Goal: Task Accomplishment & Management: Complete application form

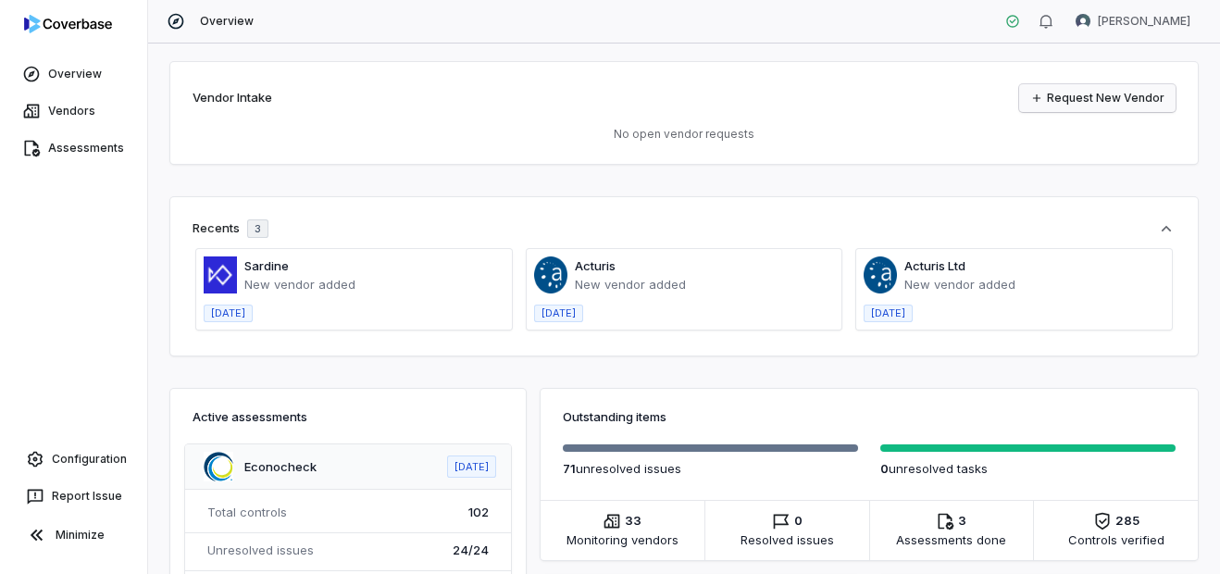
click at [1108, 95] on link "Request New Vendor" at bounding box center [1097, 98] width 156 height 28
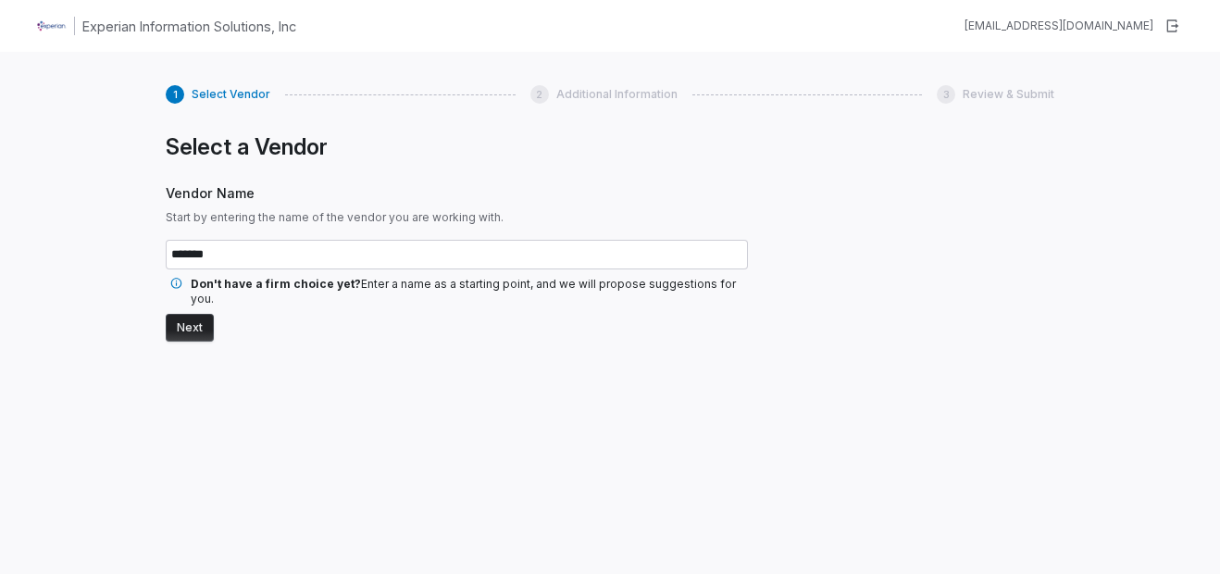
drag, startPoint x: 244, startPoint y: 258, endPoint x: 119, endPoint y: 248, distance: 125.3
click at [127, 248] on div "1 Select Vendor 2 Additional Information 3 Review & Submit Select a Vendor Vend…" at bounding box center [610, 339] width 1220 height 574
type input "*******"
click at [195, 314] on button "Next" at bounding box center [190, 328] width 48 height 28
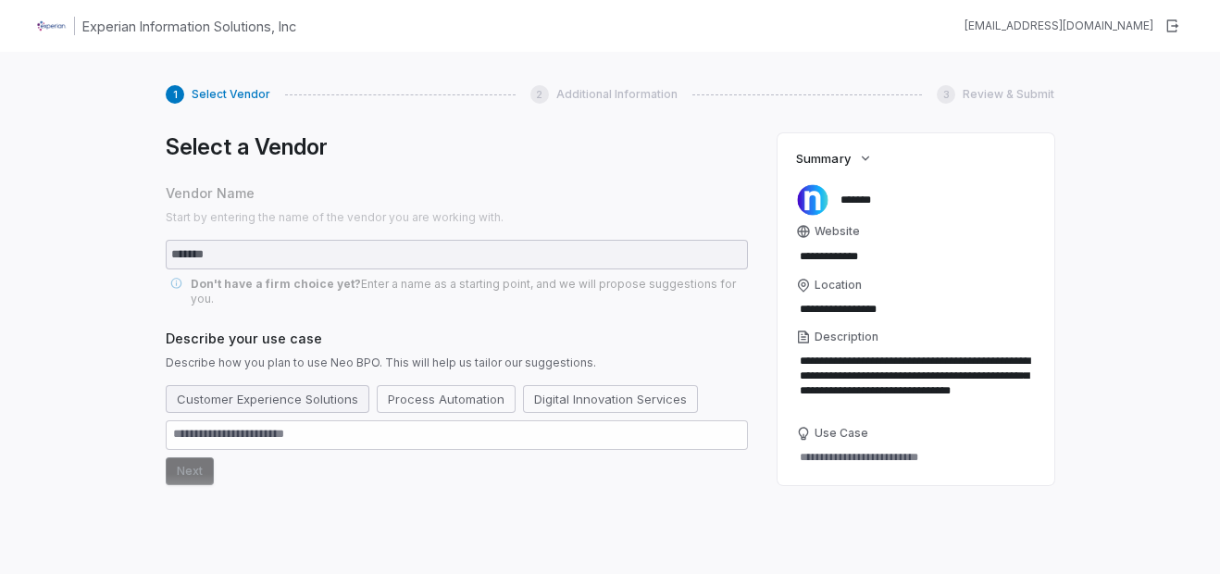
click at [303, 387] on button "Customer Experience Solutions" at bounding box center [268, 399] width 204 height 28
drag, startPoint x: 178, startPoint y: 450, endPoint x: 162, endPoint y: 415, distance: 38.5
click at [178, 457] on button "Next" at bounding box center [190, 471] width 48 height 28
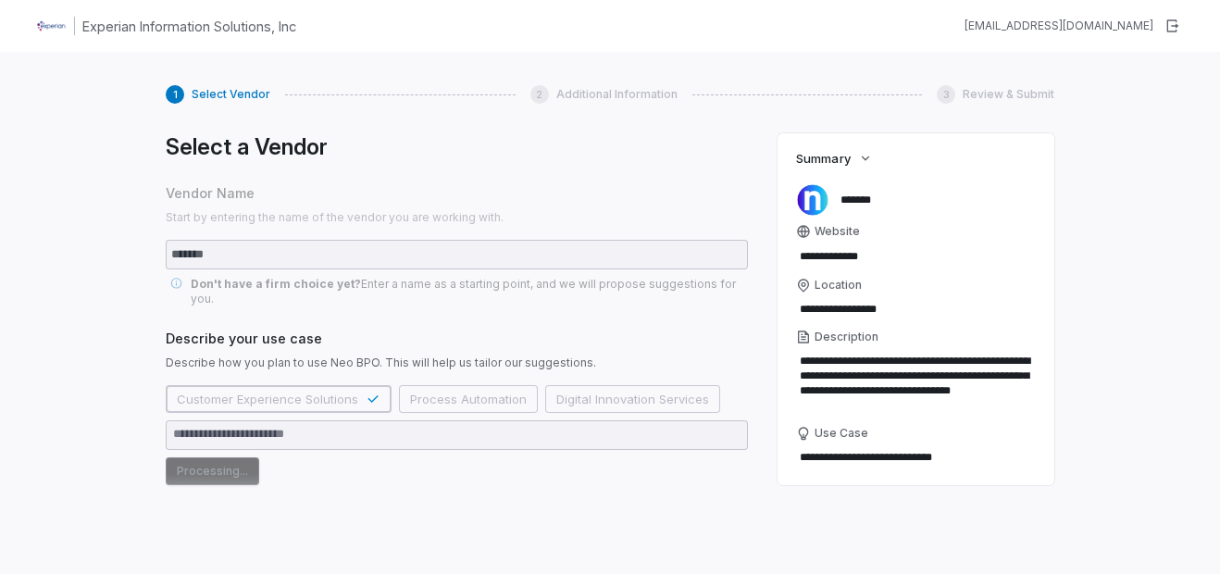
click at [376, 479] on div "Select a Vendor Vendor Name Start by entering the name of the vendor you are wo…" at bounding box center [457, 327] width 582 height 389
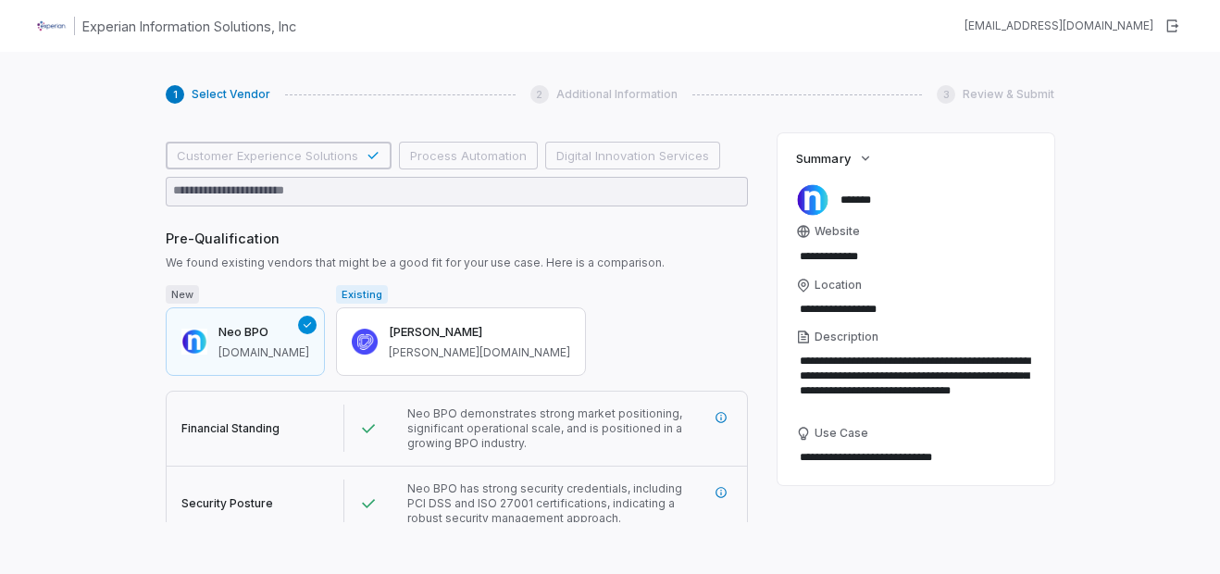
scroll to position [336, 0]
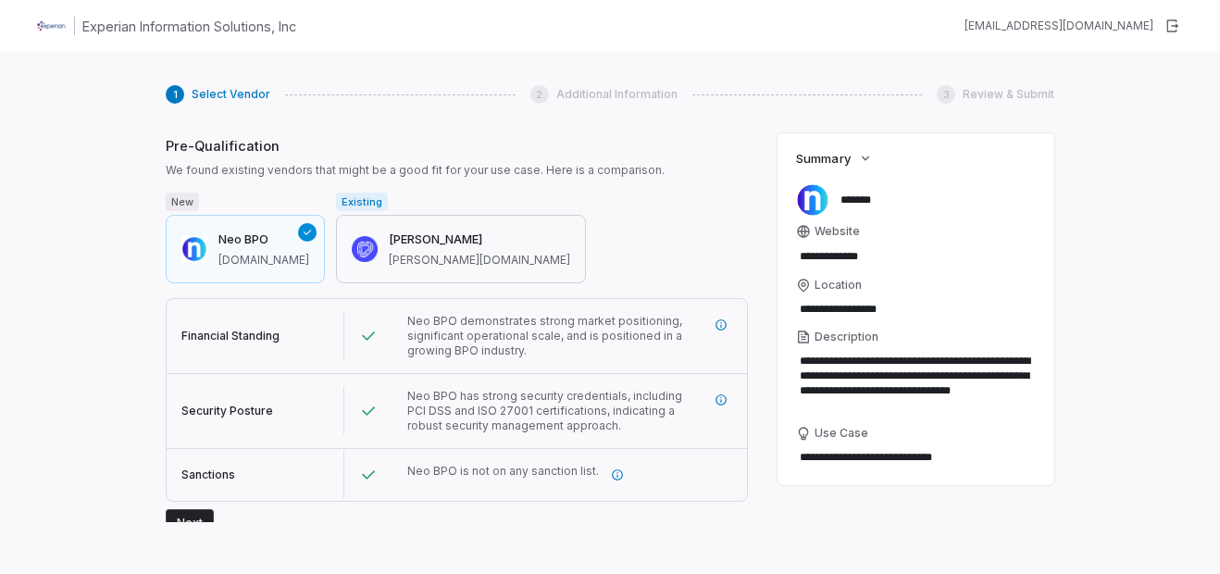
click at [418, 235] on div "[PERSON_NAME] [PERSON_NAME][DOMAIN_NAME]" at bounding box center [479, 248] width 181 height 37
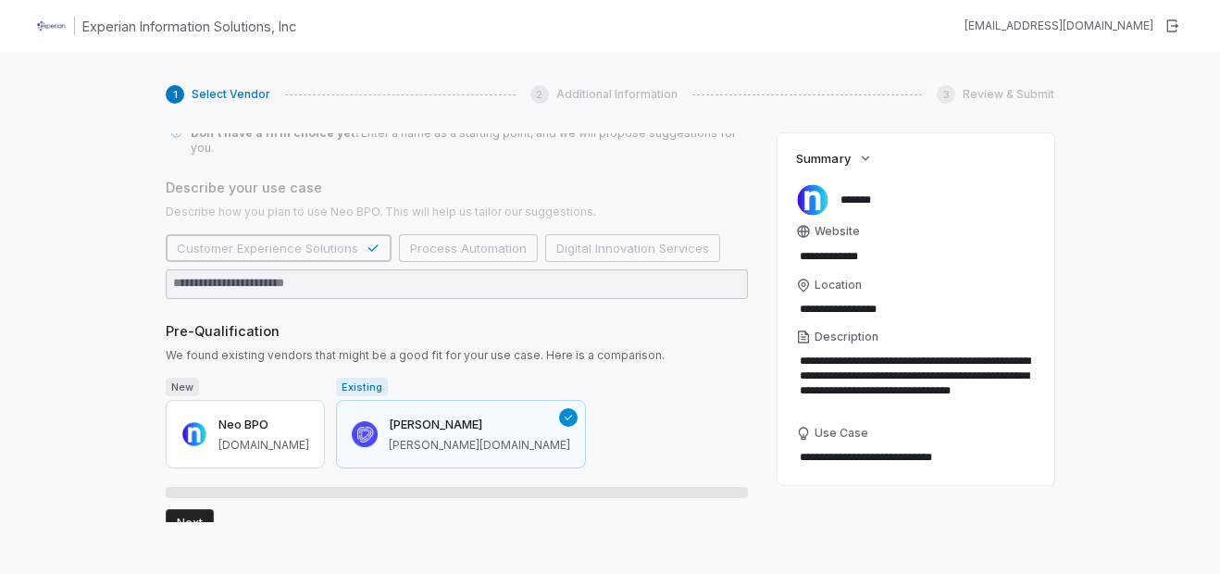
scroll to position [276, 0]
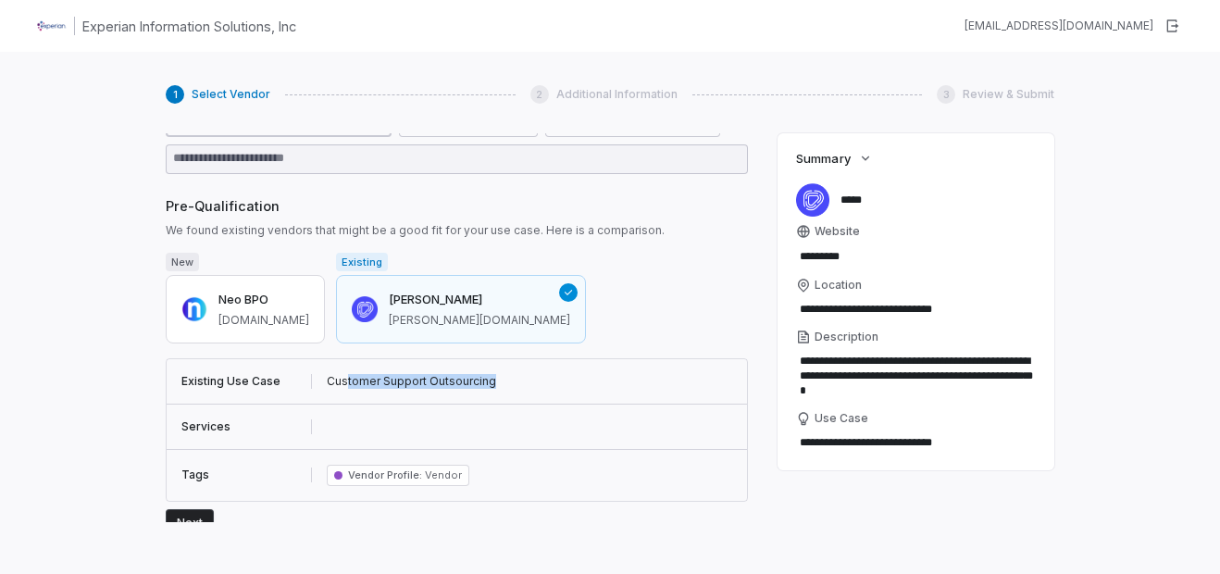
drag, startPoint x: 345, startPoint y: 369, endPoint x: 487, endPoint y: 369, distance: 141.6
click at [487, 369] on td "Customer Support Outsourcing" at bounding box center [530, 381] width 436 height 45
click at [242, 291] on h3 "Neo BPO" at bounding box center [263, 300] width 91 height 19
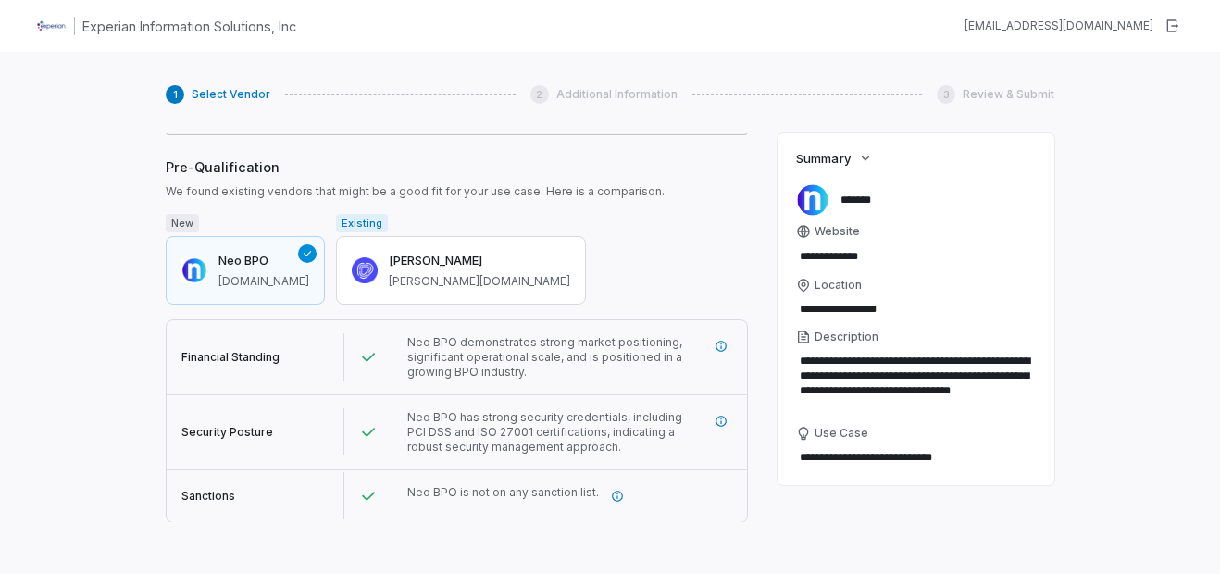
scroll to position [336, 0]
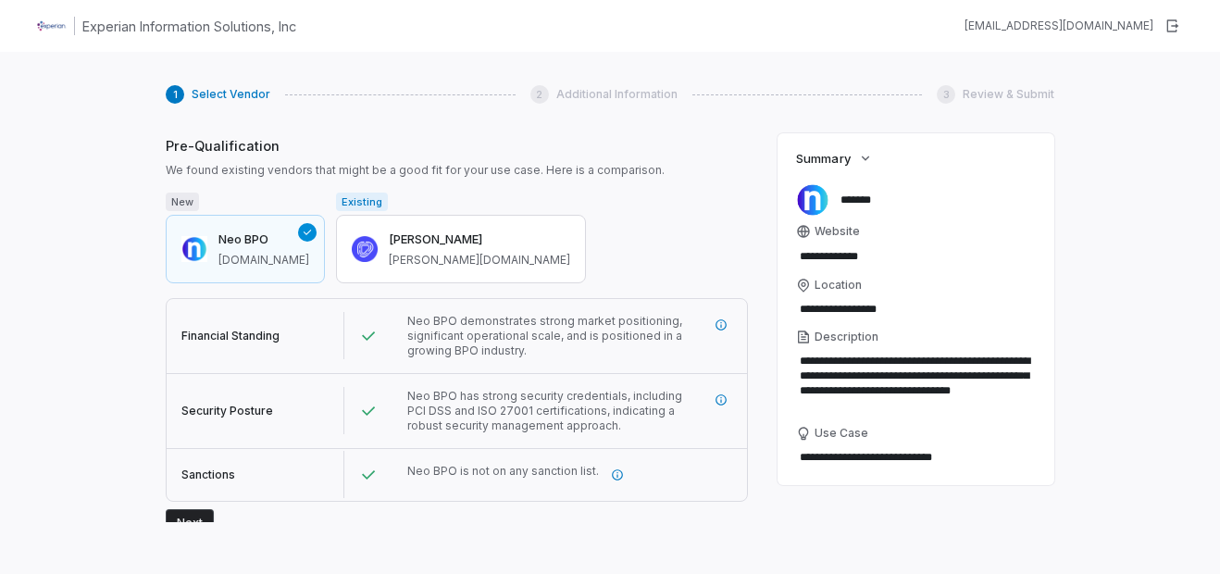
click at [182, 509] on button "Next" at bounding box center [190, 523] width 48 height 28
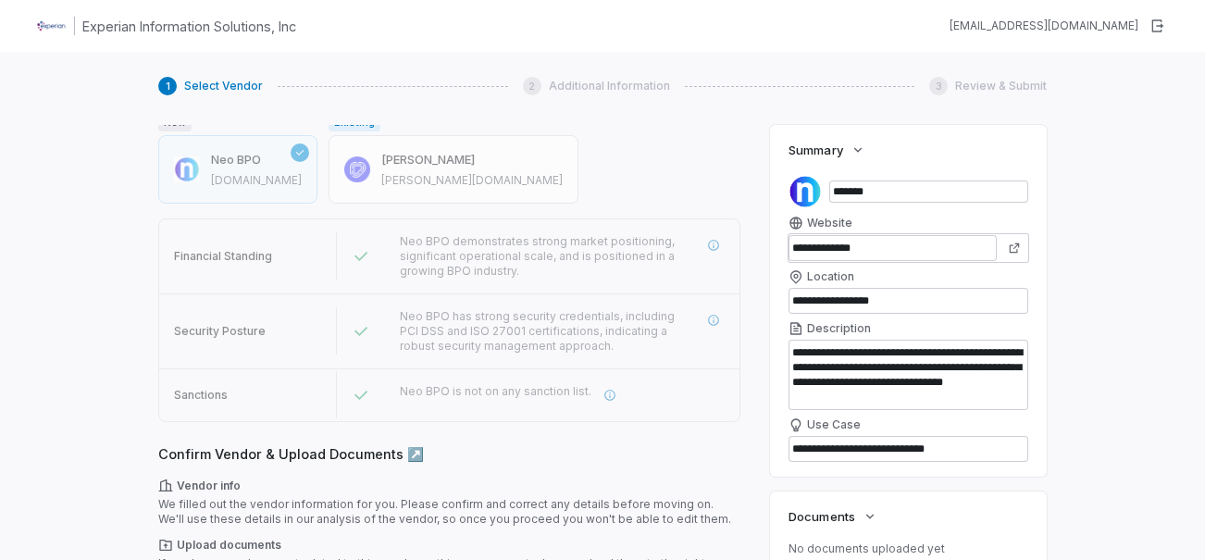
scroll to position [10, 0]
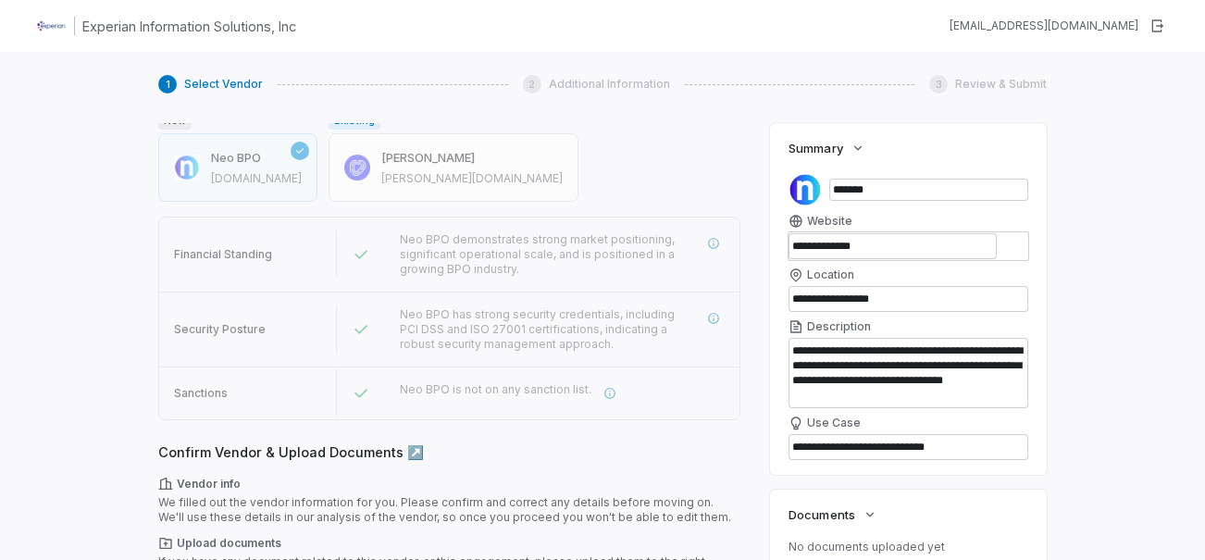
click at [1129, 359] on div "1 Select Vendor 2 Additional Information 3 Review & Submit Select a Vendor Vend…" at bounding box center [602, 332] width 1205 height 560
click at [854, 153] on icon "button" at bounding box center [857, 148] width 15 height 15
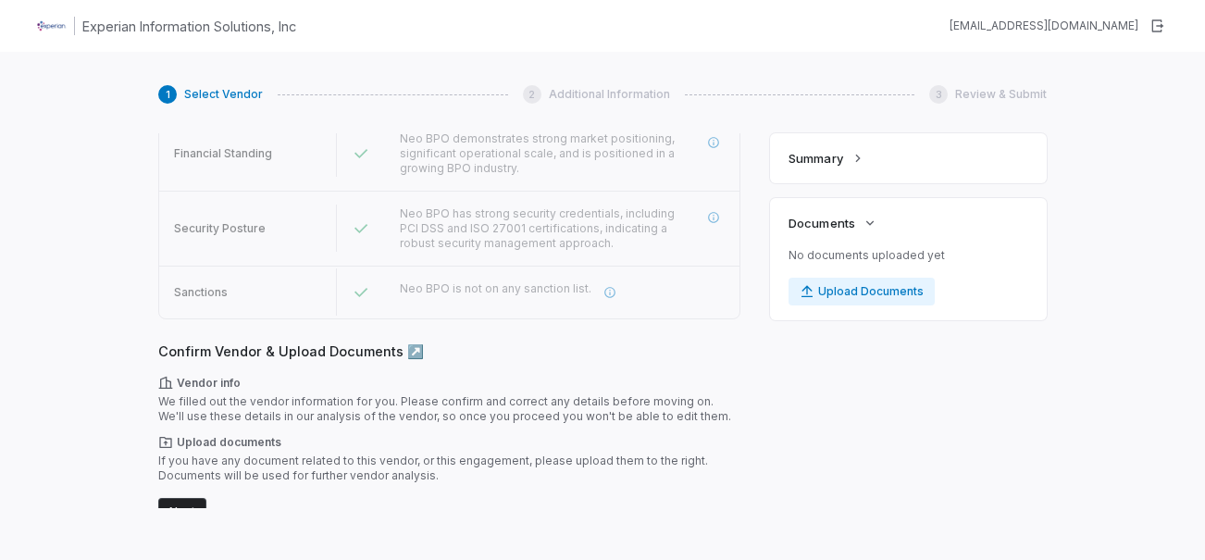
scroll to position [521, 0]
click at [839, 150] on span "Summary" at bounding box center [815, 158] width 54 height 17
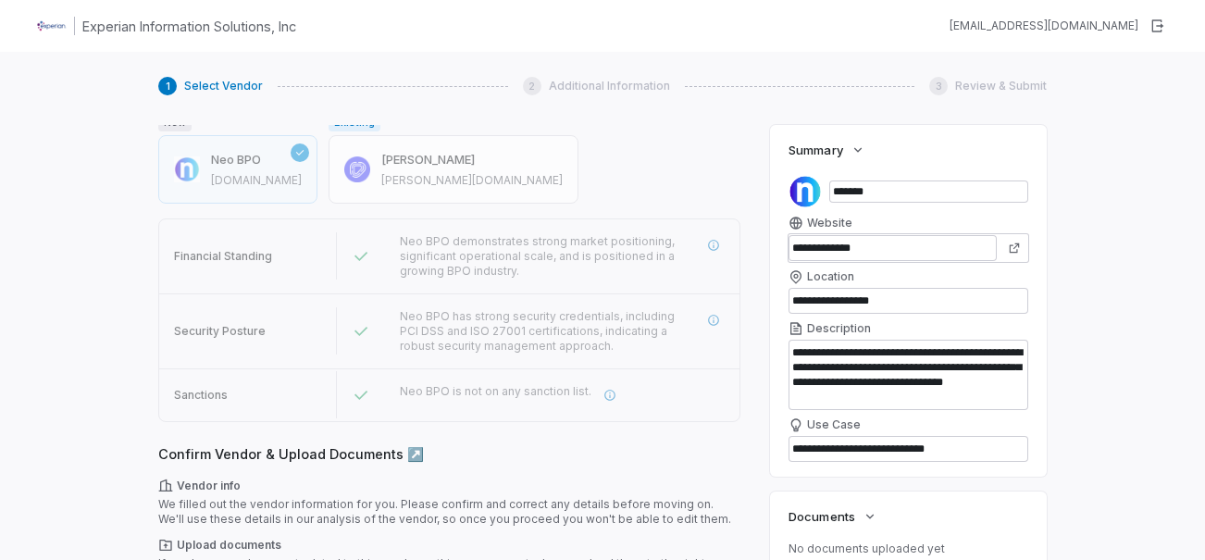
scroll to position [10, 0]
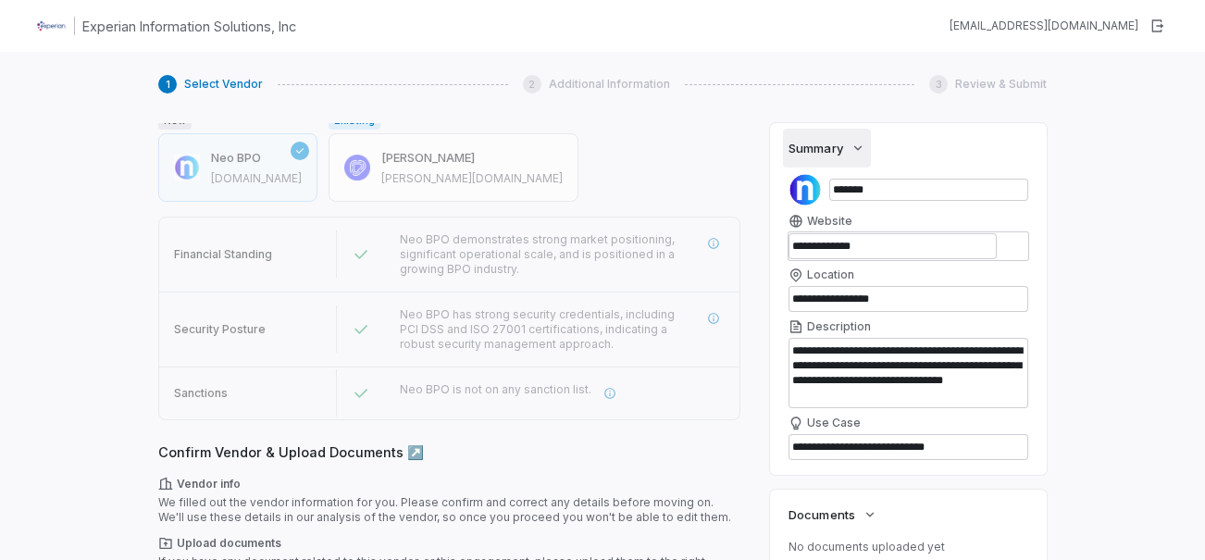
click at [859, 155] on button "Summary" at bounding box center [826, 148] width 87 height 39
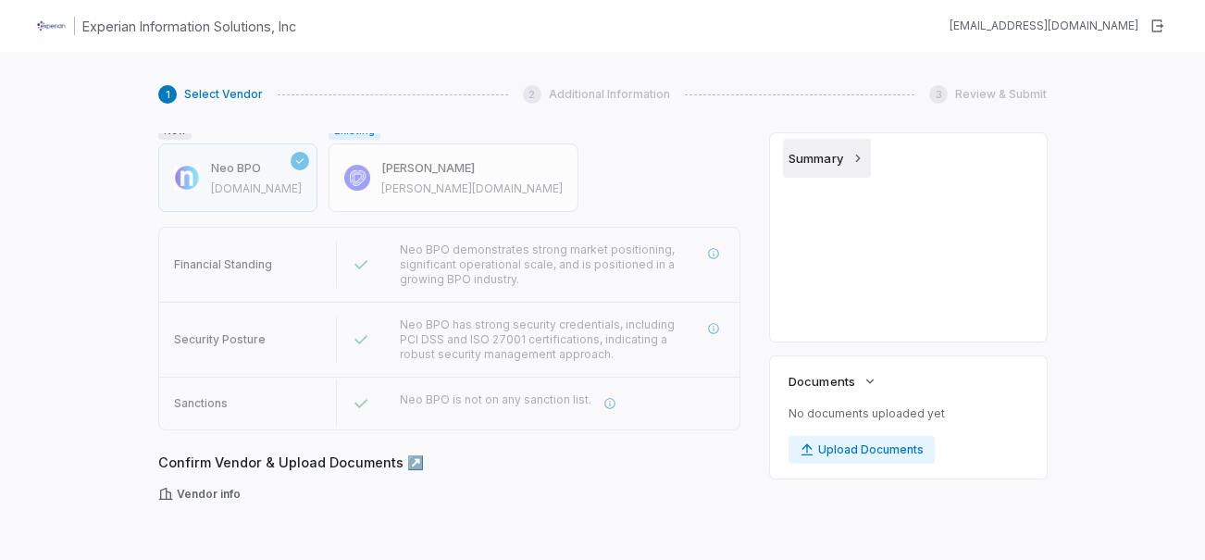
scroll to position [521, 0]
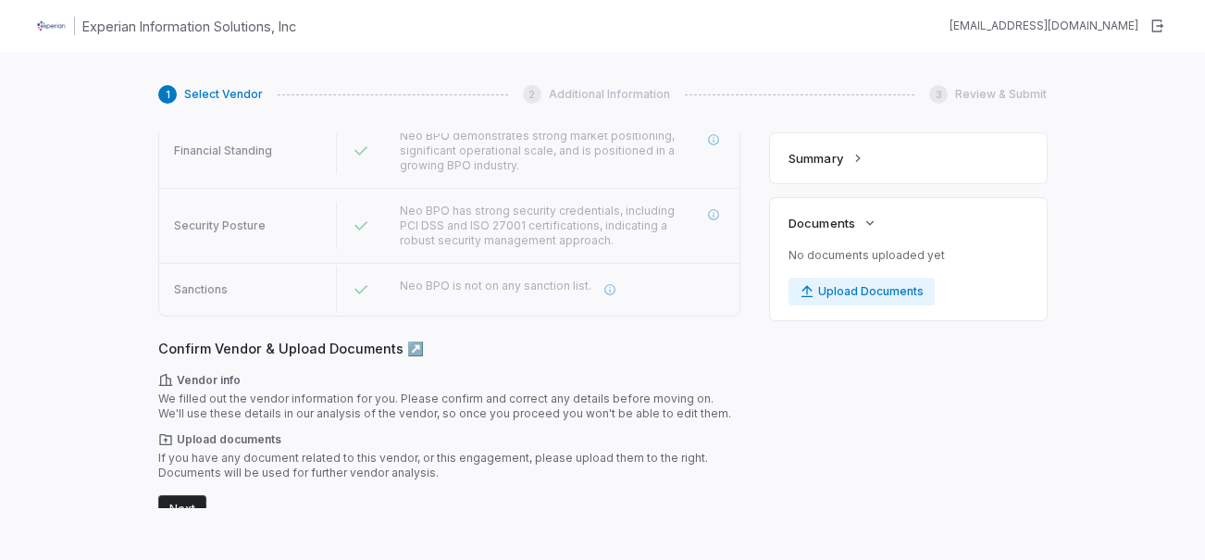
click at [187, 495] on button "Next" at bounding box center [182, 509] width 48 height 28
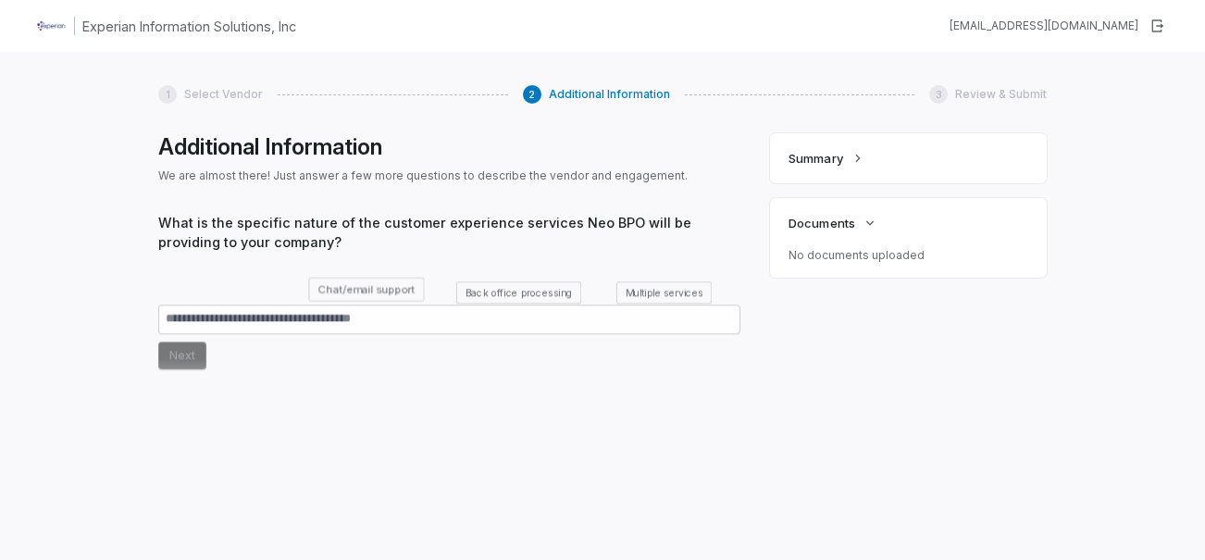
scroll to position [80, 0]
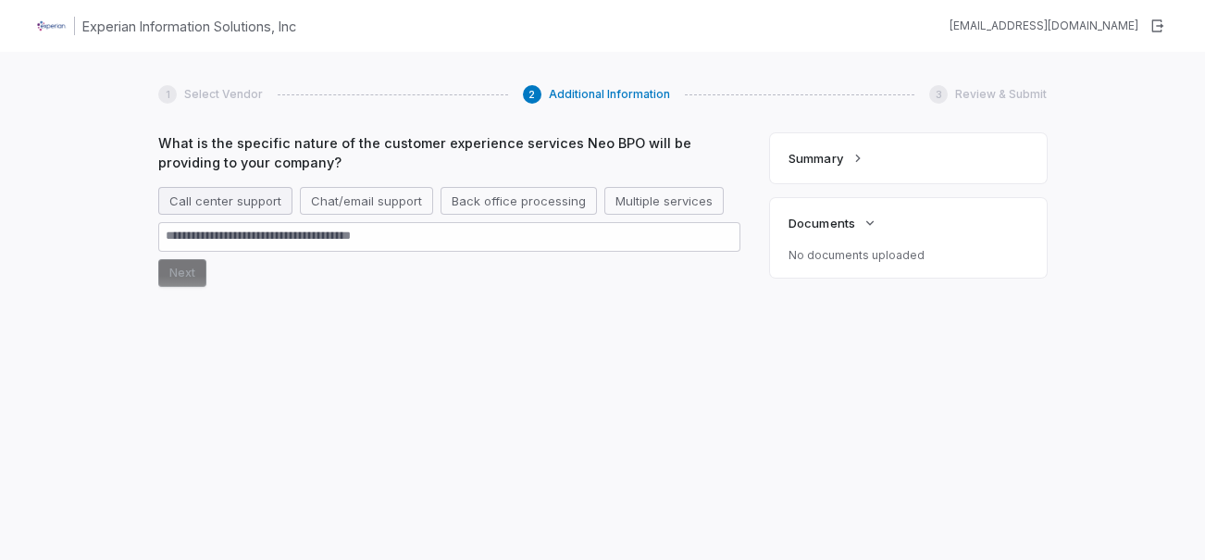
click at [216, 203] on button "Call center support" at bounding box center [225, 201] width 134 height 28
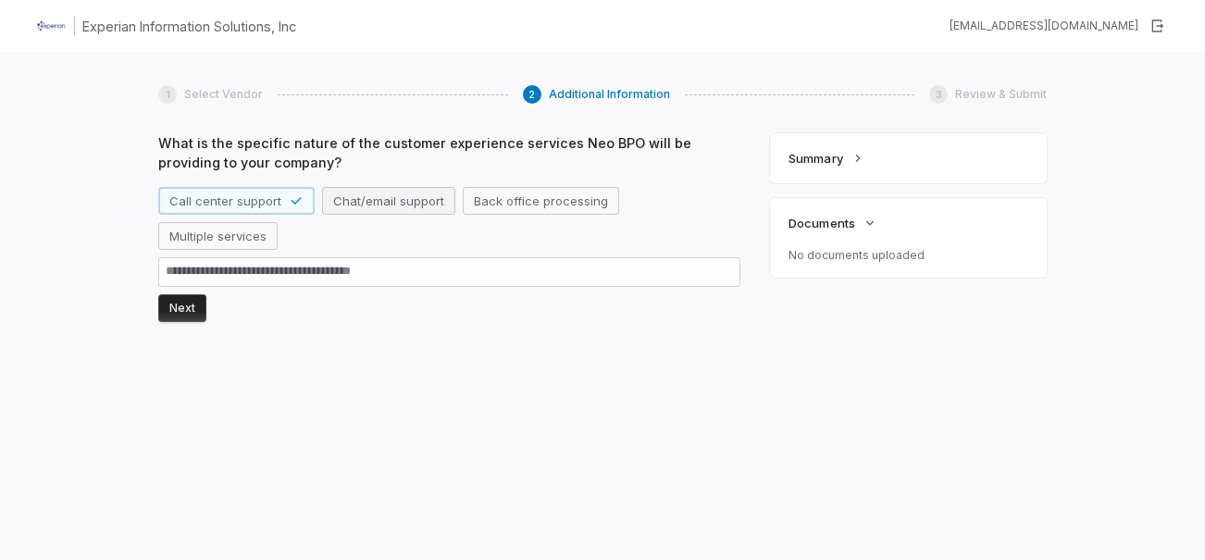
click at [388, 202] on button "Chat/email support" at bounding box center [388, 201] width 133 height 28
click at [600, 192] on button "Back office processing" at bounding box center [563, 201] width 156 height 28
click at [234, 236] on button "Multiple services" at bounding box center [217, 236] width 119 height 28
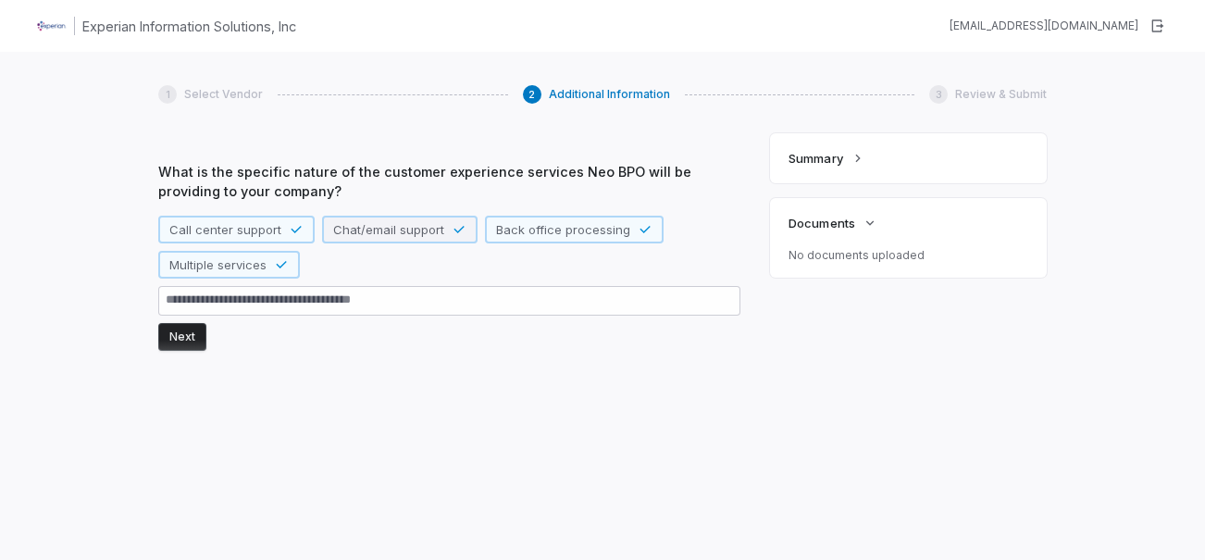
scroll to position [0, 0]
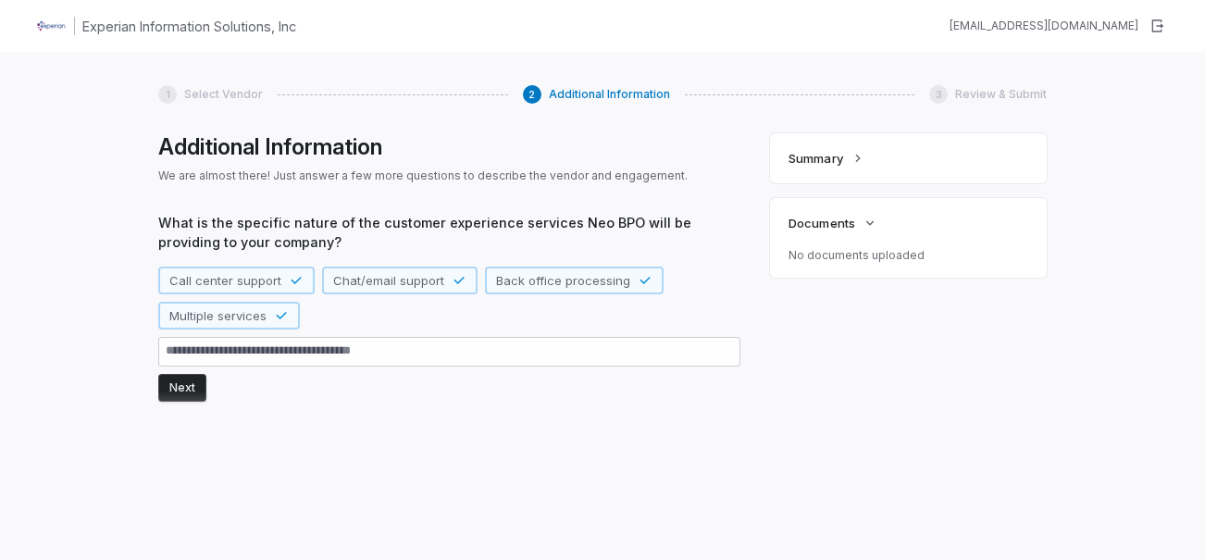
click at [186, 388] on button "Next" at bounding box center [182, 388] width 48 height 28
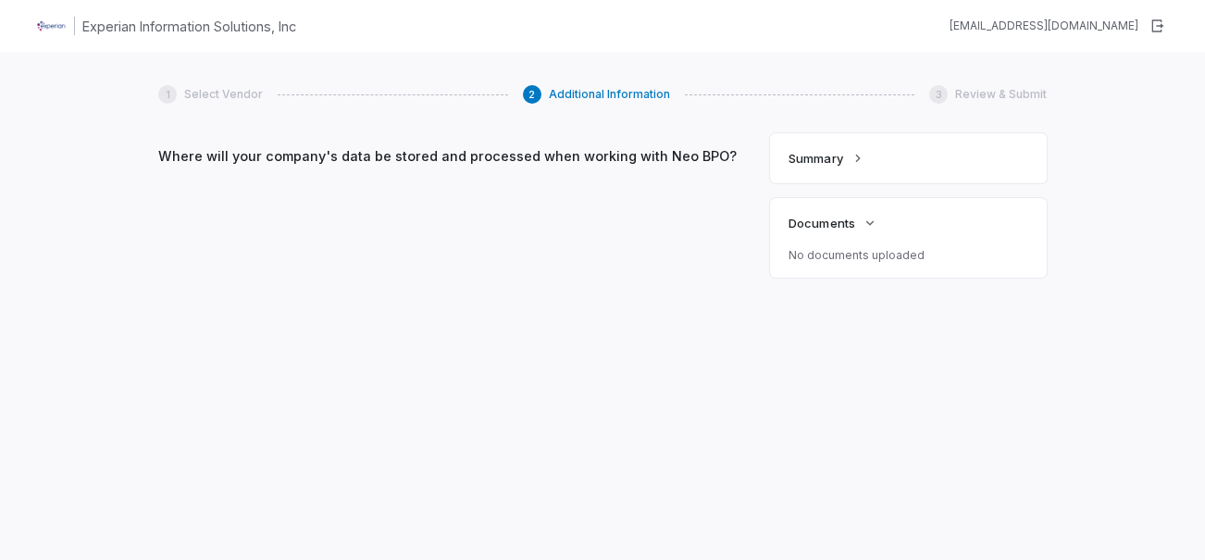
scroll to position [255, 0]
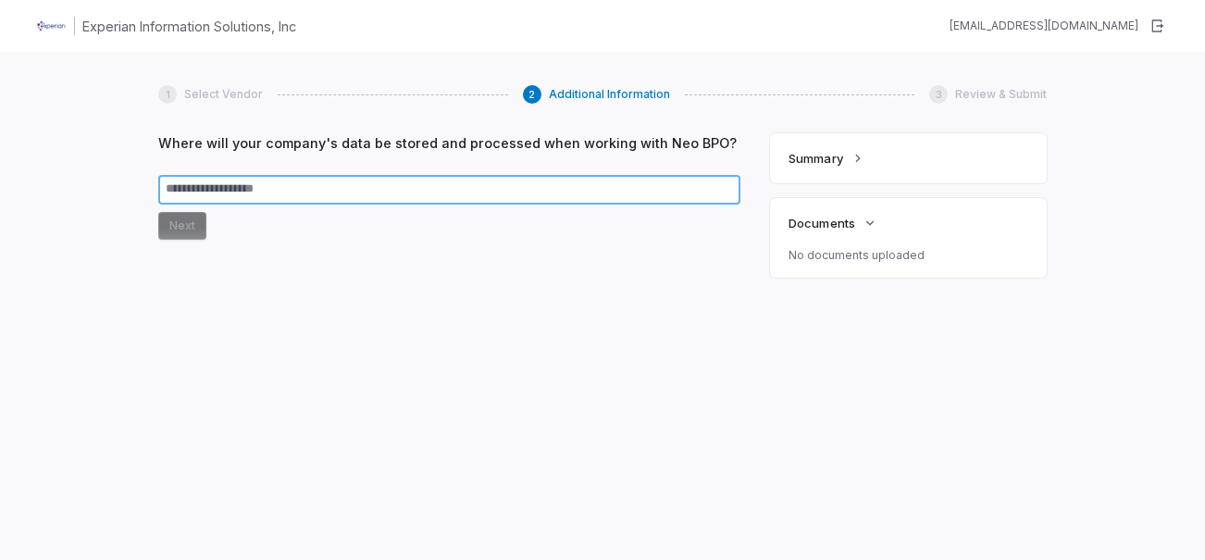
click at [376, 182] on textarea at bounding box center [449, 190] width 582 height 30
click at [284, 186] on textarea at bounding box center [449, 190] width 582 height 30
click at [283, 186] on textarea at bounding box center [449, 190] width 582 height 30
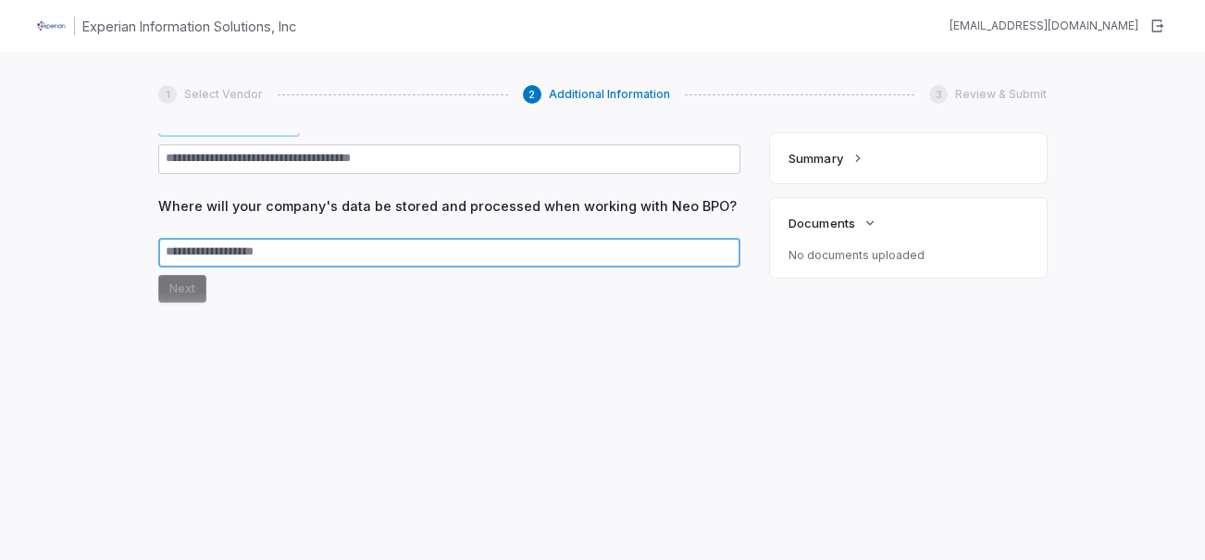
scroll to position [163, 0]
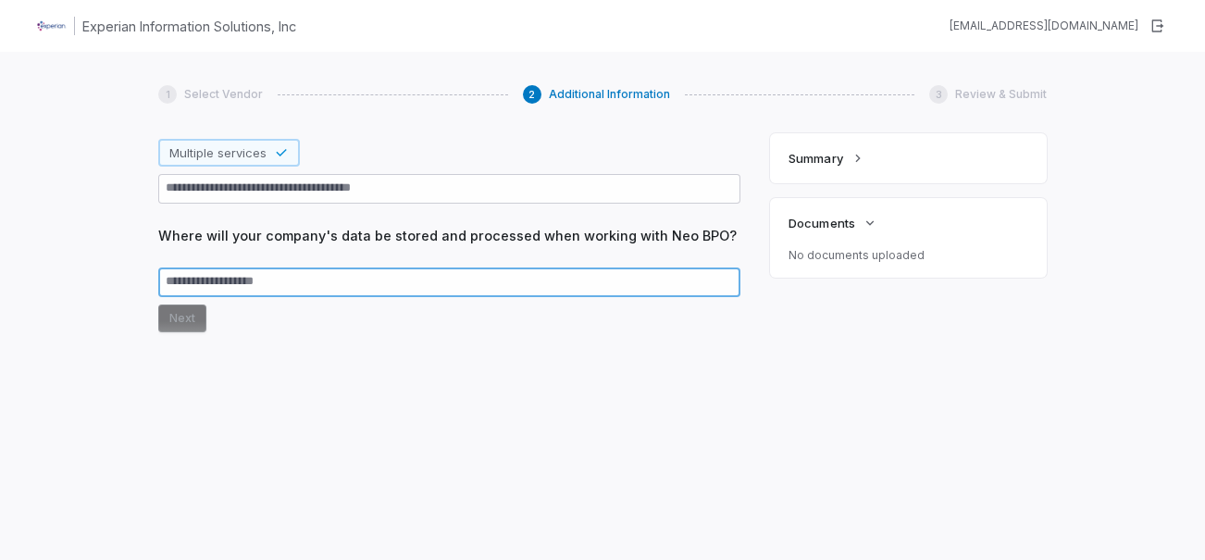
type textarea "*"
type textarea "**"
type textarea "*"
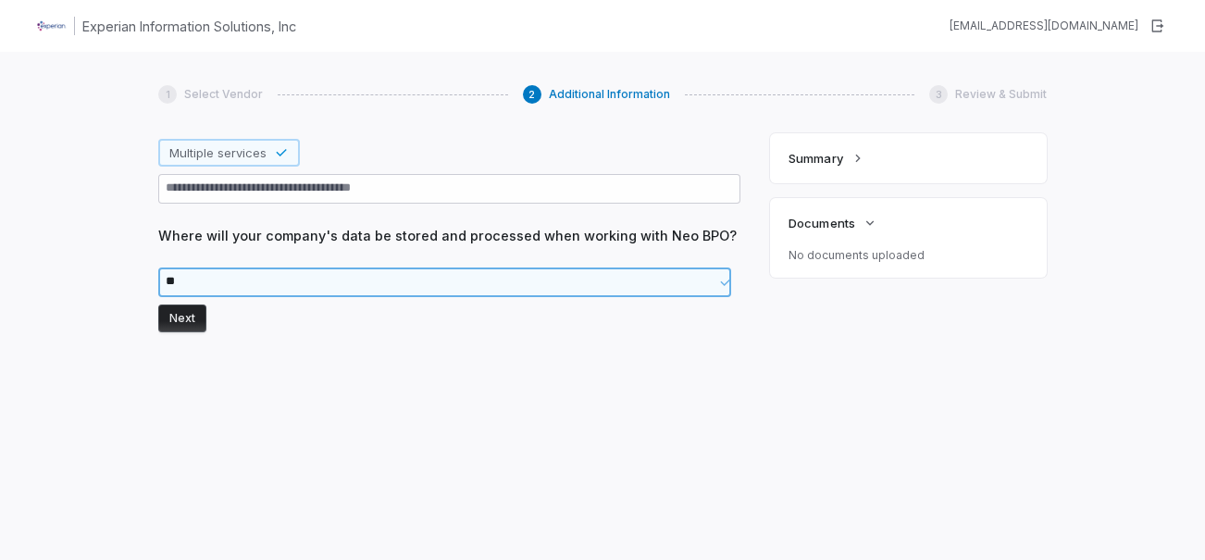
type textarea "***"
type textarea "*"
type textarea "***"
type textarea "*"
type textarea "*****"
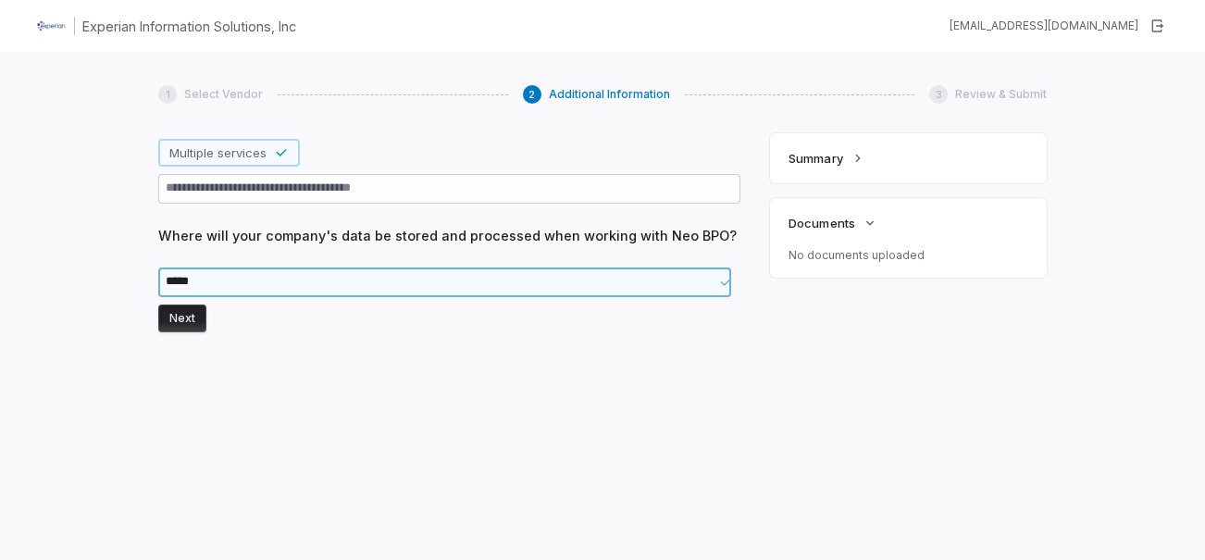
type textarea "*"
type textarea "******"
type textarea "*"
type textarea "*******"
type textarea "*"
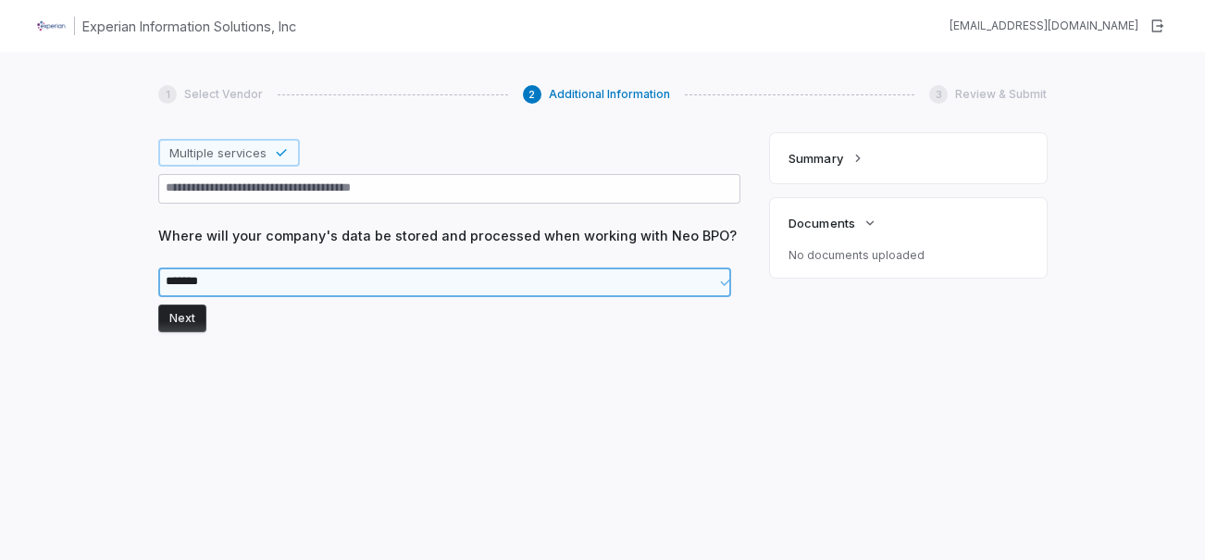
type textarea "********"
type textarea "*"
type textarea "*********"
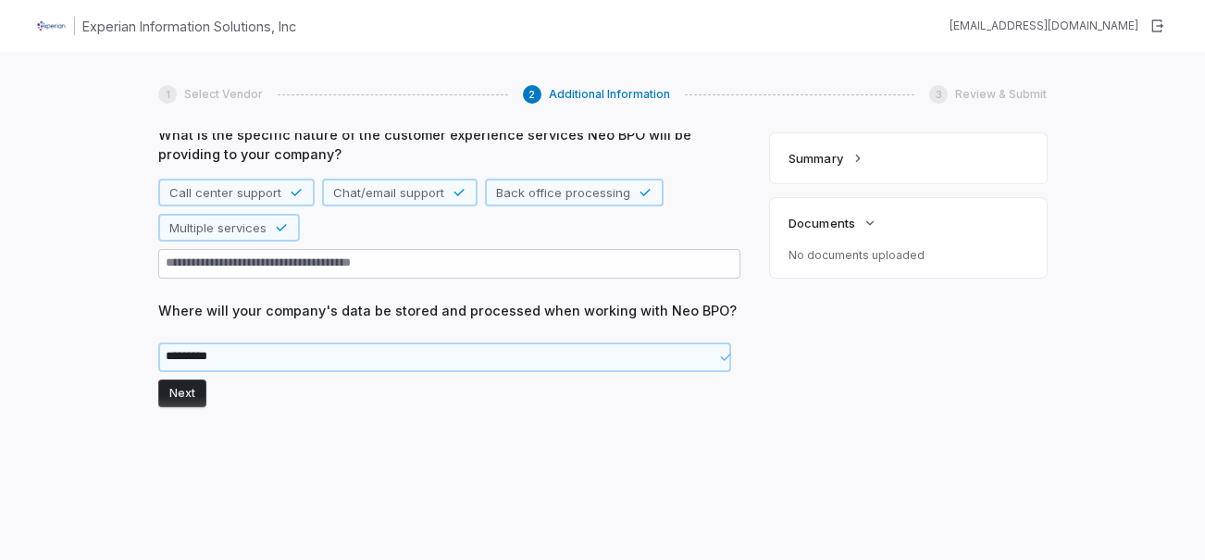
scroll to position [0, 0]
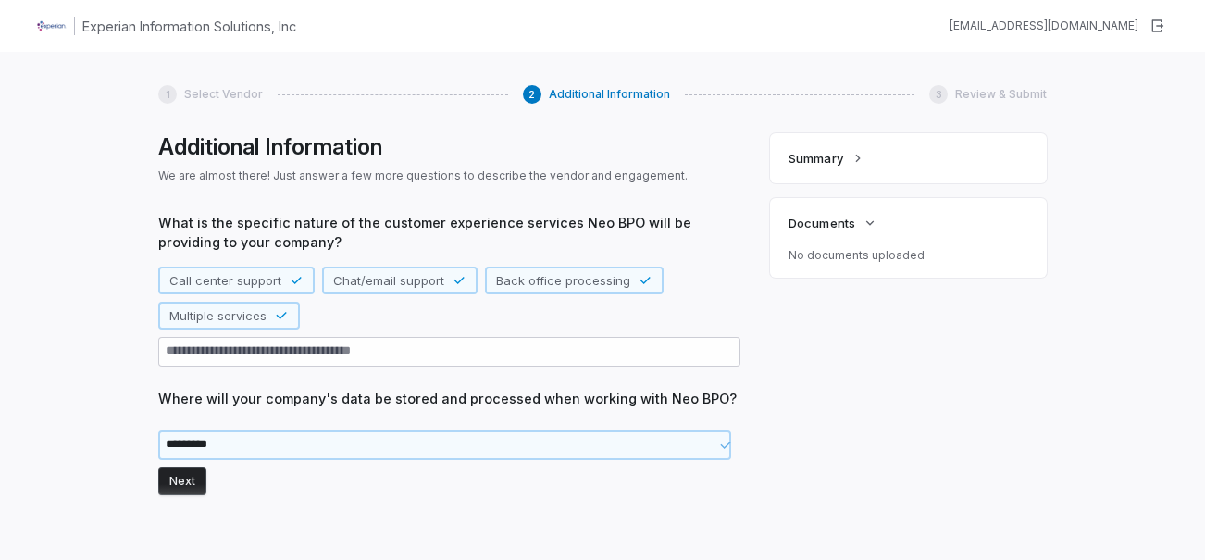
click at [185, 488] on button "Next" at bounding box center [182, 481] width 48 height 28
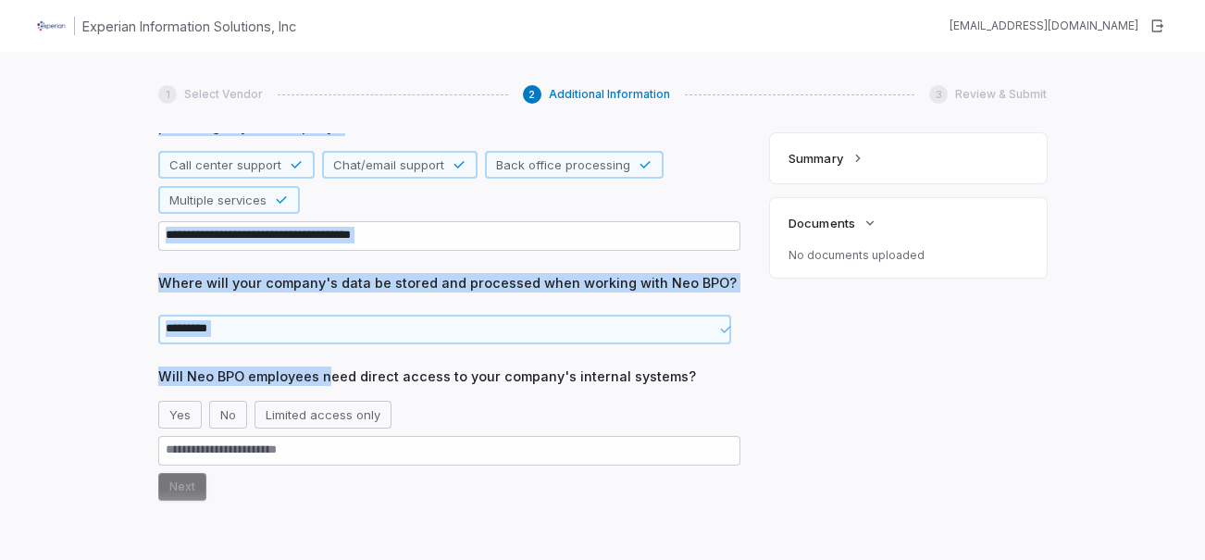
scroll to position [62, 0]
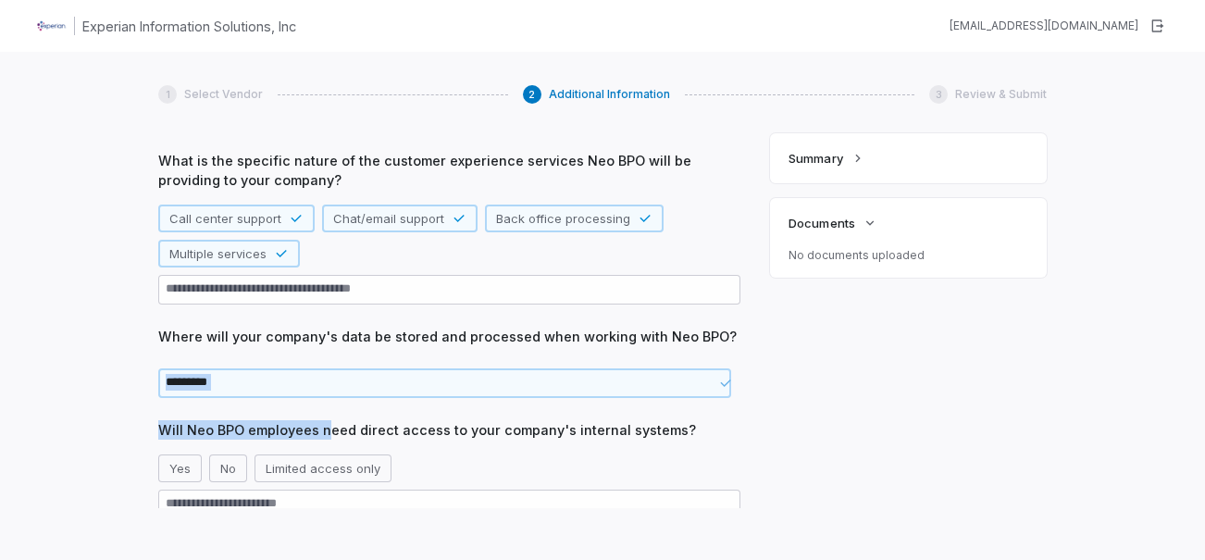
drag, startPoint x: 330, startPoint y: 141, endPoint x: 436, endPoint y: 365, distance: 247.5
click at [436, 365] on div "What is the specific nature of the customer experience services Neo BPO will be…" at bounding box center [449, 464] width 582 height 626
drag, startPoint x: 436, startPoint y: 365, endPoint x: 493, endPoint y: 426, distance: 83.8
click at [489, 426] on span "Will Neo BPO employees need direct access to your company's internal systems?" at bounding box center [449, 429] width 582 height 19
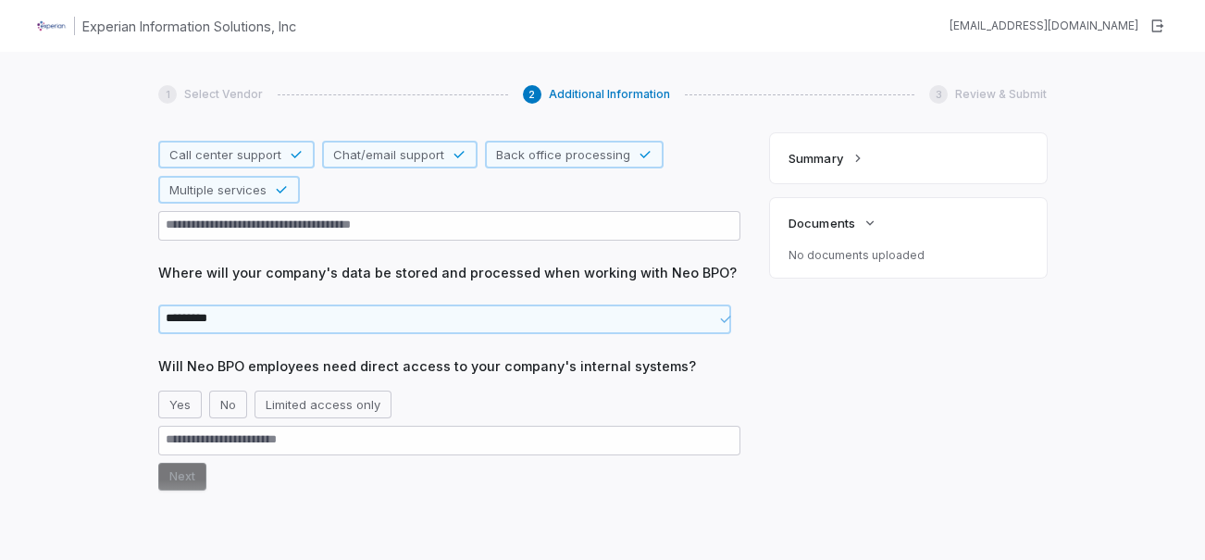
scroll to position [155, 0]
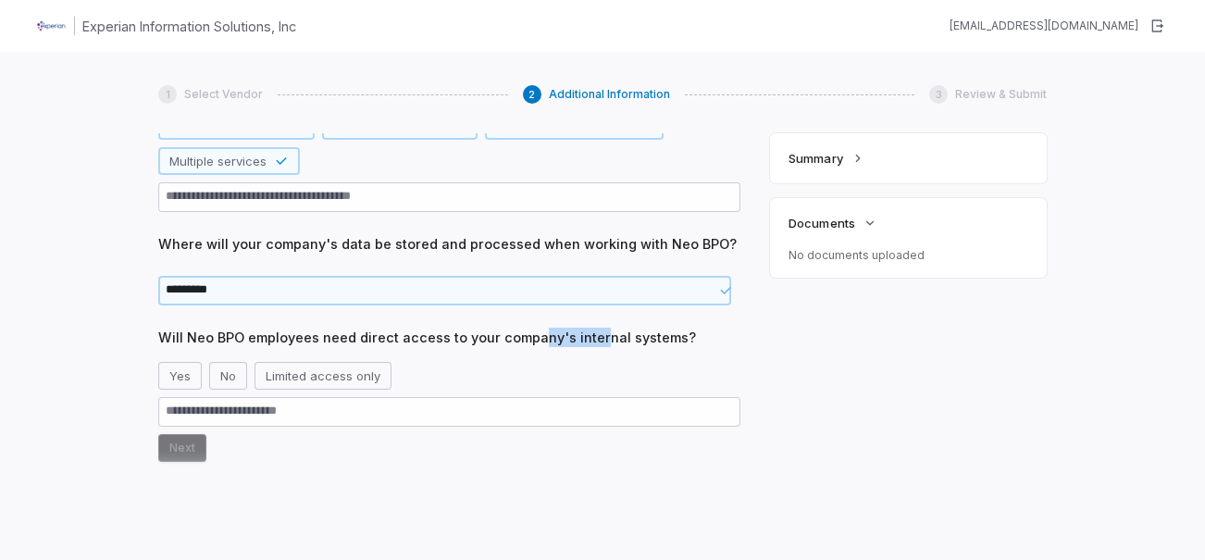
drag, startPoint x: 538, startPoint y: 330, endPoint x: 595, endPoint y: 333, distance: 57.4
click at [595, 333] on span "Will Neo BPO employees need direct access to your company's internal systems?" at bounding box center [449, 337] width 582 height 19
drag, startPoint x: 524, startPoint y: 347, endPoint x: 540, endPoint y: 345, distance: 16.8
click at [524, 348] on div "Will Neo BPO employees need direct access to your company's internal systems? Y…" at bounding box center [449, 395] width 582 height 134
click at [347, 376] on button "Limited access only" at bounding box center [322, 376] width 137 height 28
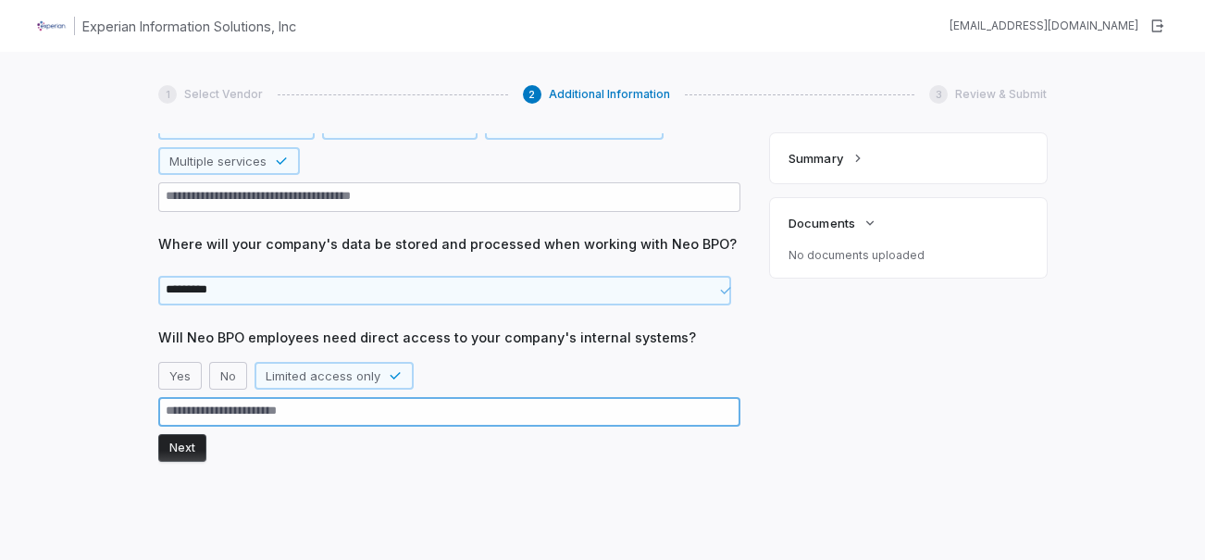
click at [262, 415] on textarea at bounding box center [449, 412] width 582 height 30
type textarea "*"
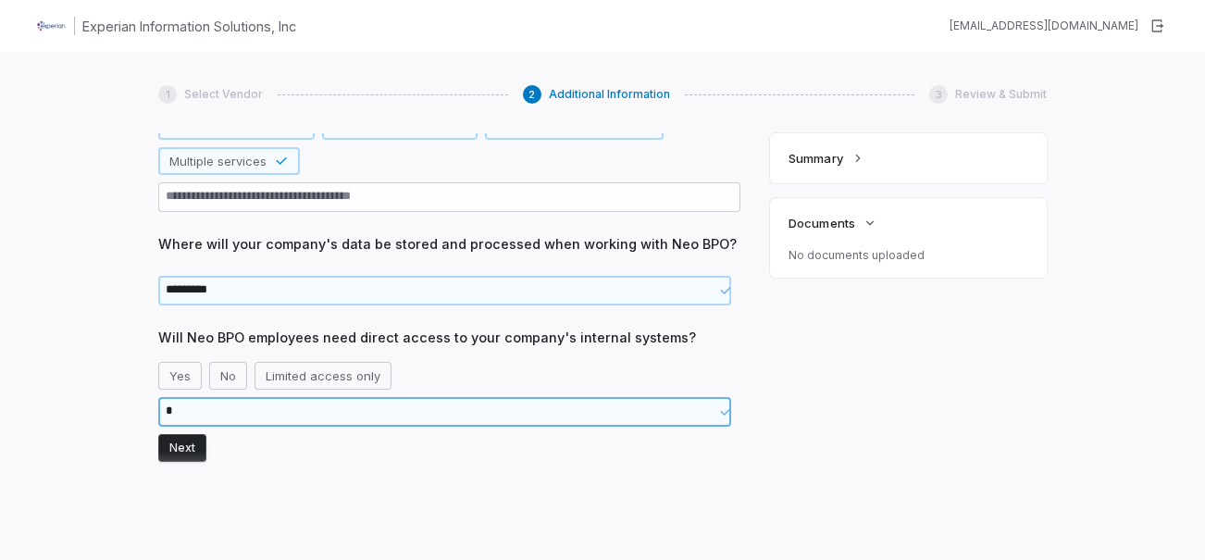
type textarea "*"
type textarea "**"
type textarea "*"
type textarea "***"
type textarea "*"
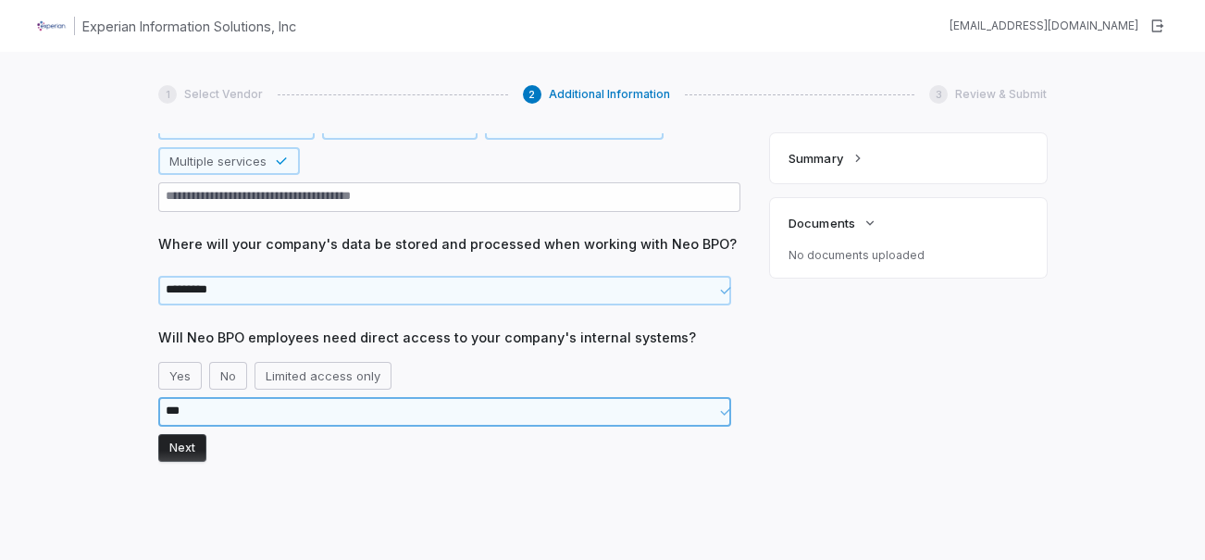
type textarea "****"
type textarea "*"
type textarea "***"
type textarea "*"
type textarea "**"
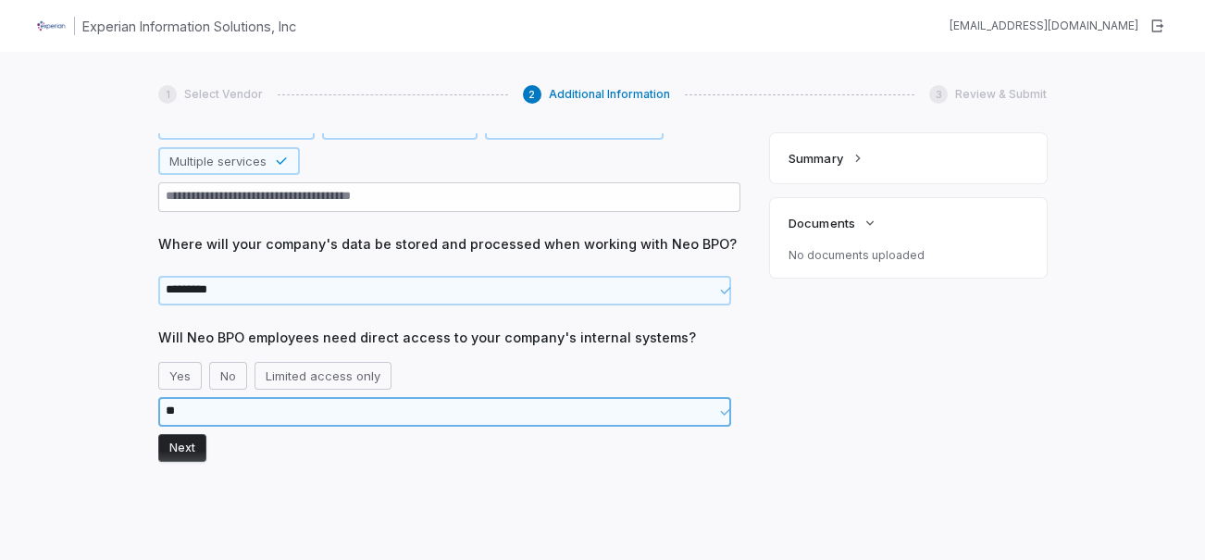
type textarea "*"
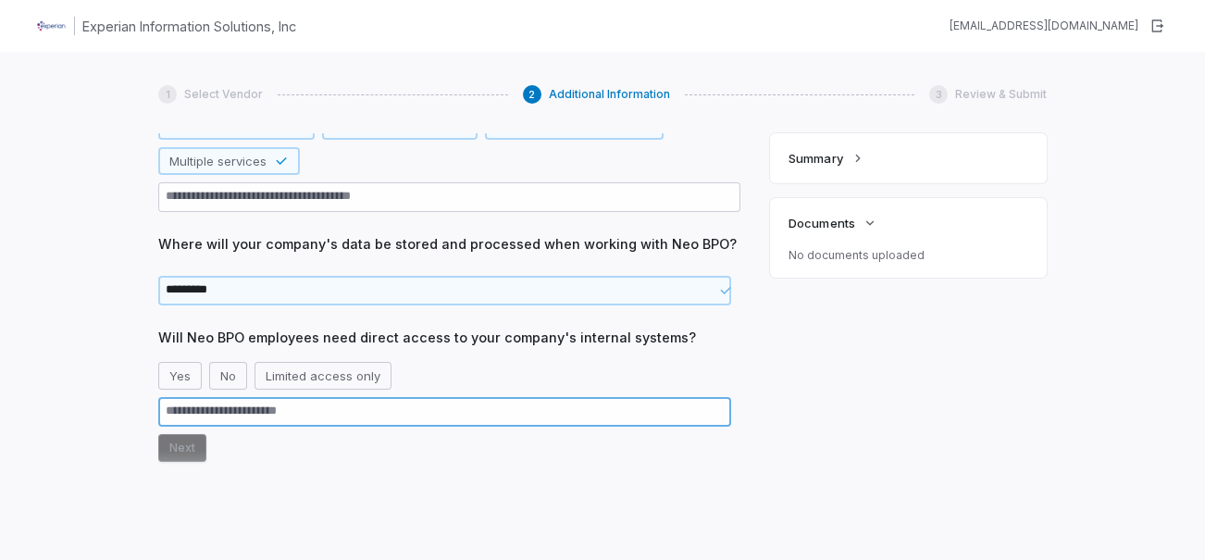
type textarea "*"
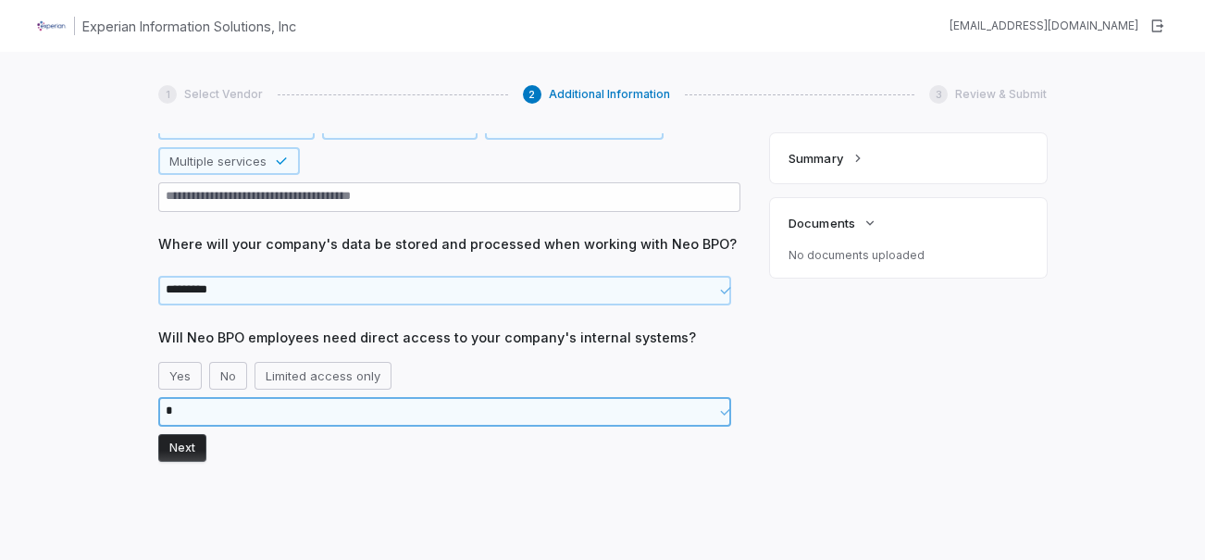
type textarea "*"
type textarea "**"
type textarea "*"
type textarea "***"
type textarea "*"
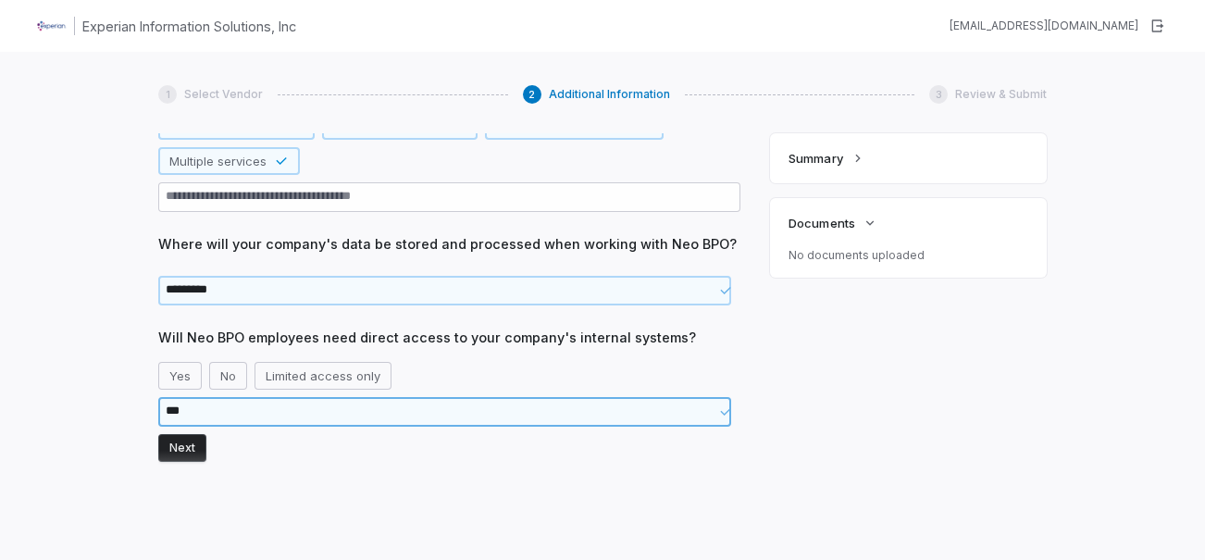
type textarea "****"
type textarea "*"
type textarea "*****"
type textarea "*"
type textarea "******"
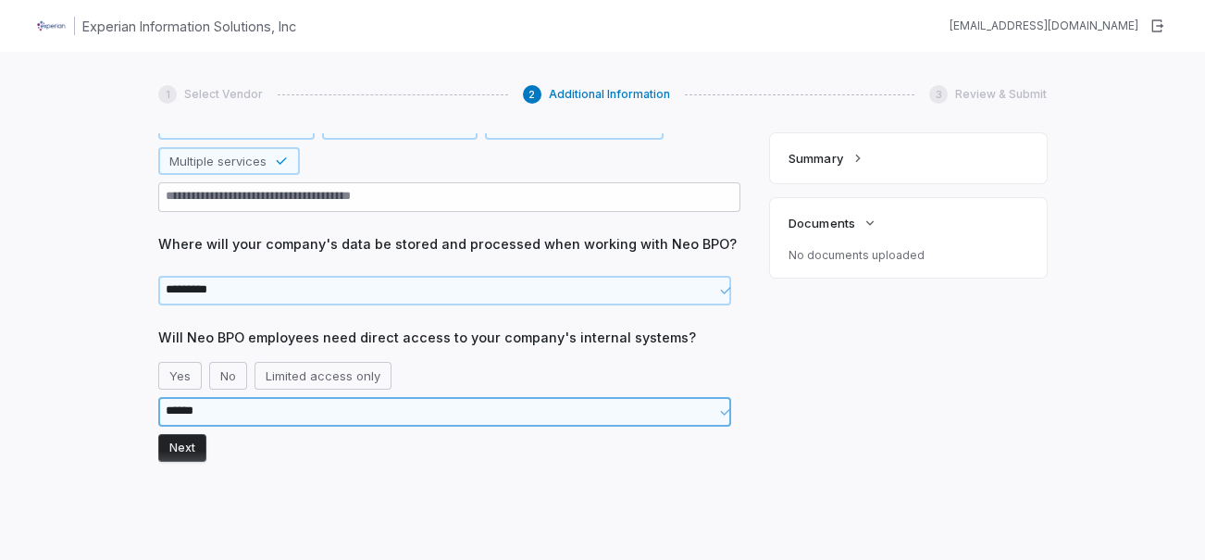
type textarea "*"
type textarea "*******"
type textarea "*"
type textarea "*******"
type textarea "*"
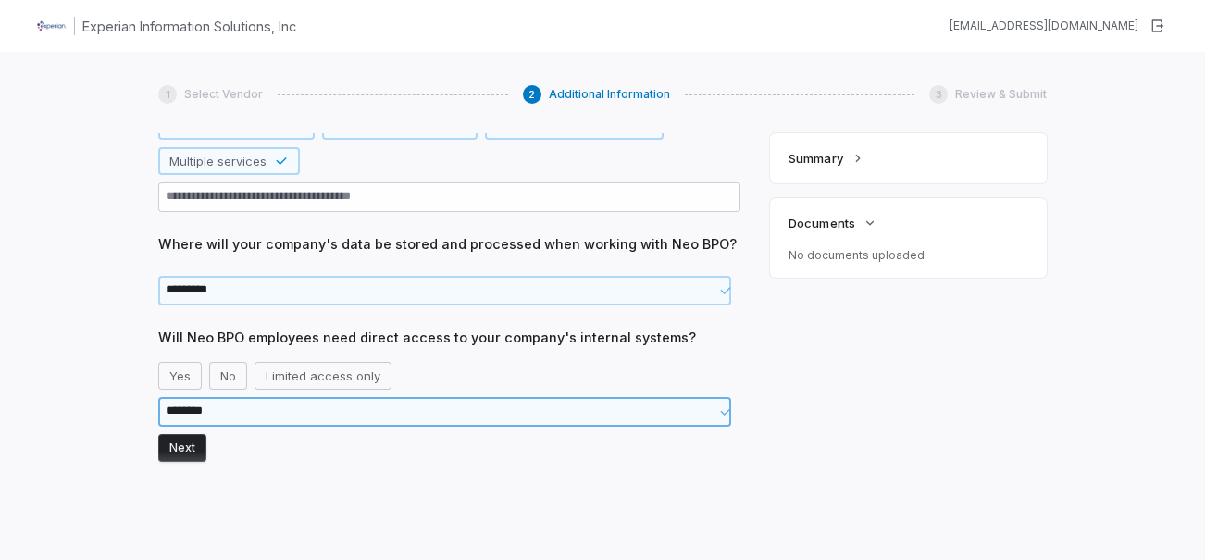
type textarea "*********"
type textarea "*"
type textarea "**********"
type textarea "*"
type textarea "**********"
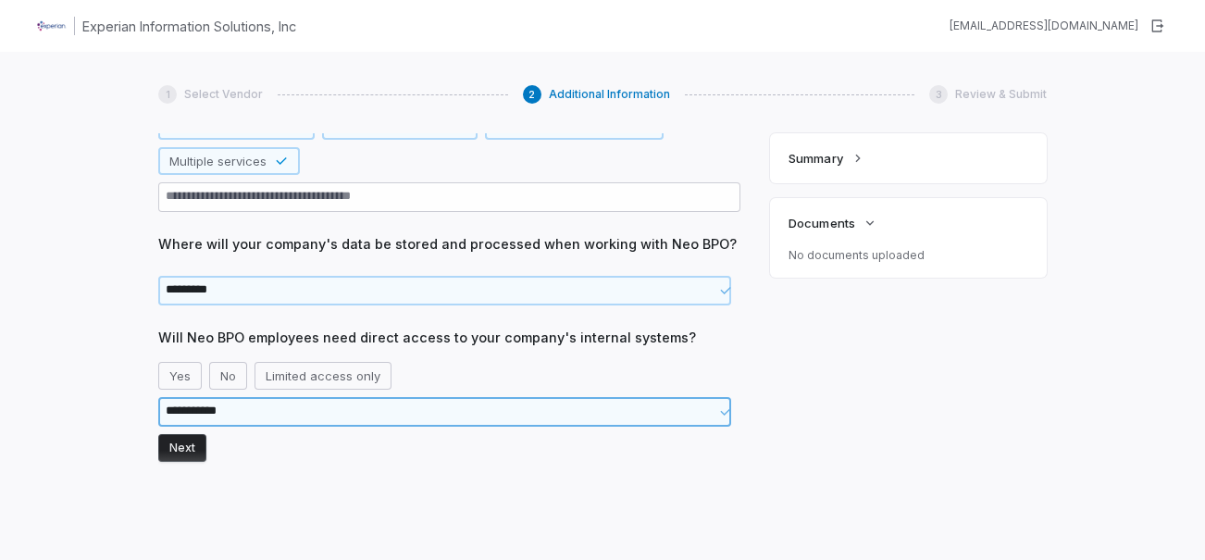
type textarea "*"
type textarea "**********"
type textarea "*"
type textarea "**********"
type textarea "*"
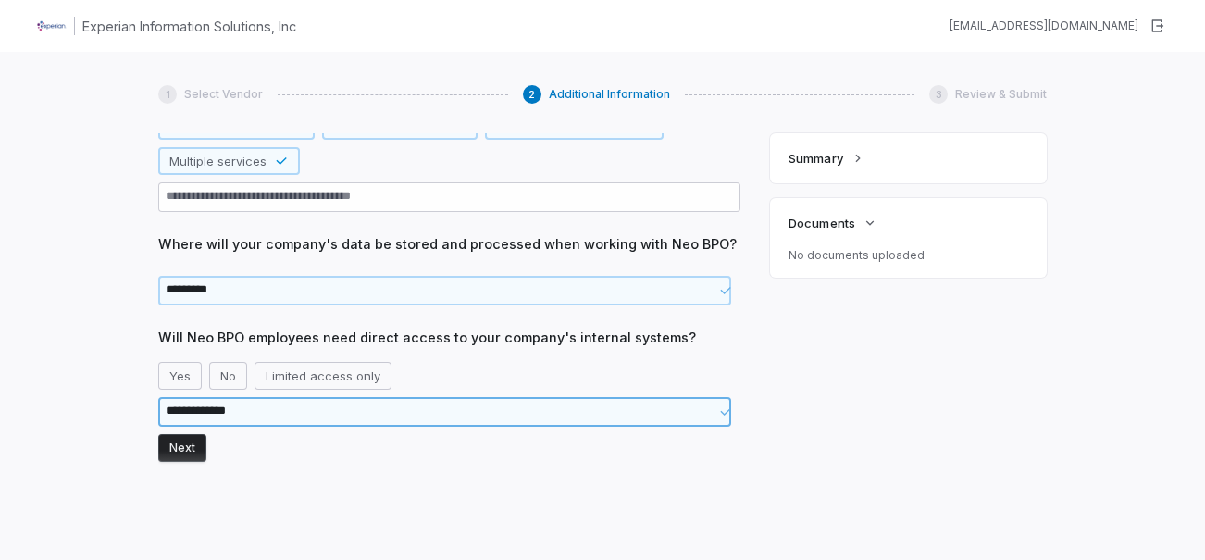
type textarea "**********"
type textarea "*"
type textarea "**********"
type textarea "*"
type textarea "**********"
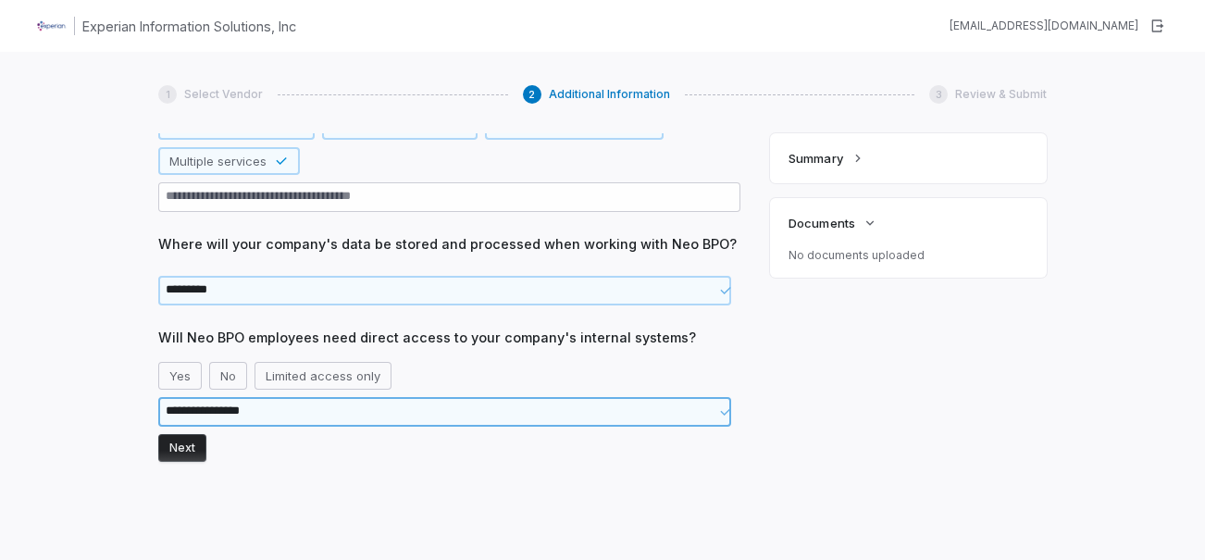
type textarea "*"
type textarea "**********"
type textarea "*"
type textarea "**********"
type textarea "*"
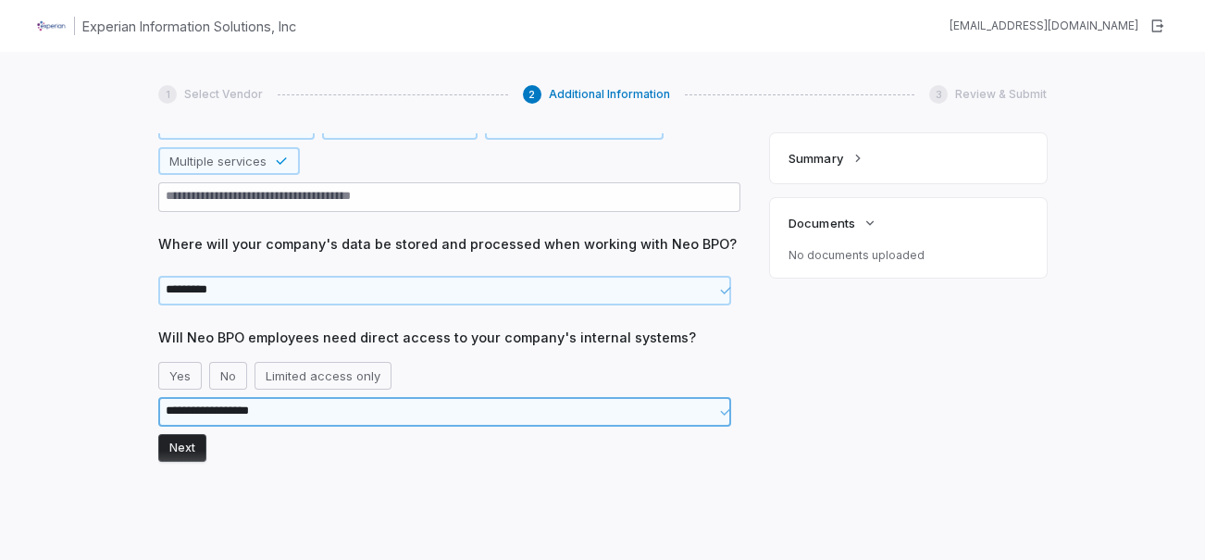
type textarea "**********"
type textarea "*"
type textarea "**********"
type textarea "*"
type textarea "**********"
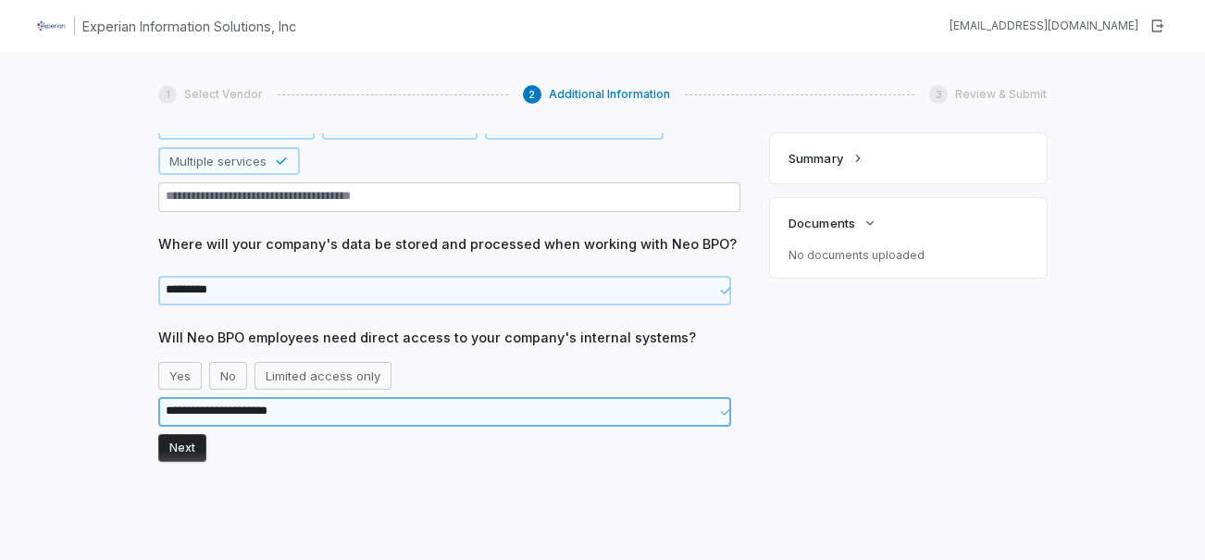
type textarea "*"
type textarea "**********"
type textarea "*"
type textarea "**********"
type textarea "*"
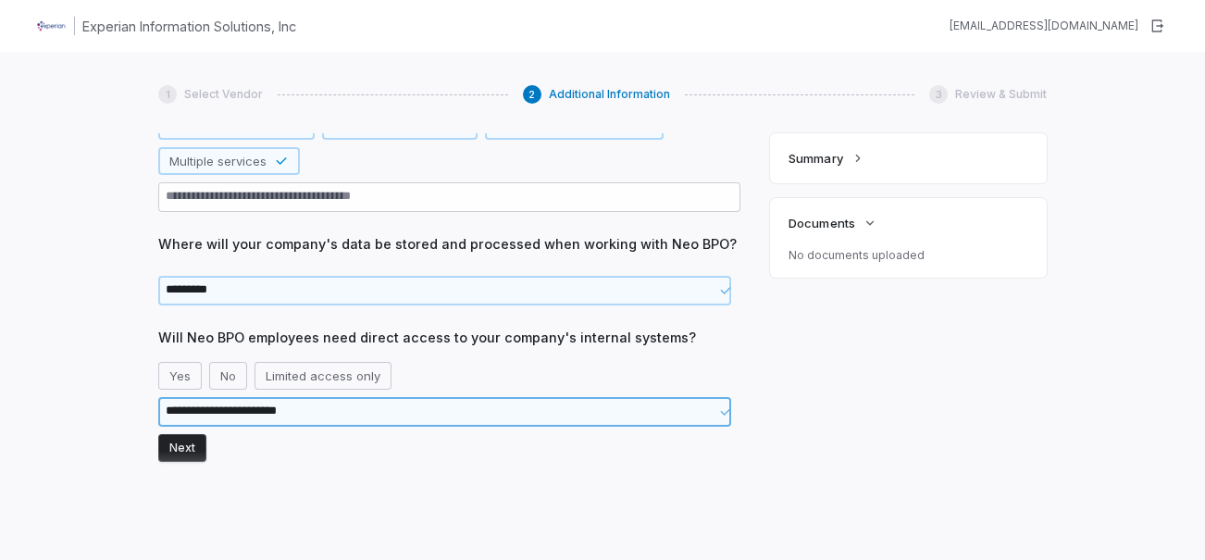
type textarea "**********"
type textarea "*"
type textarea "**********"
type textarea "*"
type textarea "**********"
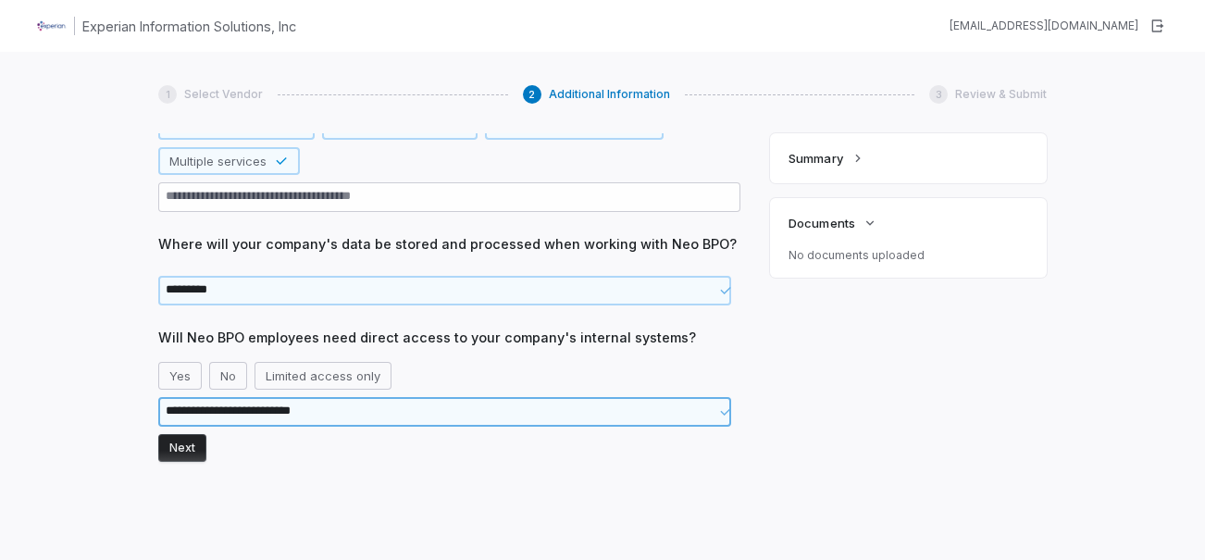
type textarea "*"
type textarea "**********"
type textarea "*"
type textarea "**********"
type textarea "*"
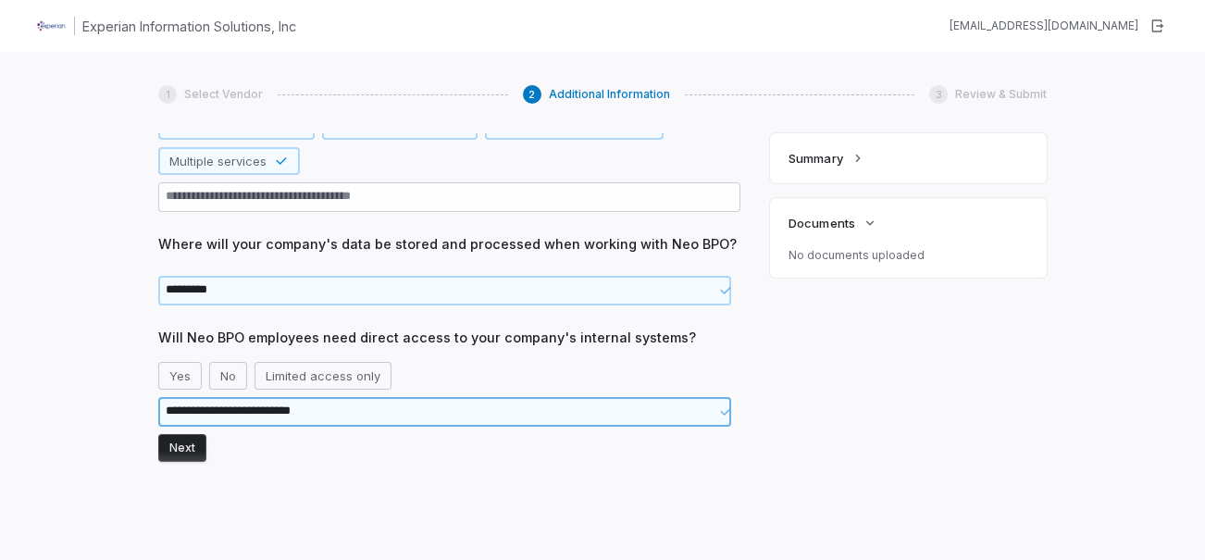
type textarea "**********"
type textarea "*"
type textarea "**********"
type textarea "*"
type textarea "**********"
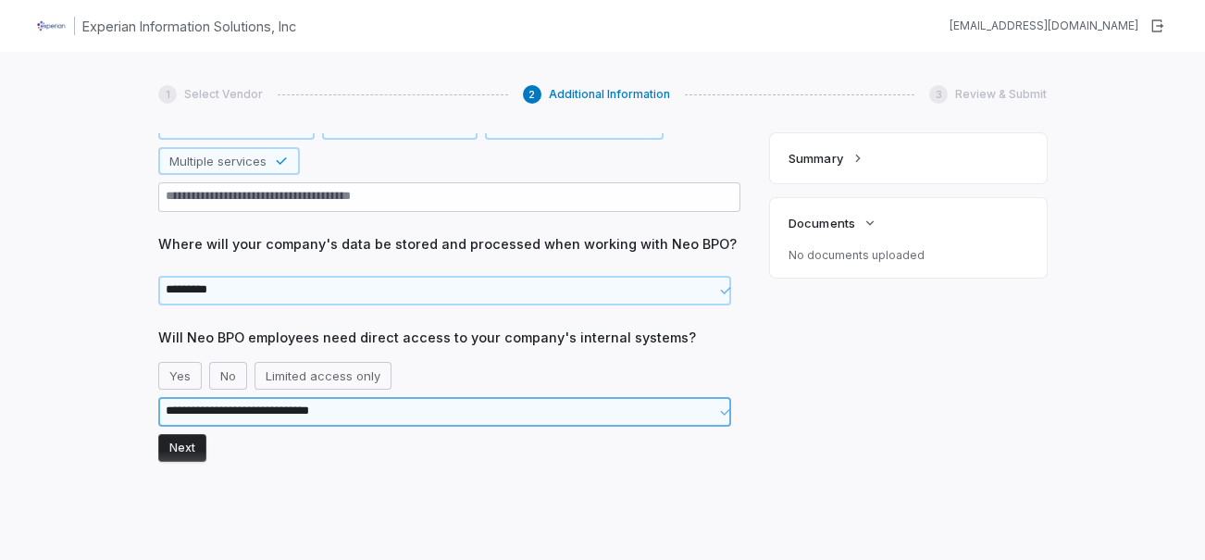
type textarea "*"
type textarea "**********"
type textarea "*"
type textarea "**********"
type textarea "*"
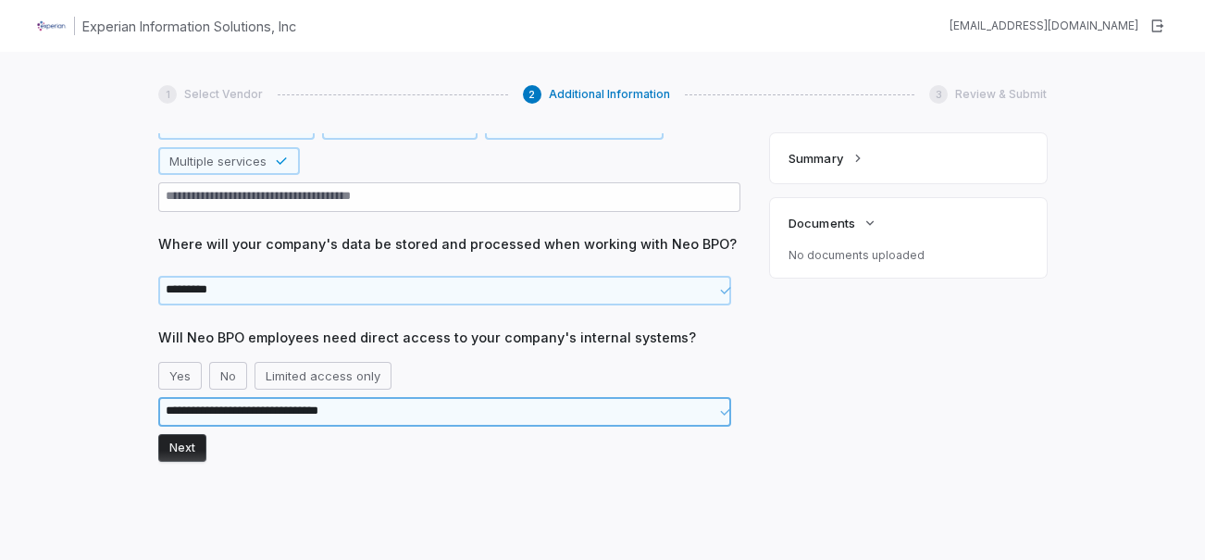
type textarea "**********"
type textarea "*"
type textarea "**********"
type textarea "*"
type textarea "**********"
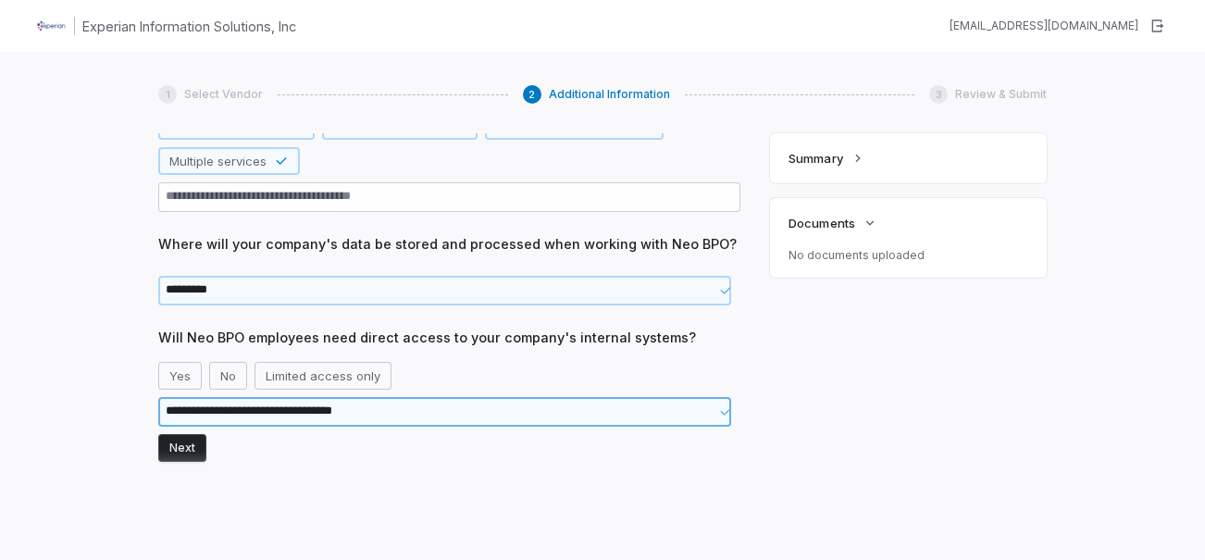
type textarea "*"
type textarea "**********"
type textarea "*"
type textarea "**********"
type textarea "*"
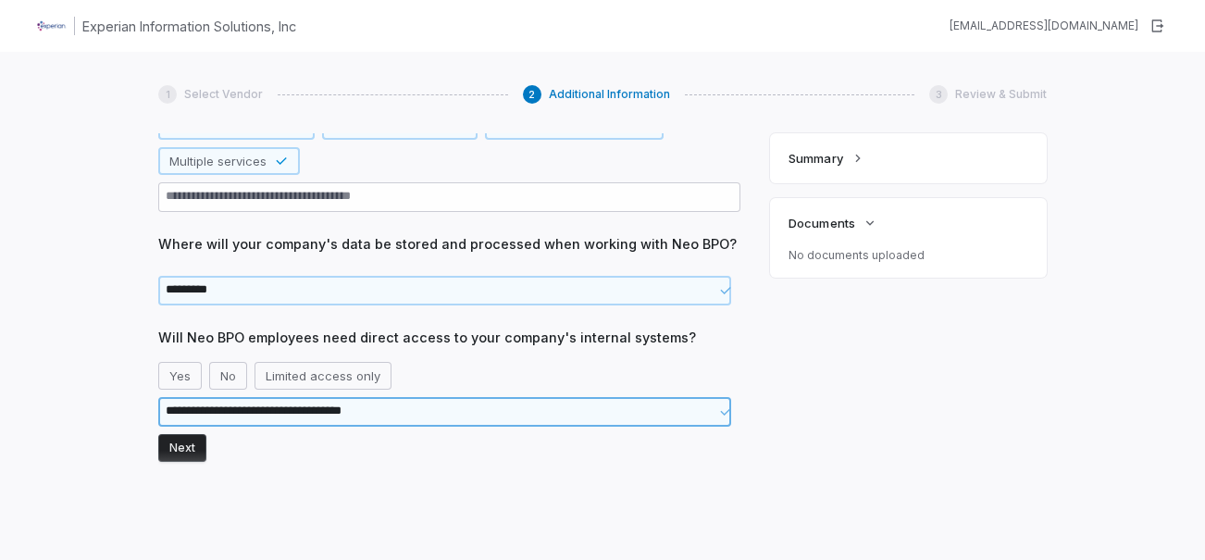
type textarea "**********"
type textarea "*"
type textarea "**********"
type textarea "*"
type textarea "**********"
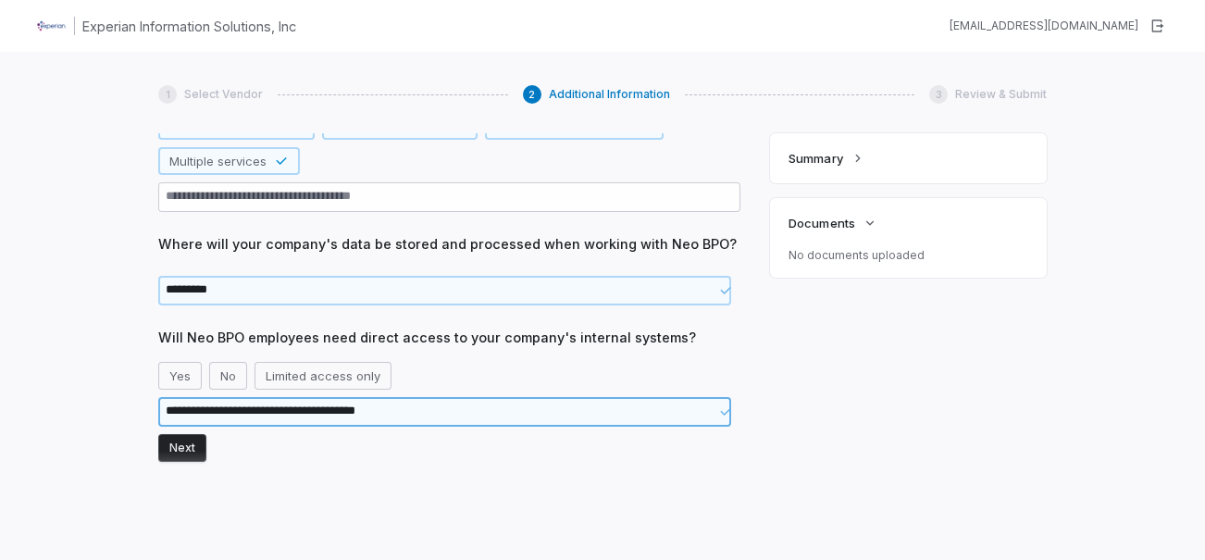
type textarea "*"
type textarea "**********"
type textarea "*"
type textarea "**********"
type textarea "*"
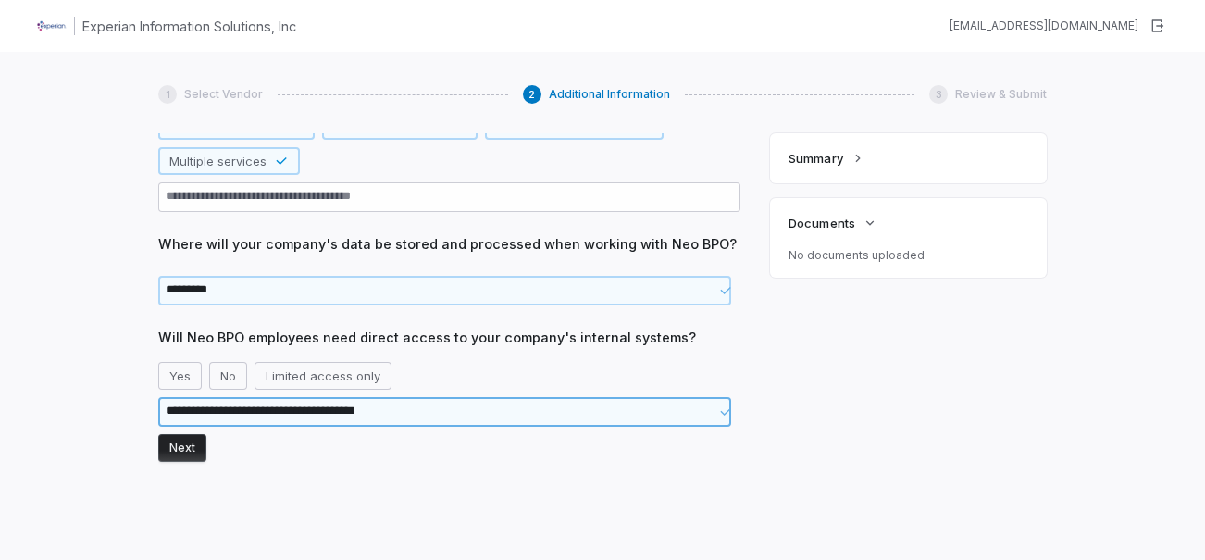
type textarea "**********"
type textarea "*"
type textarea "**********"
type textarea "*"
type textarea "**********"
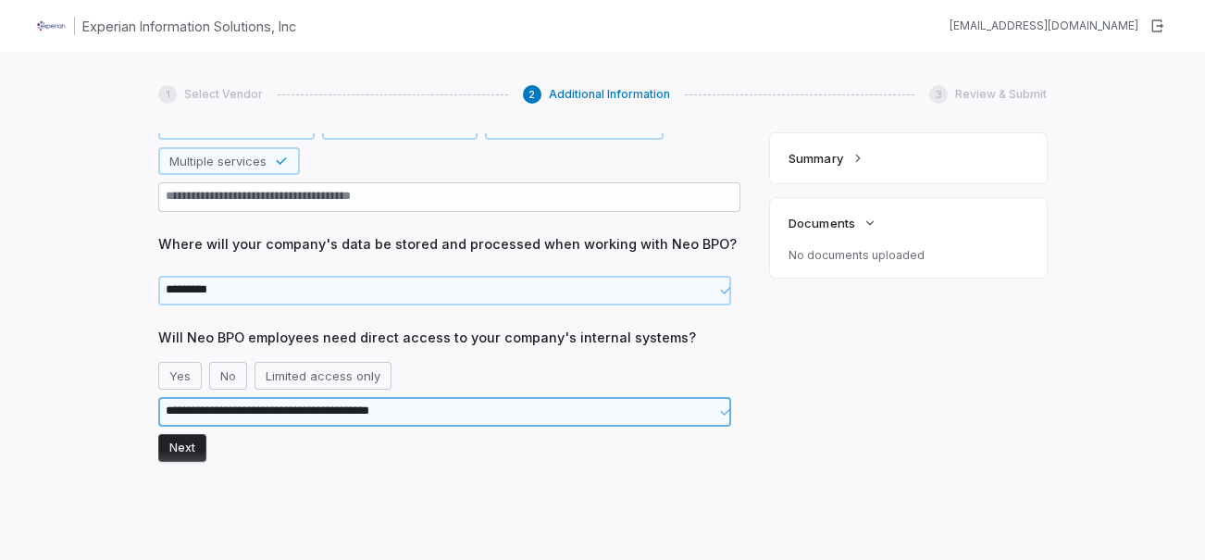
type textarea "*"
type textarea "**********"
type textarea "*"
type textarea "**********"
type textarea "*"
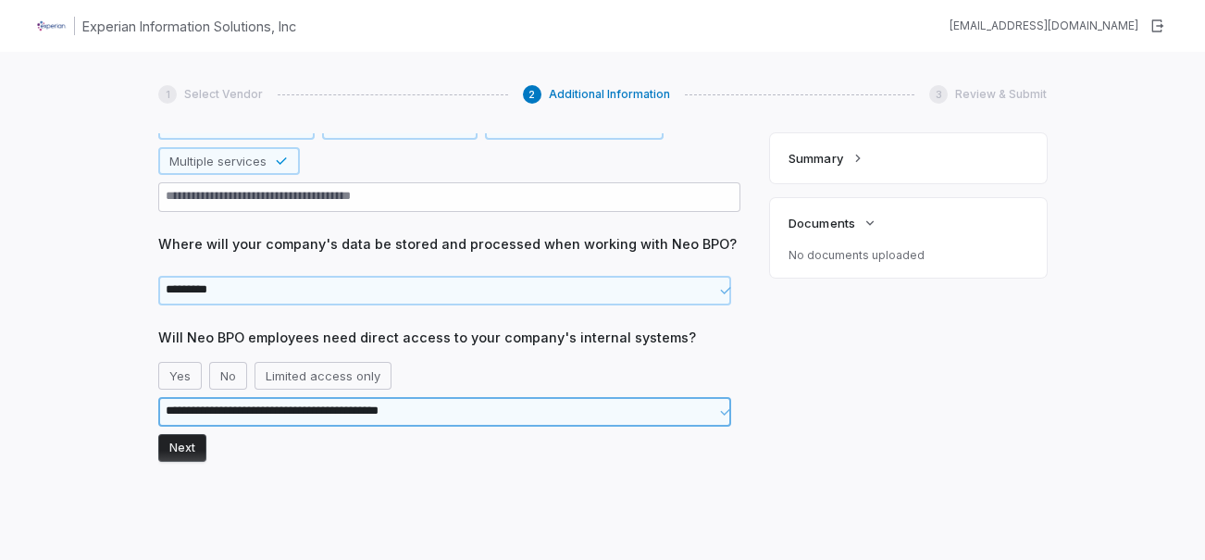
type textarea "**********"
type textarea "*"
type textarea "**********"
type textarea "*"
type textarea "**********"
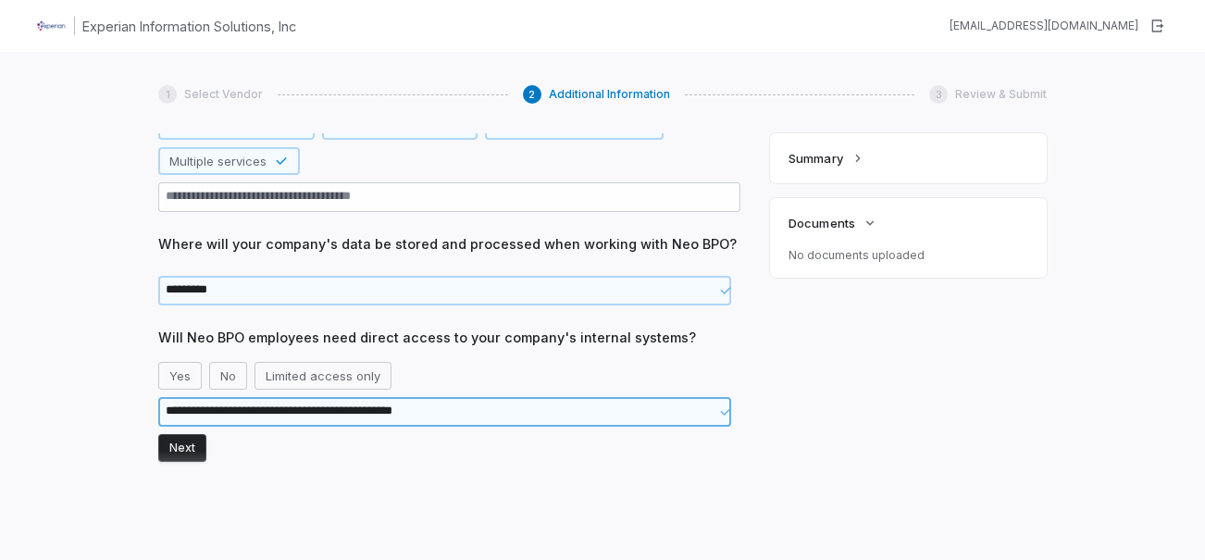
type textarea "*"
type textarea "**********"
type textarea "*"
type textarea "**********"
type textarea "*"
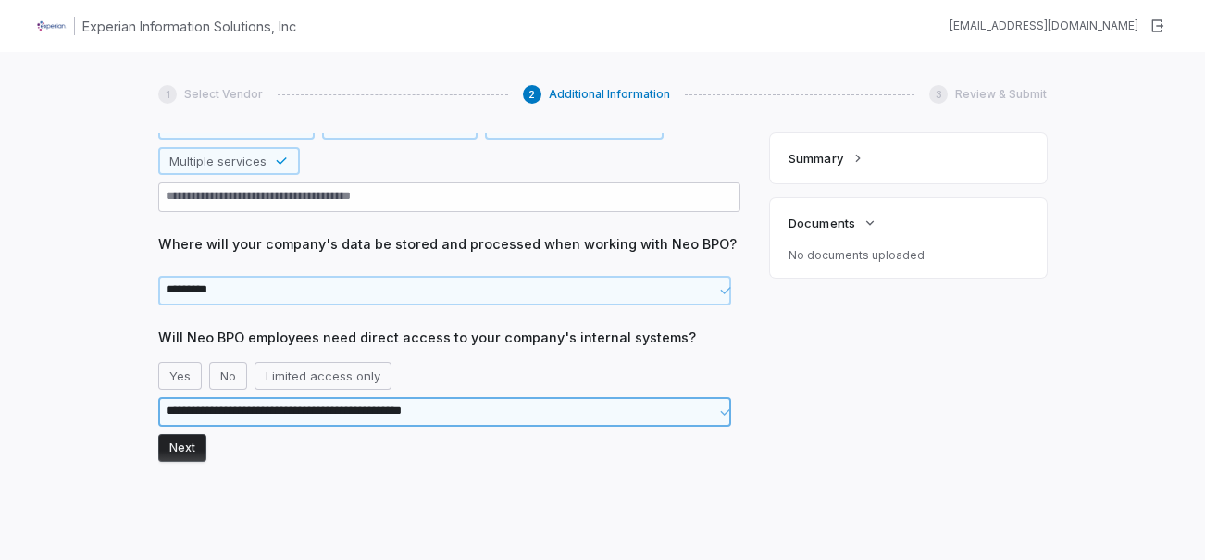
type textarea "**********"
type textarea "*"
type textarea "**********"
type textarea "*"
type textarea "**********"
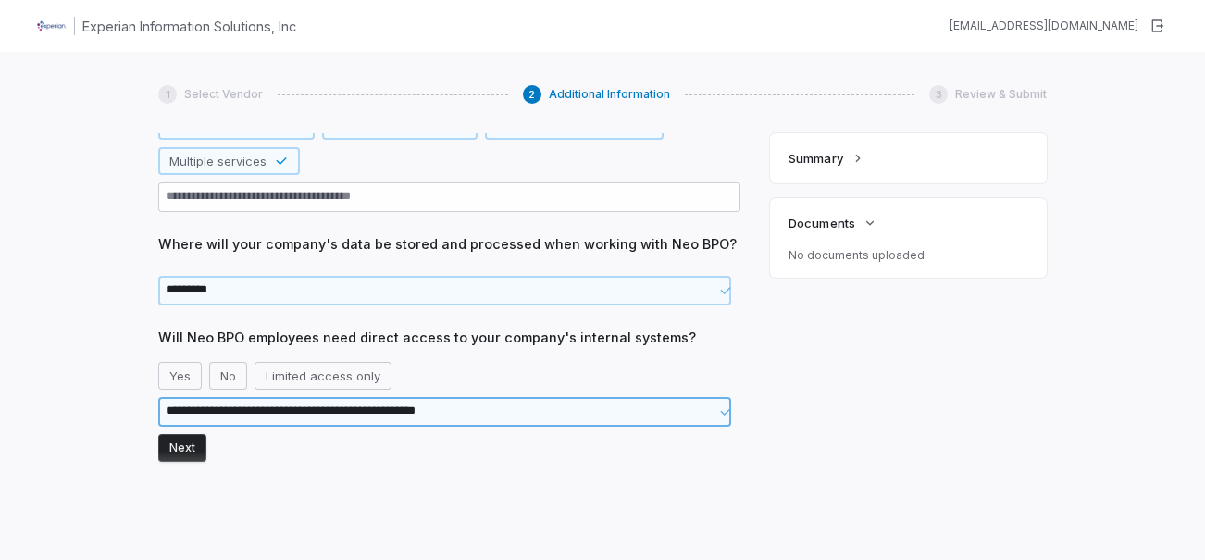
type textarea "*"
type textarea "**********"
type textarea "*"
type textarea "**********"
type textarea "*"
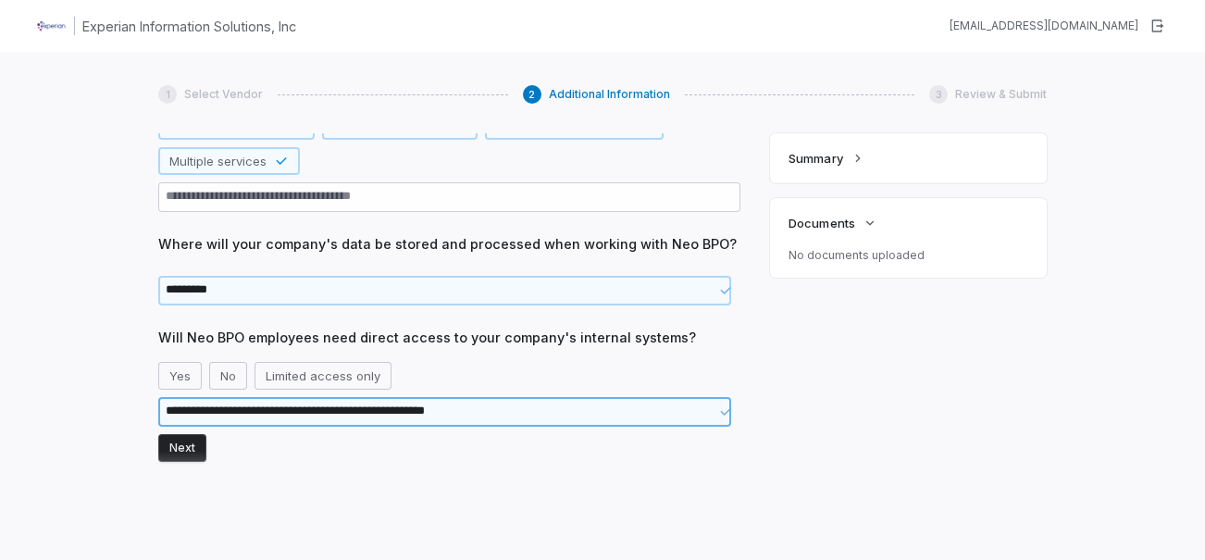
type textarea "**********"
type textarea "*"
type textarea "**********"
type textarea "*"
type textarea "**********"
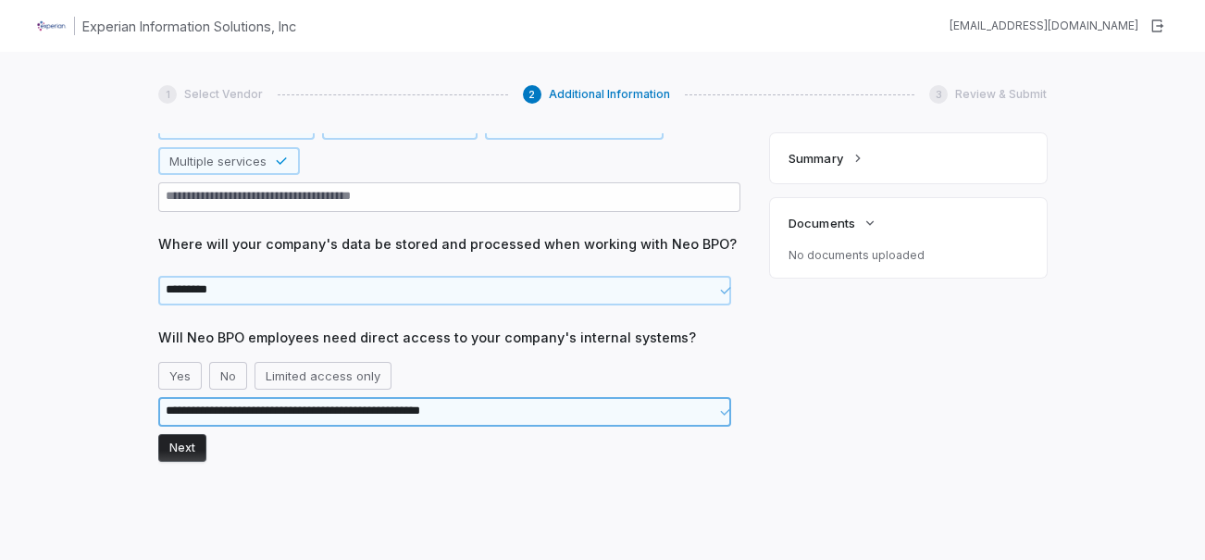
type textarea "*"
type textarea "**********"
type textarea "*"
type textarea "**********"
click at [192, 456] on button "Next" at bounding box center [182, 448] width 48 height 28
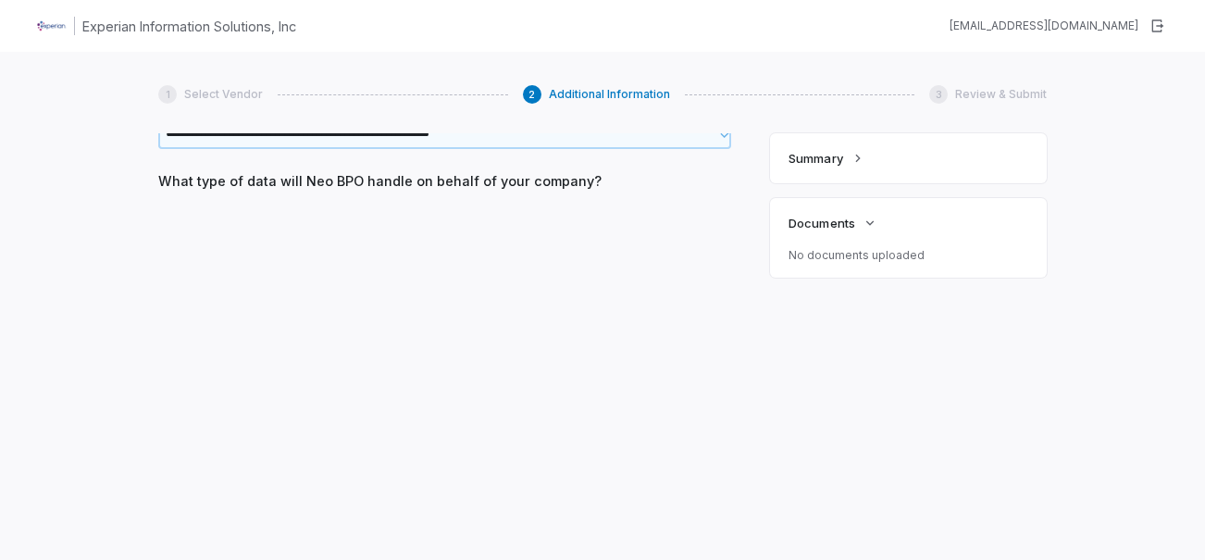
scroll to position [470, 0]
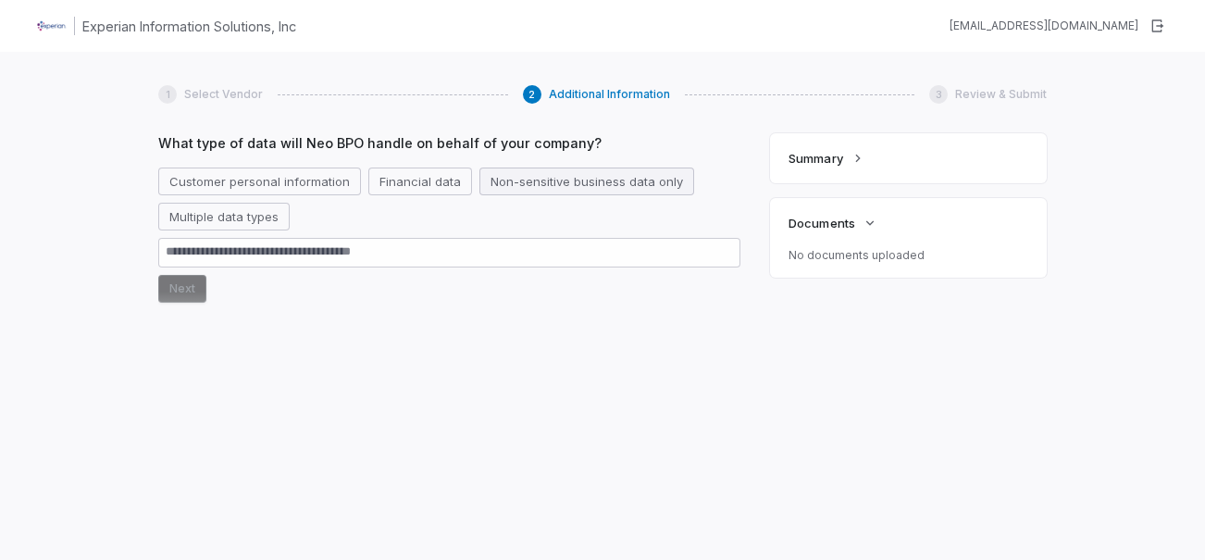
click at [513, 182] on button "Non-sensitive business data only" at bounding box center [586, 181] width 215 height 28
click at [240, 183] on button "Customer personal information" at bounding box center [259, 181] width 203 height 28
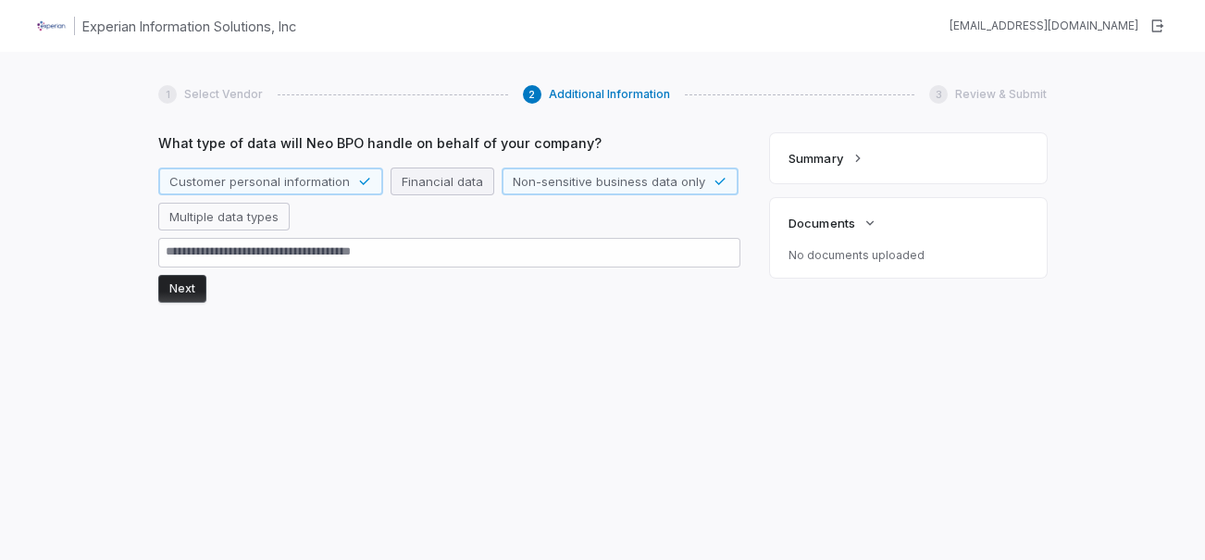
click at [426, 177] on button "Financial data" at bounding box center [442, 181] width 104 height 28
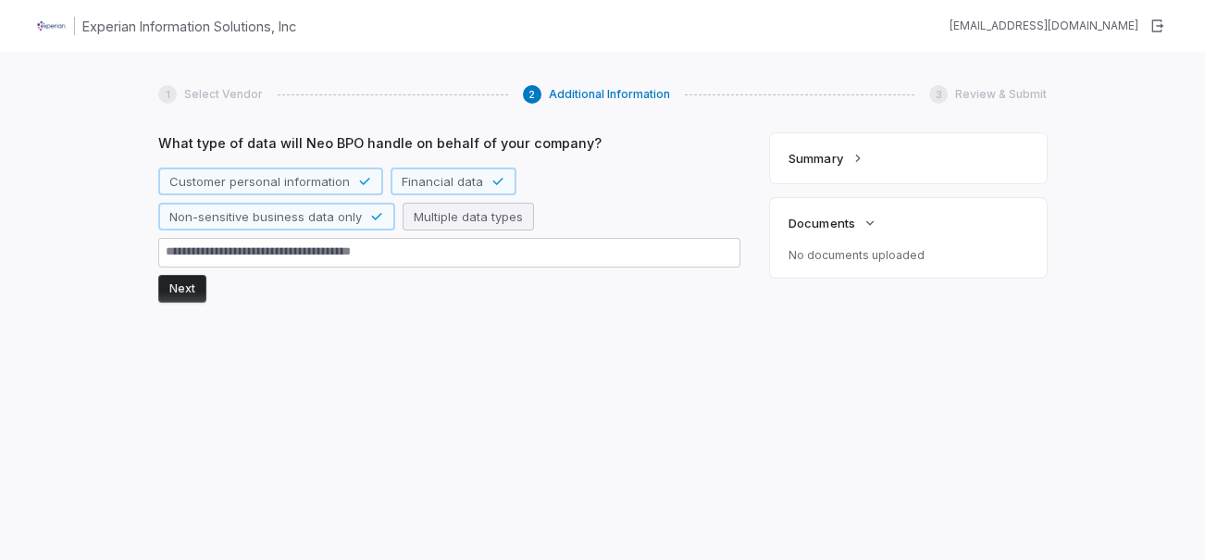
click at [479, 213] on button "Multiple data types" at bounding box center [468, 217] width 131 height 28
click at [187, 296] on button "Next" at bounding box center [182, 289] width 48 height 28
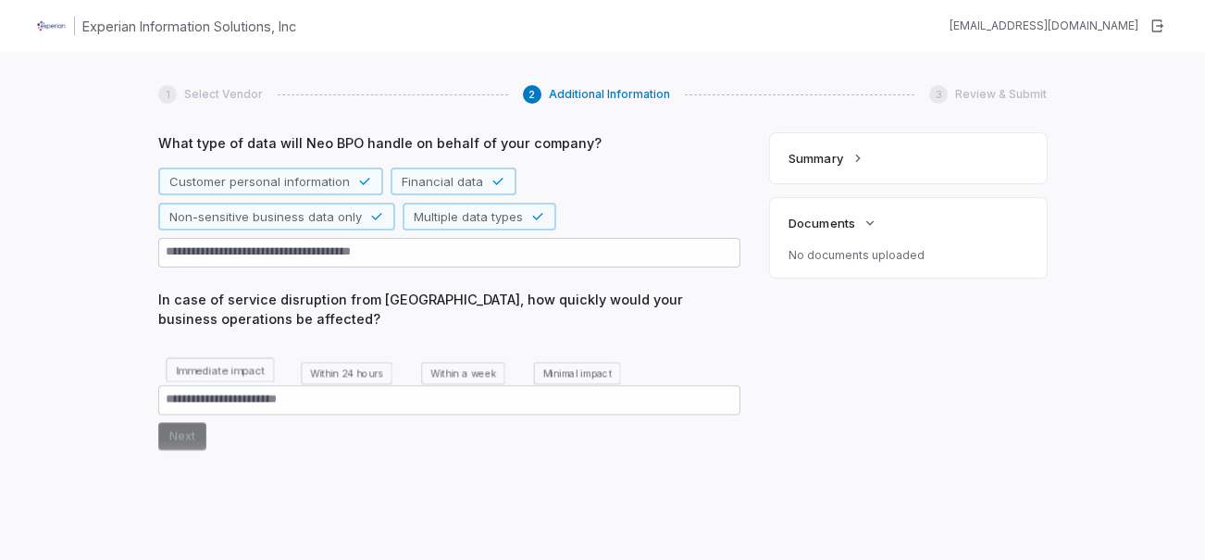
scroll to position [613, 0]
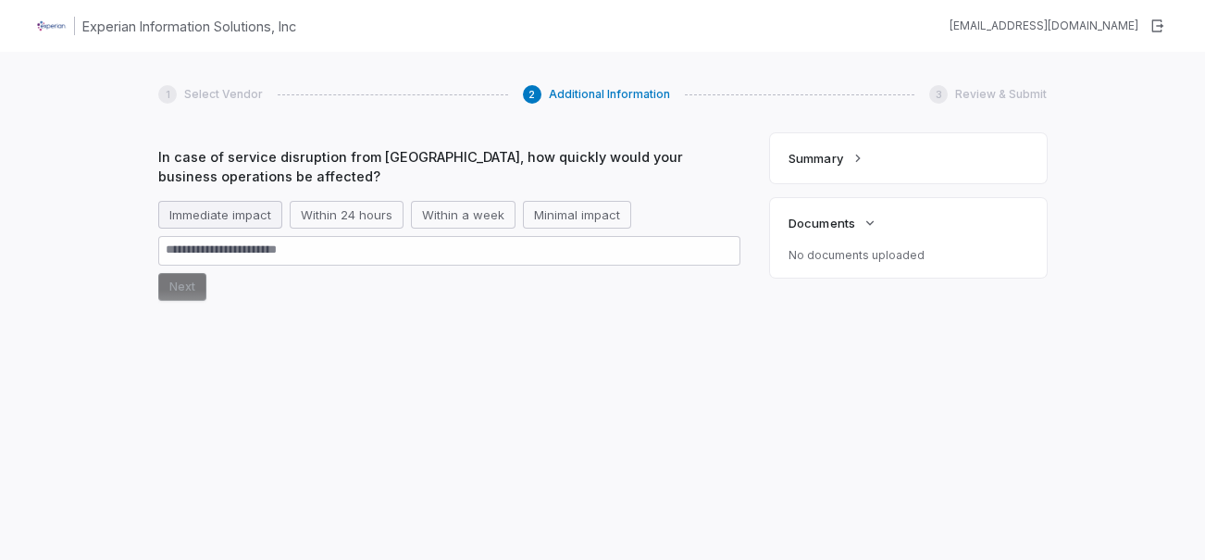
click at [211, 214] on button "Immediate impact" at bounding box center [220, 215] width 124 height 28
click at [194, 287] on button "Next" at bounding box center [182, 287] width 48 height 28
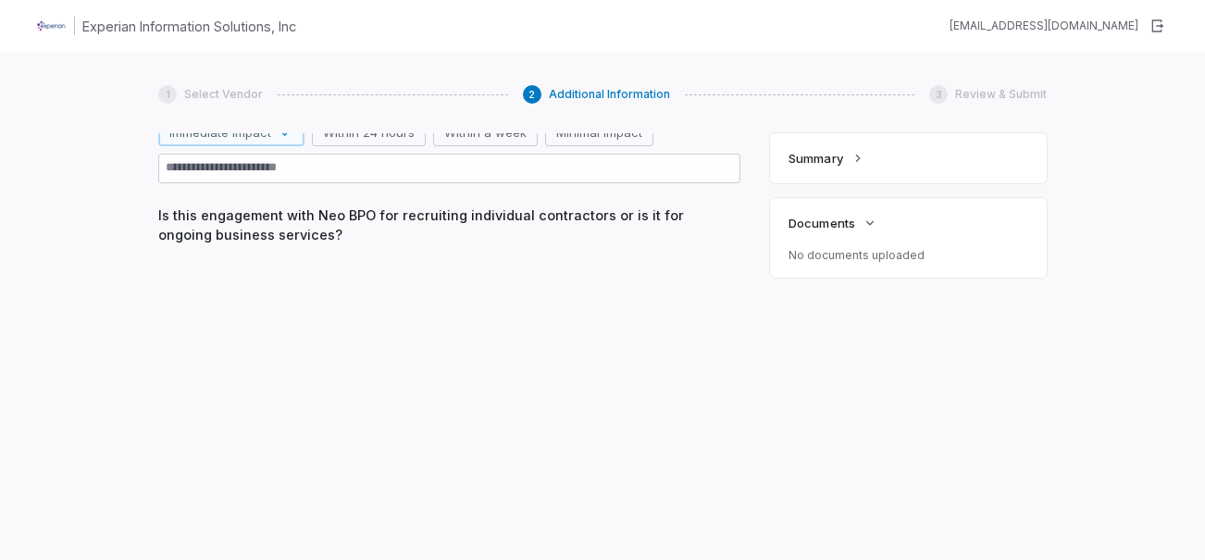
scroll to position [731, 0]
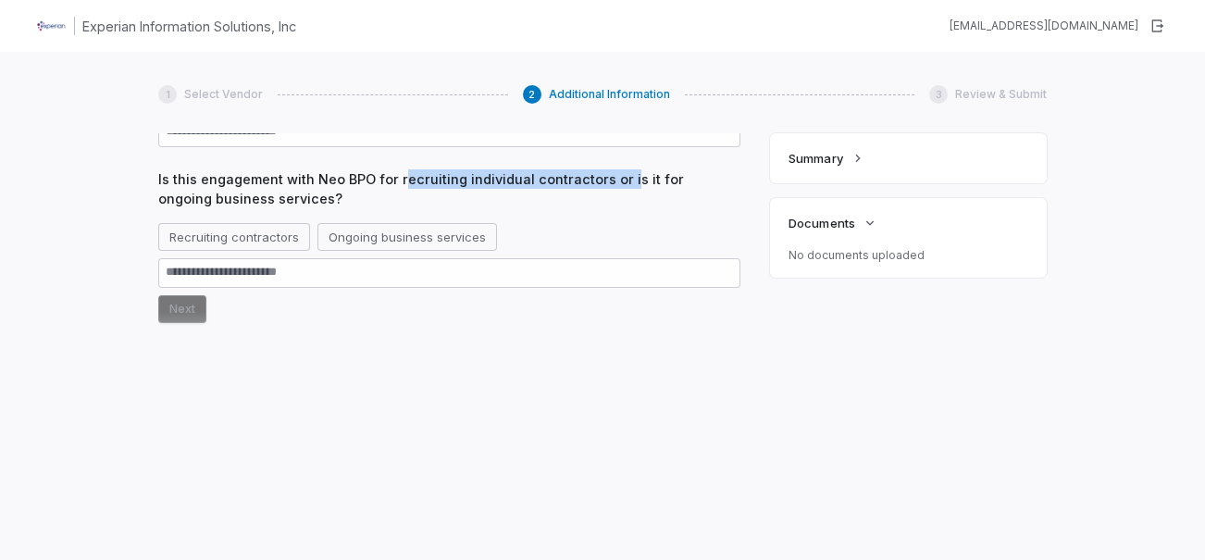
drag, startPoint x: 400, startPoint y: 177, endPoint x: 626, endPoint y: 175, distance: 225.8
click at [626, 175] on span "Is this engagement with Neo BPO for recruiting individual contractors or is it …" at bounding box center [449, 188] width 582 height 39
click at [717, 201] on span "Is this engagement with Neo BPO for recruiting individual contractors or is it …" at bounding box center [449, 188] width 582 height 39
drag, startPoint x: 551, startPoint y: 181, endPoint x: 614, endPoint y: 181, distance: 63.8
click at [614, 181] on span "Is this engagement with Neo BPO for recruiting individual contractors or is it …" at bounding box center [449, 188] width 582 height 39
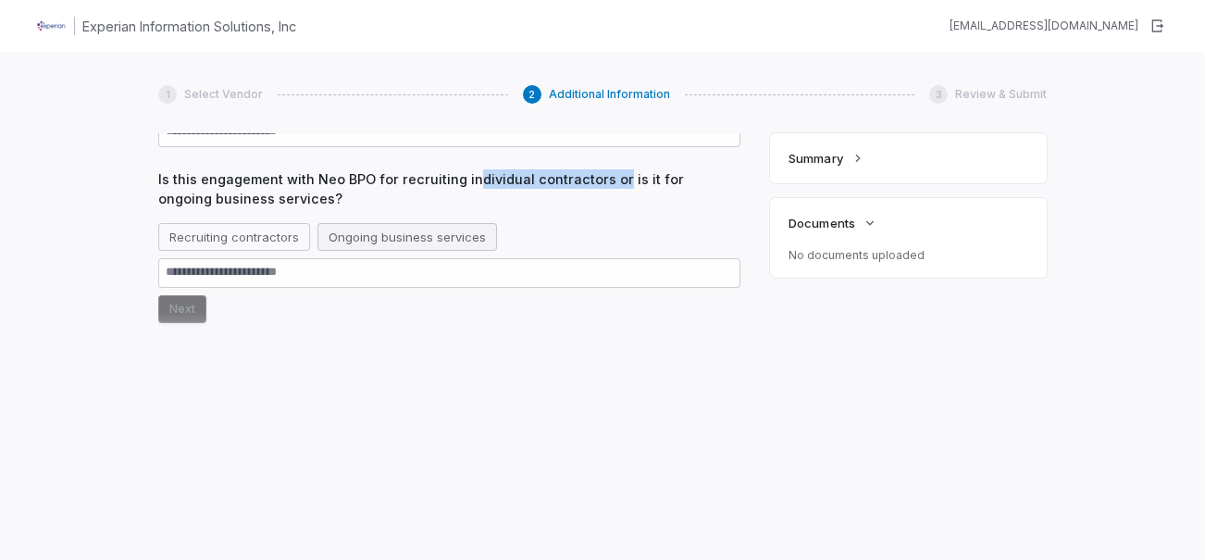
click at [422, 239] on button "Ongoing business services" at bounding box center [407, 237] width 180 height 28
click at [195, 319] on button "Next" at bounding box center [182, 309] width 48 height 28
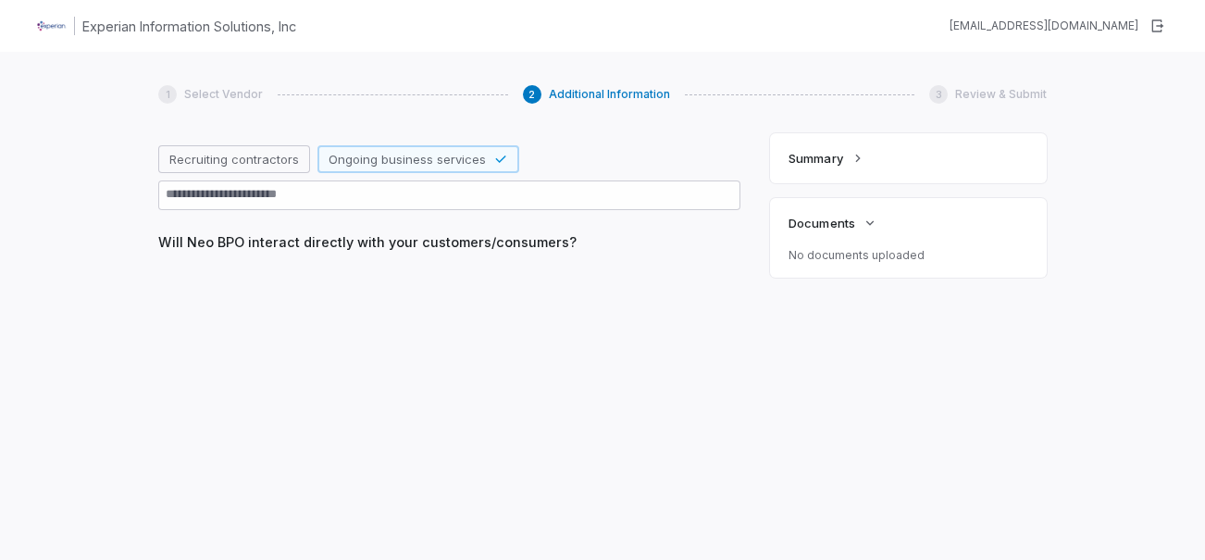
scroll to position [830, 0]
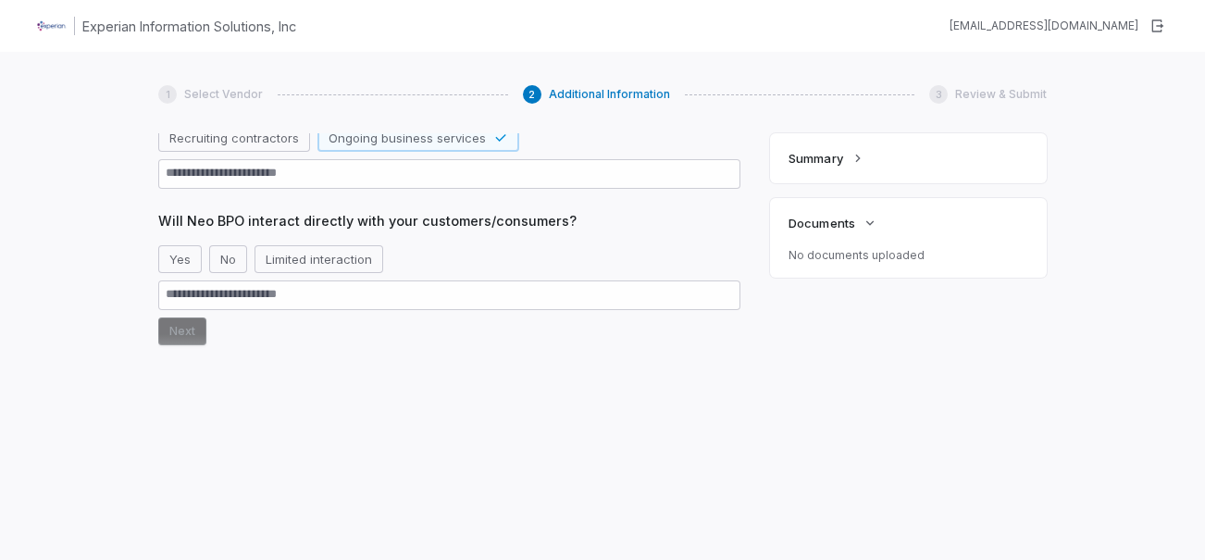
drag, startPoint x: 167, startPoint y: 259, endPoint x: 171, endPoint y: 275, distance: 16.2
click at [168, 259] on button "Yes" at bounding box center [179, 259] width 43 height 28
click at [180, 333] on button "Next" at bounding box center [182, 331] width 48 height 28
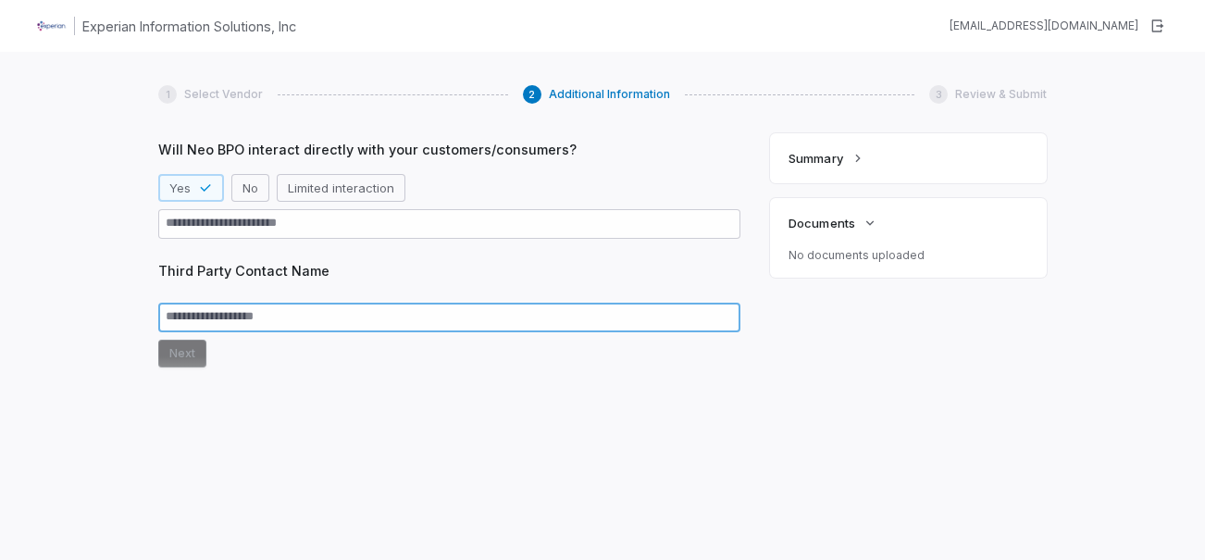
click at [309, 318] on textarea at bounding box center [449, 318] width 582 height 30
type textarea "*"
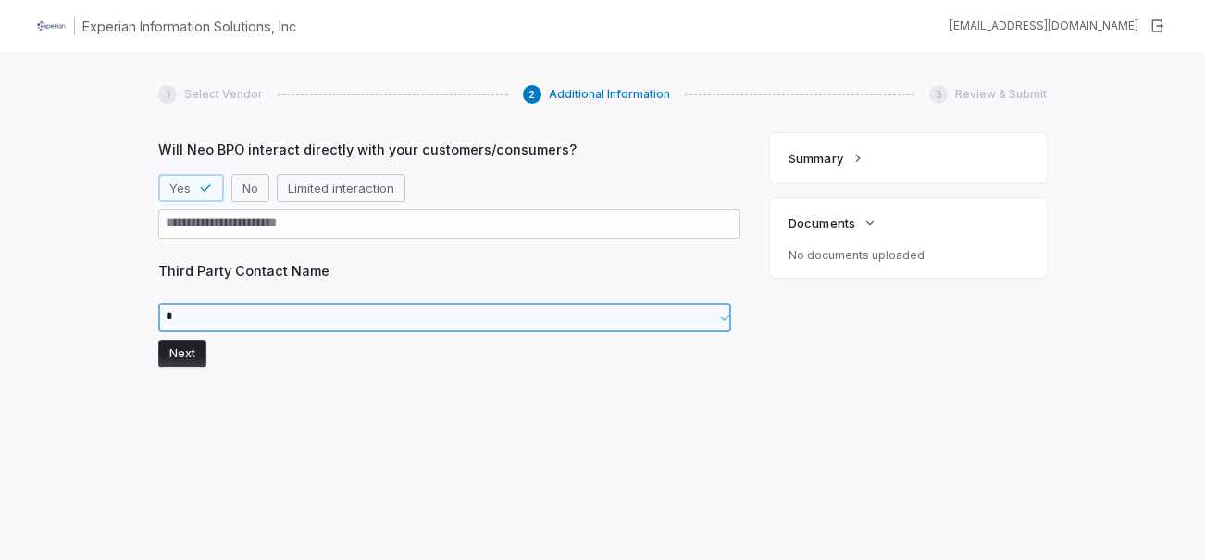
type textarea "*"
type textarea "**"
type textarea "*"
type textarea "***"
type textarea "*"
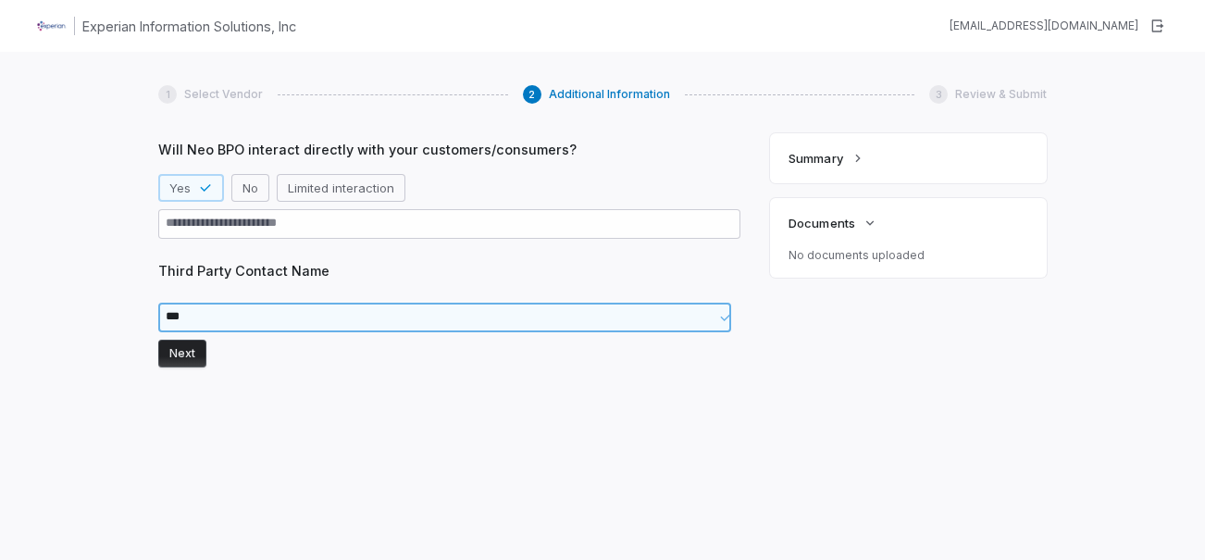
type textarea "****"
type textarea "*"
type textarea "*****"
type textarea "*"
type textarea "******"
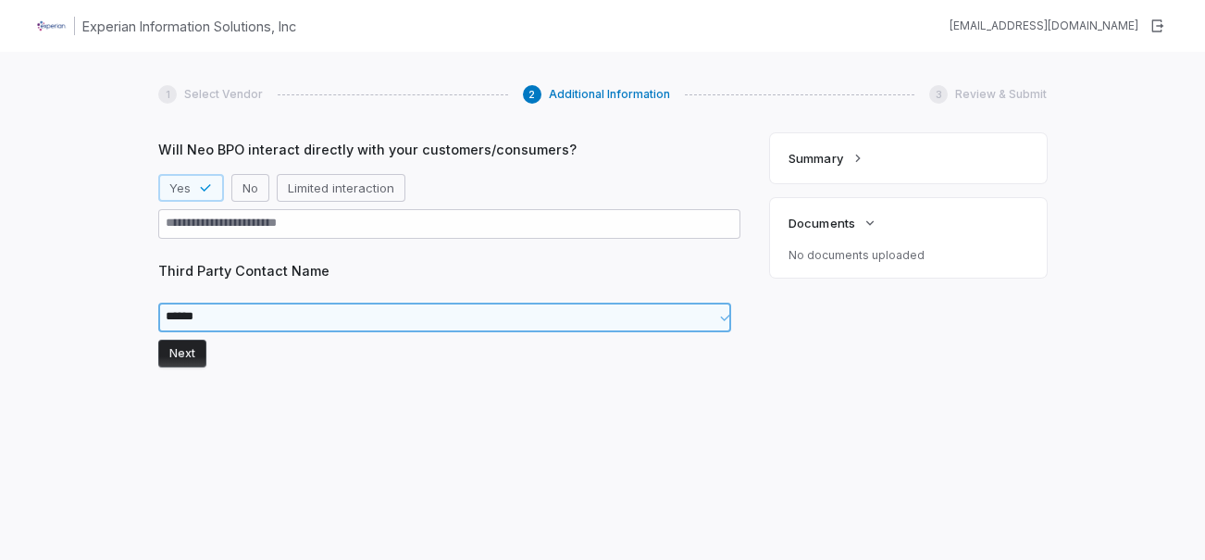
type textarea "*"
type textarea "******"
type textarea "*"
type textarea "********"
type textarea "*"
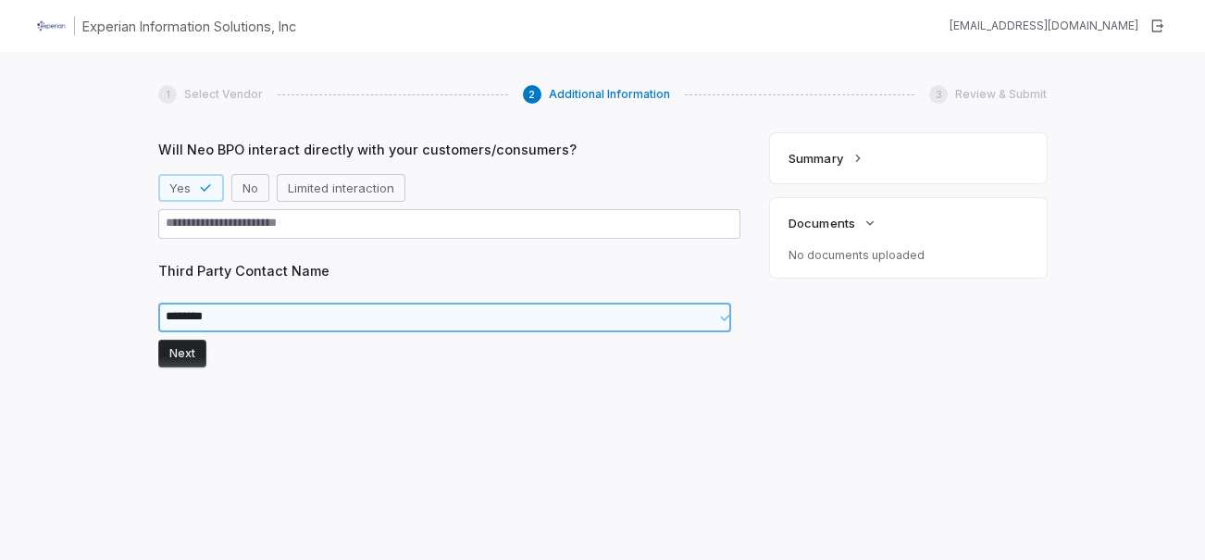
type textarea "*********"
type textarea "*"
type textarea "**********"
type textarea "*"
type textarea "**********"
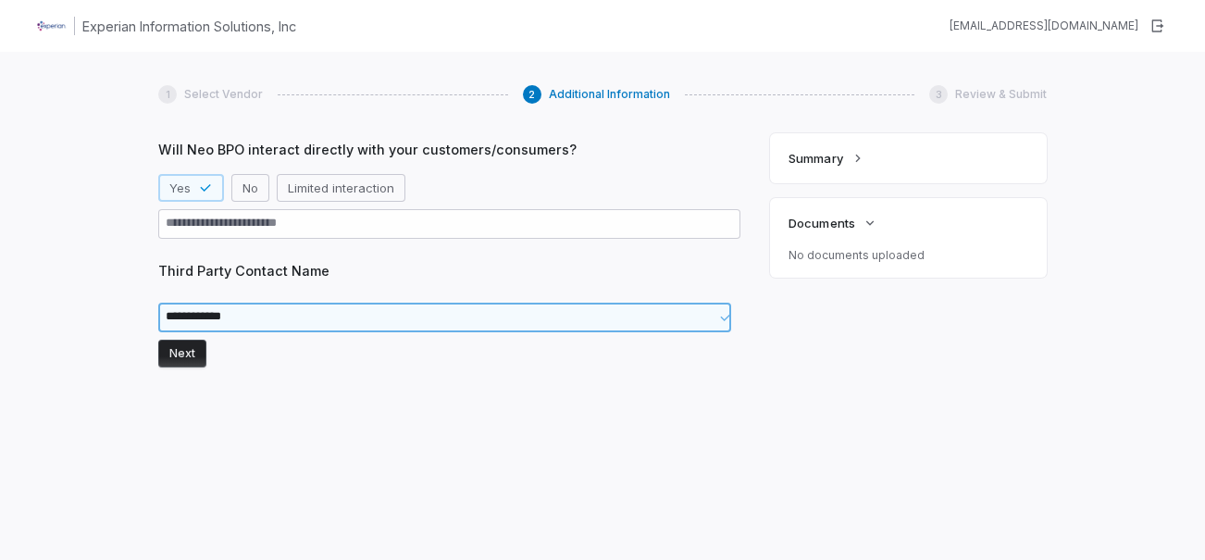
type textarea "*"
type textarea "**********"
type textarea "*"
type textarea "**********"
type textarea "*"
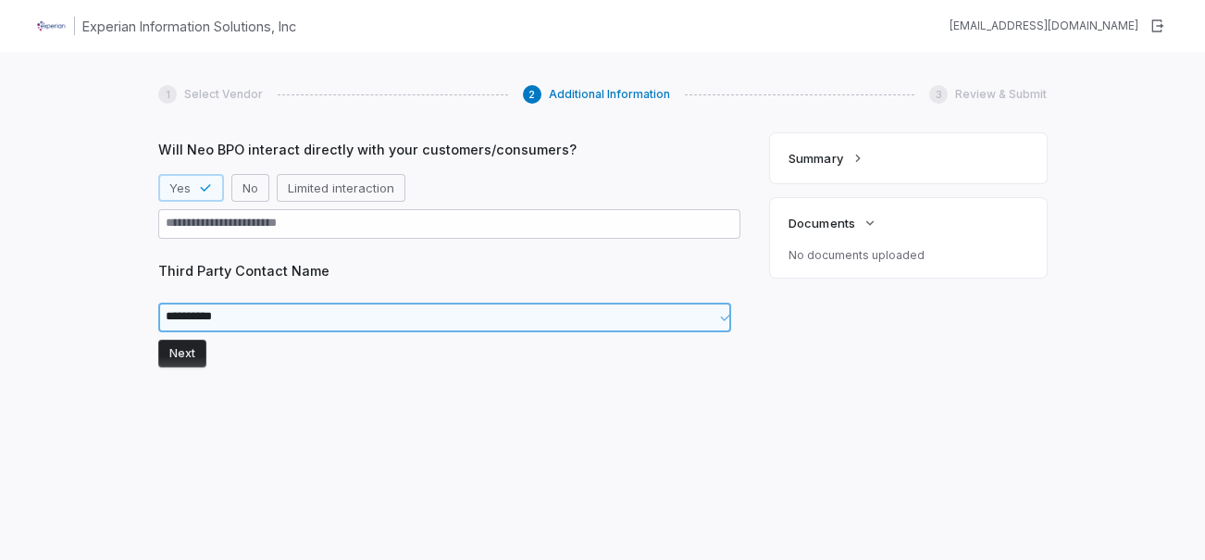
type textarea "*********"
type textarea "*"
type textarea "********"
type textarea "*"
type textarea "******"
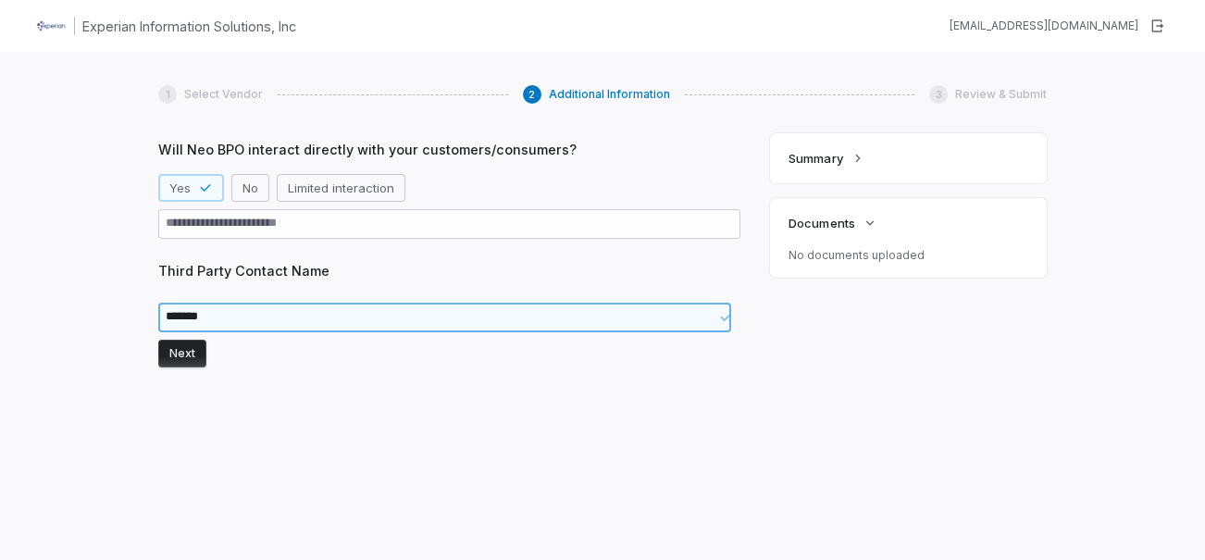
type textarea "*"
type textarea "******"
type textarea "*"
type textarea "*****"
type textarea "*"
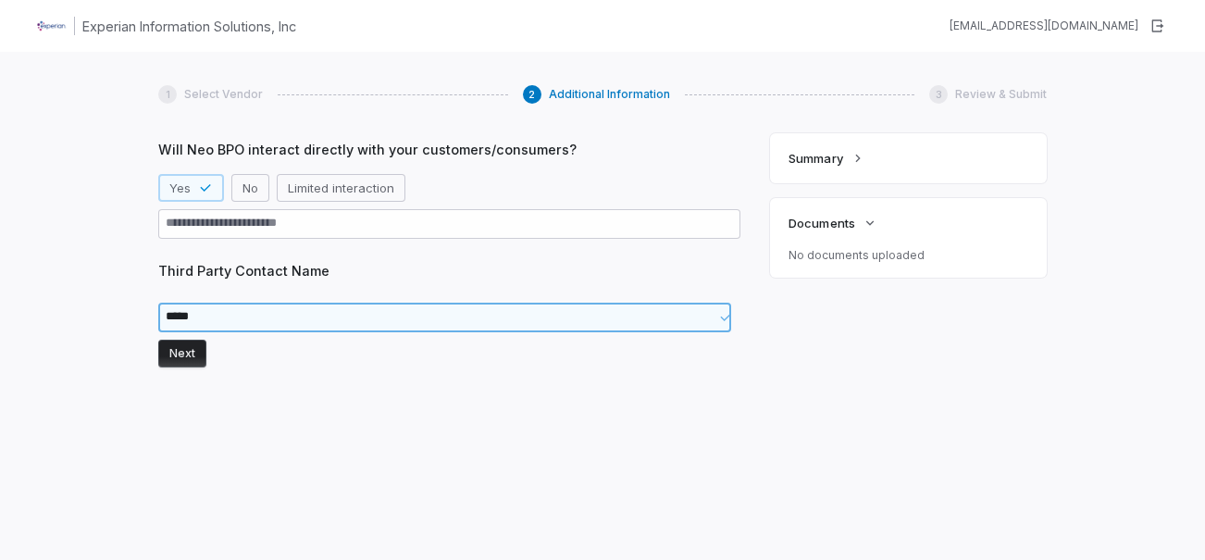
type textarea "****"
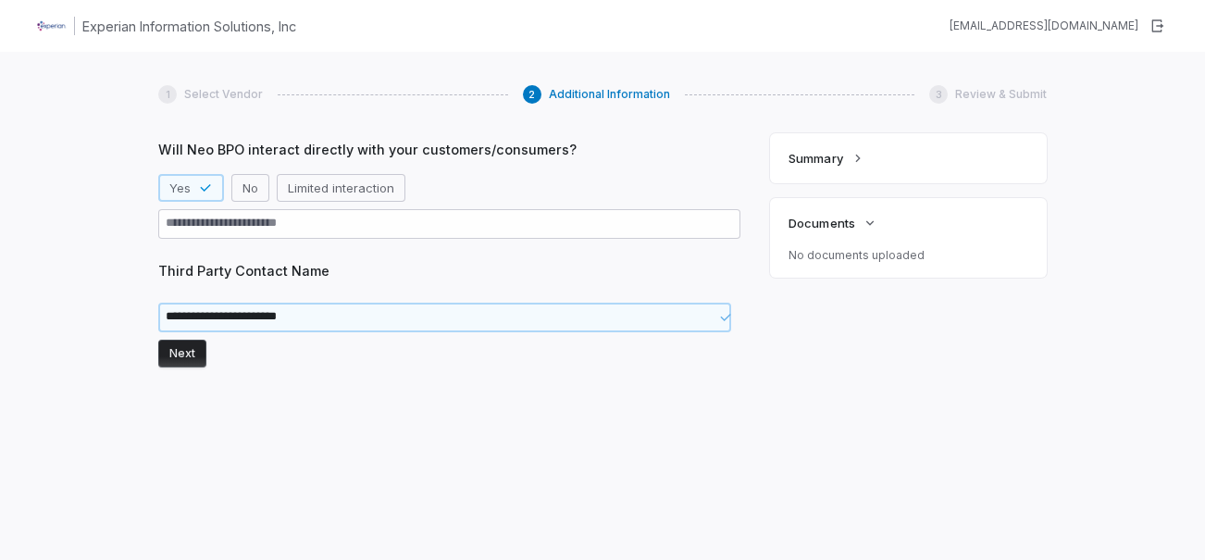
click at [176, 347] on button "Next" at bounding box center [182, 354] width 48 height 28
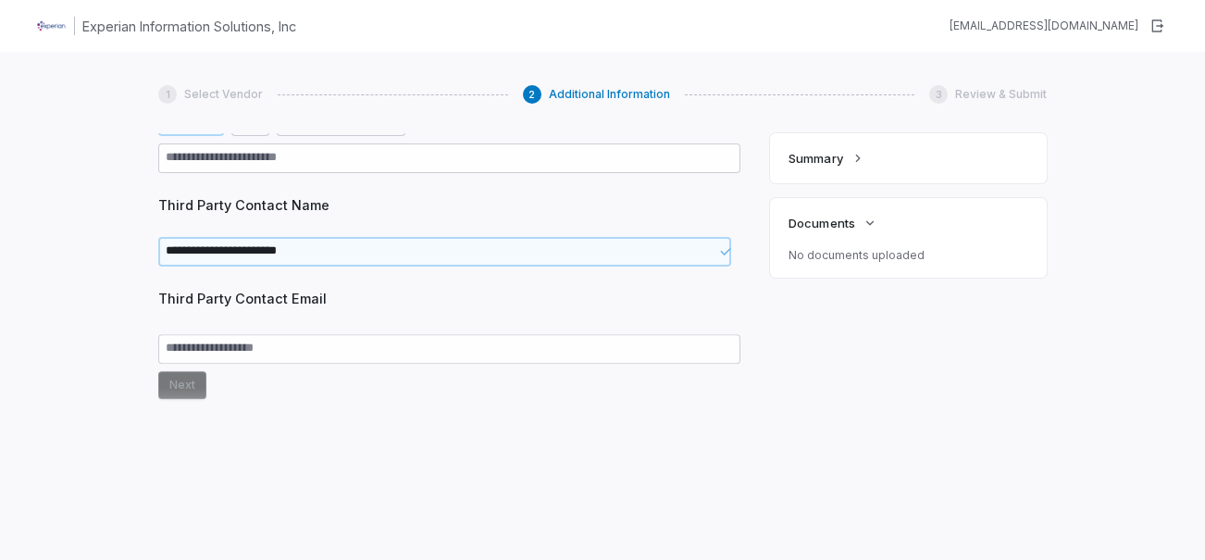
scroll to position [972, 0]
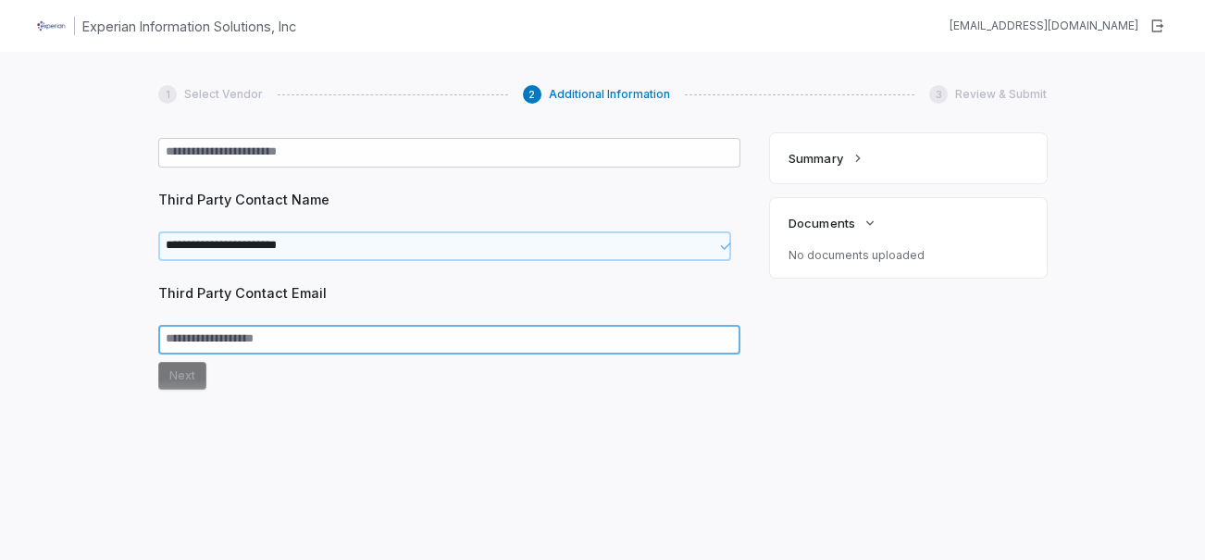
click at [303, 336] on textarea at bounding box center [449, 340] width 582 height 30
paste textarea "**********"
click at [185, 371] on button "Next" at bounding box center [182, 376] width 48 height 28
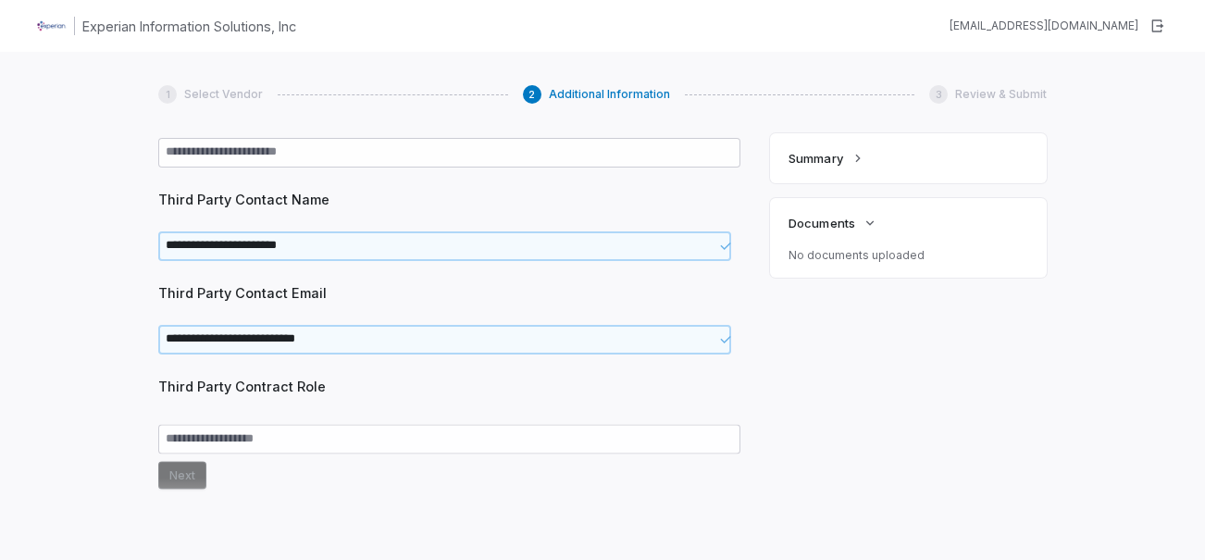
scroll to position [1044, 0]
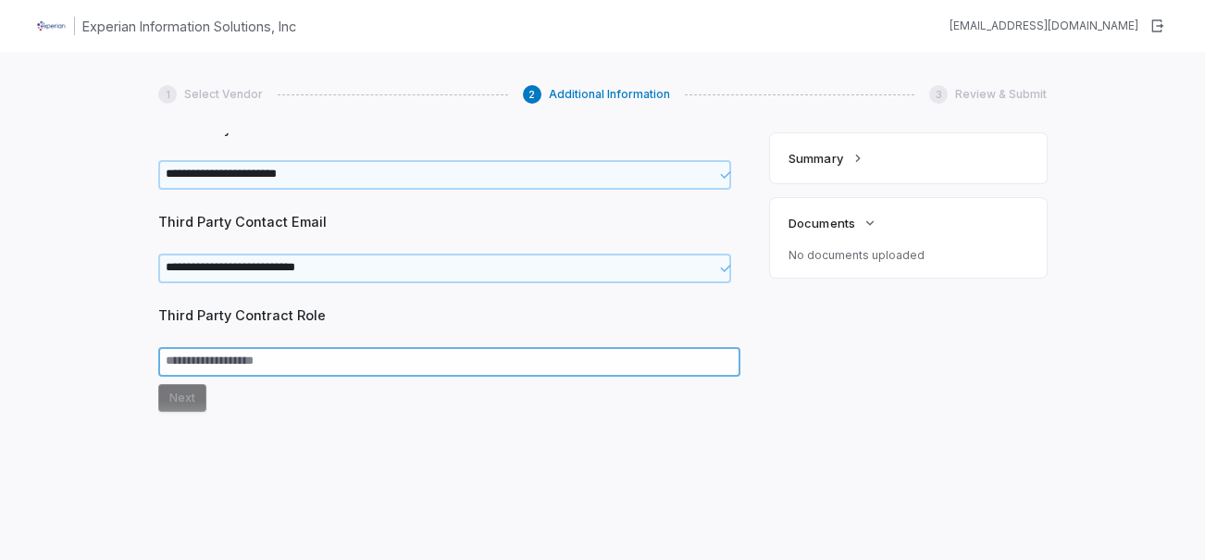
click at [272, 360] on textarea at bounding box center [449, 362] width 582 height 30
click at [301, 353] on textarea at bounding box center [449, 362] width 582 height 30
click at [193, 402] on button "Next" at bounding box center [182, 398] width 48 height 28
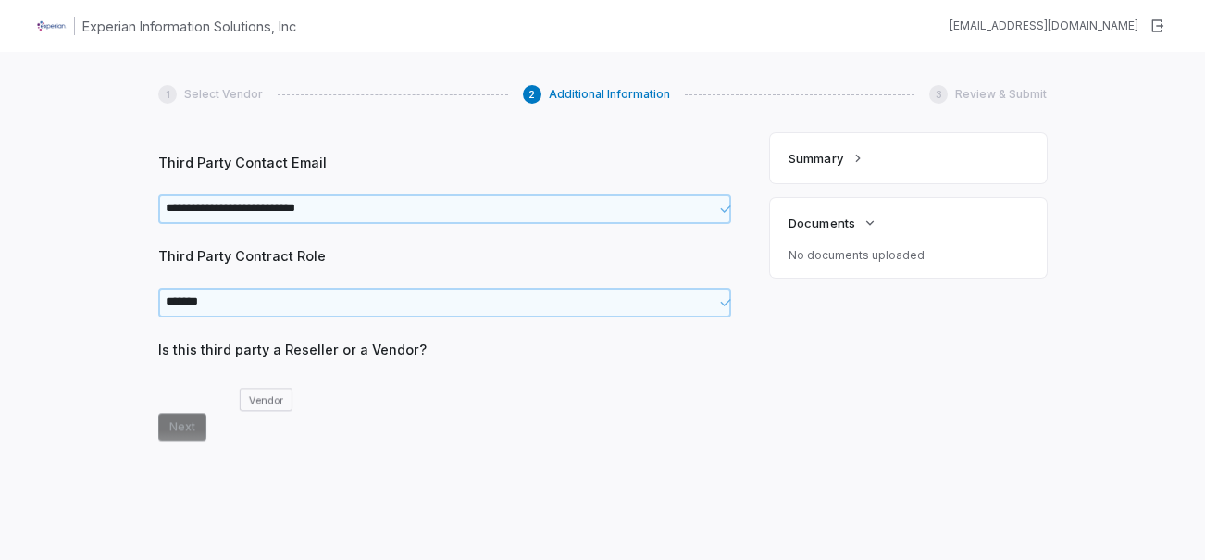
scroll to position [1106, 0]
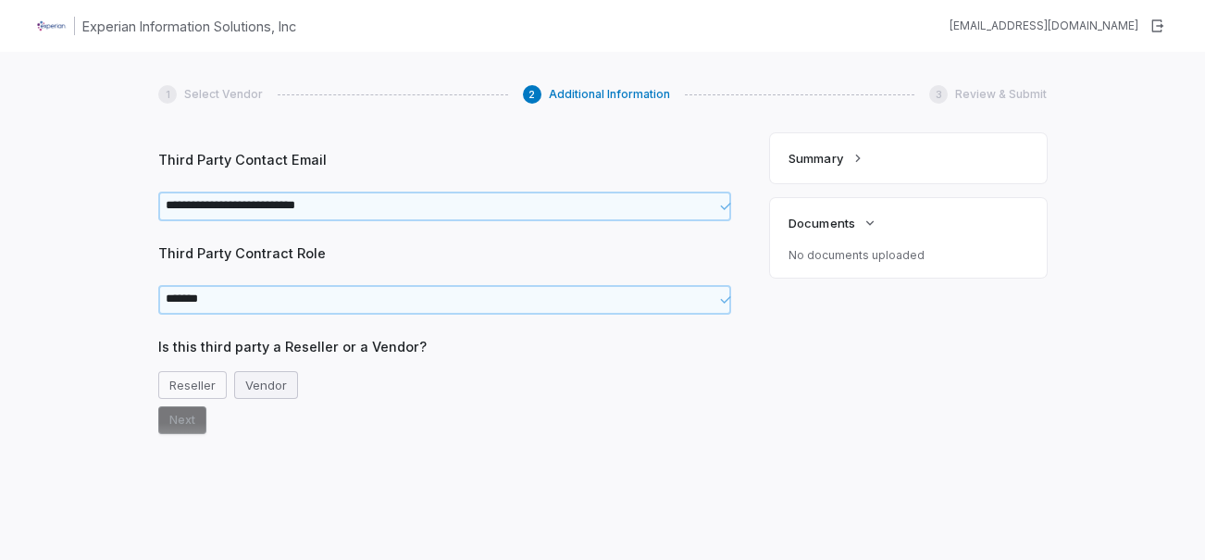
click at [262, 380] on button "Vendor" at bounding box center [266, 385] width 64 height 28
click at [192, 424] on button "Next" at bounding box center [182, 420] width 48 height 28
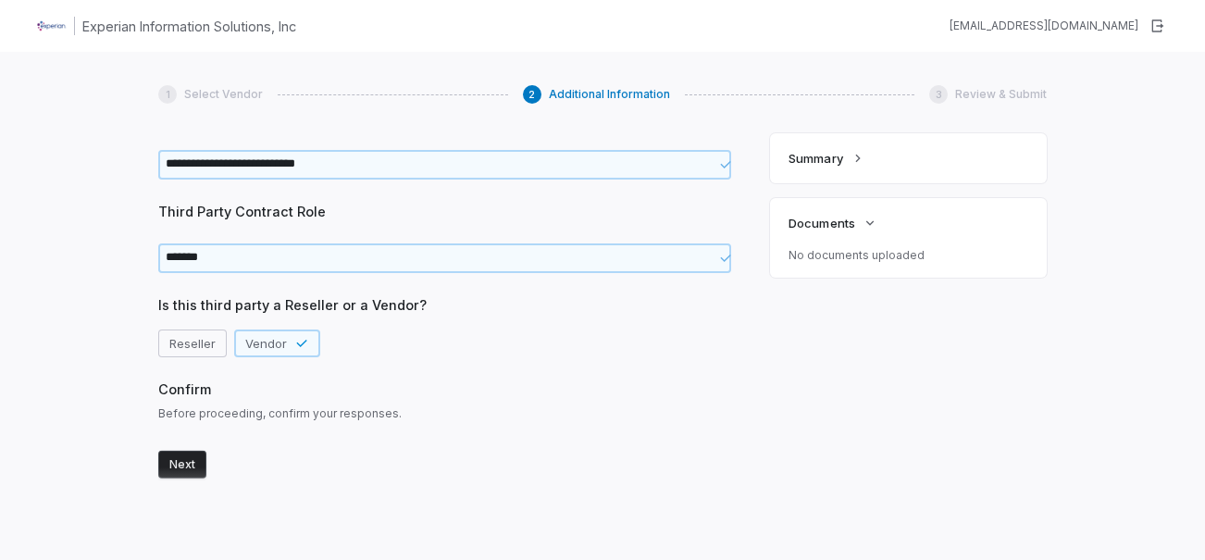
scroll to position [1162, 0]
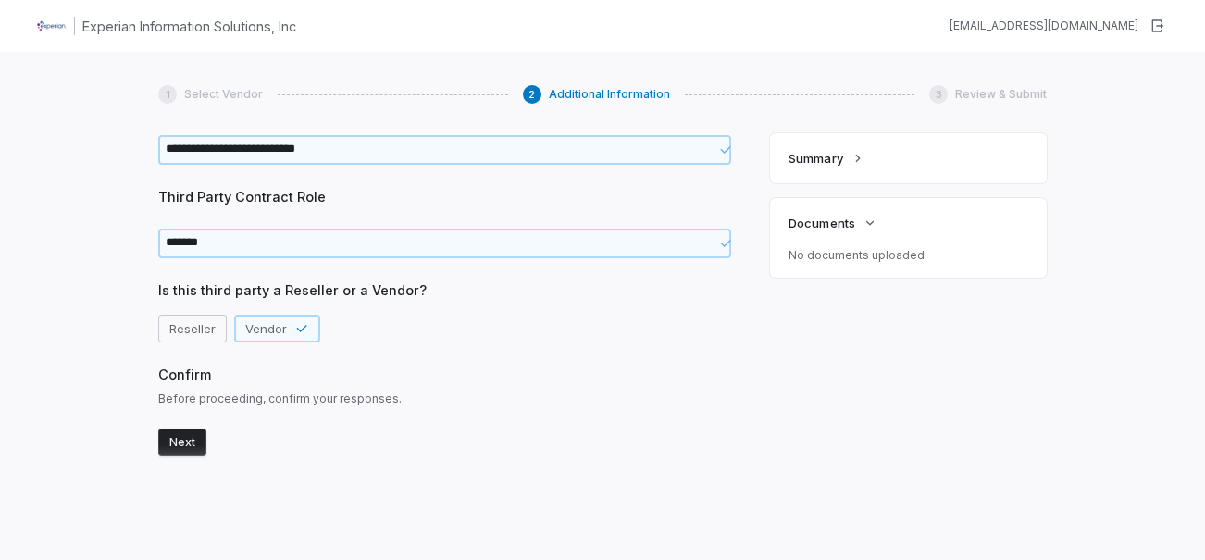
click at [182, 433] on button "Next" at bounding box center [182, 442] width 48 height 28
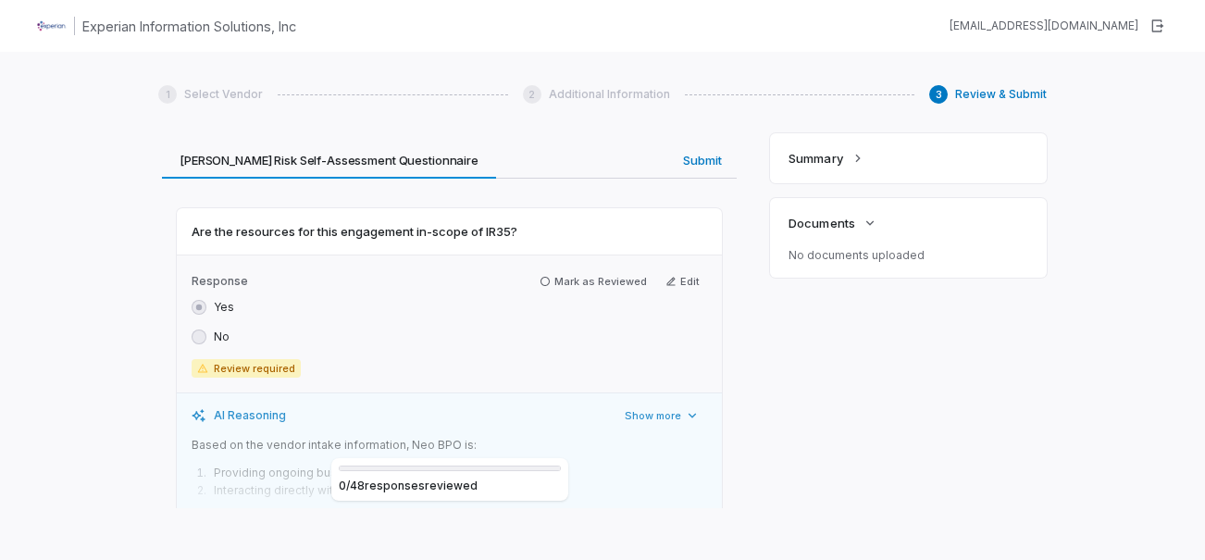
scroll to position [0, 0]
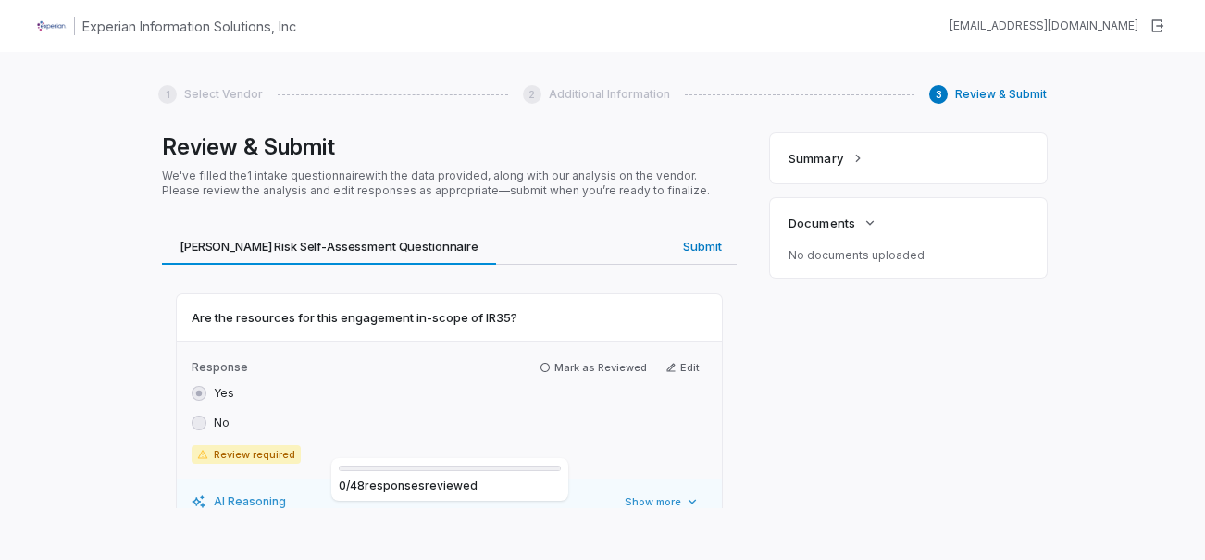
click at [217, 424] on label "No" at bounding box center [222, 422] width 16 height 15
click at [688, 365] on button "Edit" at bounding box center [682, 367] width 49 height 22
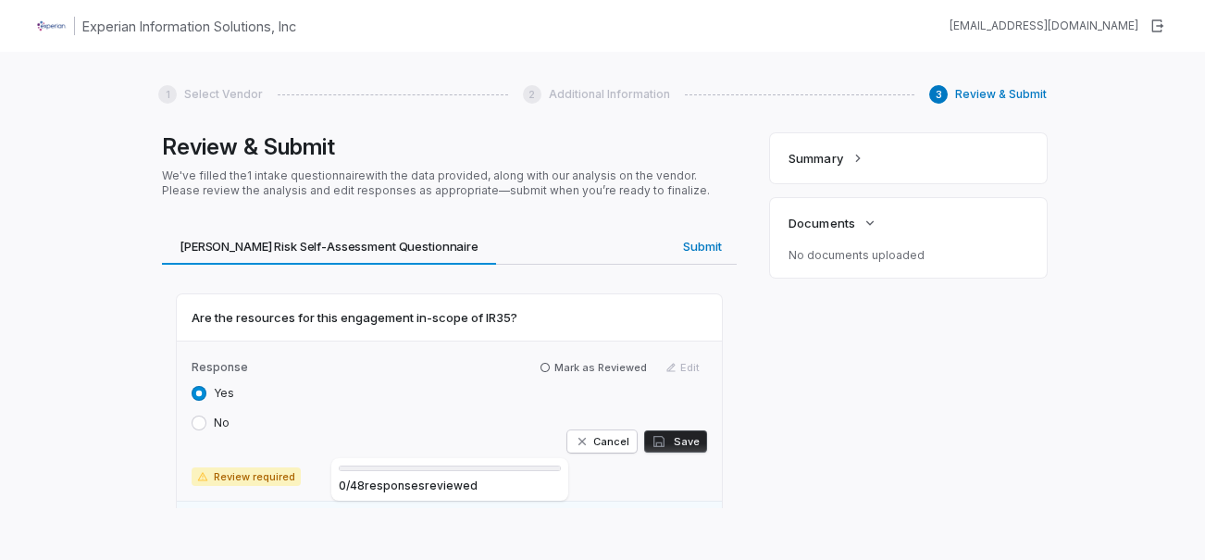
click at [222, 425] on label "No" at bounding box center [222, 422] width 16 height 15
click at [206, 425] on button "No" at bounding box center [199, 422] width 15 height 15
click at [663, 436] on span "button" at bounding box center [660, 441] width 19 height 15
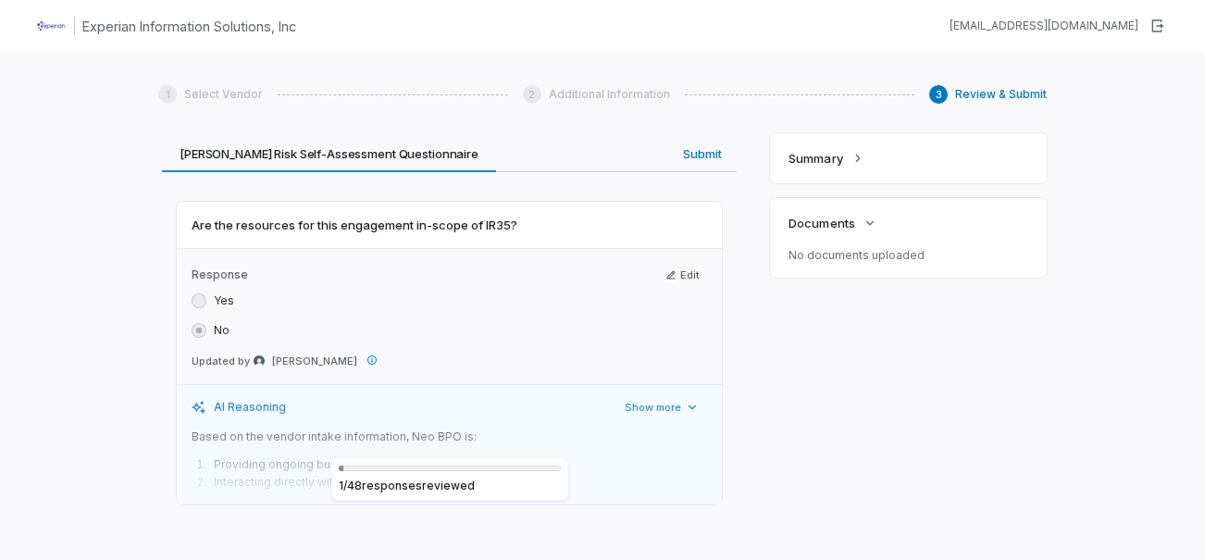
scroll to position [185, 0]
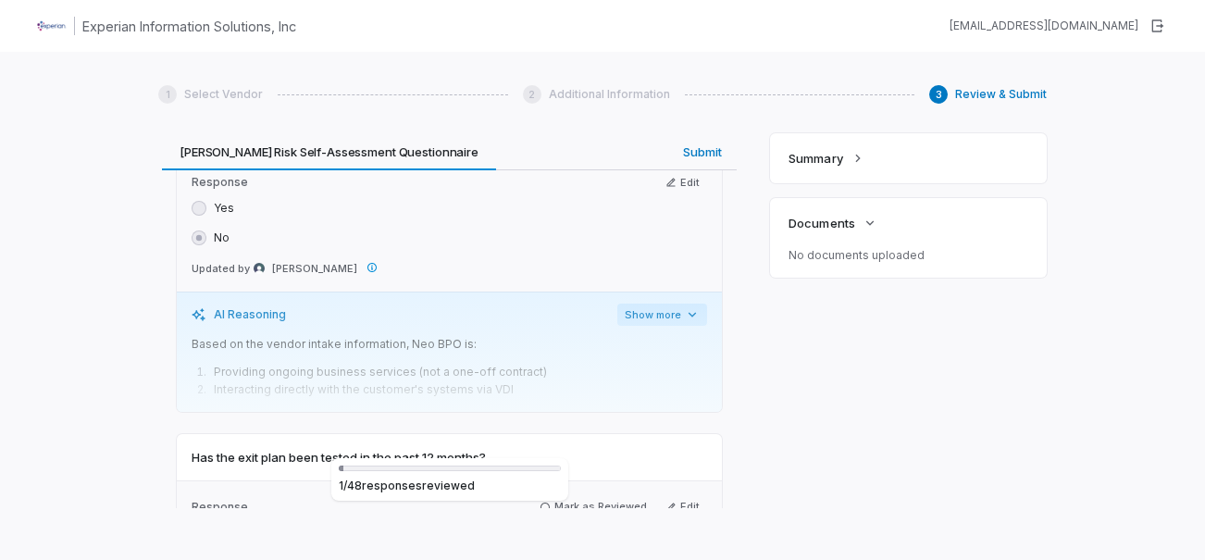
click at [674, 314] on button "Show more" at bounding box center [662, 315] width 90 height 22
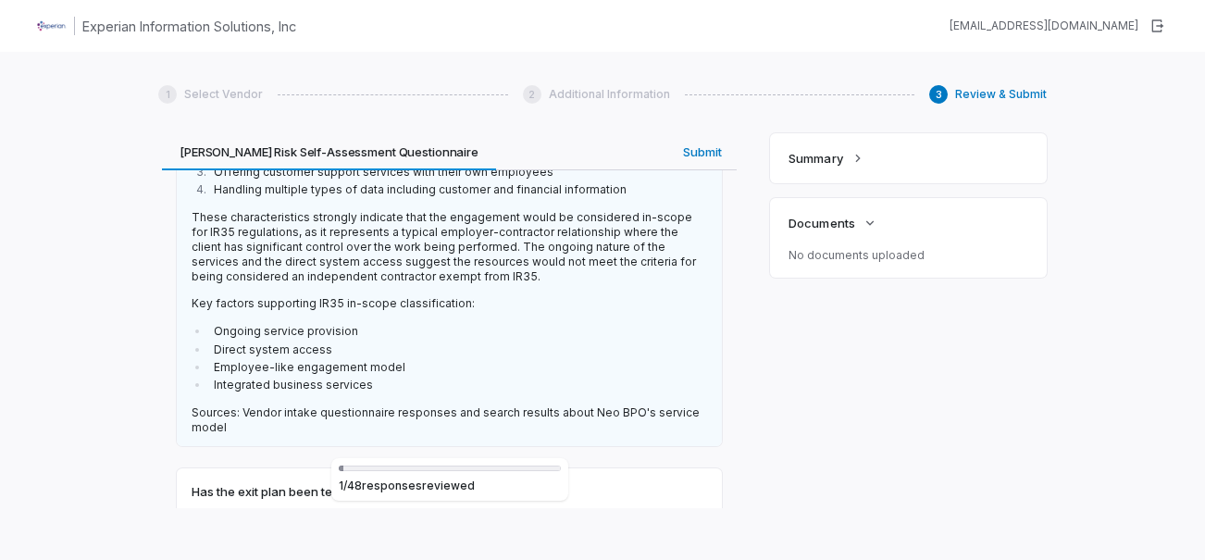
scroll to position [463, 0]
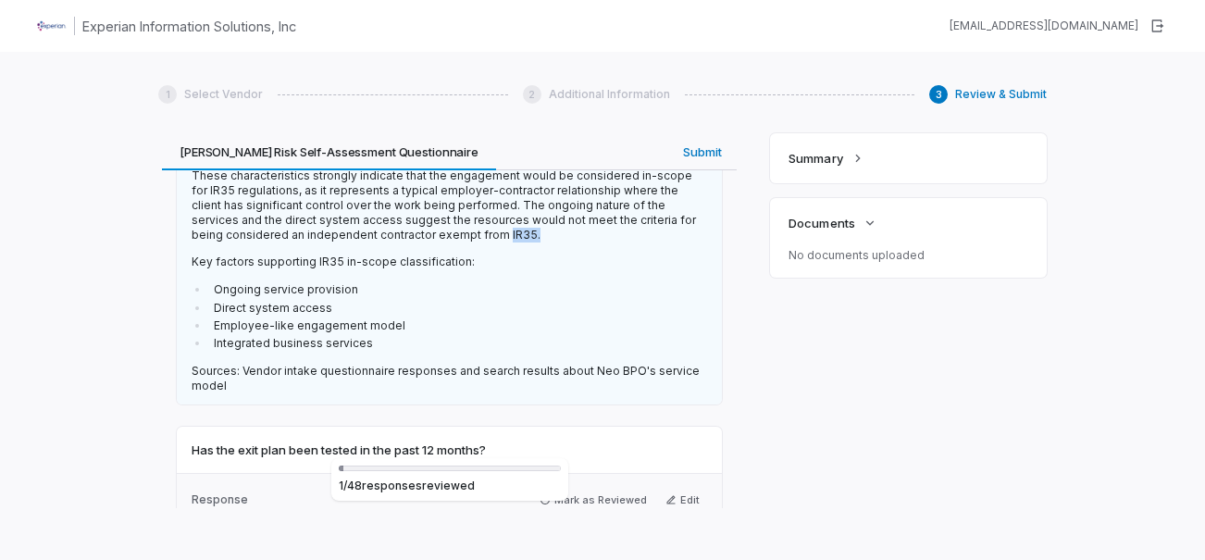
drag, startPoint x: 402, startPoint y: 233, endPoint x: 429, endPoint y: 234, distance: 27.8
click at [429, 234] on p "These characteristics strongly indicate that the engagement would be considered…" at bounding box center [449, 205] width 515 height 74
drag, startPoint x: 429, startPoint y: 234, endPoint x: 393, endPoint y: 232, distance: 36.1
copy p "IR35."
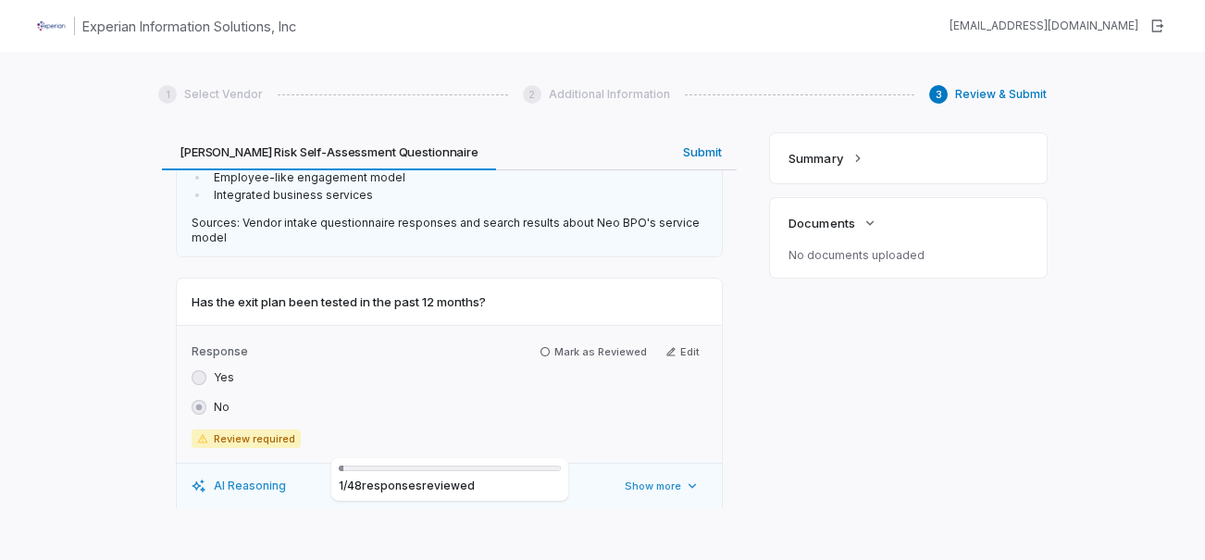
scroll to position [648, 0]
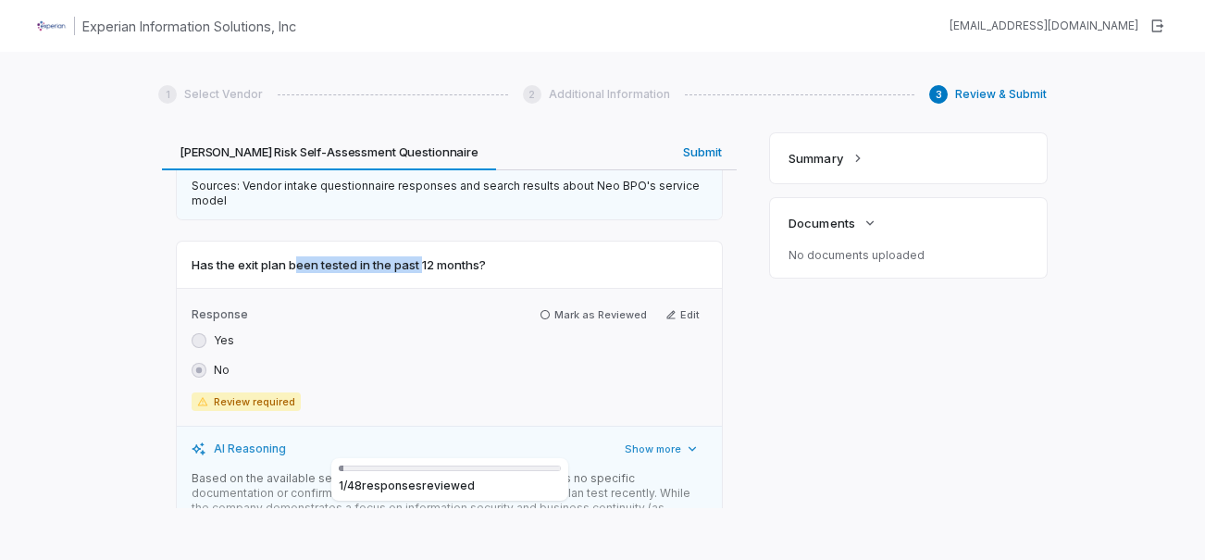
drag, startPoint x: 298, startPoint y: 264, endPoint x: 425, endPoint y: 263, distance: 126.8
click at [425, 263] on span "Has the exit plan been tested in the past 12 months?" at bounding box center [339, 264] width 294 height 17
drag, startPoint x: 425, startPoint y: 263, endPoint x: 443, endPoint y: 308, distance: 49.0
click at [442, 307] on label "Response" at bounding box center [360, 314] width 337 height 15
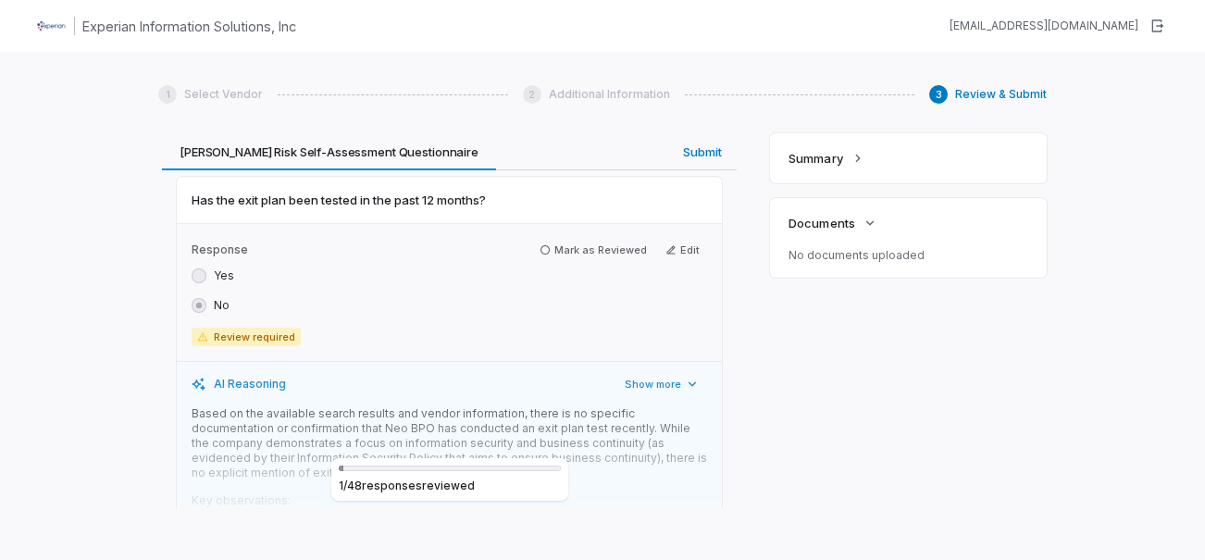
scroll to position [740, 0]
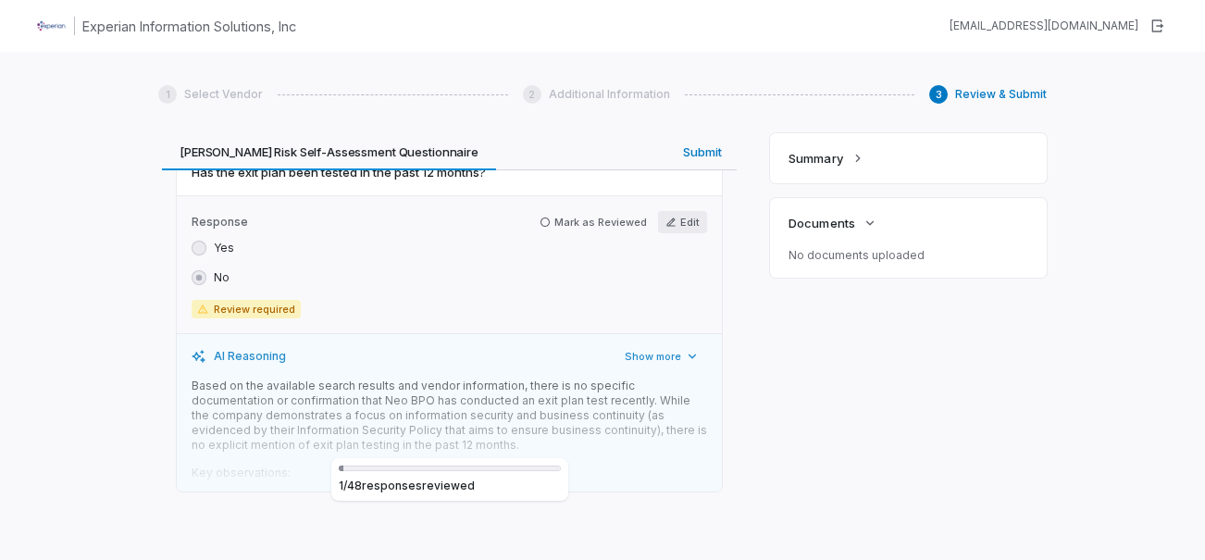
click at [668, 224] on icon "button" at bounding box center [670, 222] width 11 height 11
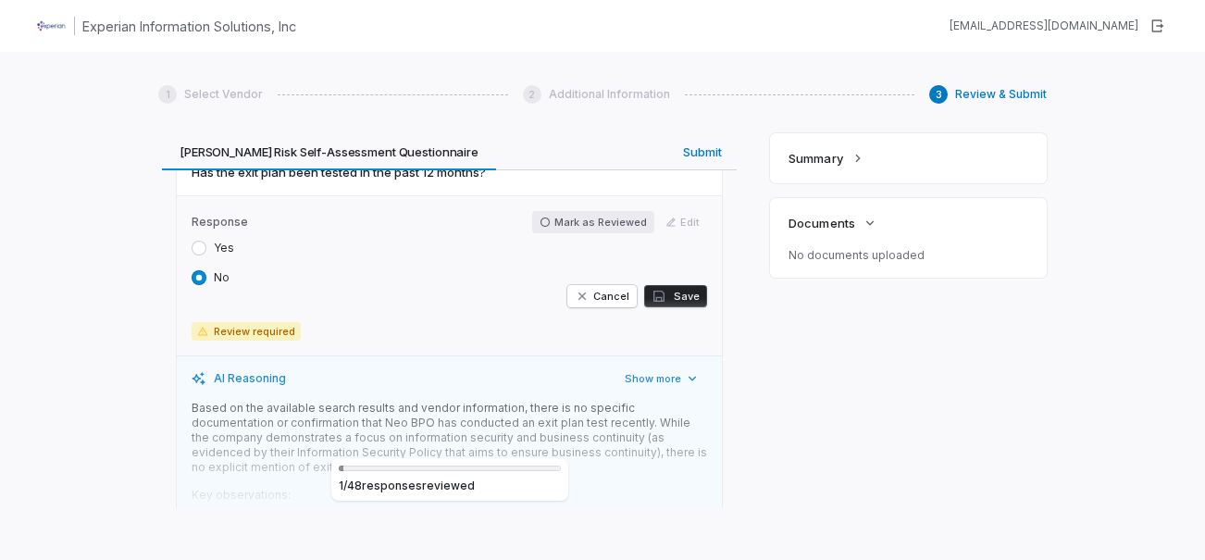
click at [539, 225] on icon "button" at bounding box center [544, 222] width 11 height 11
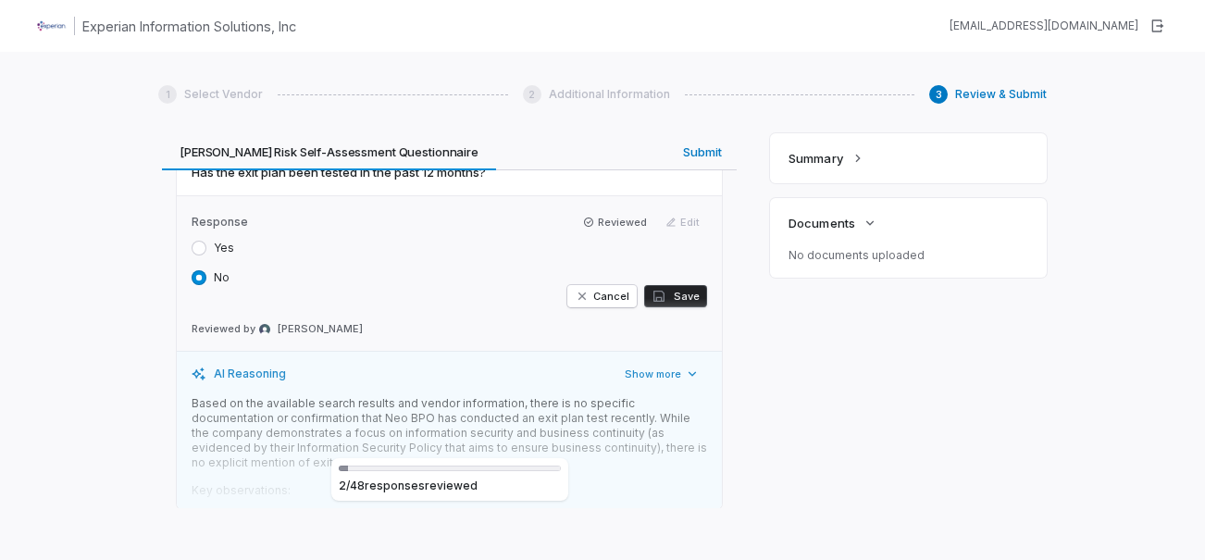
click at [667, 295] on button "Save" at bounding box center [675, 296] width 63 height 22
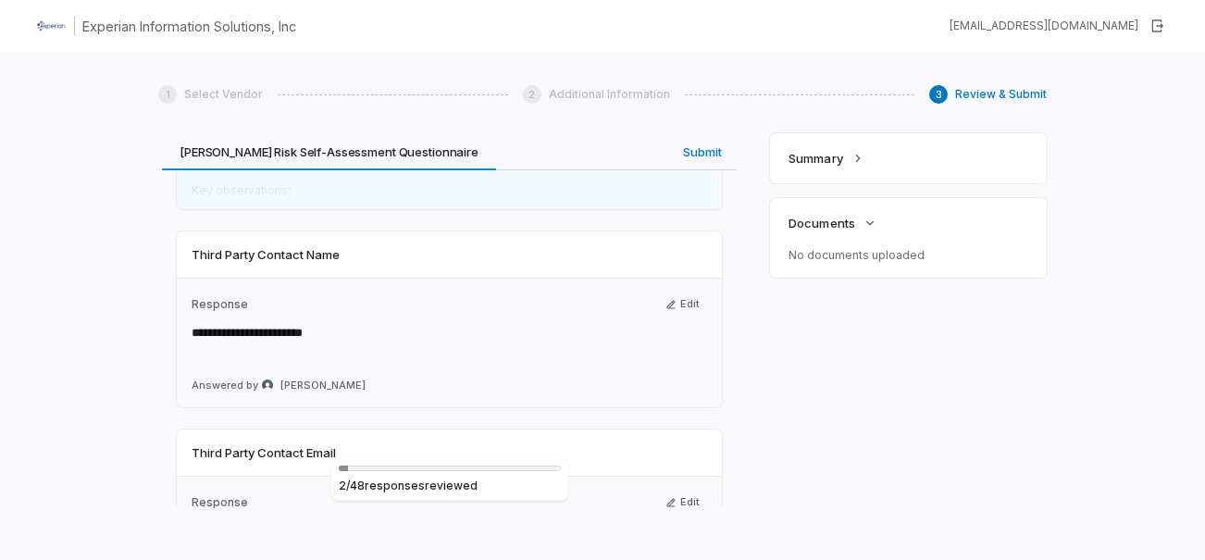
scroll to position [1110, 0]
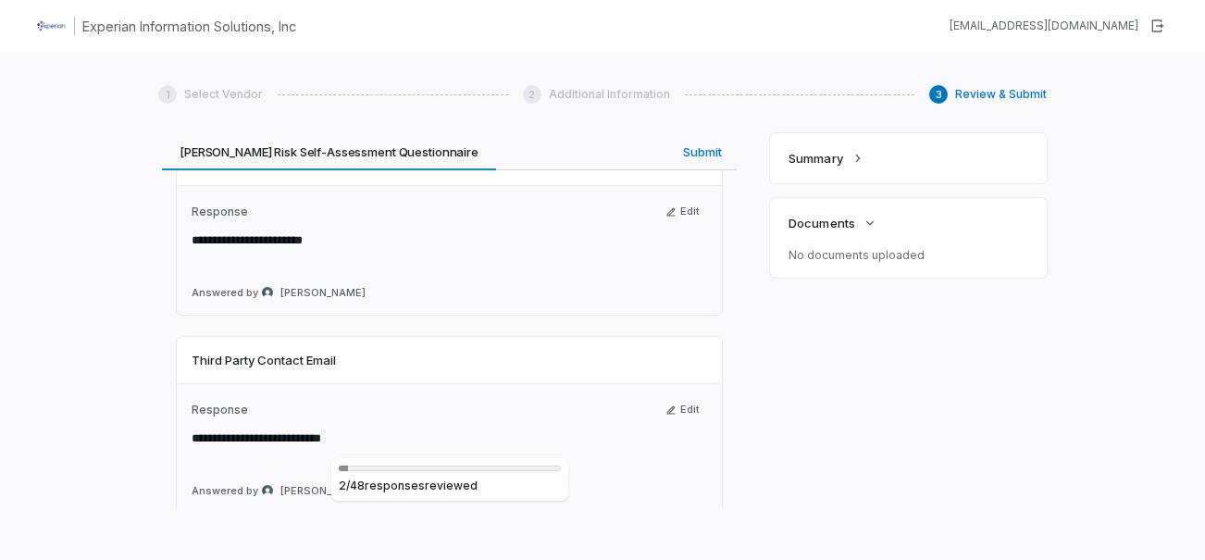
drag, startPoint x: 332, startPoint y: 250, endPoint x: 522, endPoint y: 263, distance: 190.1
click at [522, 263] on div "**********" at bounding box center [449, 250] width 515 height 37
click at [690, 207] on button "Edit" at bounding box center [682, 212] width 49 height 22
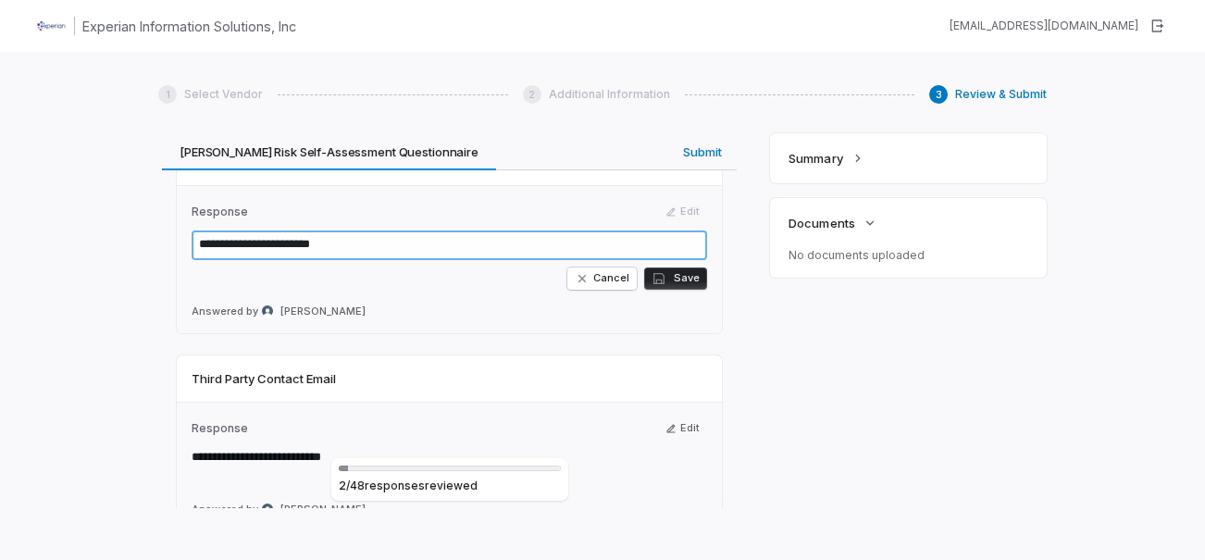
click at [392, 244] on textarea "**********" at bounding box center [449, 245] width 515 height 30
drag, startPoint x: 353, startPoint y: 249, endPoint x: 140, endPoint y: 249, distance: 213.7
click at [140, 249] on div "1 Select Vendor 2 Additional Information 3 Review & Submit Review & Submit We'v…" at bounding box center [602, 332] width 1205 height 560
click at [310, 249] on textarea "**********" at bounding box center [449, 245] width 515 height 30
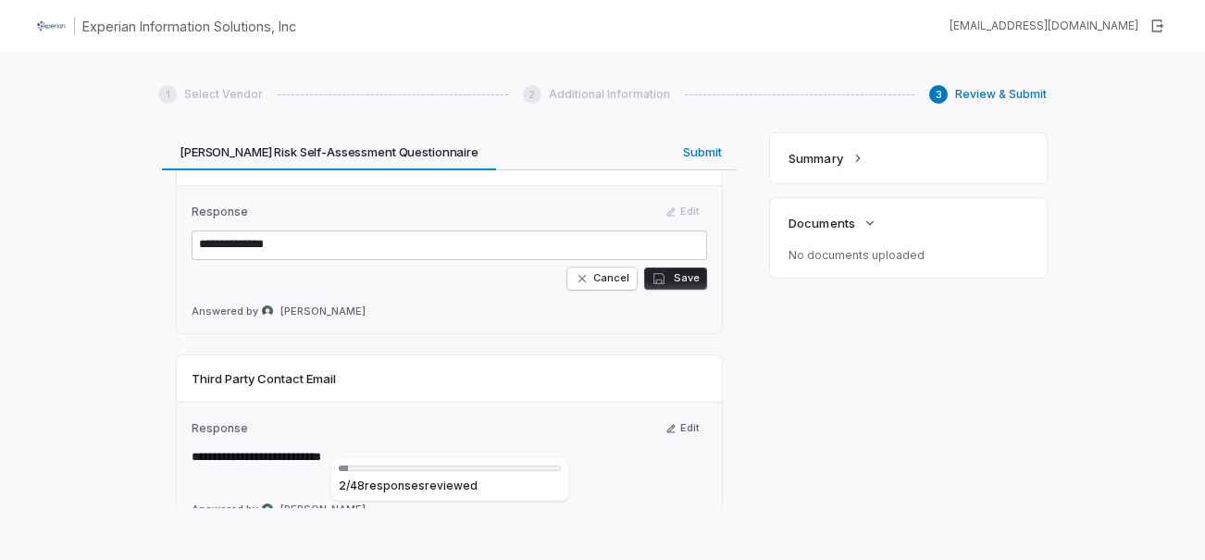
click at [692, 280] on button "Save" at bounding box center [675, 278] width 63 height 22
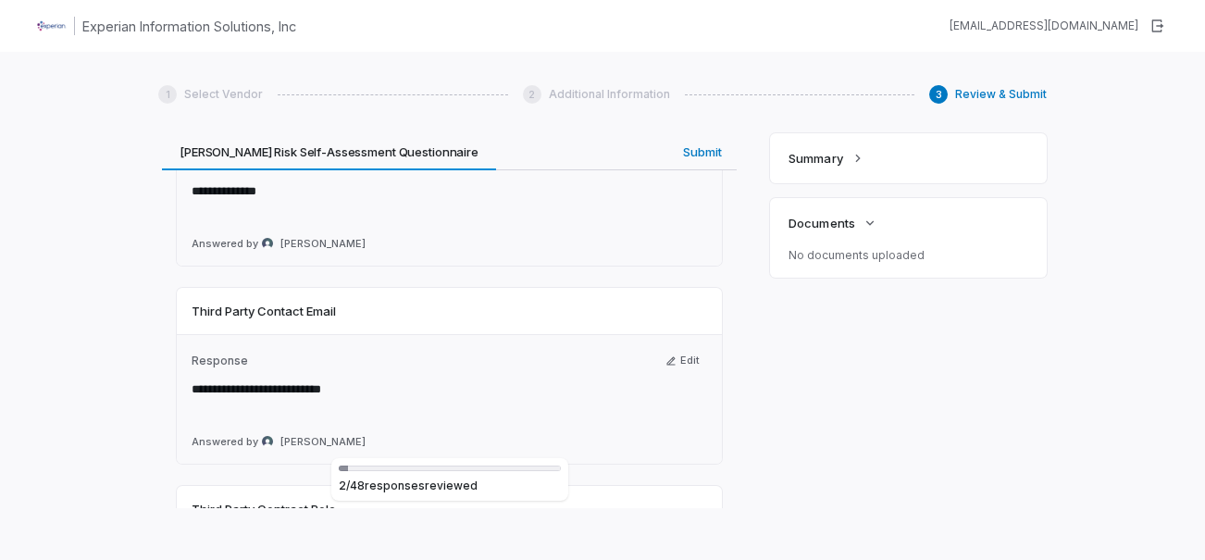
scroll to position [1203, 0]
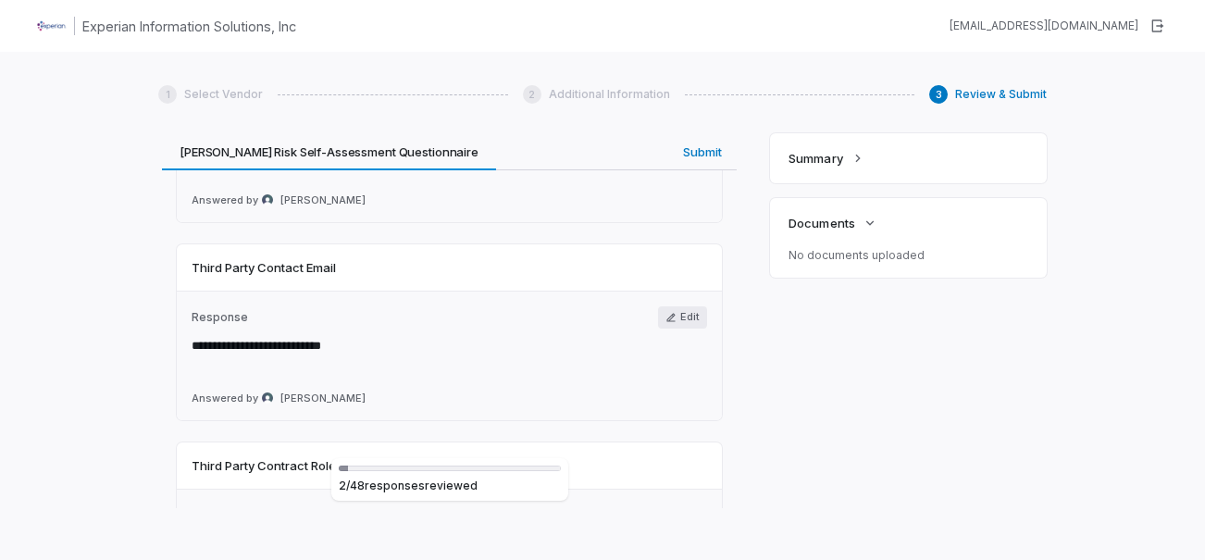
click at [672, 322] on button "Edit" at bounding box center [682, 317] width 49 height 22
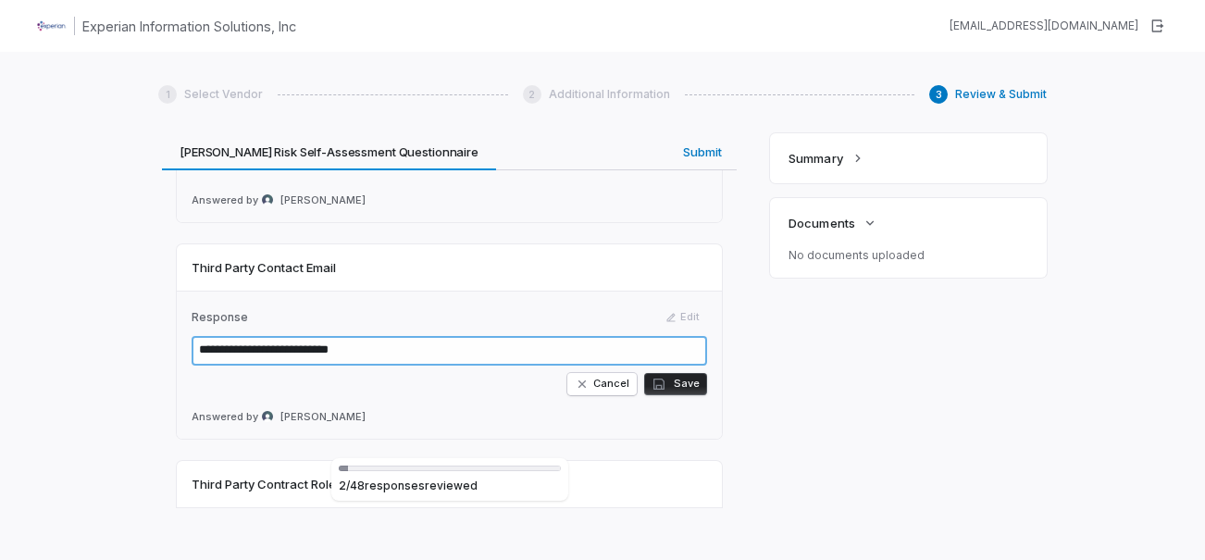
drag, startPoint x: 377, startPoint y: 346, endPoint x: 118, endPoint y: 356, distance: 258.4
click at [114, 358] on div "1 Select Vendor 2 Additional Information 3 Review & Submit Review & Submit We'v…" at bounding box center [602, 332] width 1205 height 560
paste textarea
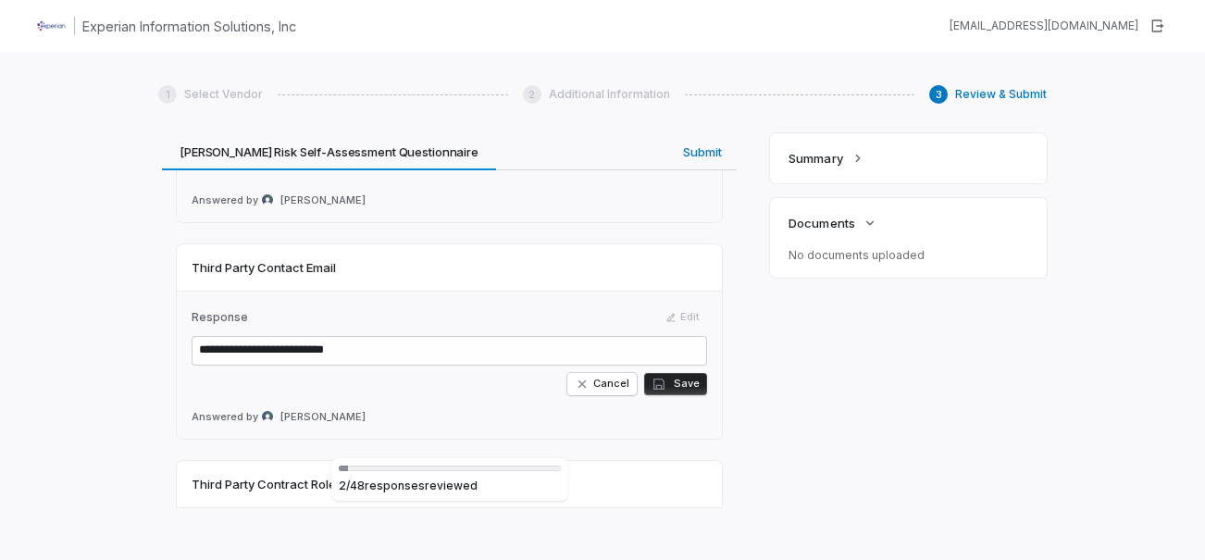
click at [688, 383] on button "Save" at bounding box center [675, 384] width 63 height 22
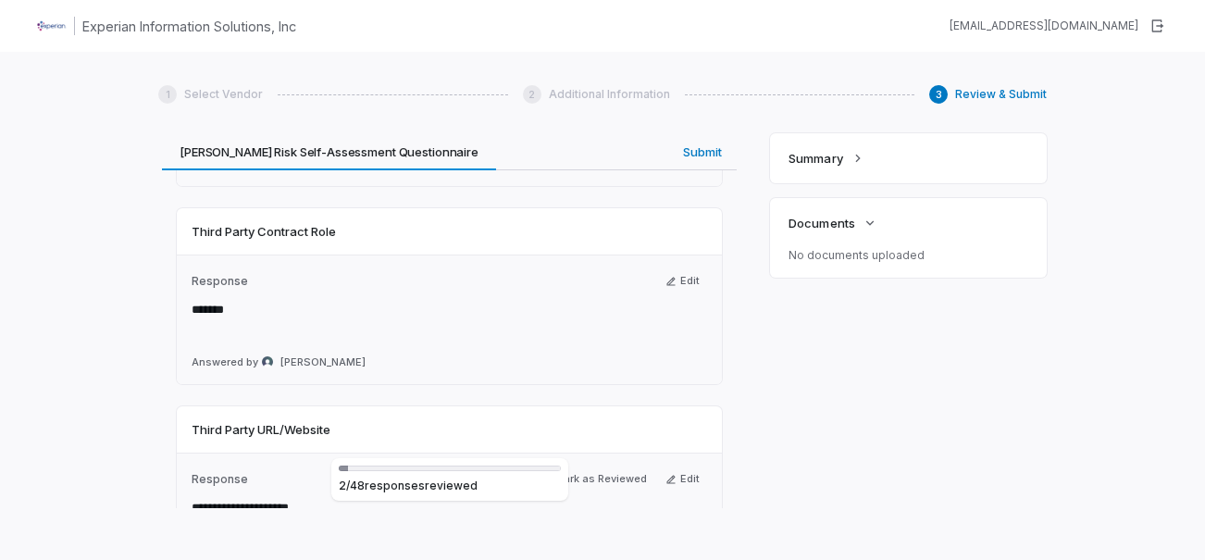
scroll to position [1480, 0]
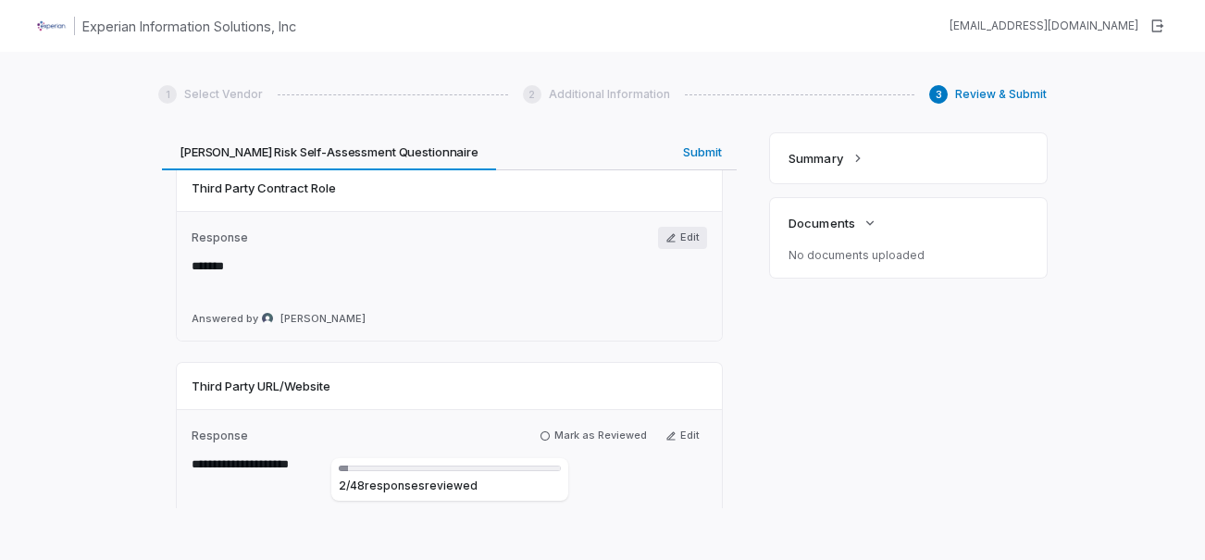
click at [680, 235] on button "Edit" at bounding box center [682, 238] width 49 height 22
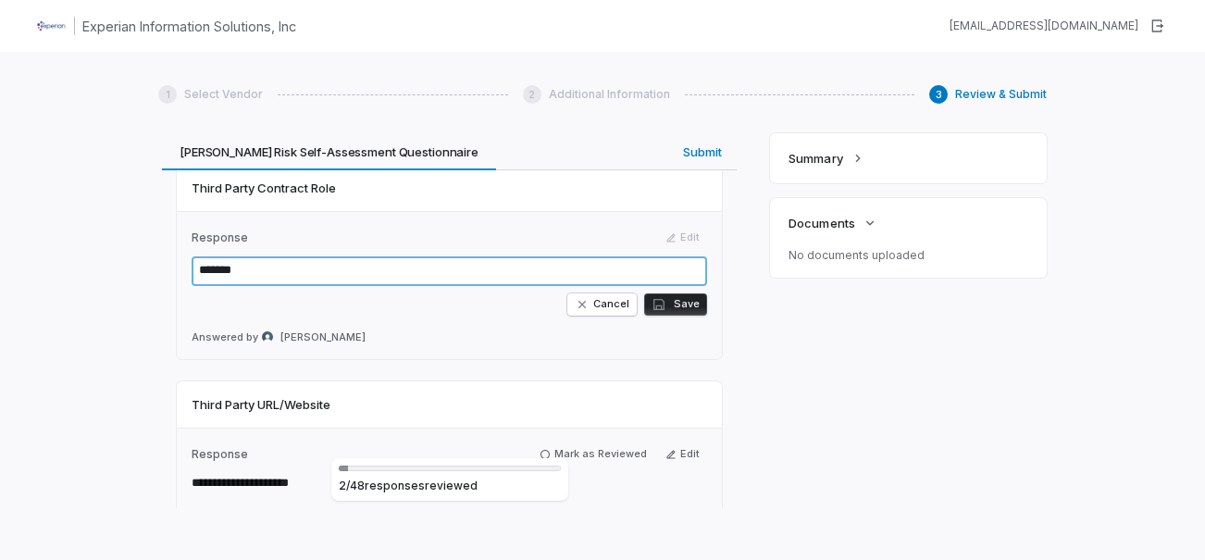
drag, startPoint x: 194, startPoint y: 279, endPoint x: 0, endPoint y: 276, distance: 194.3
click at [70, 279] on div "1 Select Vendor 2 Additional Information 3 Review & Submit Review & Submit We'v…" at bounding box center [602, 332] width 1205 height 560
paste textarea "**********"
click at [408, 274] on textarea "**********" at bounding box center [449, 271] width 515 height 30
click at [201, 270] on textarea "**********" at bounding box center [449, 271] width 515 height 30
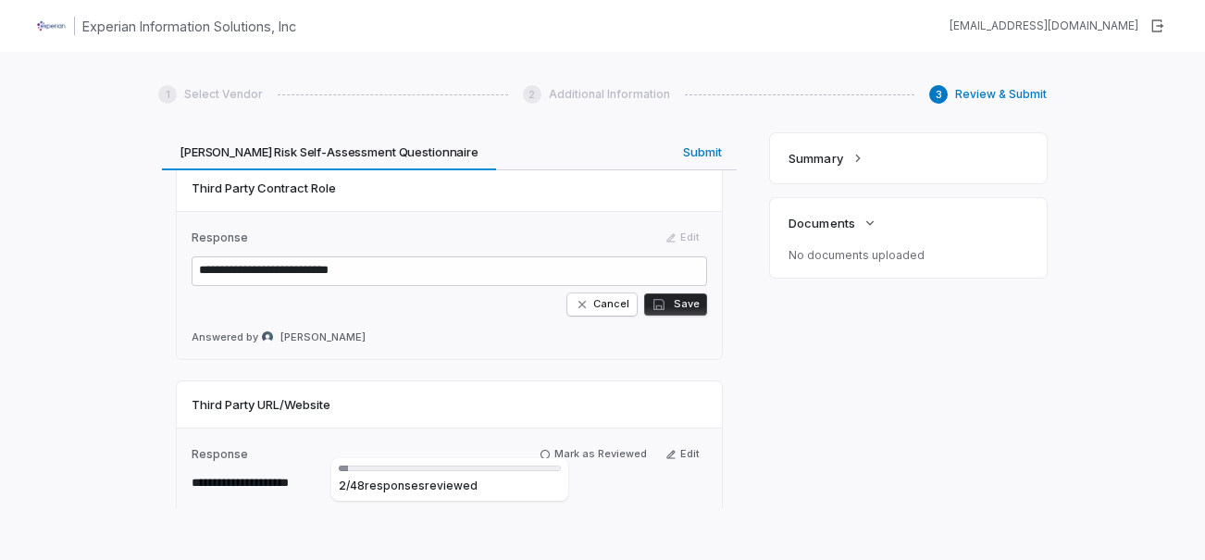
click at [696, 307] on button "Save" at bounding box center [675, 304] width 63 height 22
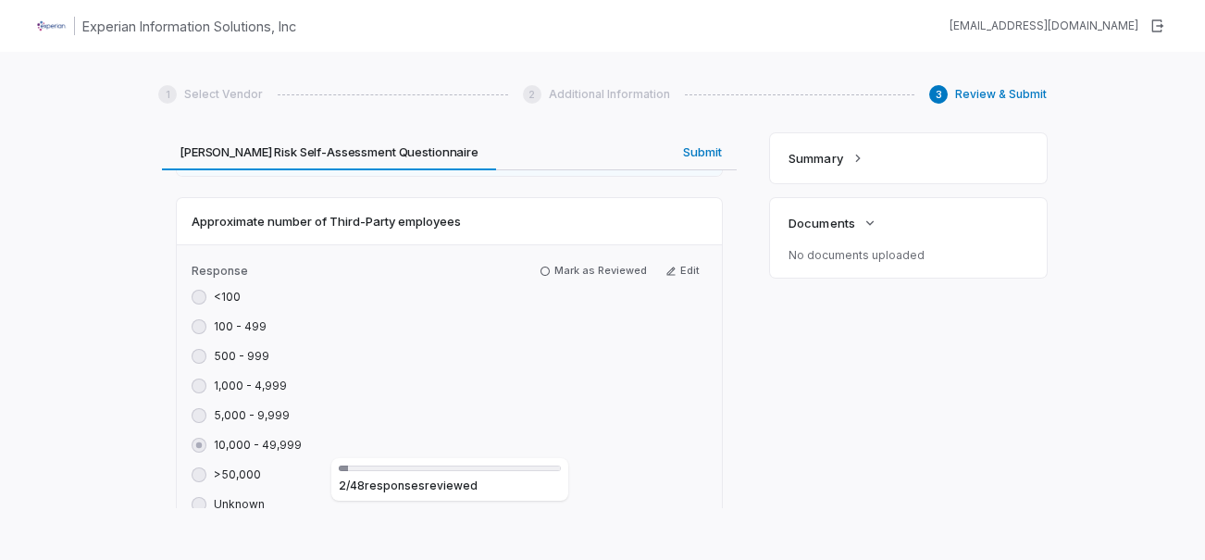
scroll to position [1943, 0]
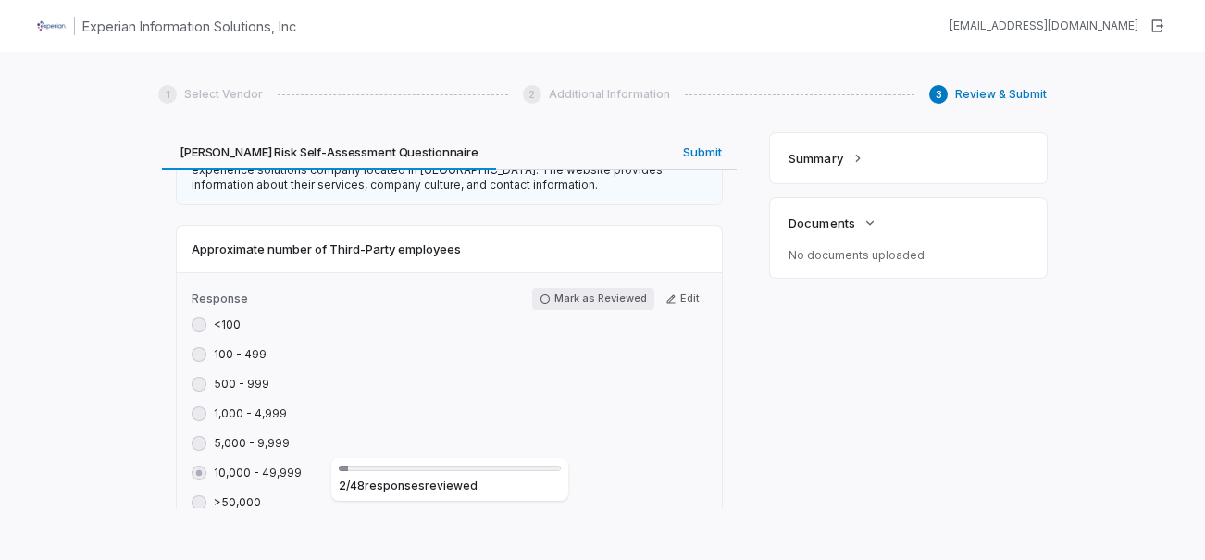
click at [605, 301] on button "Mark as Reviewed" at bounding box center [593, 299] width 122 height 22
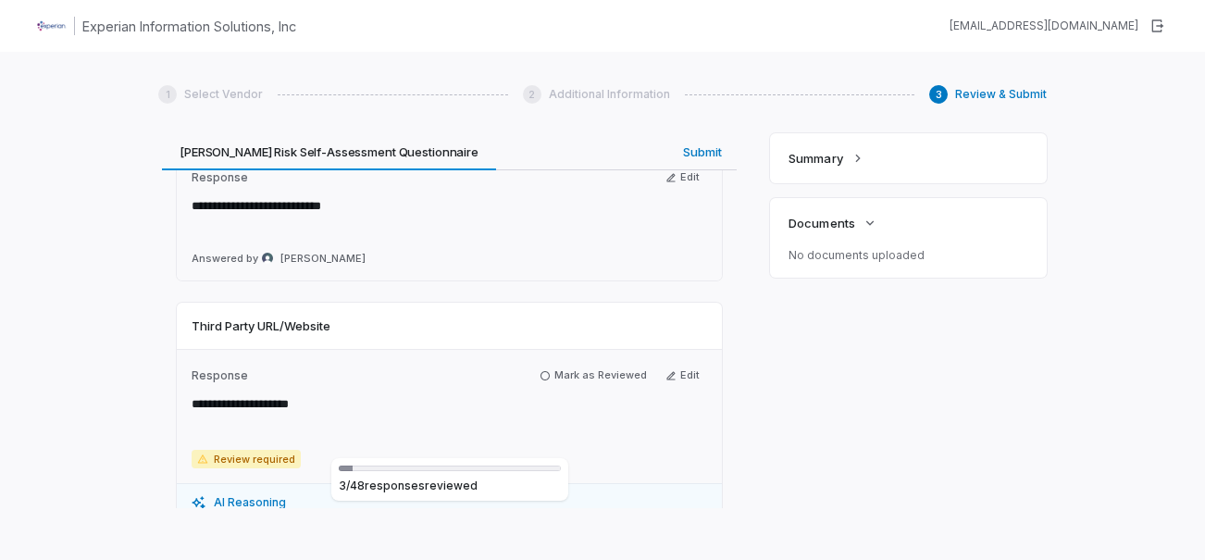
scroll to position [1573, 0]
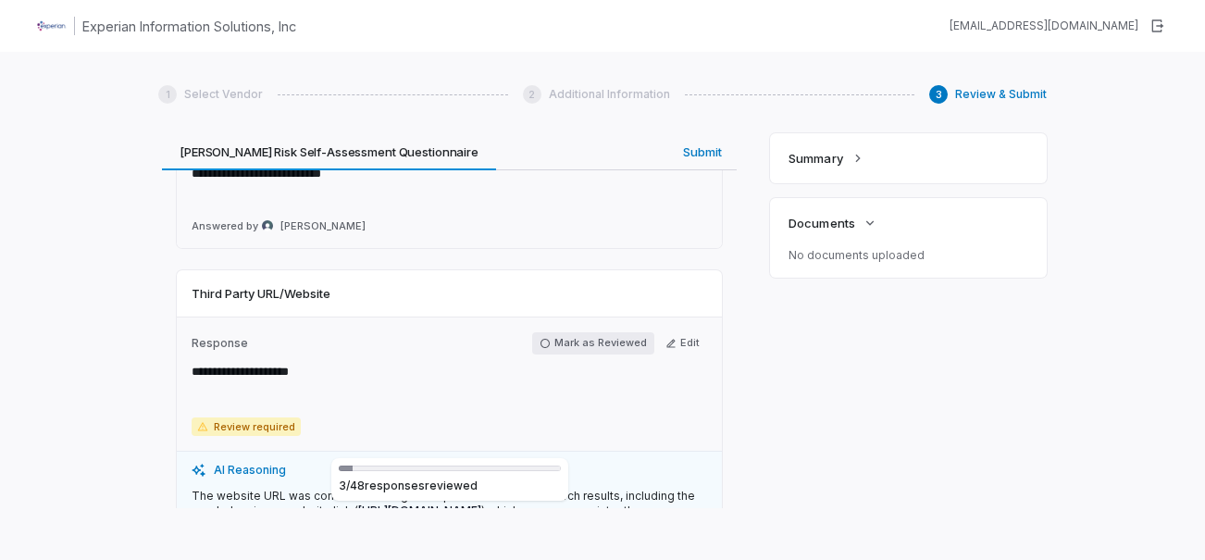
click at [581, 332] on button "Mark as Reviewed" at bounding box center [593, 343] width 122 height 22
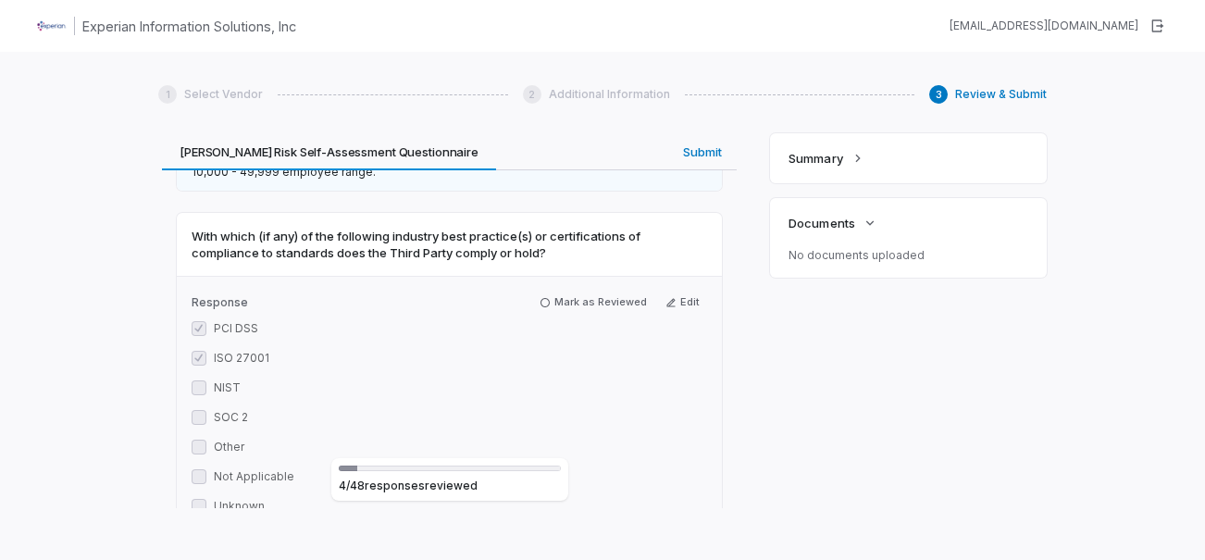
scroll to position [2591, 0]
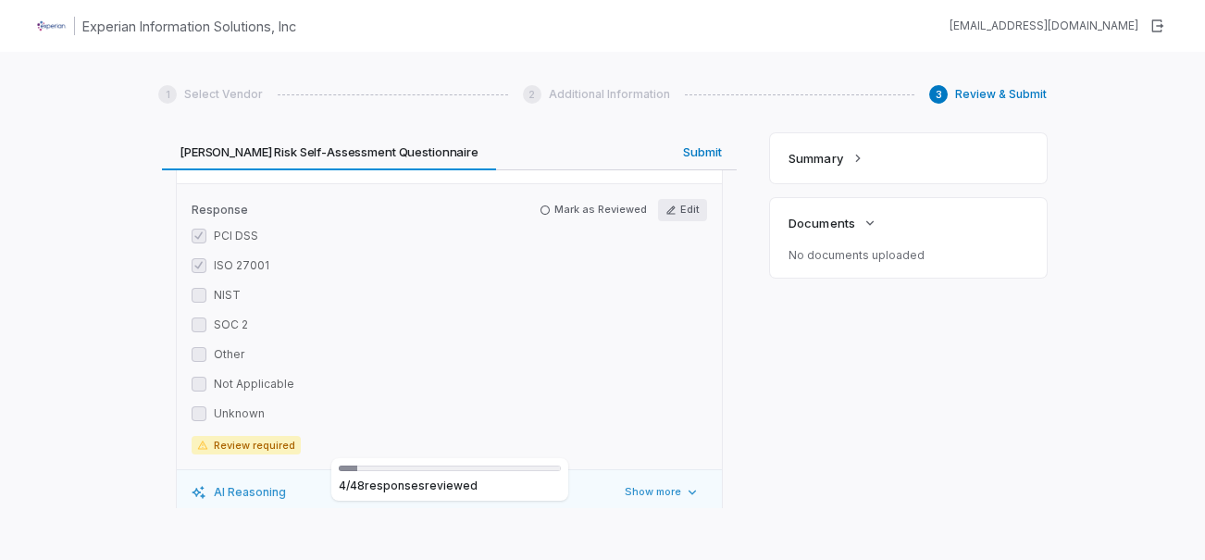
click at [669, 199] on button "Edit" at bounding box center [682, 210] width 49 height 22
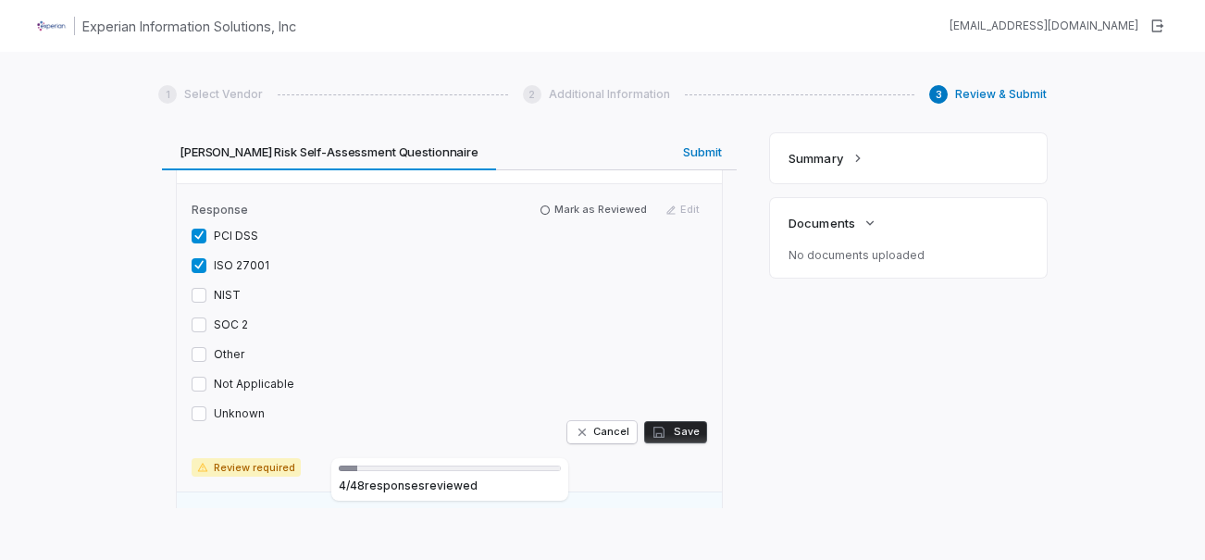
click at [198, 229] on button "PCI DSS" at bounding box center [199, 236] width 15 height 15
click at [199, 258] on button "ISO 27001" at bounding box center [199, 265] width 15 height 15
click at [208, 406] on div "Unknown" at bounding box center [228, 413] width 73 height 15
click at [198, 406] on button "Unknown" at bounding box center [199, 413] width 15 height 15
click at [677, 421] on button "Save" at bounding box center [675, 432] width 63 height 22
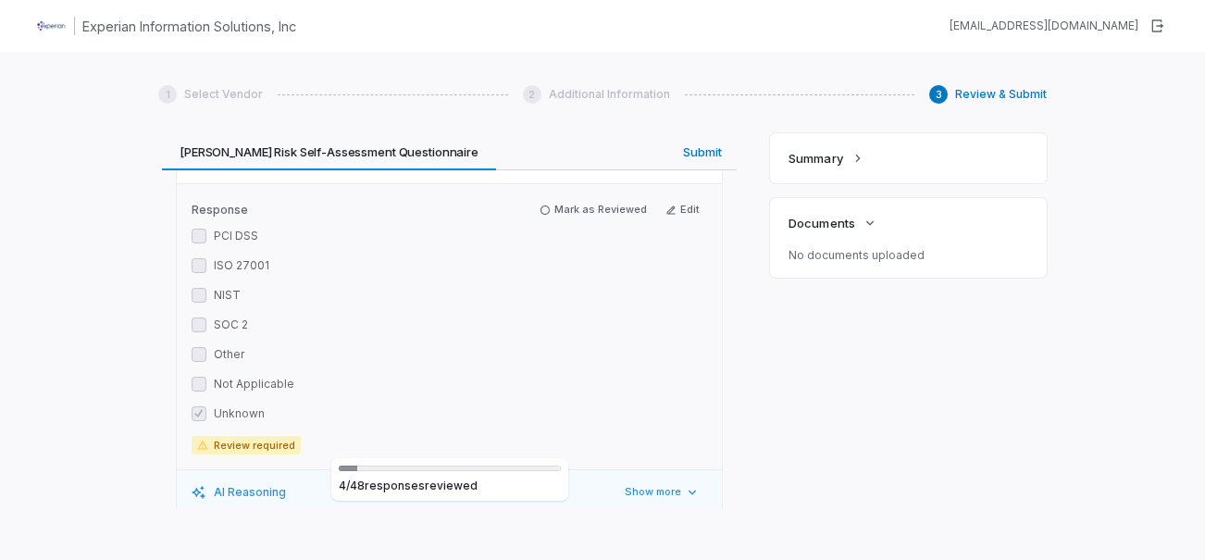
click at [582, 183] on div "Response Mark as Reviewed Edit PCI DSS ISO 27001 NIST SOC 2 Other Not Applicabl…" at bounding box center [449, 326] width 545 height 286
click at [577, 203] on label "Response" at bounding box center [423, 210] width 463 height 15
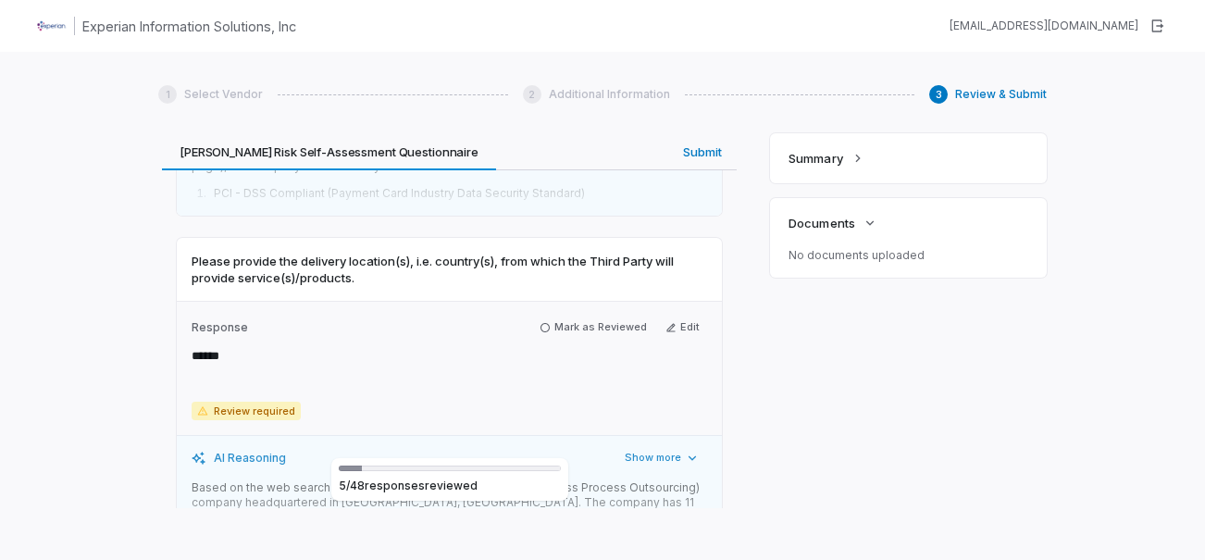
scroll to position [2961, 0]
drag, startPoint x: 597, startPoint y: 306, endPoint x: 585, endPoint y: 325, distance: 22.1
click at [595, 315] on button "Mark as Reviewed" at bounding box center [593, 326] width 122 height 22
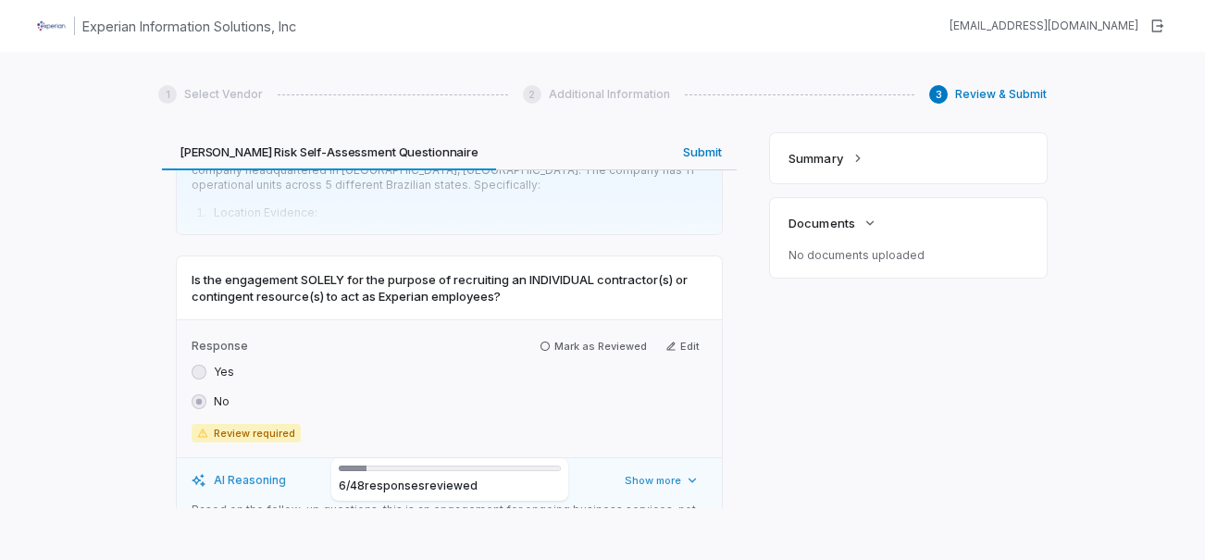
scroll to position [3331, 0]
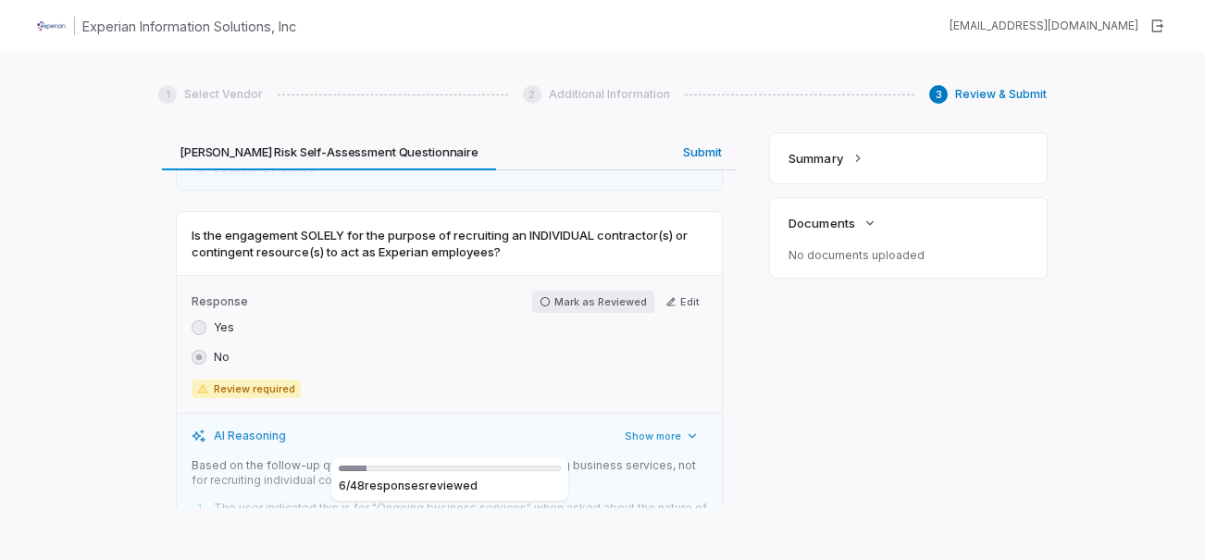
click at [627, 291] on button "Mark as Reviewed" at bounding box center [593, 302] width 122 height 22
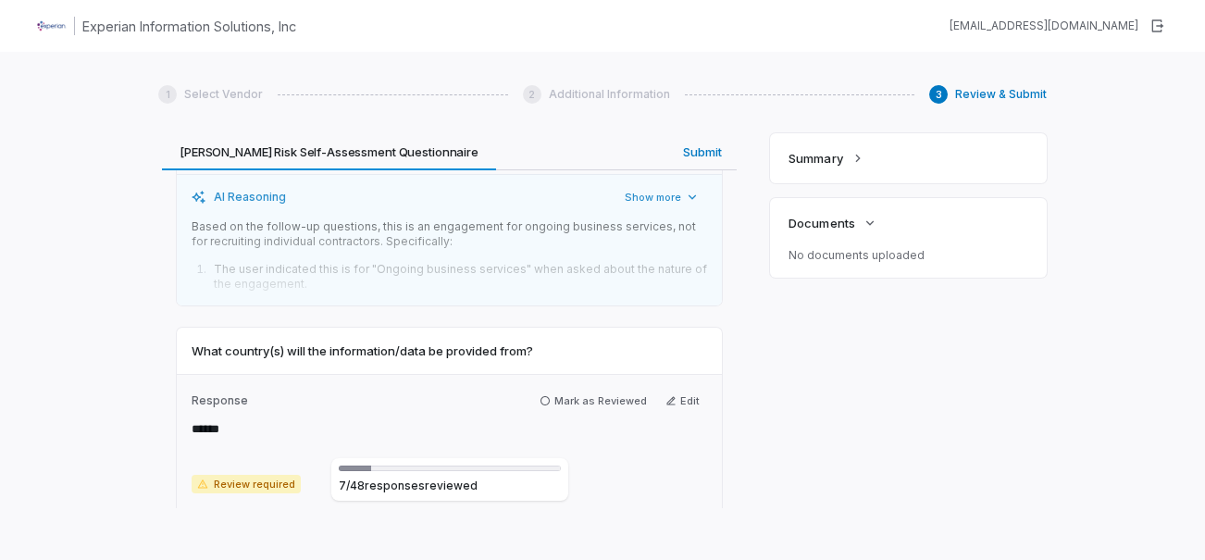
scroll to position [3609, 0]
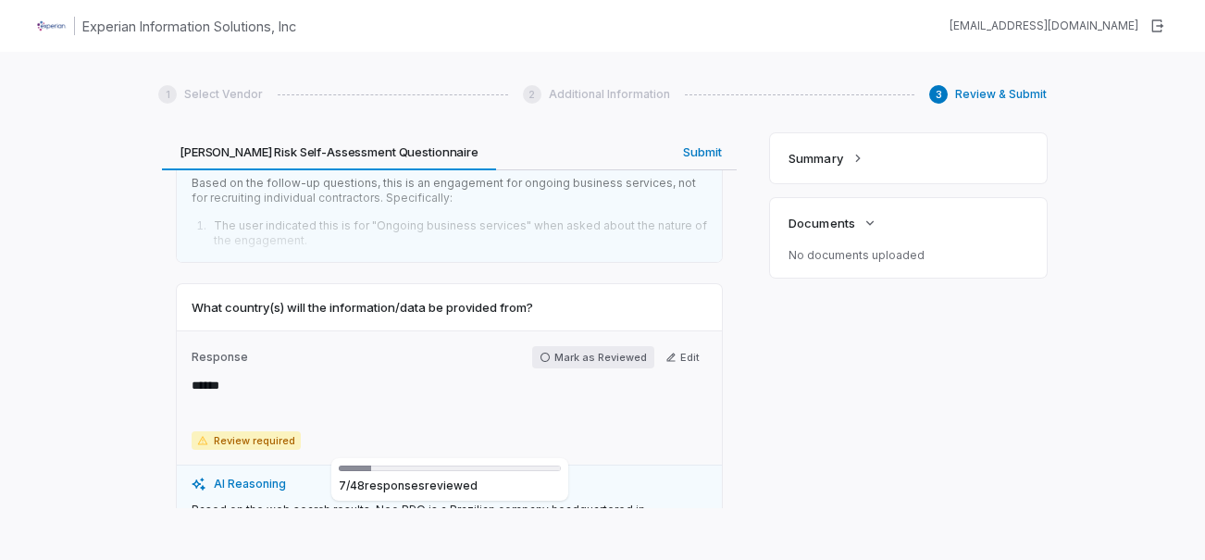
click at [583, 346] on button "Mark as Reviewed" at bounding box center [593, 357] width 122 height 22
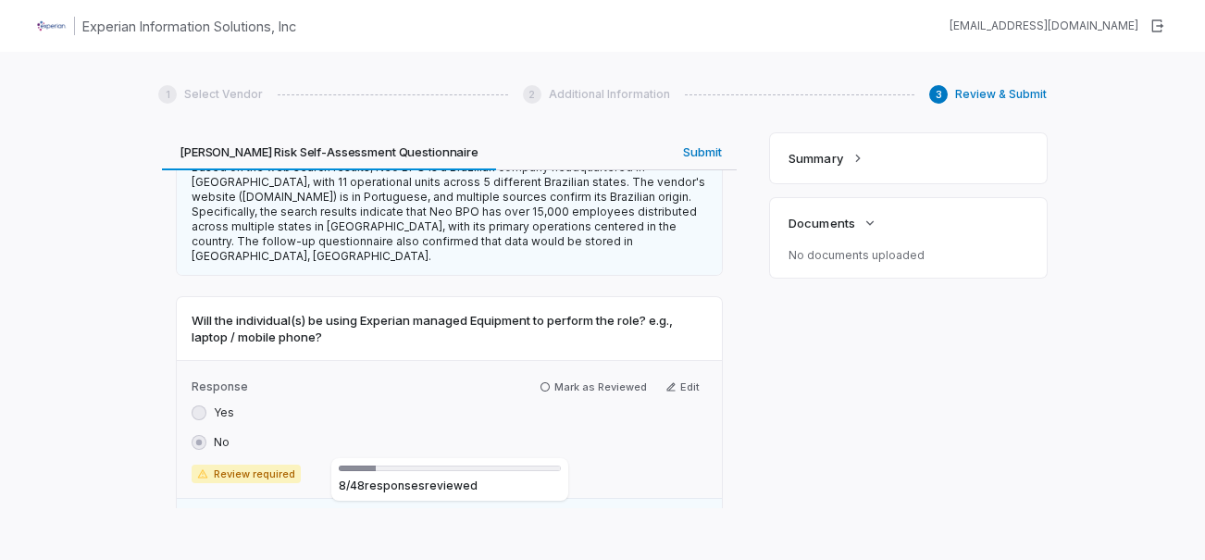
scroll to position [3979, 0]
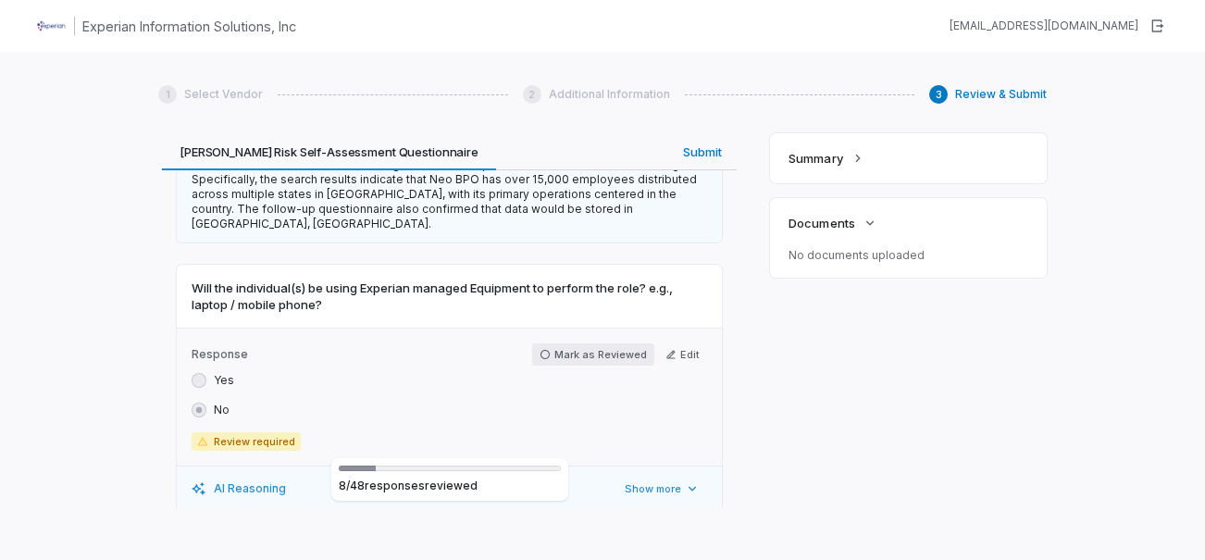
click at [619, 343] on button "Mark as Reviewed" at bounding box center [593, 354] width 122 height 22
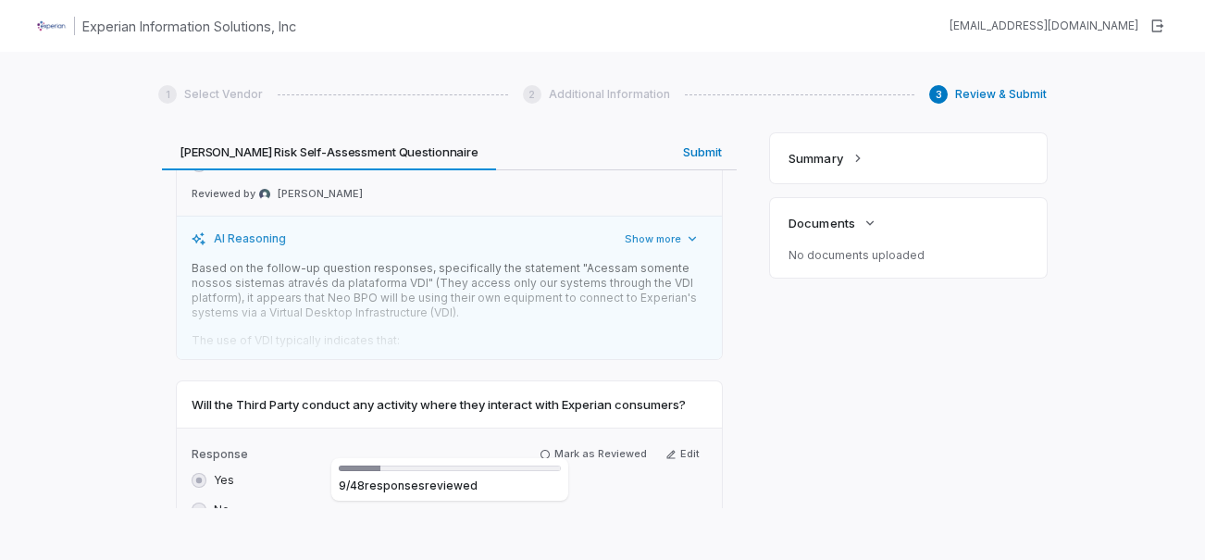
scroll to position [4256, 0]
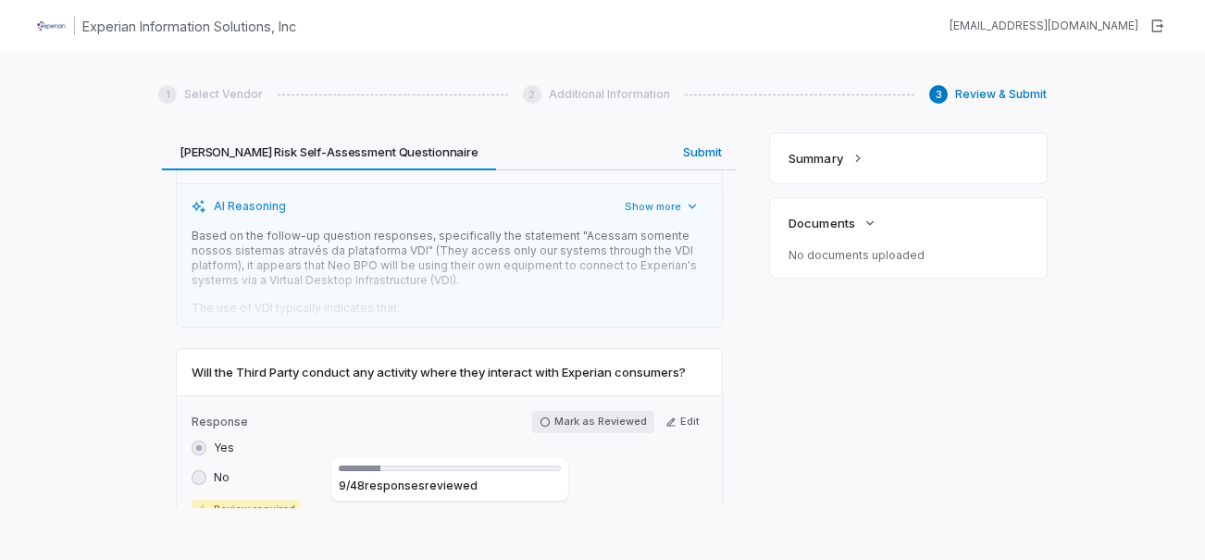
click at [626, 411] on button "Mark as Reviewed" at bounding box center [593, 422] width 122 height 22
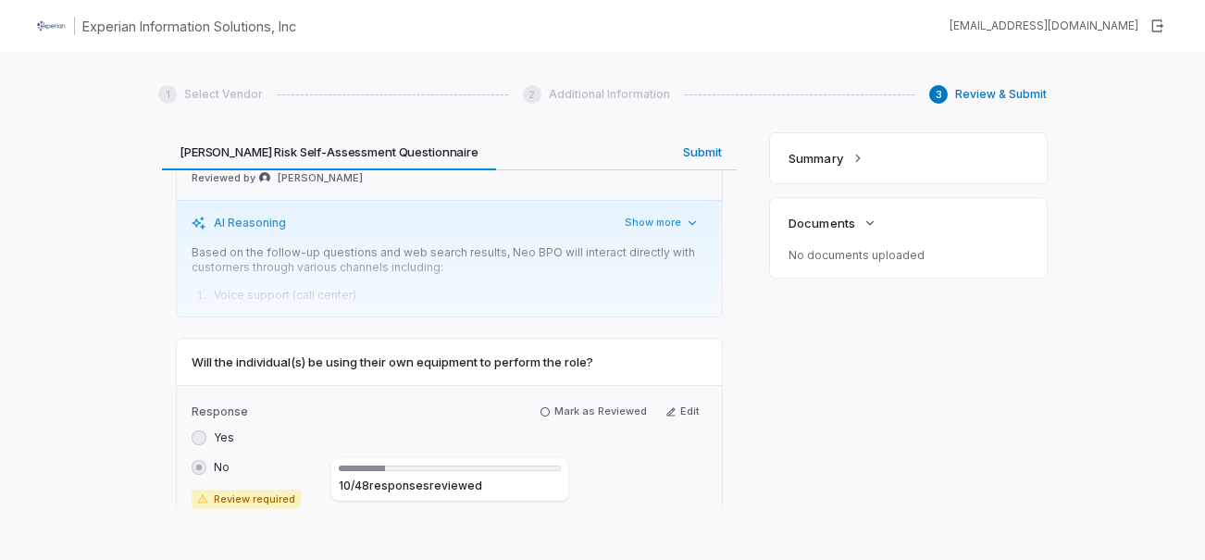
scroll to position [4627, 0]
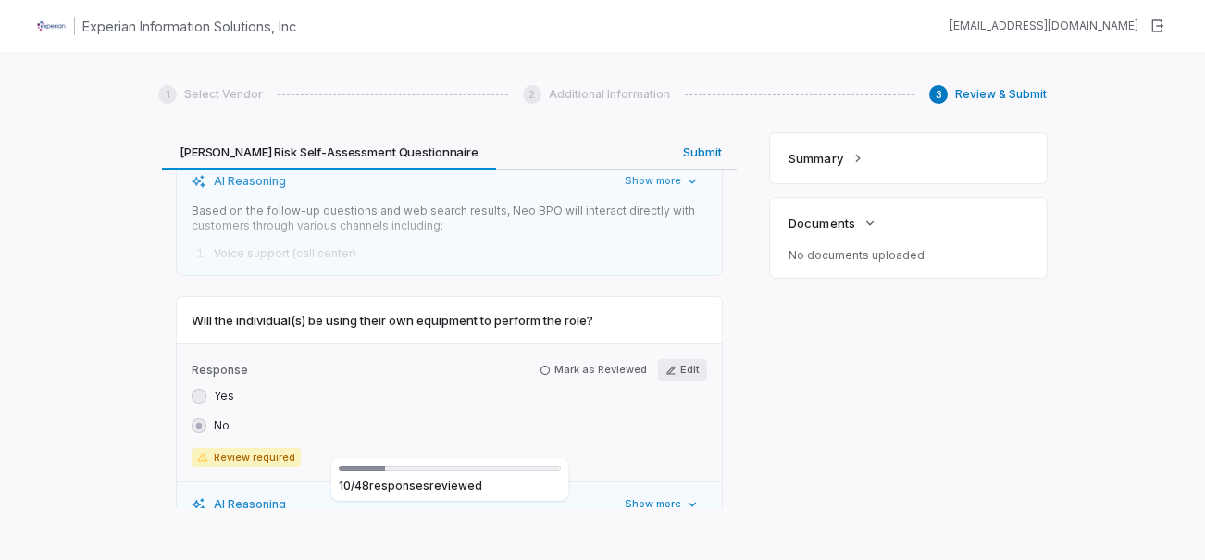
click at [678, 359] on button "Edit" at bounding box center [682, 370] width 49 height 22
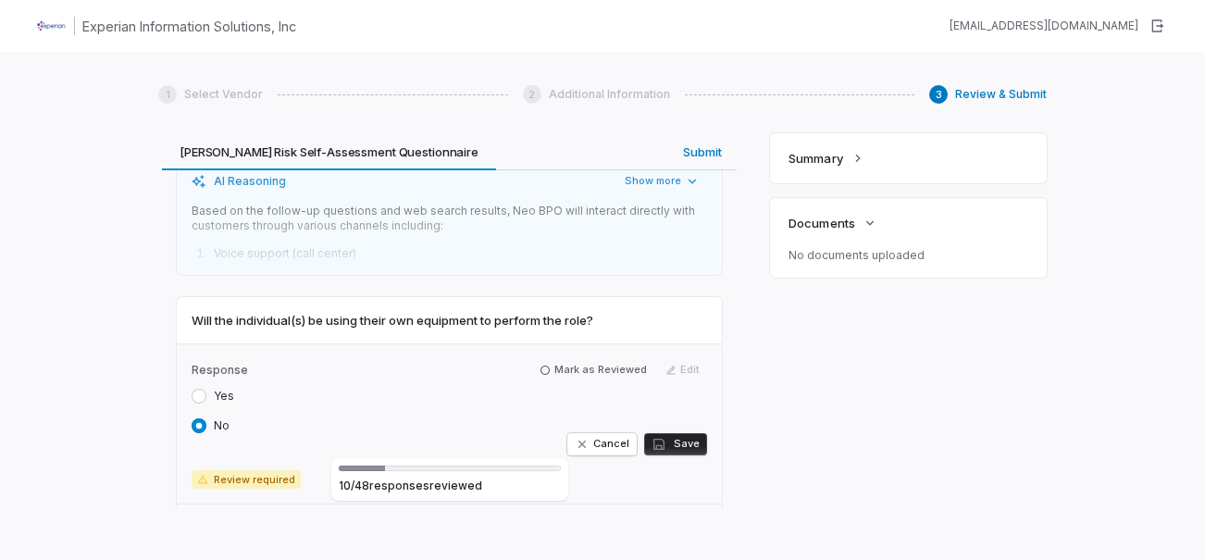
click at [230, 389] on label "Yes" at bounding box center [224, 396] width 20 height 15
click at [206, 389] on button "Yes" at bounding box center [199, 396] width 15 height 15
click at [666, 433] on button "Save" at bounding box center [675, 444] width 63 height 22
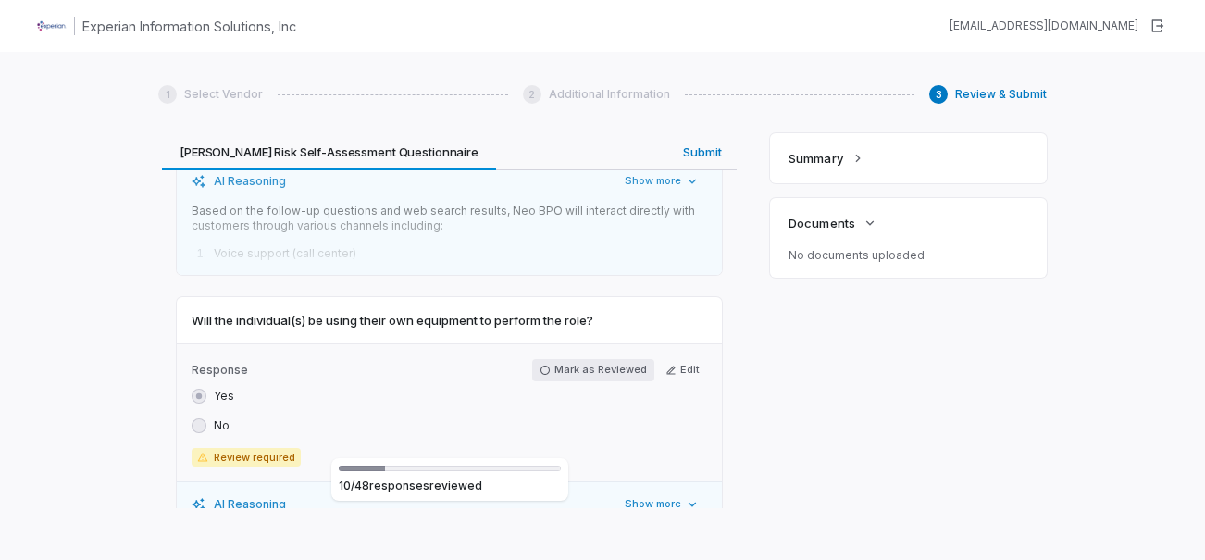
click at [590, 359] on button "Mark as Reviewed" at bounding box center [593, 370] width 122 height 22
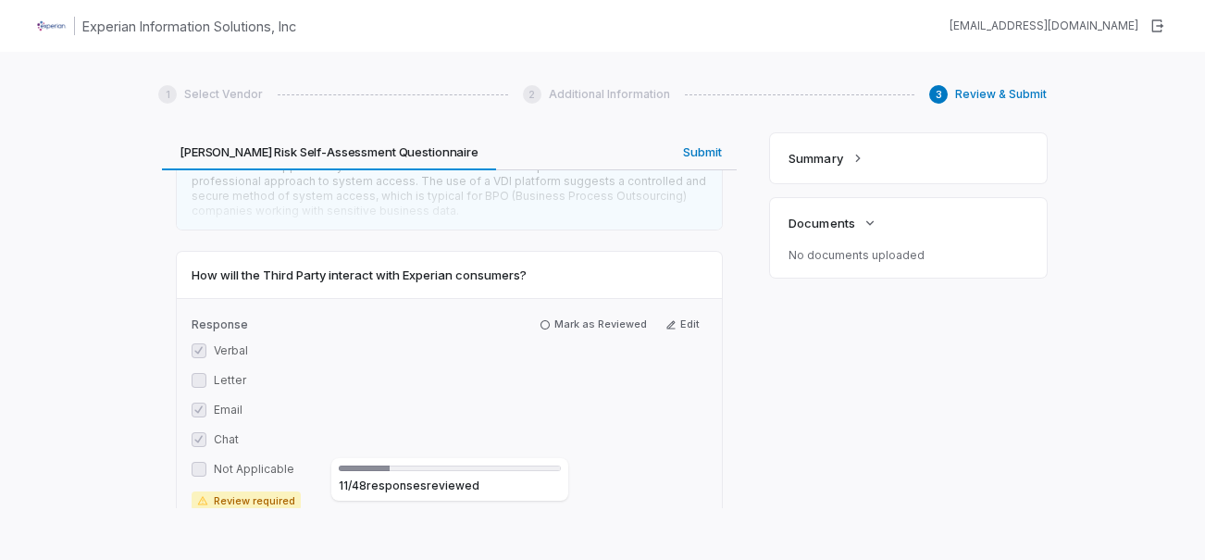
scroll to position [5089, 0]
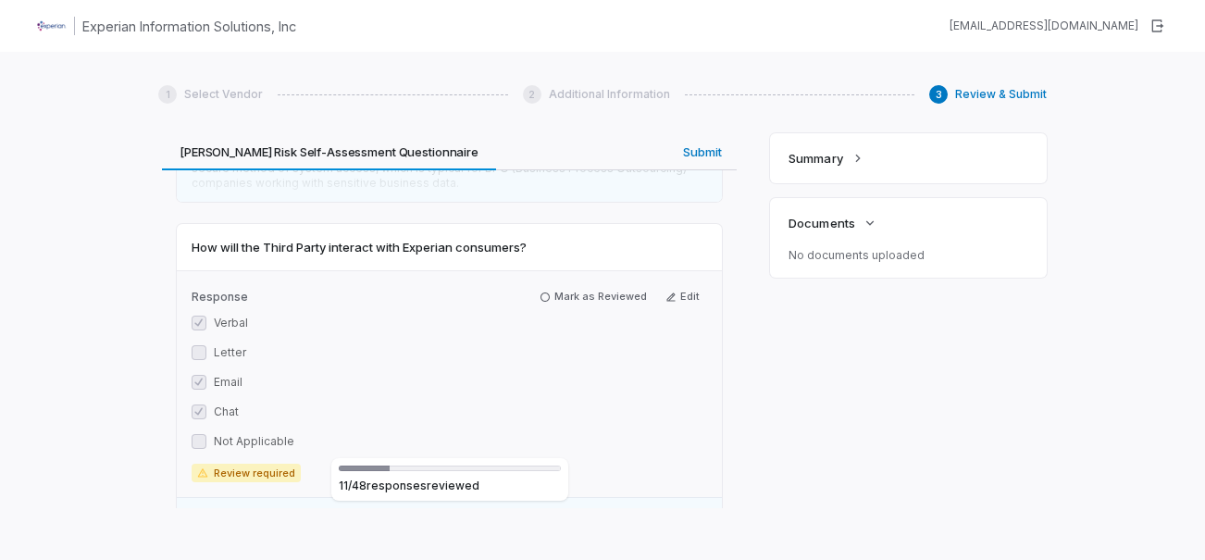
click at [233, 345] on label "Letter" at bounding box center [230, 352] width 32 height 15
click at [585, 286] on button "Mark as Reviewed" at bounding box center [593, 297] width 122 height 22
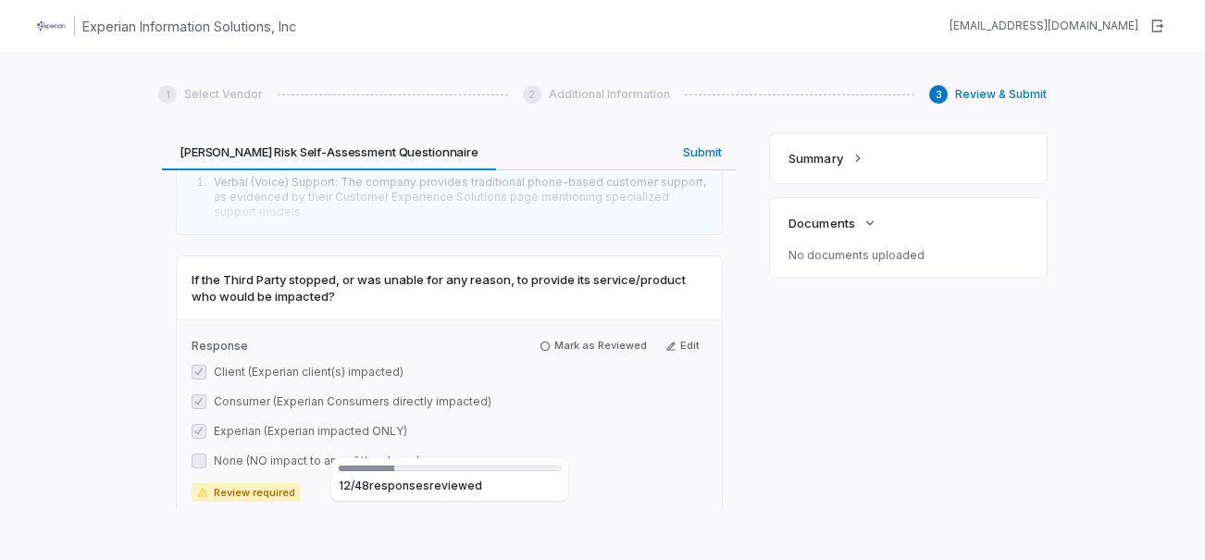
scroll to position [5552, 0]
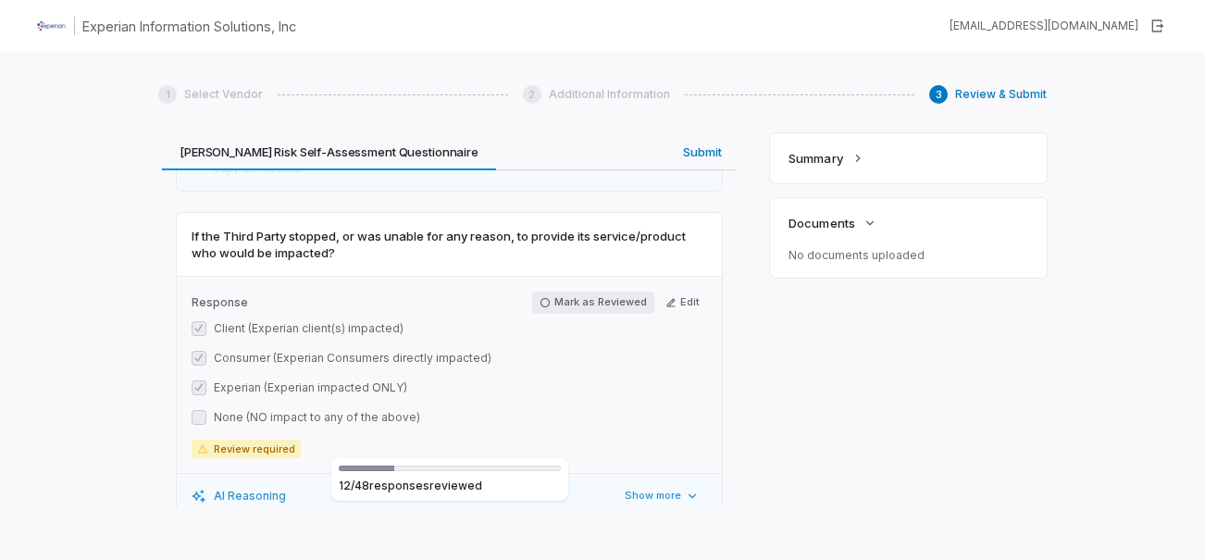
click at [601, 291] on button "Mark as Reviewed" at bounding box center [593, 302] width 122 height 22
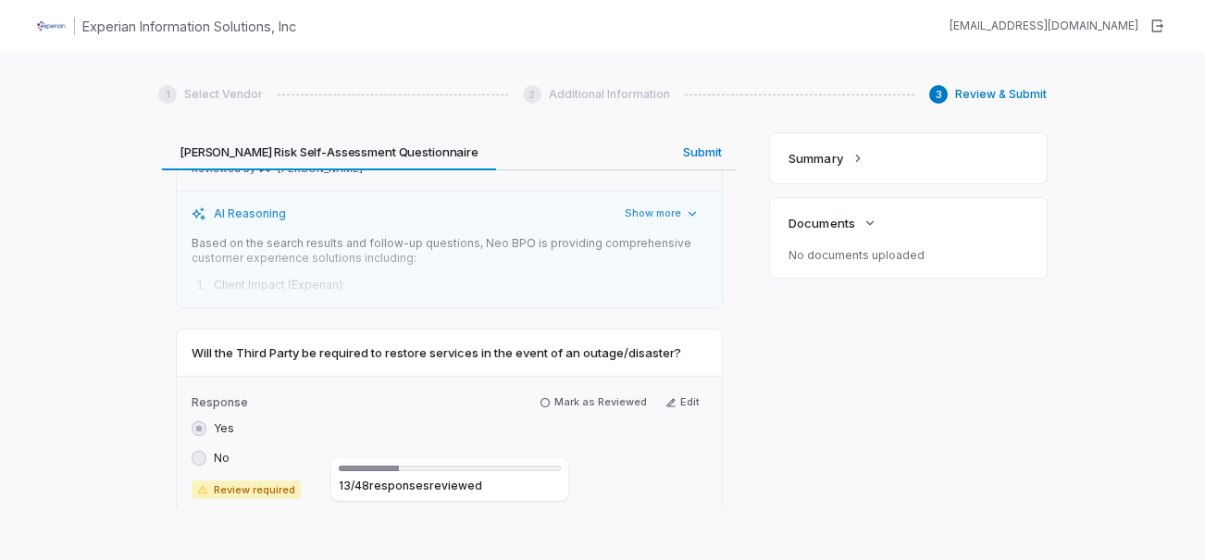
scroll to position [5922, 0]
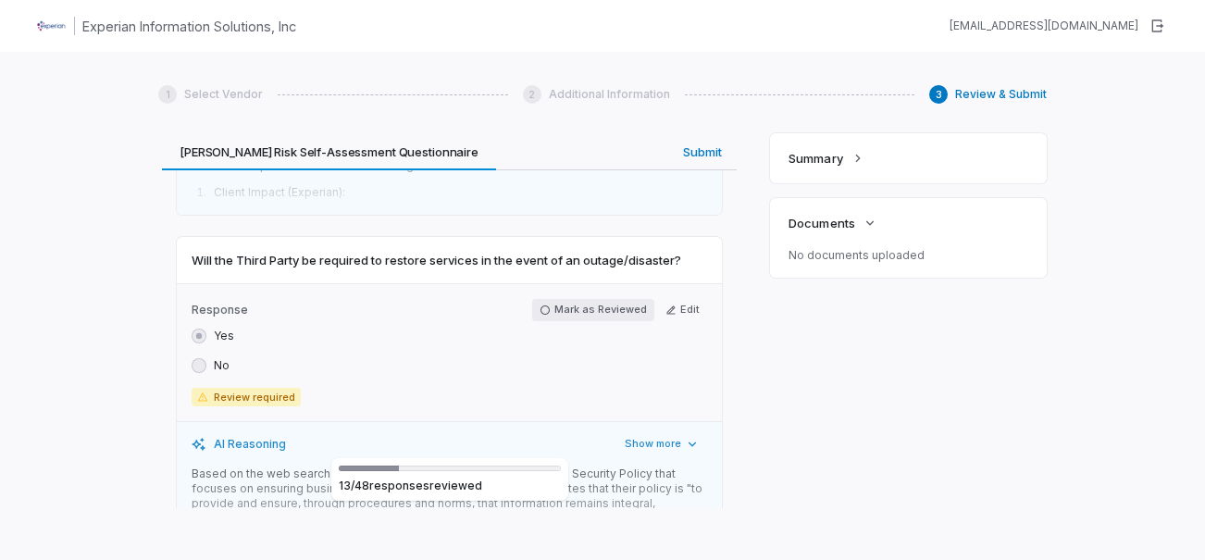
click at [562, 299] on button "Mark as Reviewed" at bounding box center [593, 310] width 122 height 22
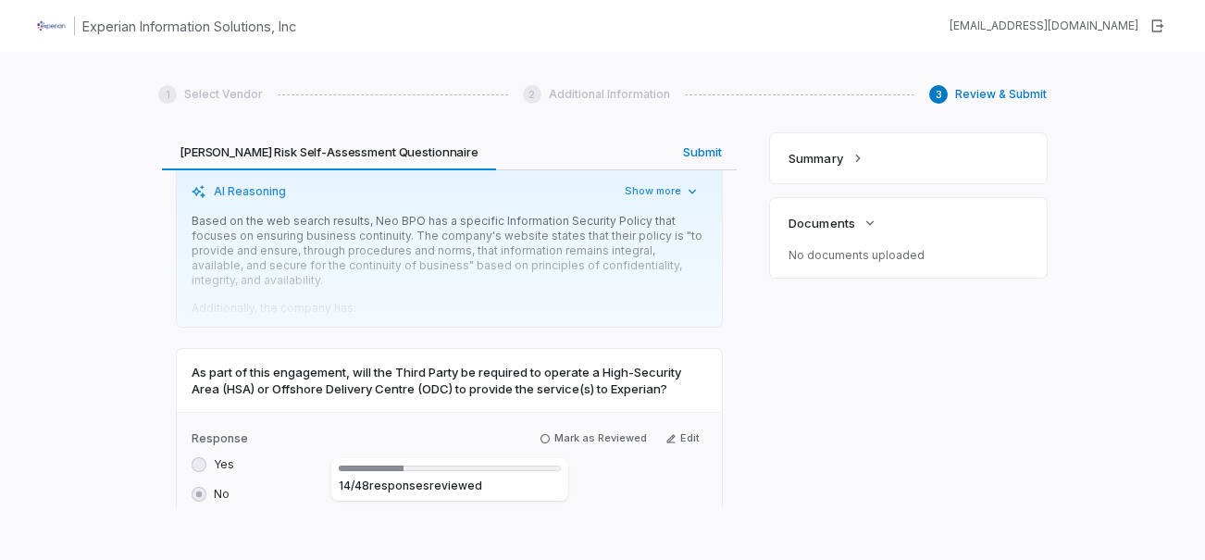
scroll to position [6200, 0]
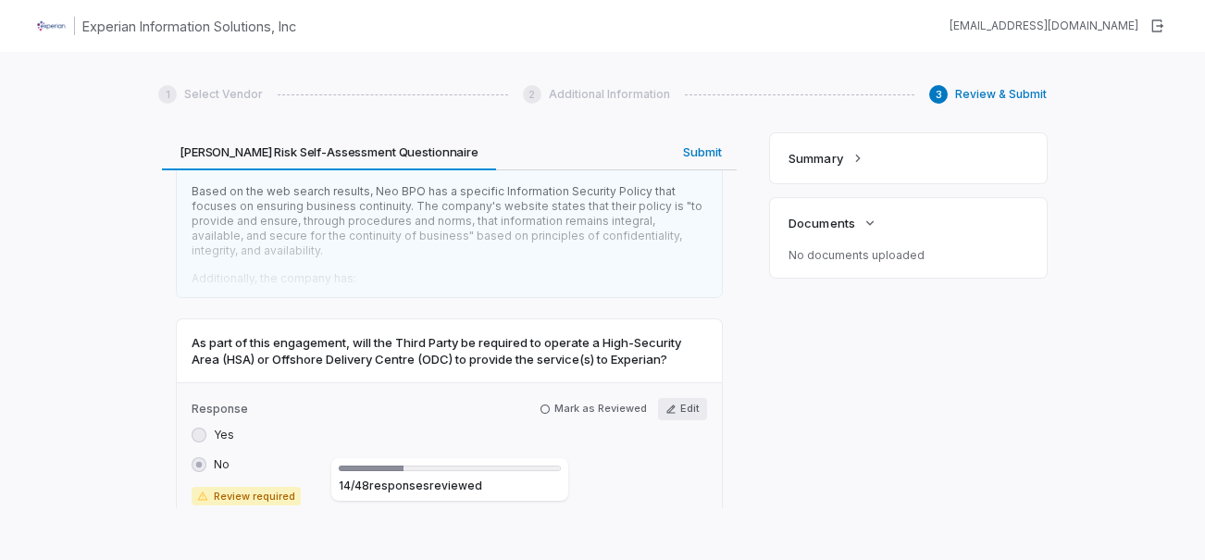
click at [677, 398] on button "Edit" at bounding box center [682, 409] width 49 height 22
click at [222, 427] on label "Yes" at bounding box center [224, 434] width 20 height 15
click at [206, 427] on button "Yes" at bounding box center [199, 434] width 15 height 15
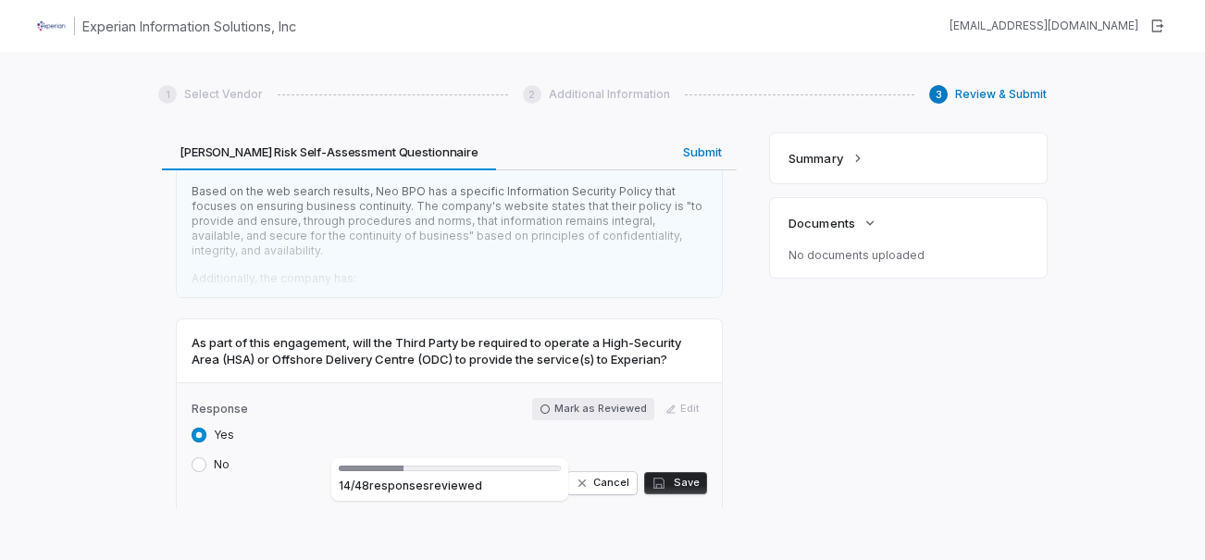
click at [573, 398] on button "Mark as Reviewed" at bounding box center [593, 409] width 122 height 22
click at [665, 472] on button "Save" at bounding box center [675, 483] width 63 height 22
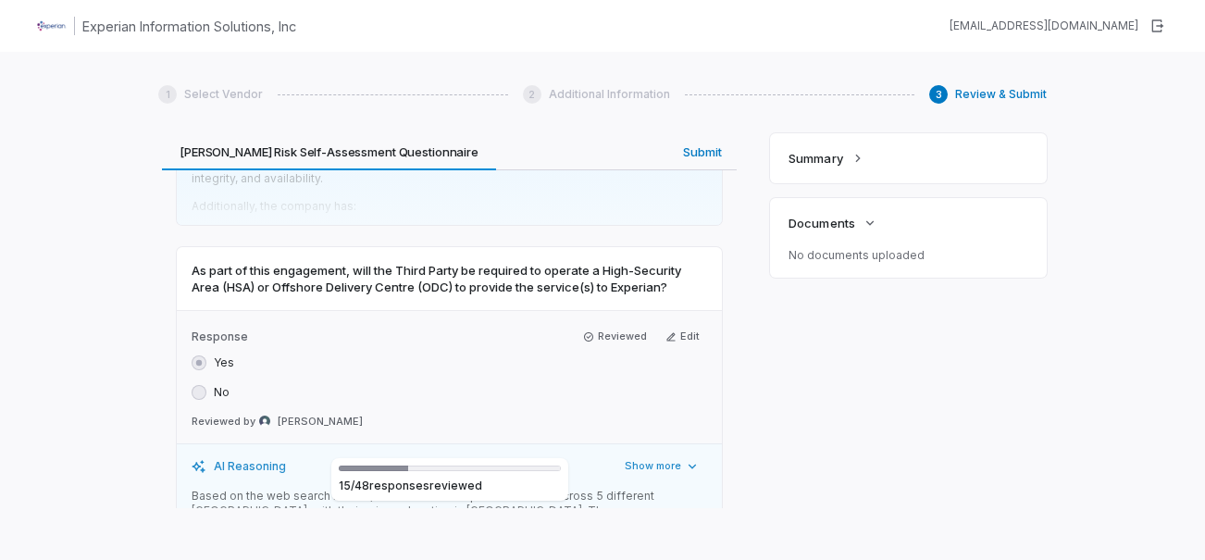
scroll to position [6292, 0]
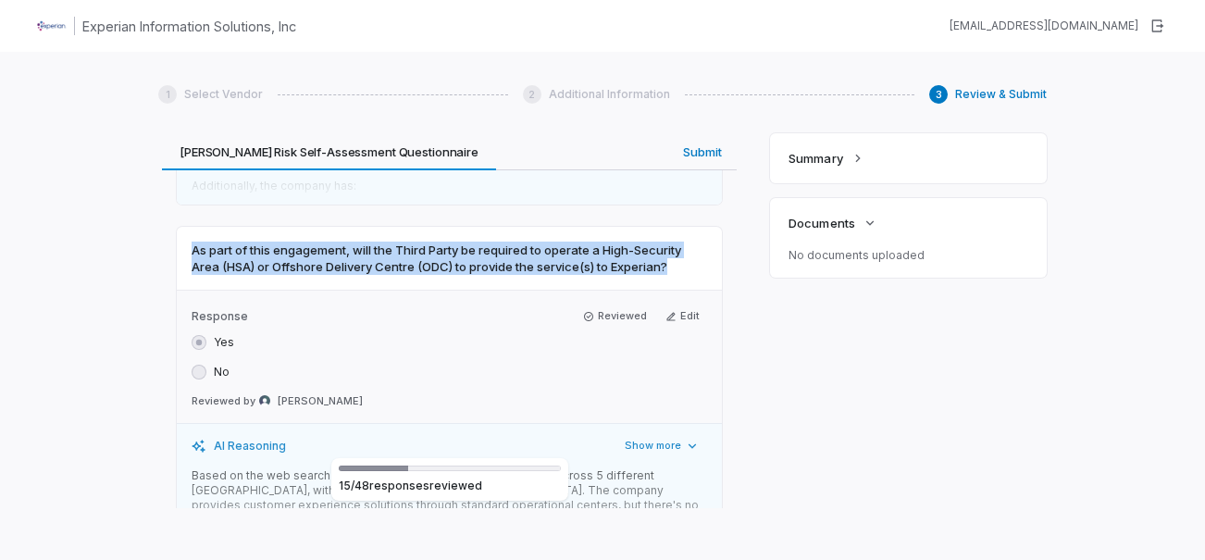
drag, startPoint x: 194, startPoint y: 206, endPoint x: 680, endPoint y: 233, distance: 486.5
click at [680, 233] on div "As part of this engagement, will the Third Party be required to operate a High-…" at bounding box center [449, 258] width 545 height 63
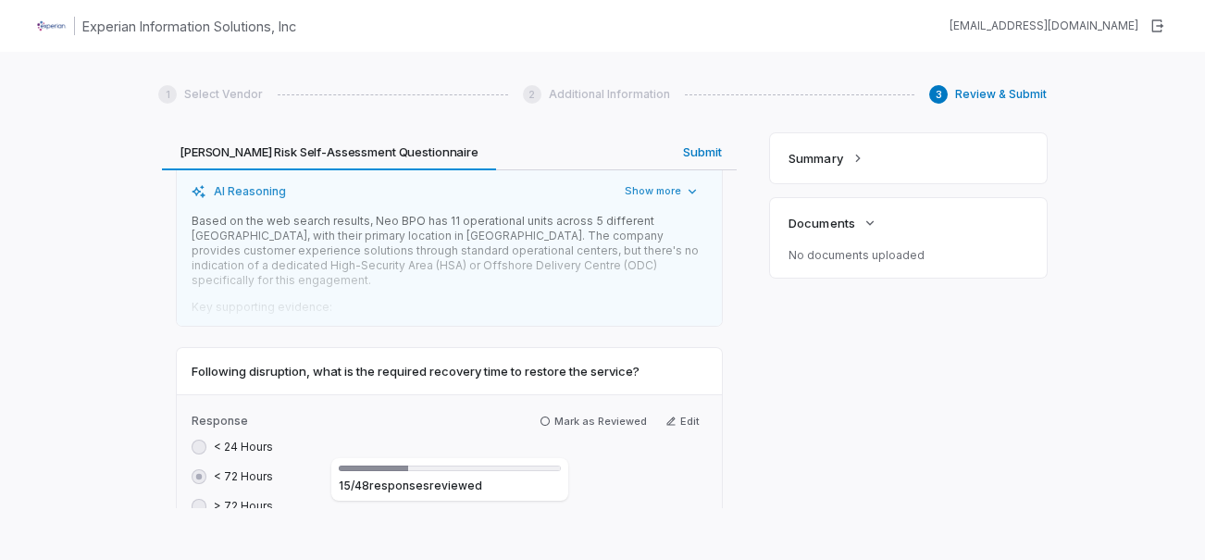
scroll to position [6662, 0]
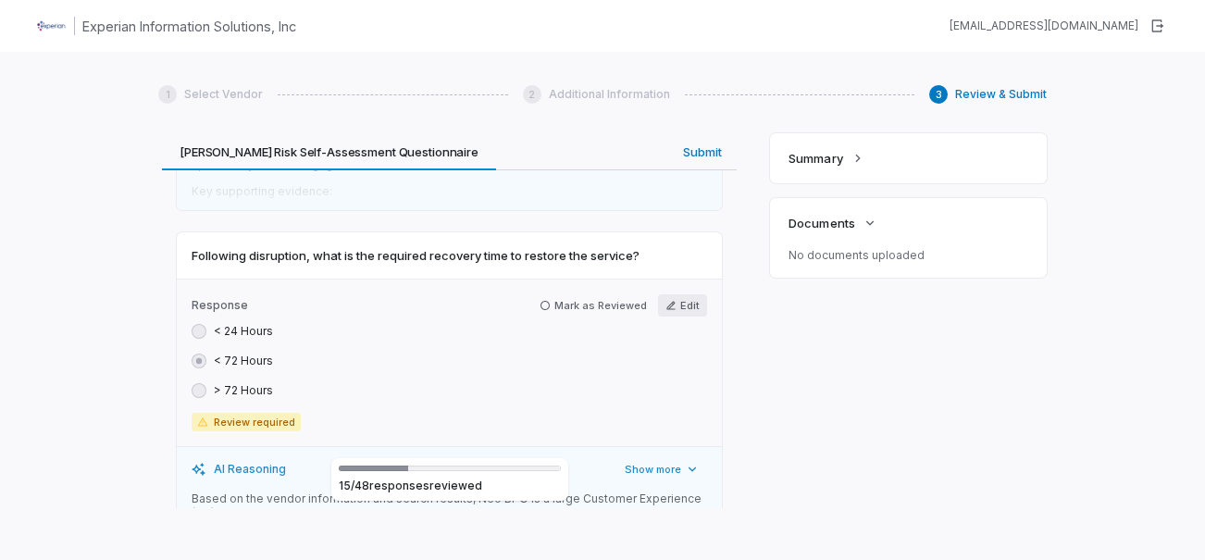
click at [675, 294] on button "Edit" at bounding box center [682, 305] width 49 height 22
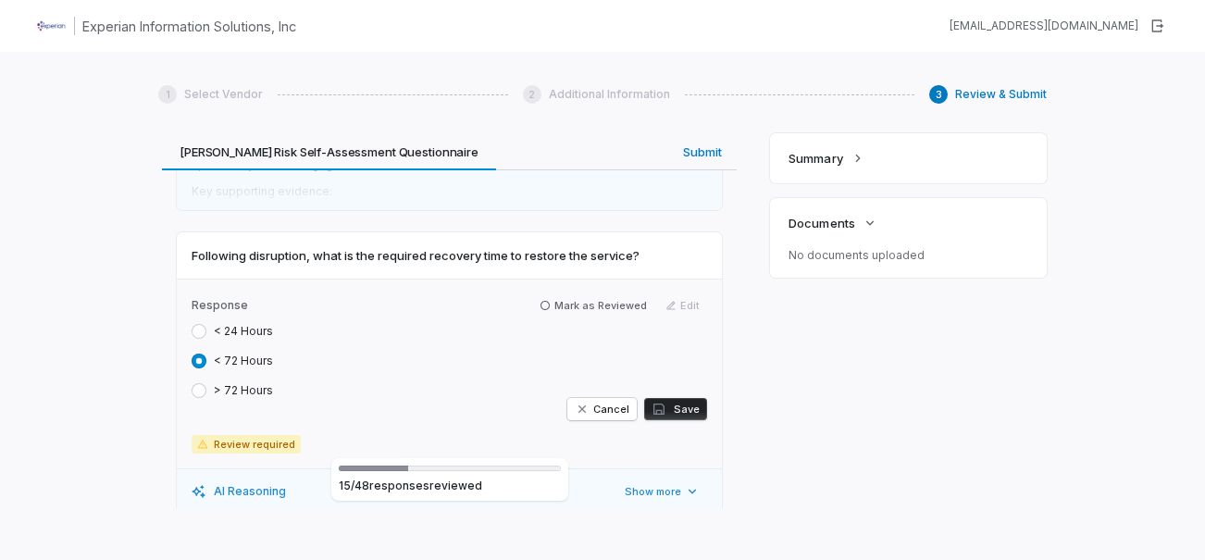
click at [248, 324] on label "< 24 Hours" at bounding box center [243, 331] width 59 height 15
click at [206, 324] on button "< 24 Hours" at bounding box center [199, 331] width 15 height 15
click at [670, 398] on button "Save" at bounding box center [675, 409] width 63 height 22
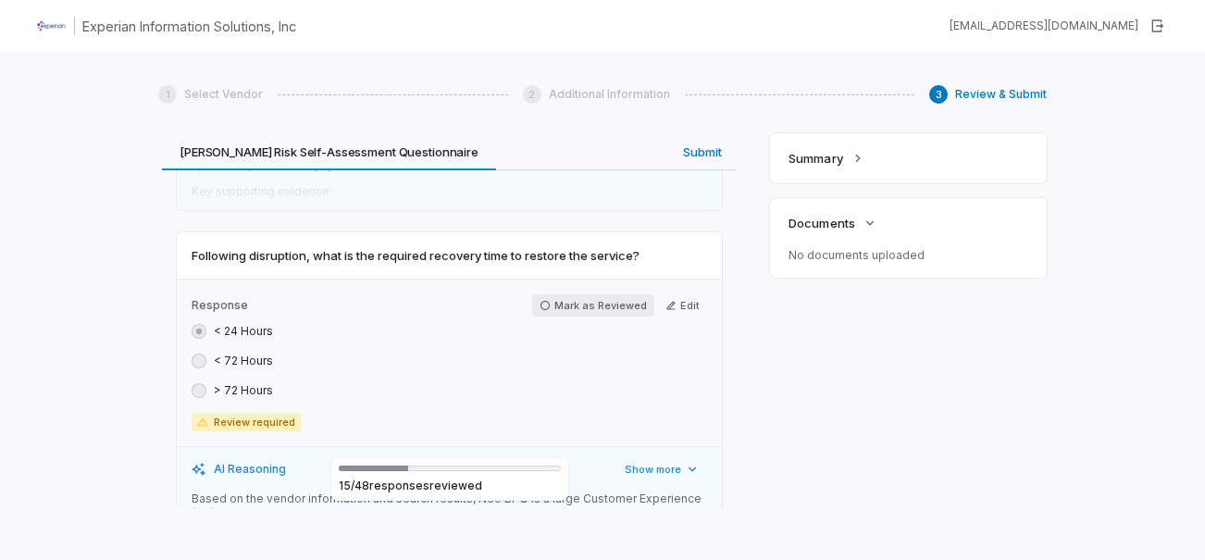
click at [576, 294] on button "Mark as Reviewed" at bounding box center [593, 305] width 122 height 22
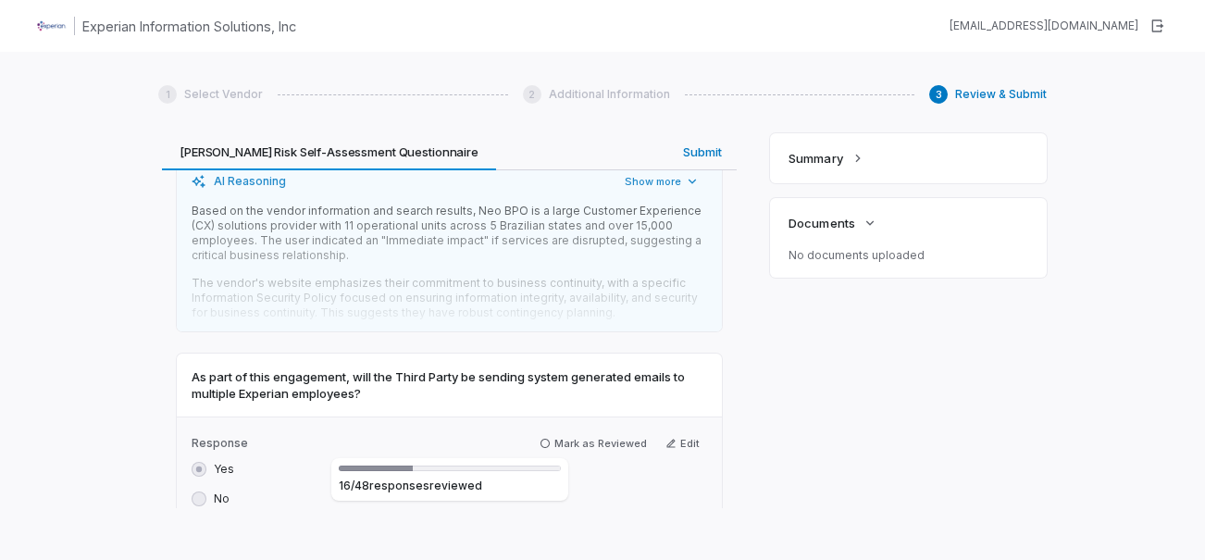
scroll to position [7032, 0]
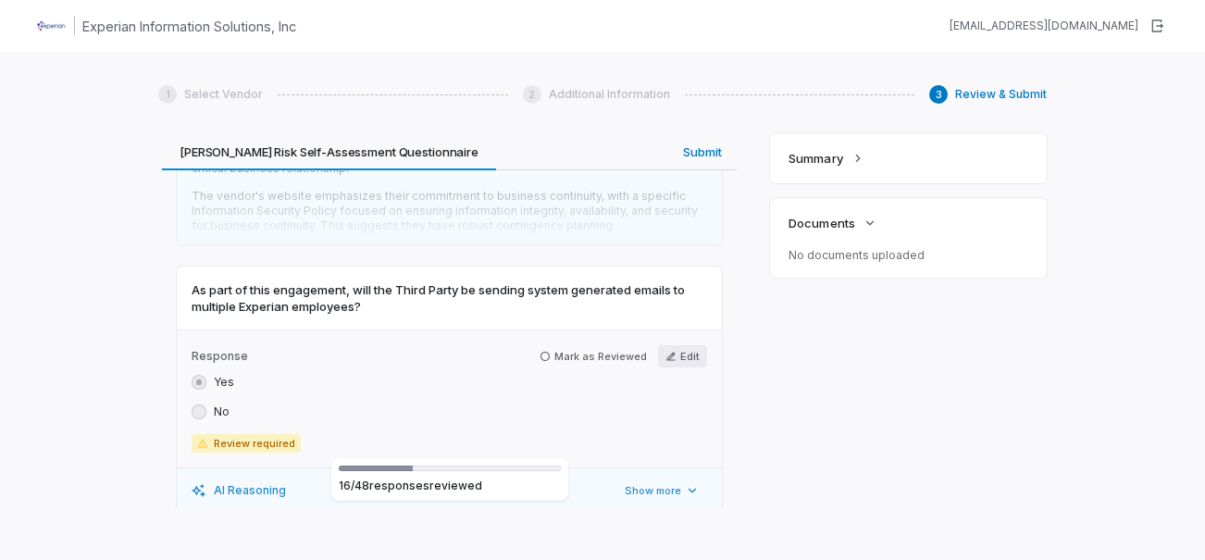
click at [665, 351] on icon "button" at bounding box center [670, 356] width 11 height 11
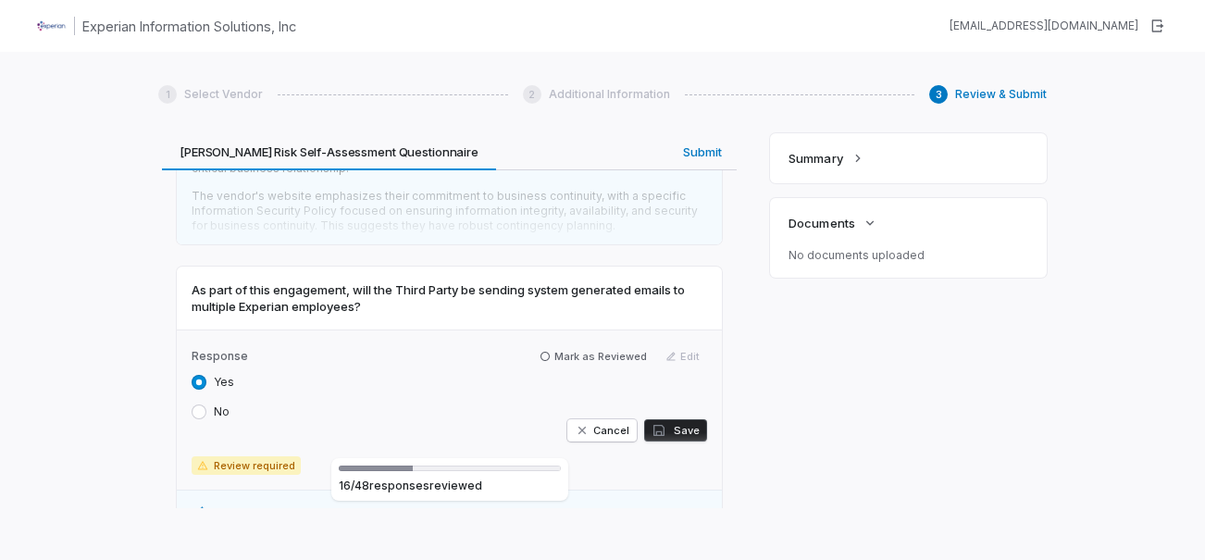
click at [201, 404] on button "No" at bounding box center [199, 411] width 15 height 15
click at [686, 419] on button "Save" at bounding box center [675, 430] width 63 height 22
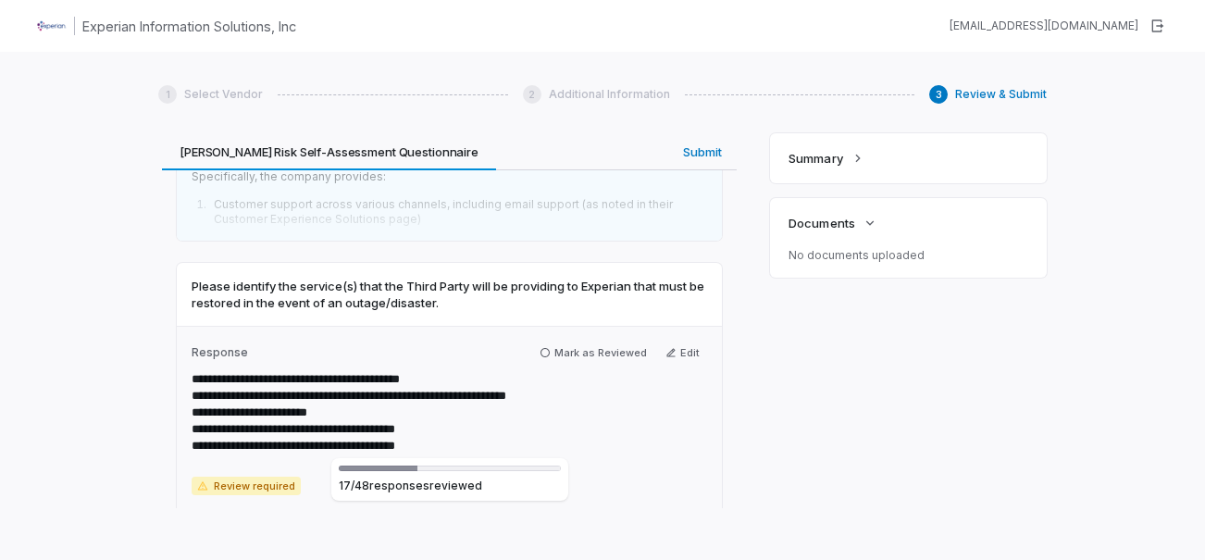
scroll to position [7402, 0]
click at [586, 342] on button "Mark as Reviewed" at bounding box center [593, 353] width 122 height 22
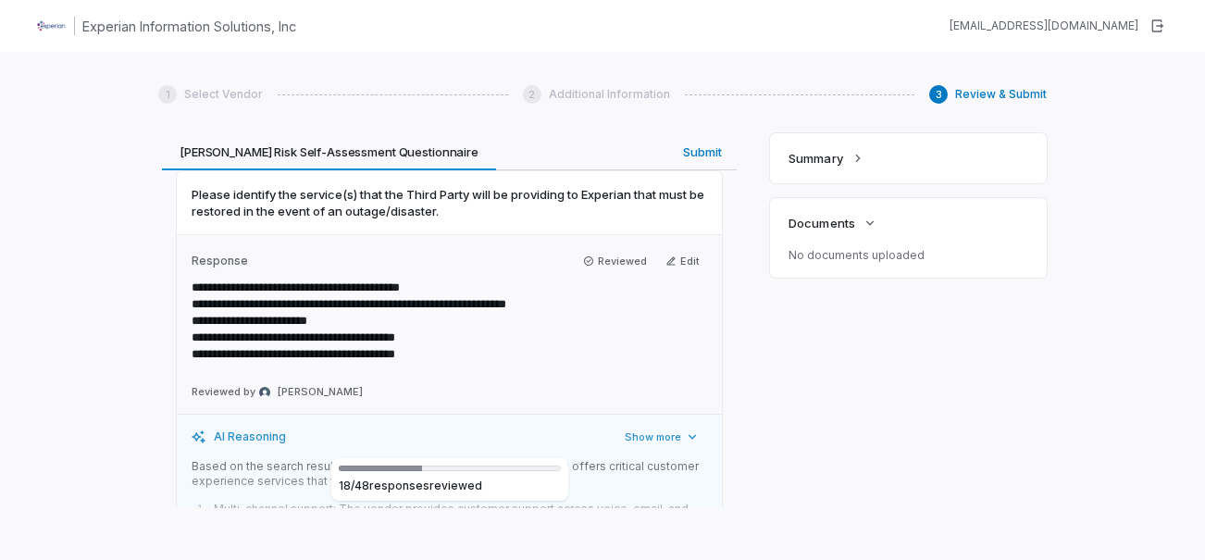
click at [387, 312] on div "**********" at bounding box center [449, 324] width 545 height 180
click at [889, 387] on div "Summary Documents No documents uploaded" at bounding box center [908, 320] width 277 height 375
click at [145, 235] on div "1 Select Vendor 2 Additional Information 3 Review & Submit Review & Submit We'v…" at bounding box center [602, 332] width 1205 height 560
click at [842, 353] on div "Summary Documents No documents uploaded" at bounding box center [908, 320] width 277 height 375
click at [828, 367] on div "Summary Documents No documents uploaded" at bounding box center [908, 320] width 277 height 375
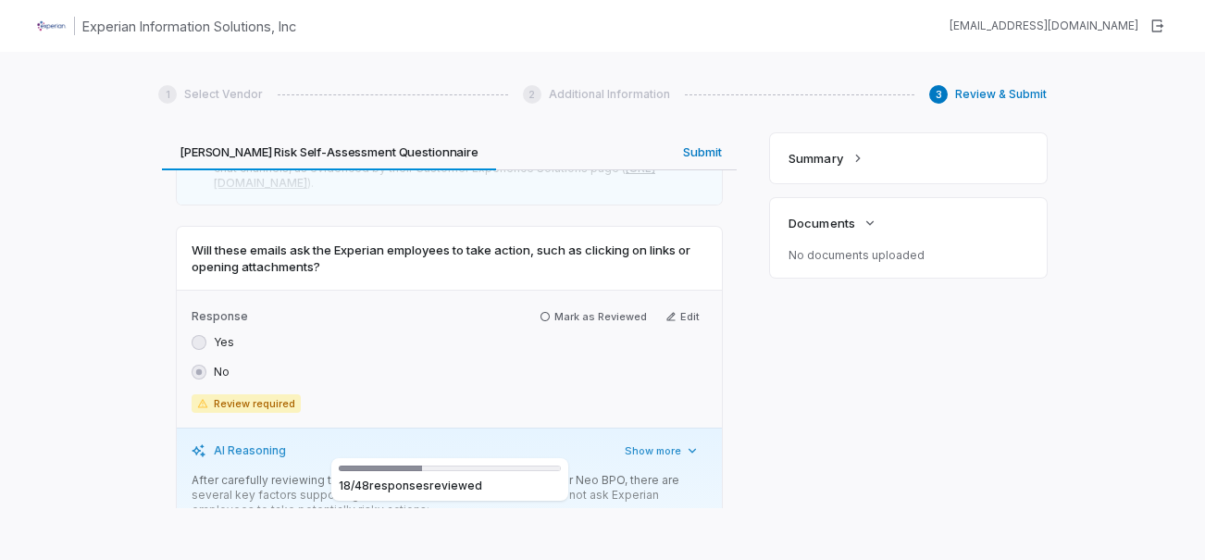
scroll to position [7865, 0]
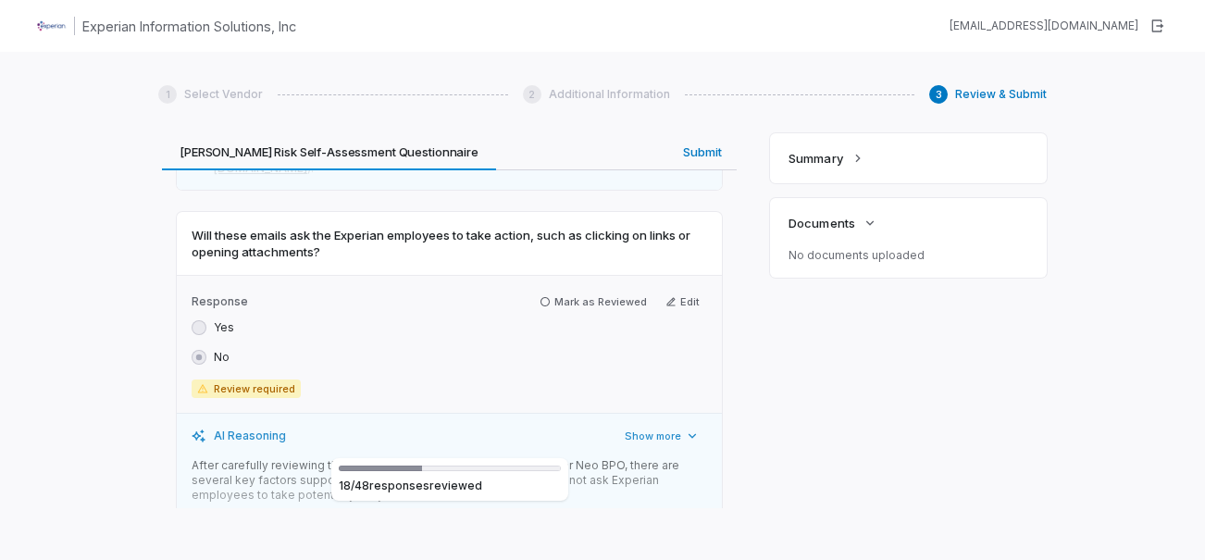
click at [539, 275] on div "Response Mark as Reviewed Edit Yes No Review required" at bounding box center [449, 344] width 545 height 138
click at [556, 291] on button "Mark as Reviewed" at bounding box center [593, 302] width 122 height 22
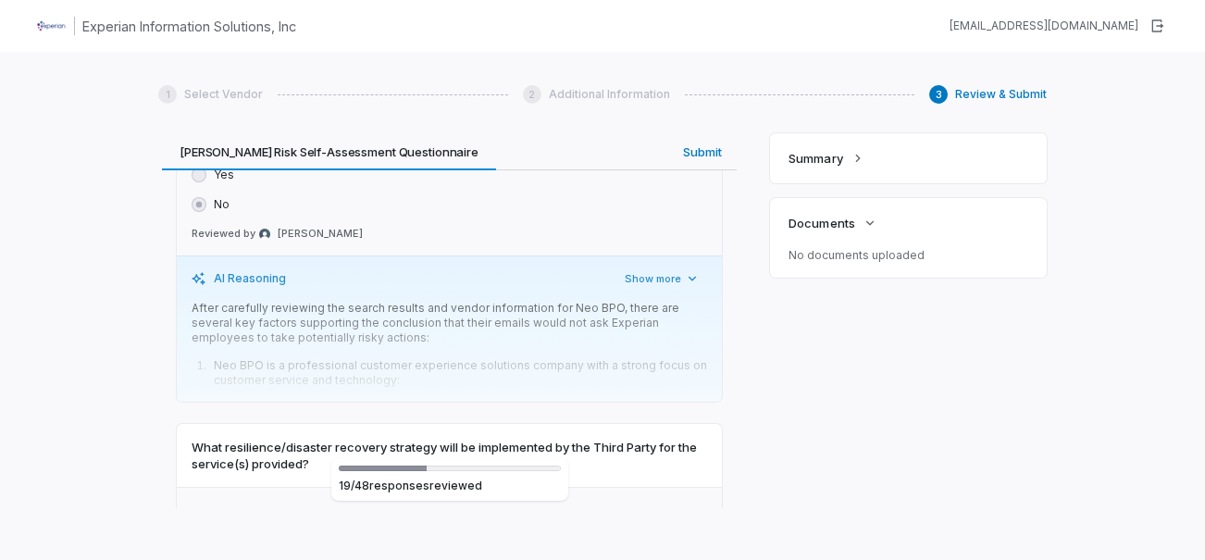
scroll to position [8050, 0]
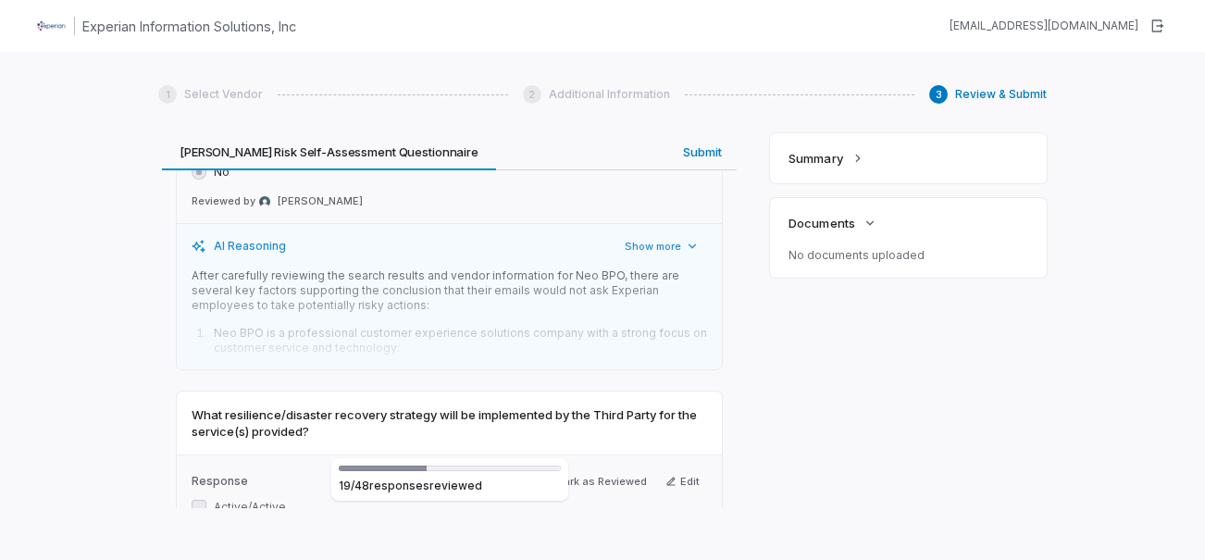
click at [865, 367] on div "Summary Documents No documents uploaded" at bounding box center [908, 320] width 277 height 375
click at [963, 399] on div "Summary Documents No documents uploaded" at bounding box center [908, 320] width 277 height 375
click at [1160, 75] on div "1 Select Vendor 2 Additional Information 3 Review & Submit Review & Submit We'v…" at bounding box center [602, 332] width 1205 height 560
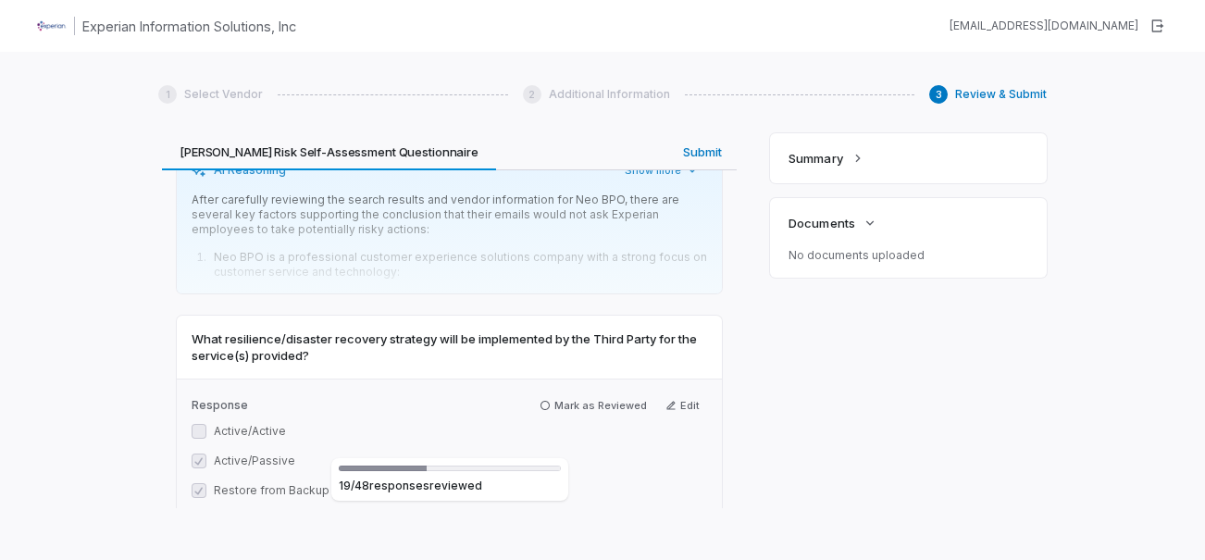
scroll to position [8235, 0]
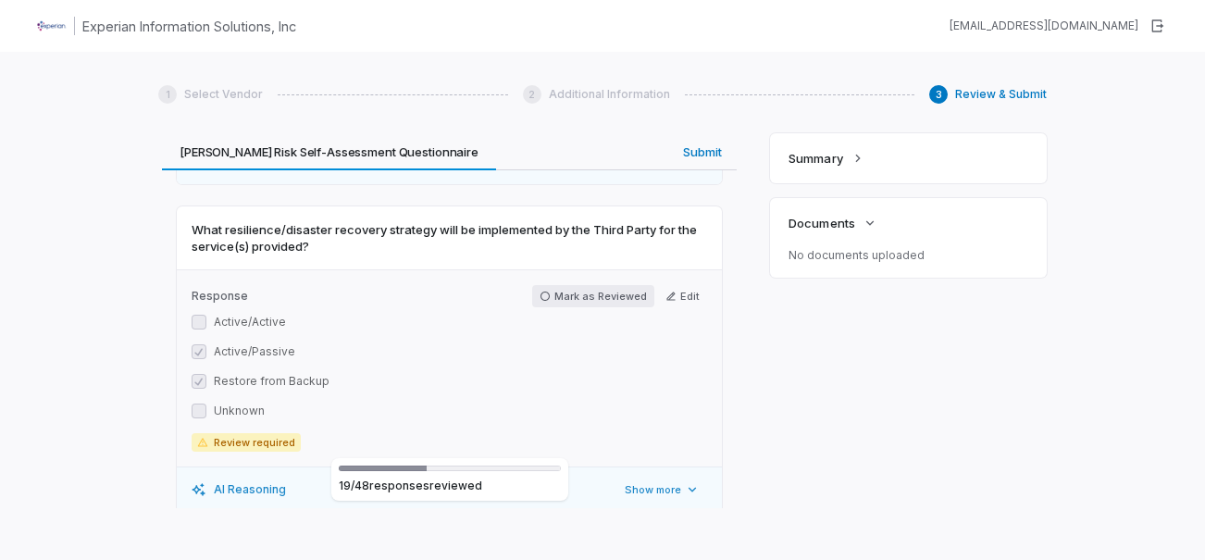
click at [599, 285] on button "Mark as Reviewed" at bounding box center [593, 296] width 122 height 22
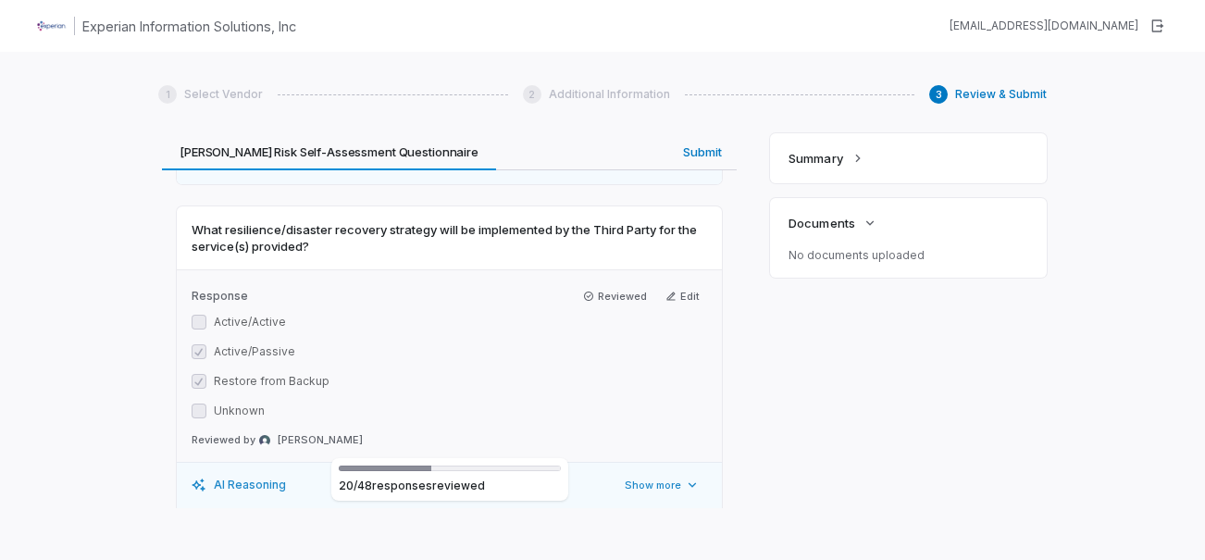
click at [742, 286] on div "Review & Submit We've filled the 1 intake questionnaire with the data provided,…" at bounding box center [602, 320] width 888 height 375
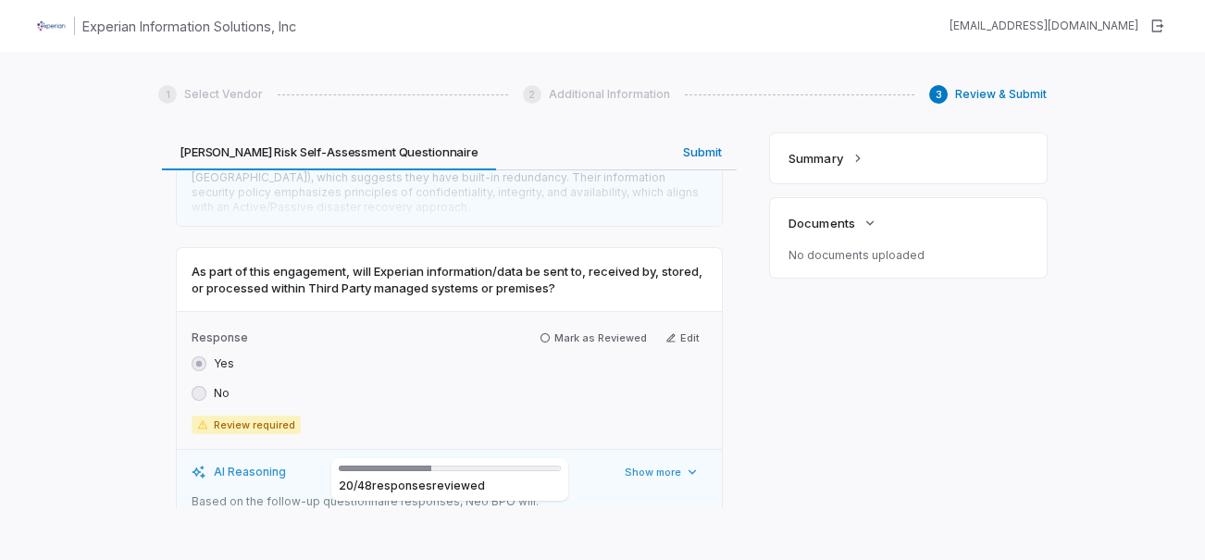
scroll to position [8683, 0]
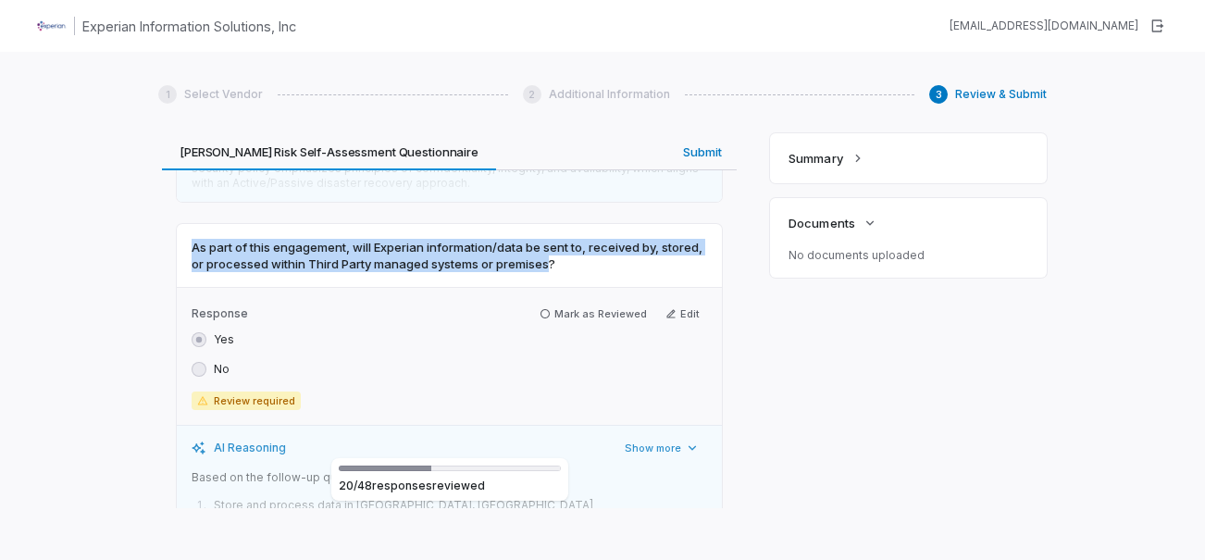
drag, startPoint x: 593, startPoint y: 207, endPoint x: 138, endPoint y: 190, distance: 455.6
click at [138, 190] on div "1 Select Vendor 2 Additional Information 3 Review & Submit Review & Submit We'v…" at bounding box center [602, 332] width 1205 height 560
click at [523, 239] on span "As part of this engagement, will Experian information/data be sent to, received…" at bounding box center [449, 255] width 515 height 33
drag, startPoint x: 546, startPoint y: 201, endPoint x: 307, endPoint y: 196, distance: 238.8
click at [307, 239] on span "As part of this engagement, will Experian information/data be sent to, received…" at bounding box center [449, 255] width 515 height 33
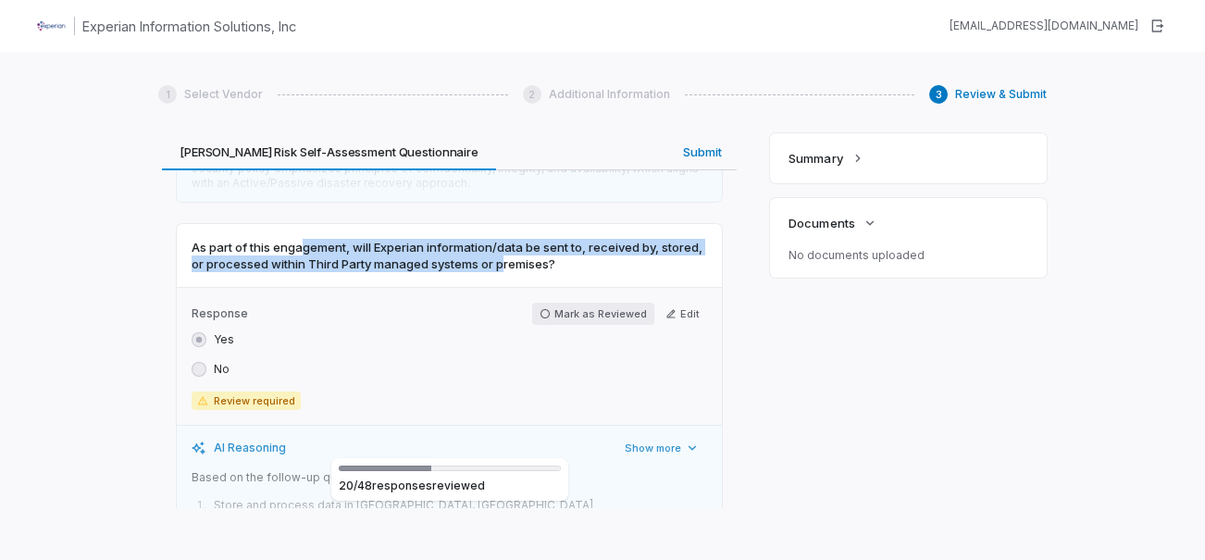
click at [571, 303] on button "Mark as Reviewed" at bounding box center [593, 314] width 122 height 22
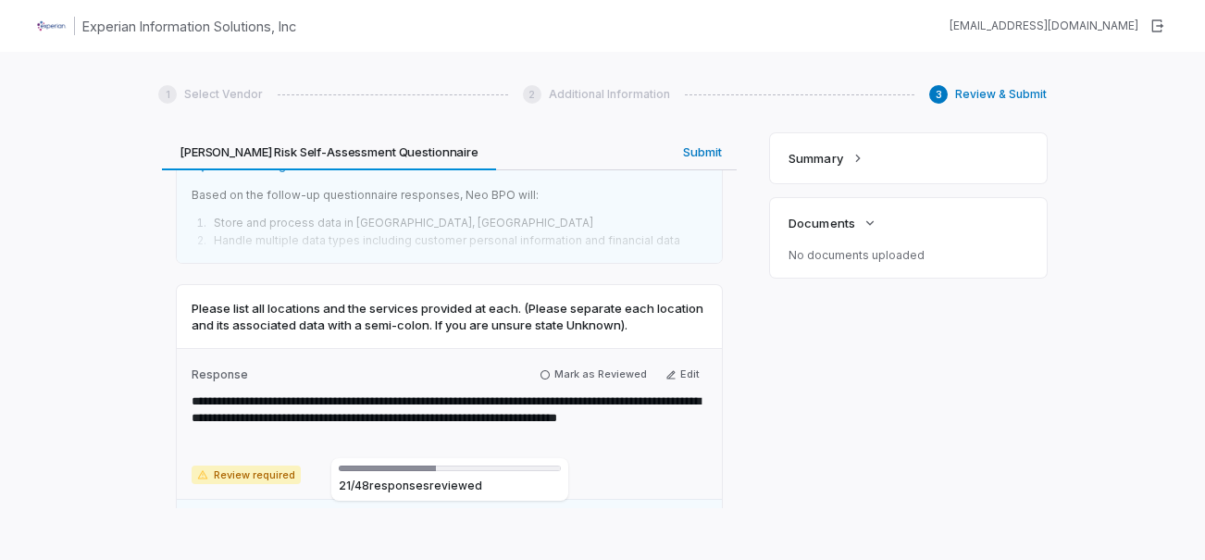
scroll to position [9053, 0]
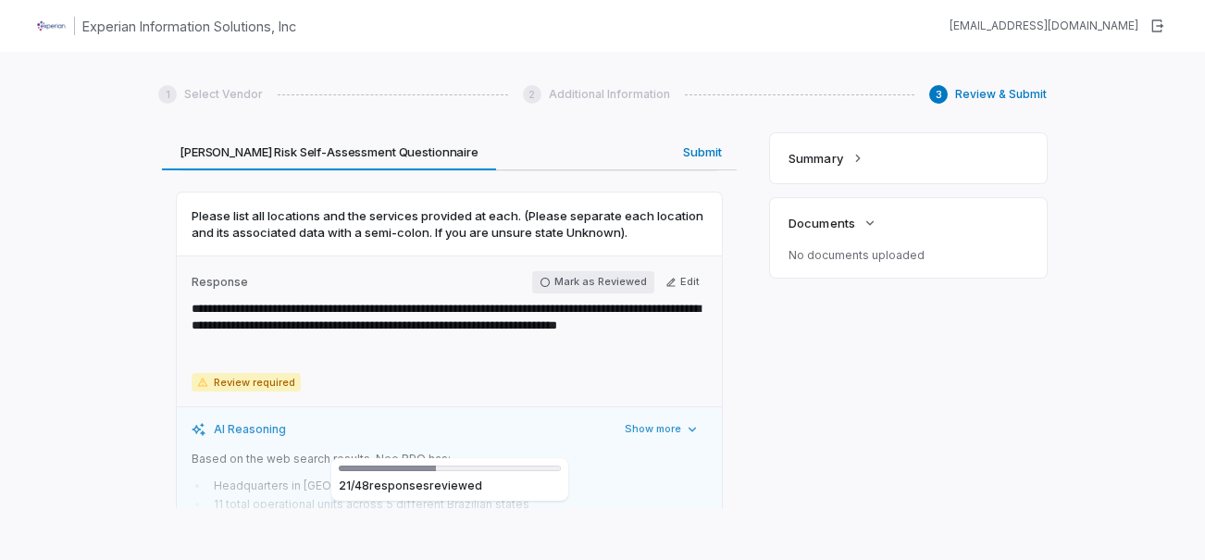
click at [589, 271] on button "Mark as Reviewed" at bounding box center [593, 282] width 122 height 22
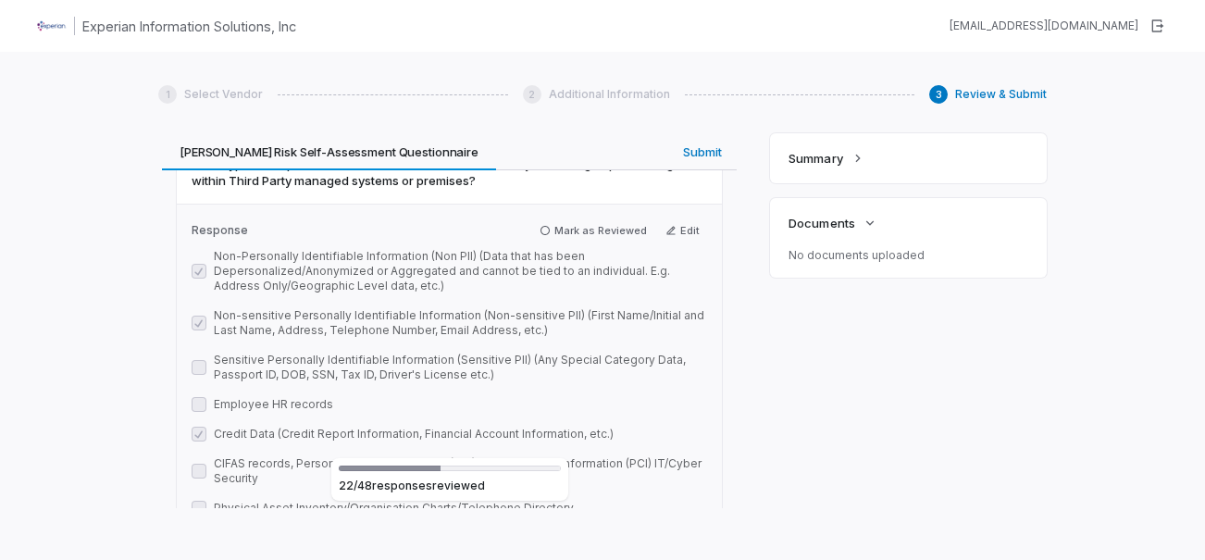
scroll to position [9423, 0]
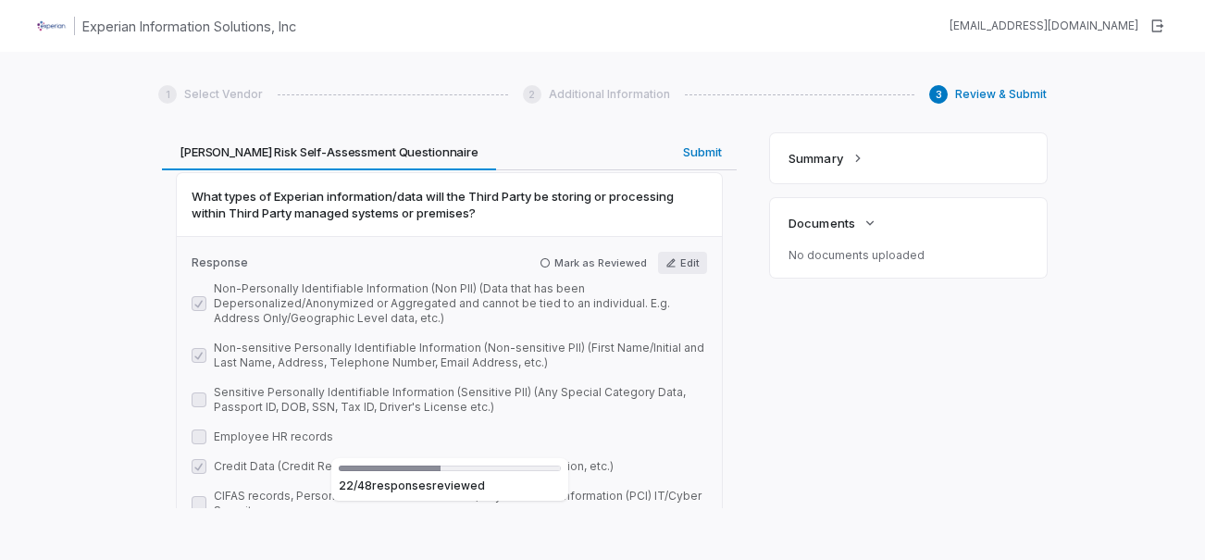
click at [658, 252] on button "Edit" at bounding box center [682, 263] width 49 height 22
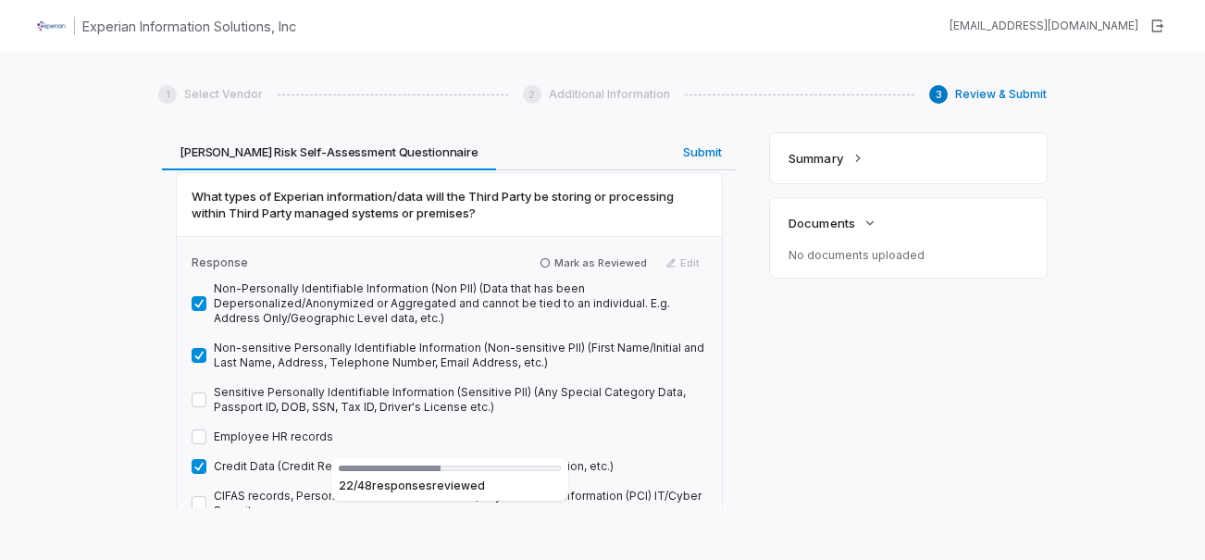
click at [201, 392] on button "Sensitive Personally Identifiable Information (Sensitive PII) (Any Special Cate…" at bounding box center [199, 399] width 15 height 15
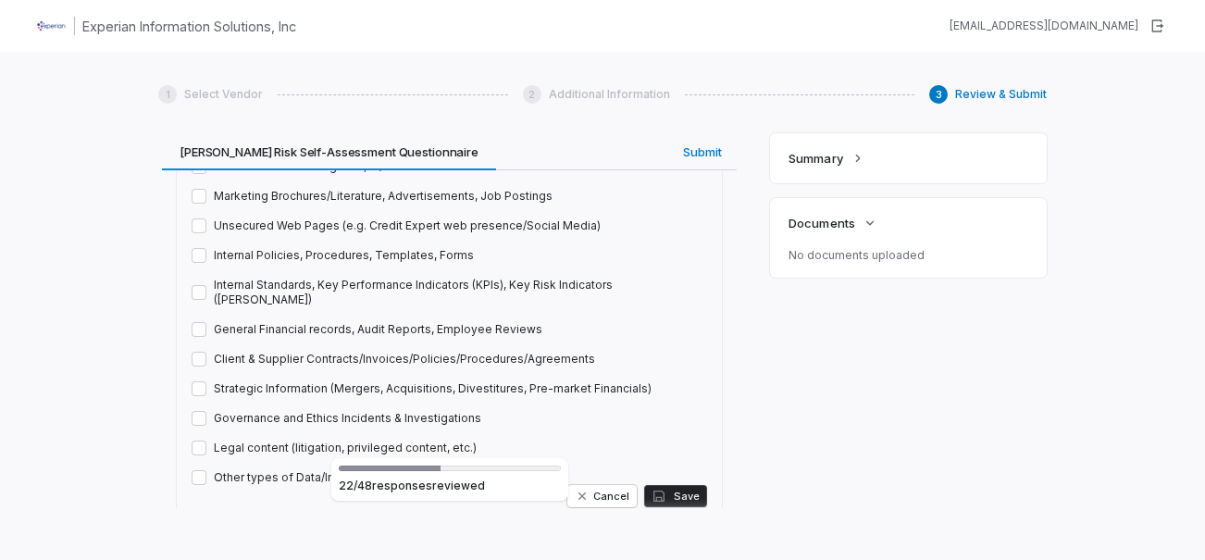
scroll to position [9978, 0]
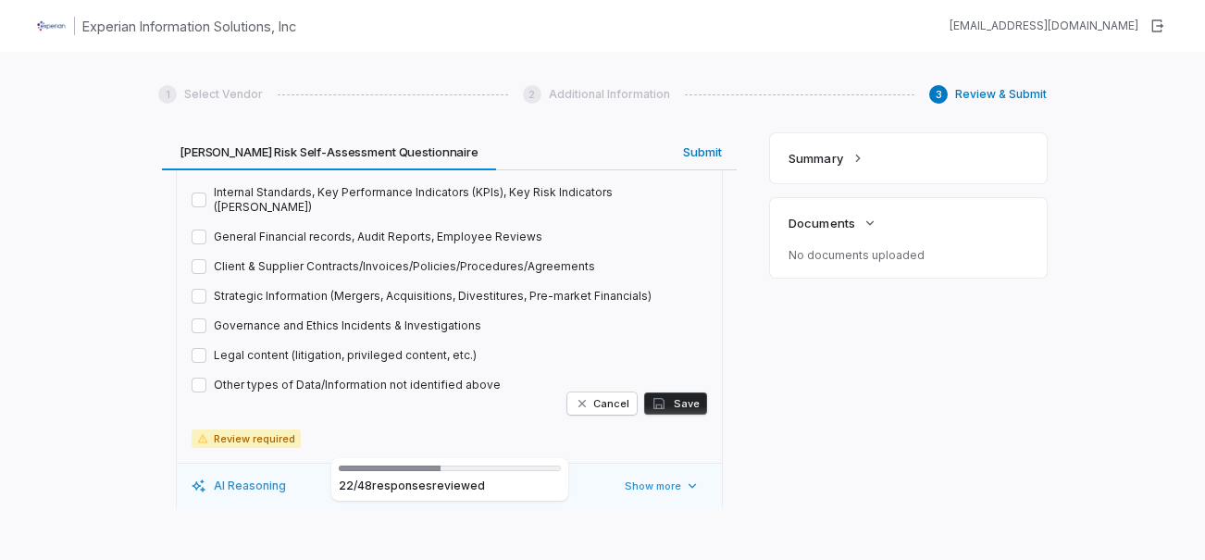
click at [668, 392] on button "Save" at bounding box center [675, 403] width 63 height 22
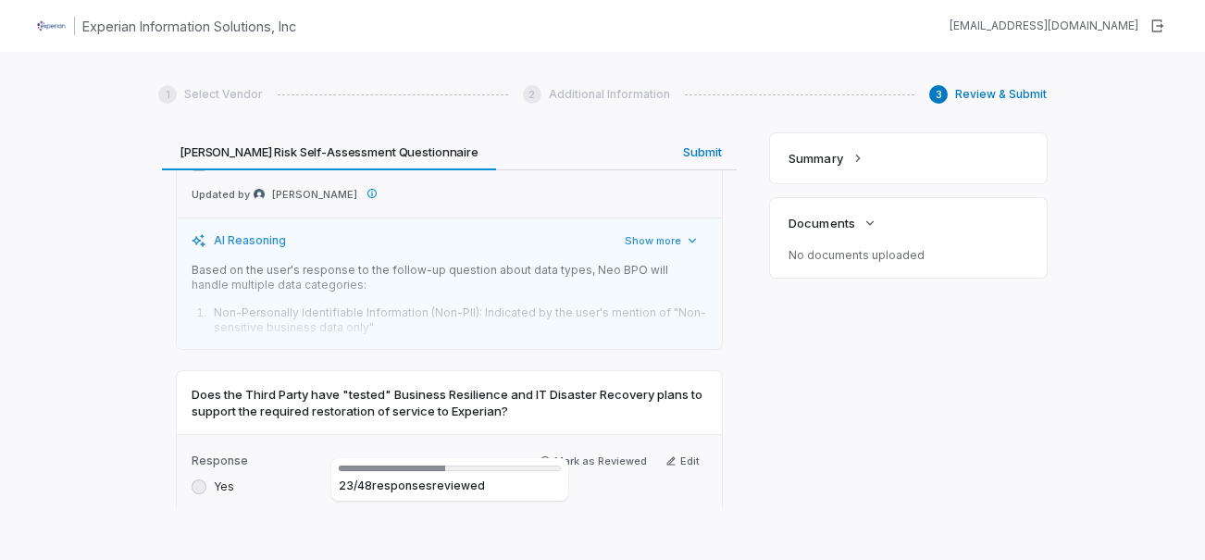
scroll to position [10256, 0]
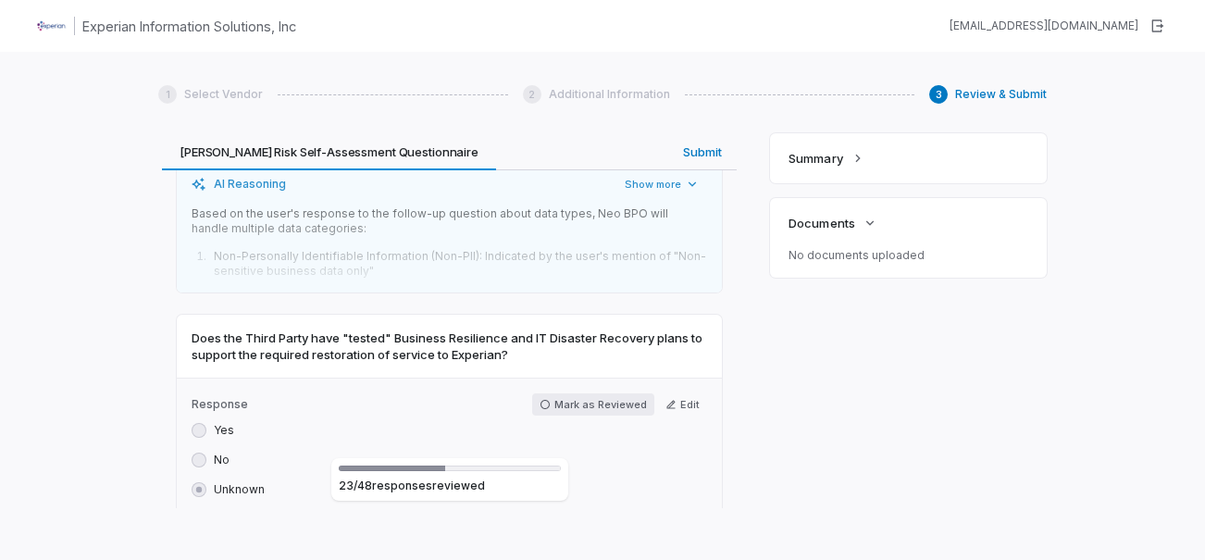
click at [572, 393] on button "Mark as Reviewed" at bounding box center [593, 404] width 122 height 22
click at [665, 399] on icon "button" at bounding box center [670, 404] width 11 height 11
click at [203, 423] on button "Yes" at bounding box center [199, 430] width 15 height 15
click at [657, 502] on icon "button" at bounding box center [658, 507] width 11 height 11
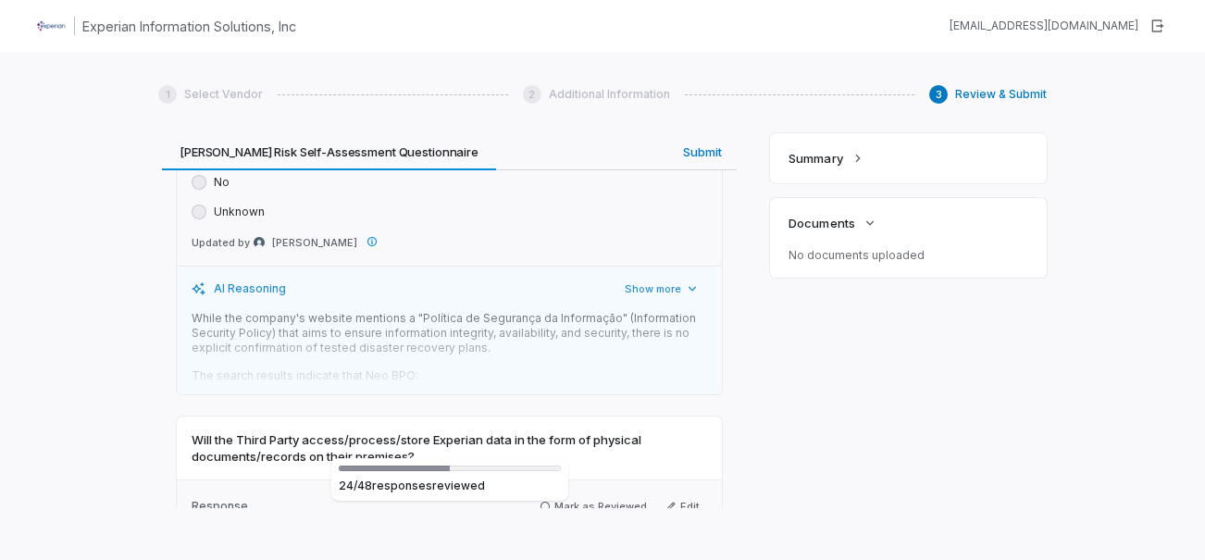
scroll to position [10626, 0]
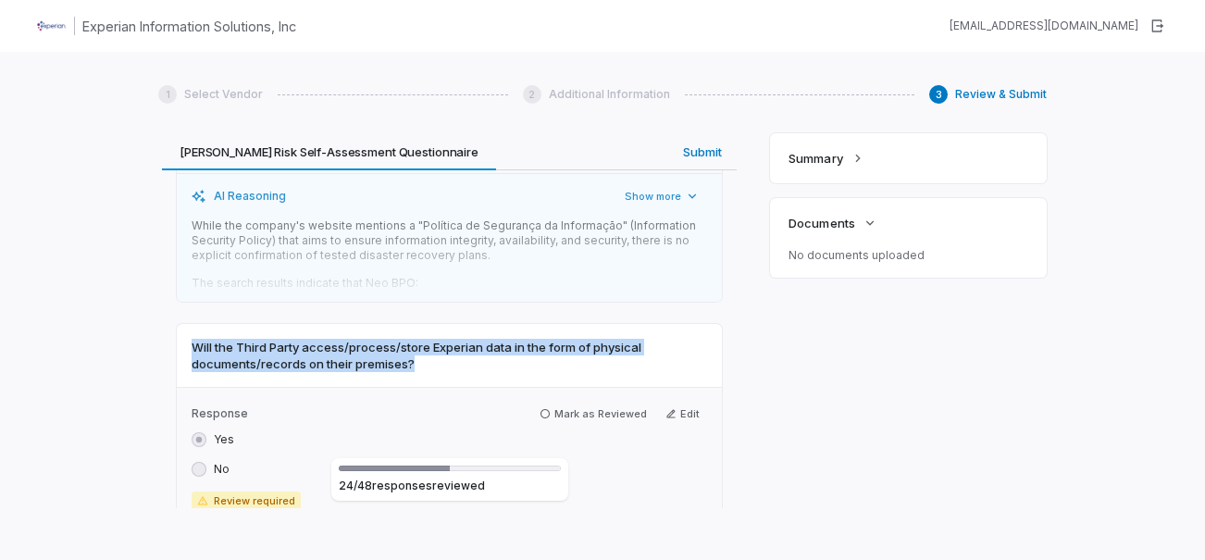
drag, startPoint x: 429, startPoint y: 288, endPoint x: 157, endPoint y: 265, distance: 273.0
click at [157, 265] on div "1 Select Vendor 2 Additional Information 3 Review & Submit Review & Submit We'v…" at bounding box center [602, 332] width 1205 height 560
click at [443, 339] on span "Will the Third Party access/process/store Experian data in the form of physical…" at bounding box center [449, 355] width 515 height 33
click at [516, 339] on span "Will the Third Party access/process/store Experian data in the form of physical…" at bounding box center [449, 355] width 515 height 33
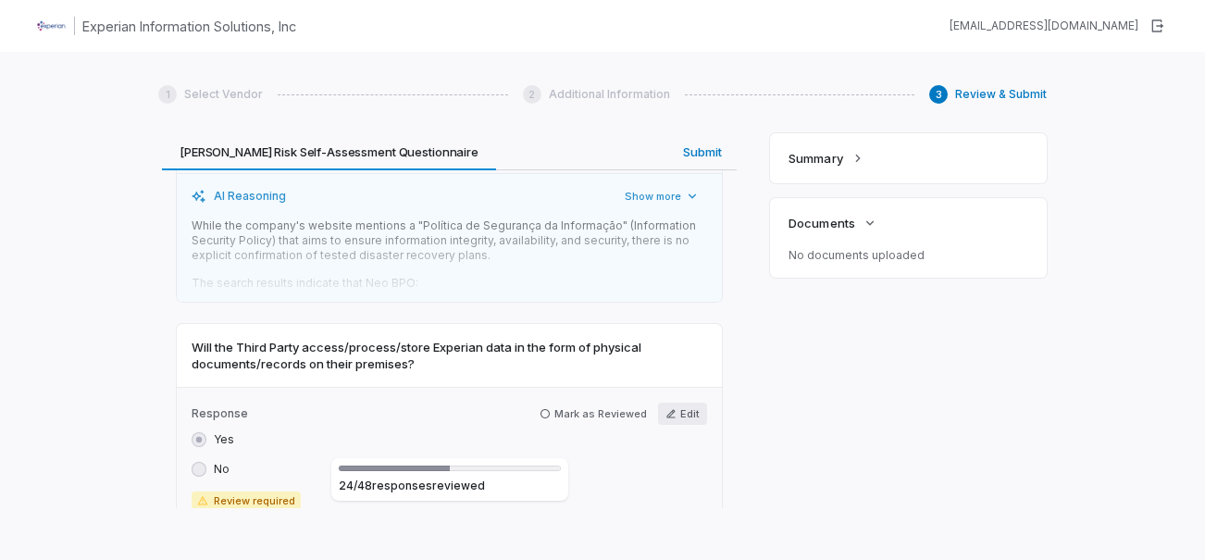
click at [680, 403] on button "Edit" at bounding box center [682, 414] width 49 height 22
click at [208, 462] on div "No" at bounding box center [211, 469] width 38 height 15
click at [196, 462] on button "No" at bounding box center [199, 469] width 15 height 15
click at [687, 477] on button "Save" at bounding box center [675, 488] width 63 height 22
click at [606, 403] on button "Mark as Reviewed" at bounding box center [593, 414] width 122 height 22
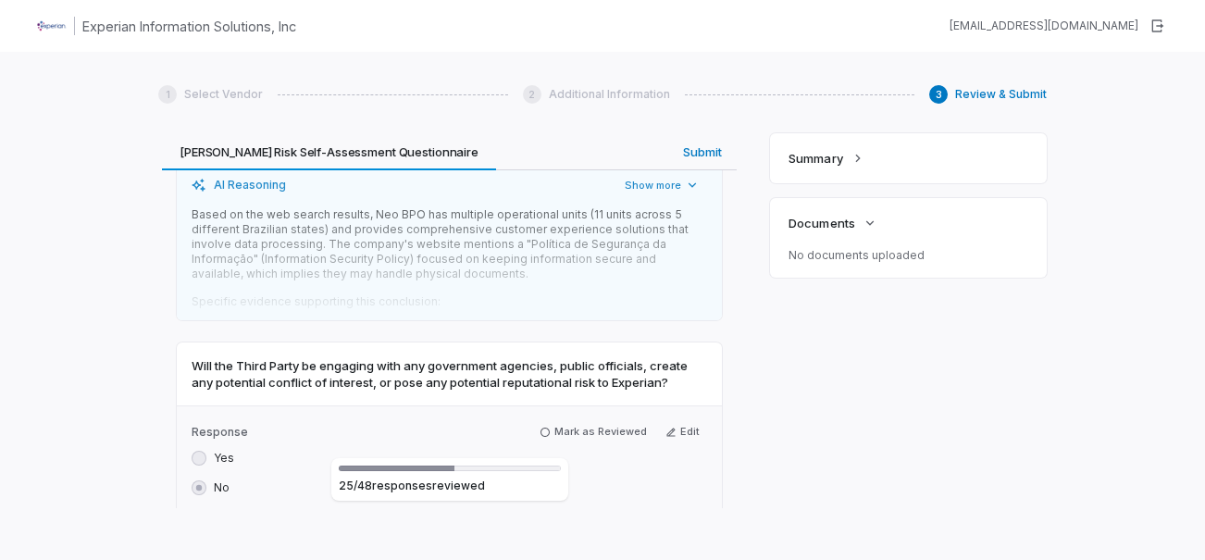
scroll to position [10996, 0]
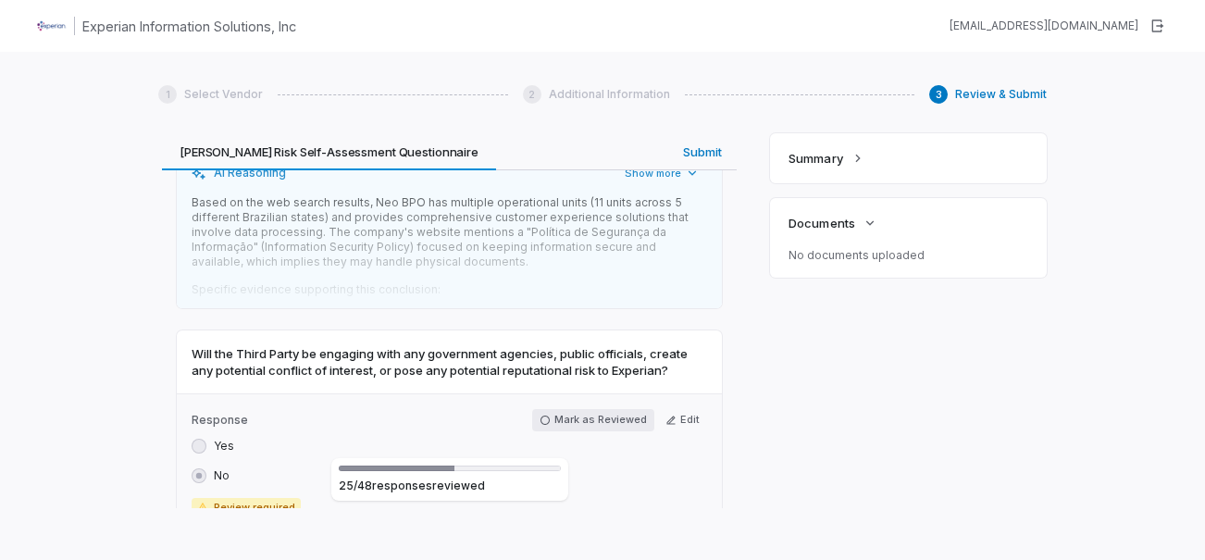
click at [595, 409] on button "Mark as Reviewed" at bounding box center [593, 420] width 122 height 22
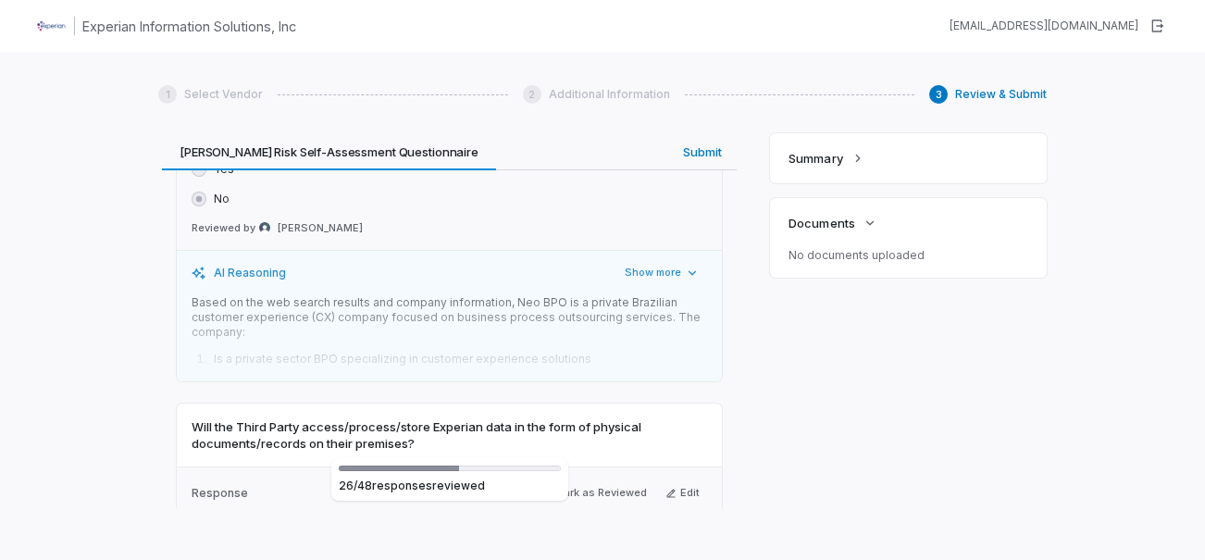
scroll to position [11274, 0]
click at [861, 427] on div "Summary Documents No documents uploaded" at bounding box center [908, 320] width 277 height 375
click at [828, 371] on div "Summary Documents No documents uploaded" at bounding box center [908, 320] width 277 height 375
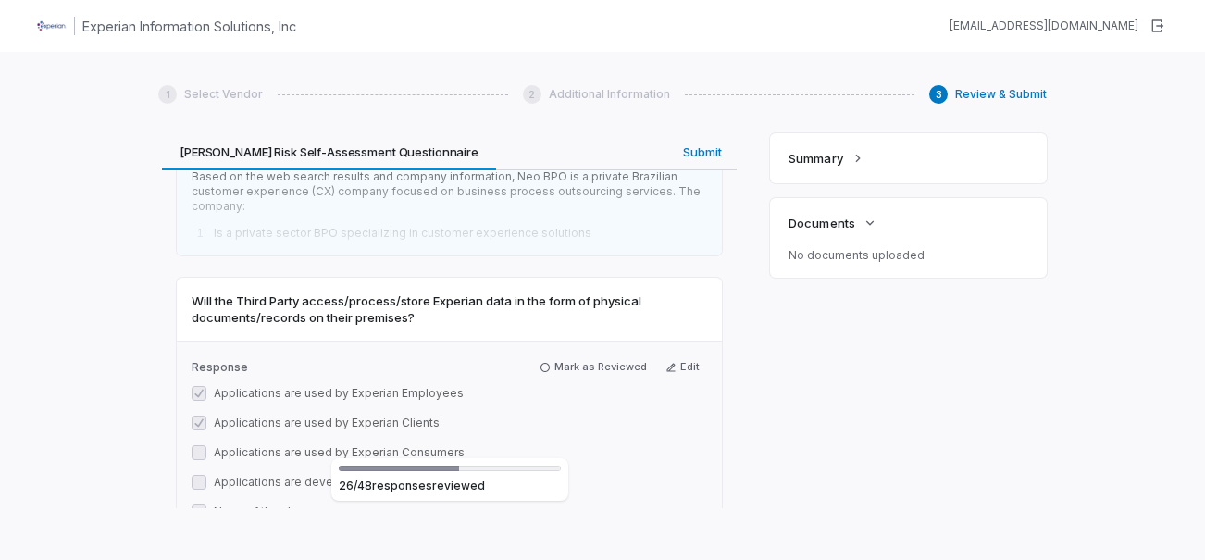
scroll to position [11366, 0]
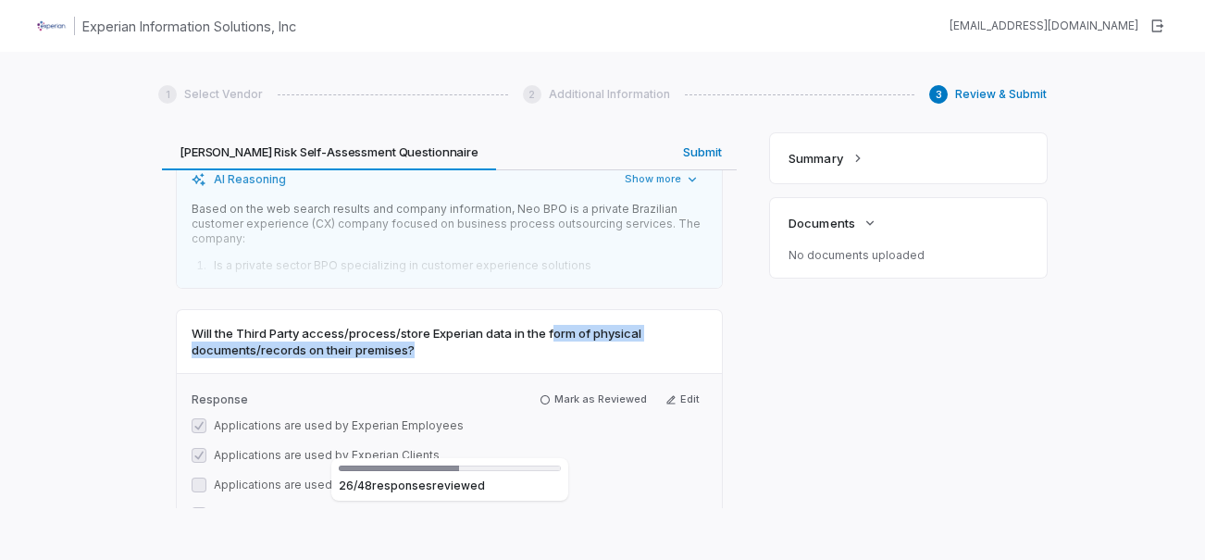
drag, startPoint x: 554, startPoint y: 256, endPoint x: 627, endPoint y: 267, distance: 73.9
click at [627, 325] on span "Will the Third Party access/process/store Experian data in the form of physical…" at bounding box center [449, 341] width 515 height 33
click at [452, 325] on span "Will the Third Party access/process/store Experian data in the form of physical…" at bounding box center [449, 341] width 515 height 33
drag, startPoint x: 408, startPoint y: 278, endPoint x: 402, endPoint y: 253, distance: 25.8
click at [402, 325] on span "Will the Third Party access/process/store Experian data in the form of physical…" at bounding box center [449, 341] width 515 height 33
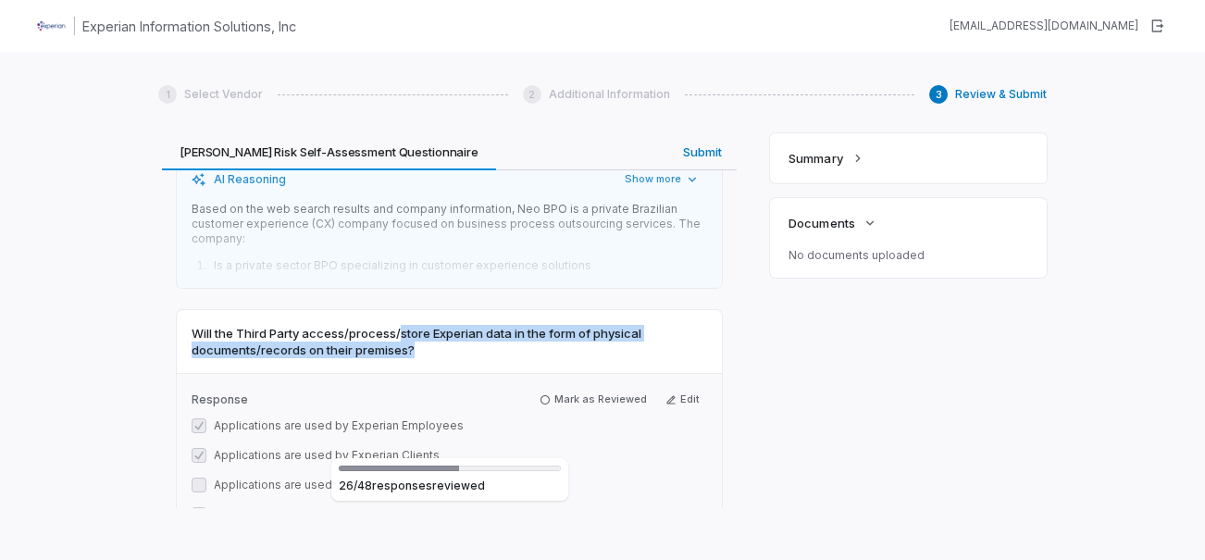
click at [665, 394] on icon "button" at bounding box center [670, 399] width 11 height 11
click at [197, 418] on button "Applications are used by Experian Employees" at bounding box center [199, 425] width 15 height 15
click at [200, 448] on button "Applications are used by Experian Clients" at bounding box center [199, 455] width 15 height 15
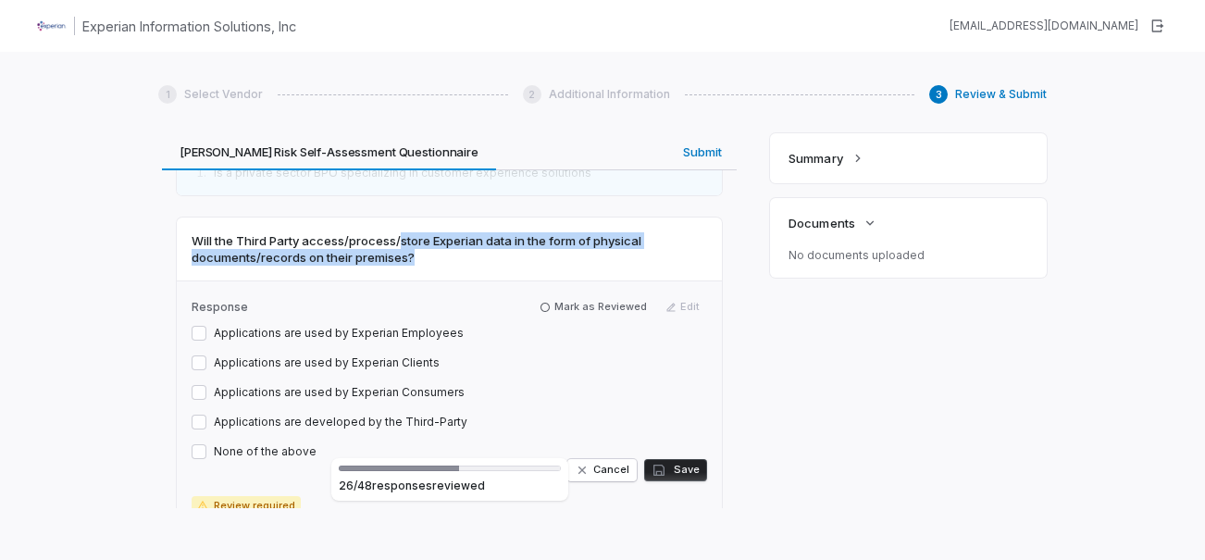
click at [201, 444] on button "None of the above" at bounding box center [199, 451] width 15 height 15
click at [664, 459] on button "Save" at bounding box center [675, 470] width 63 height 22
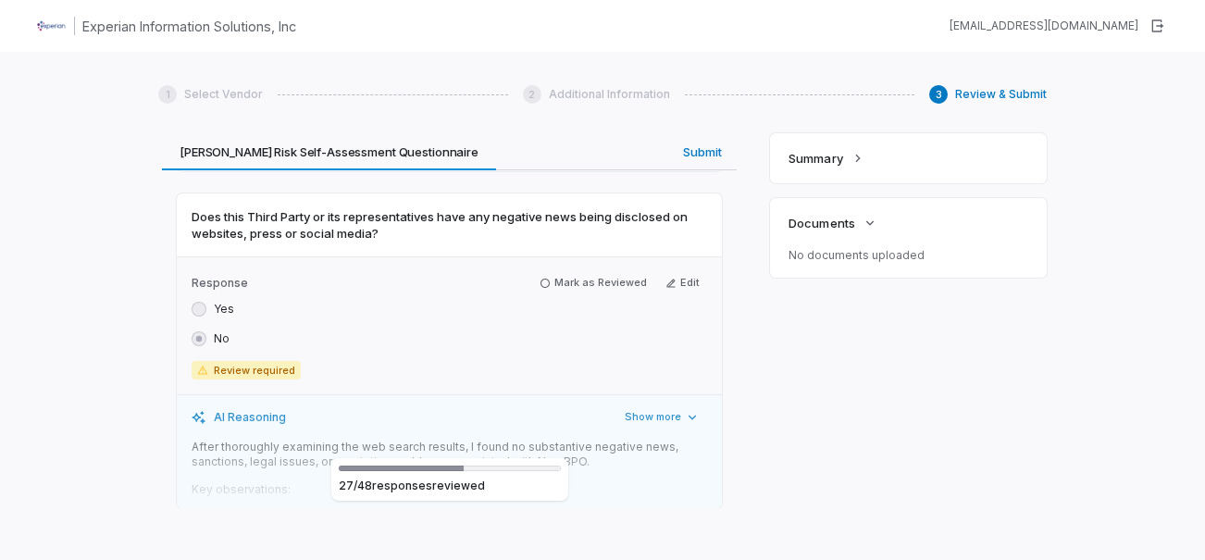
scroll to position [11922, 0]
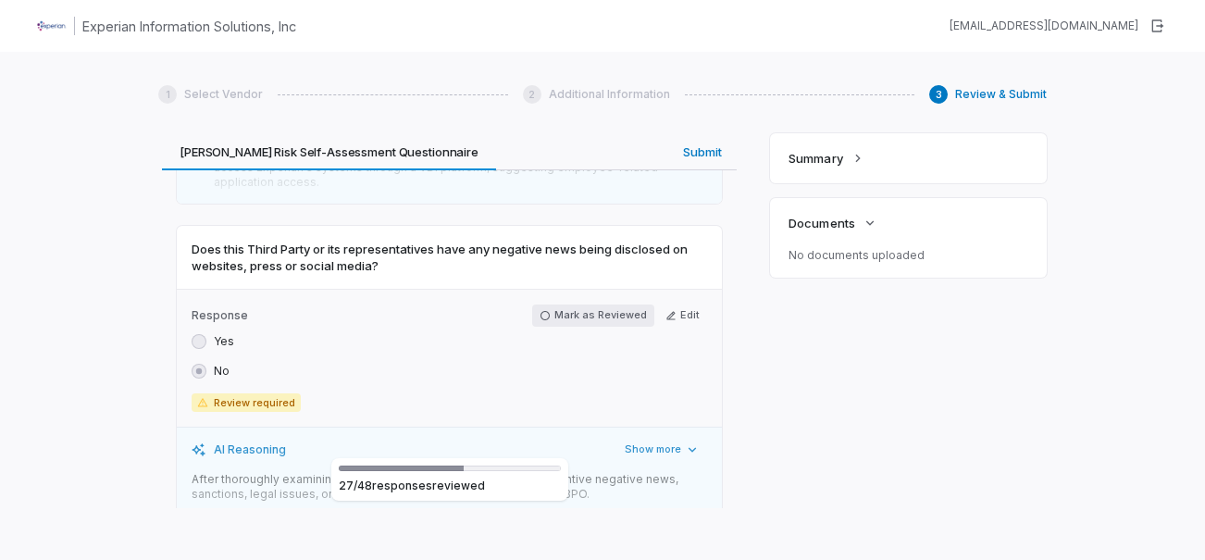
click at [606, 304] on button "Mark as Reviewed" at bounding box center [593, 315] width 122 height 22
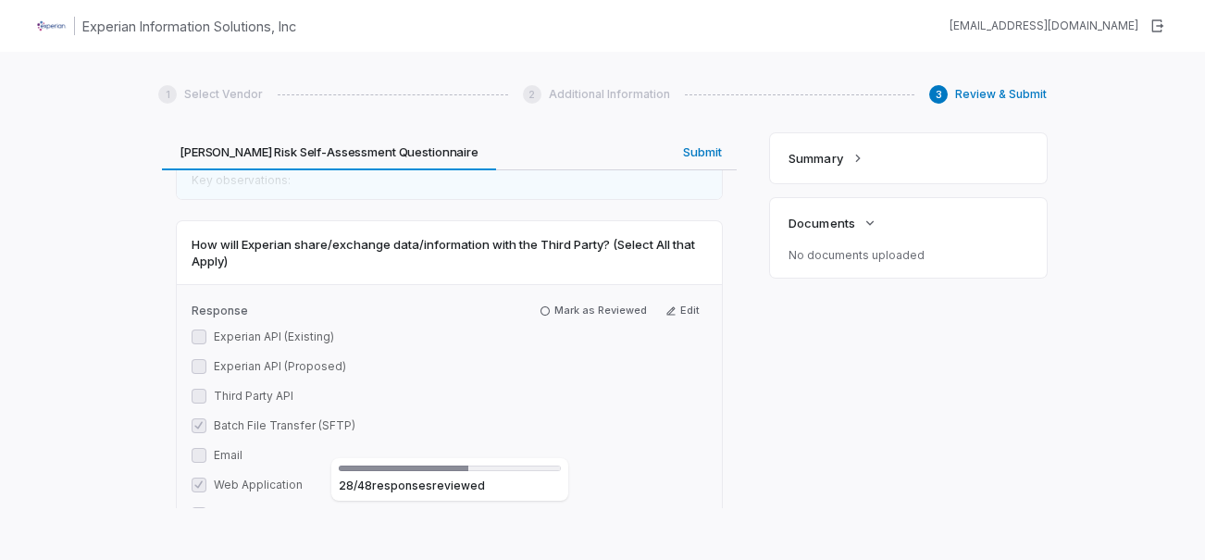
scroll to position [12292, 0]
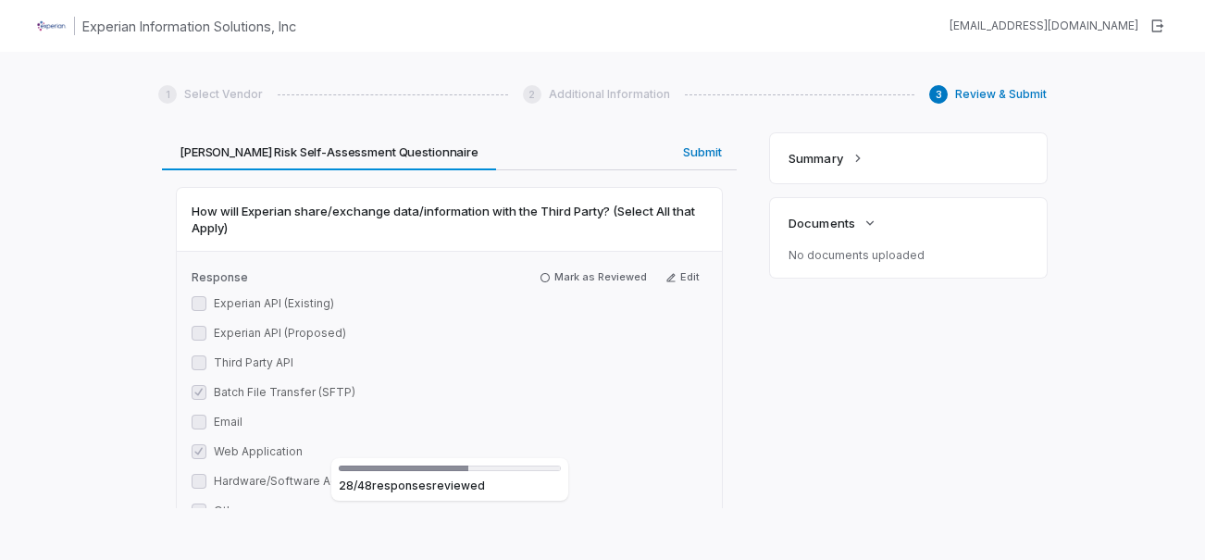
click at [702, 251] on div "Response Mark as Reviewed Edit Experian API (Existing) Experian API (Proposed) …" at bounding box center [449, 409] width 545 height 316
click at [675, 266] on button "Edit" at bounding box center [682, 277] width 49 height 22
click at [195, 415] on button "Email" at bounding box center [199, 422] width 15 height 15
click at [674, 518] on button "Save" at bounding box center [675, 529] width 63 height 22
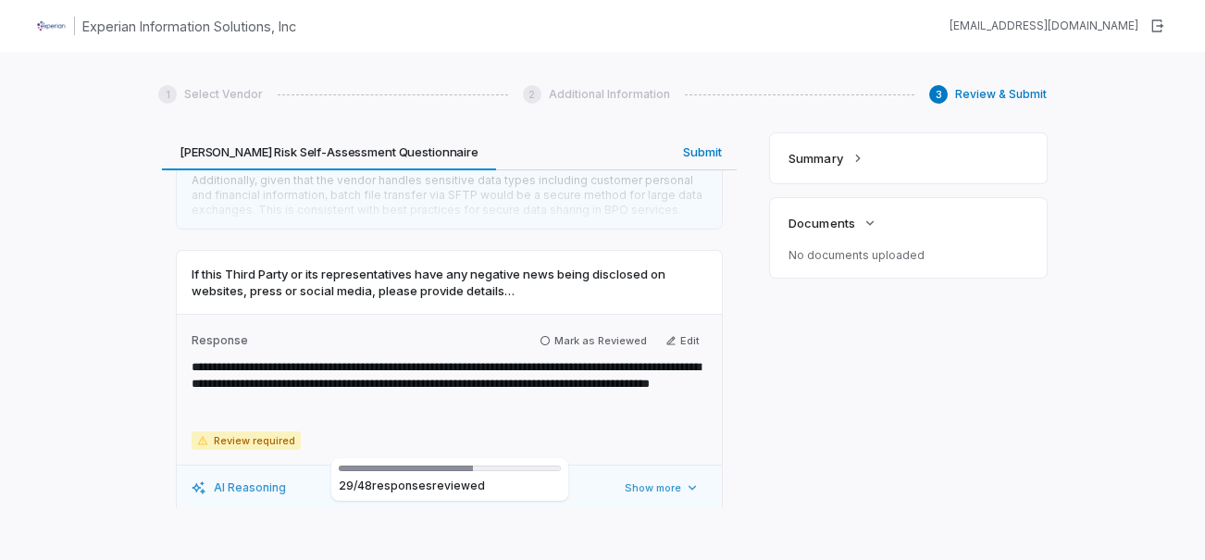
scroll to position [12847, 0]
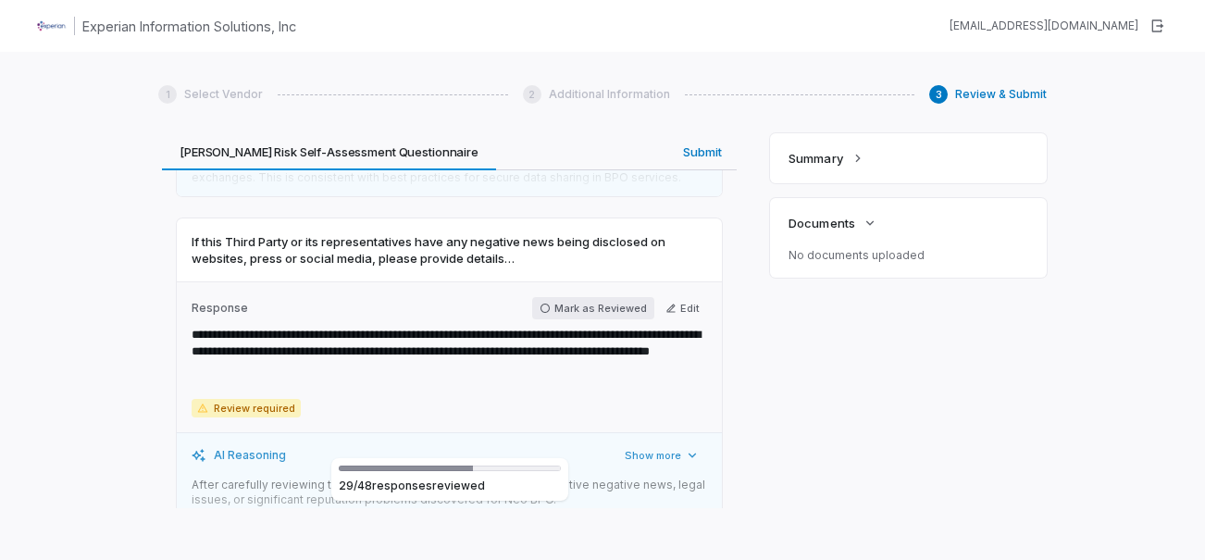
click at [584, 297] on button "Mark as Reviewed" at bounding box center [593, 308] width 122 height 22
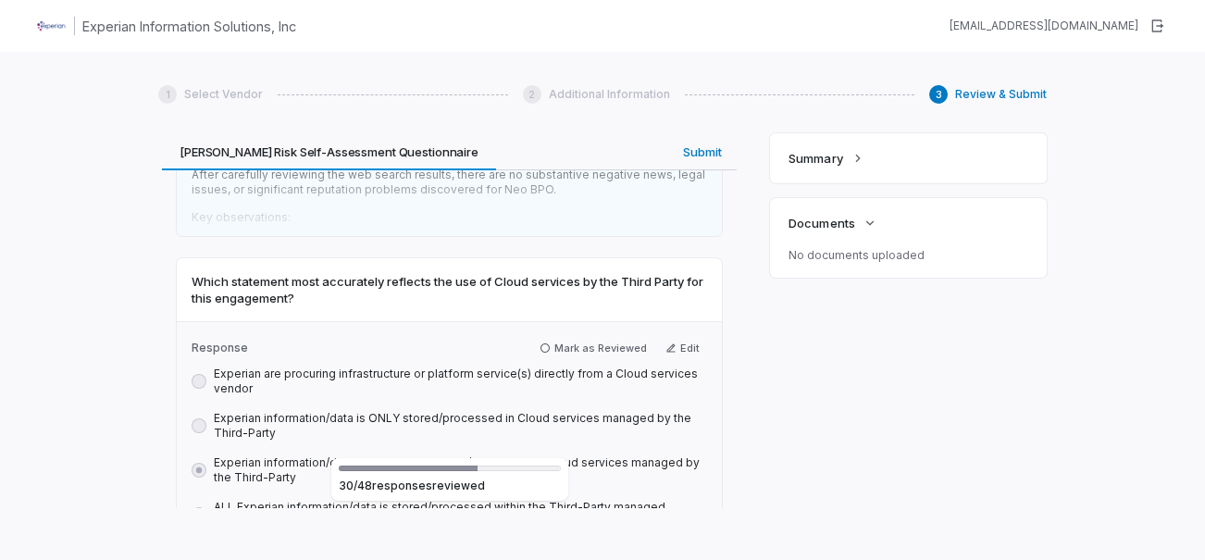
scroll to position [13125, 0]
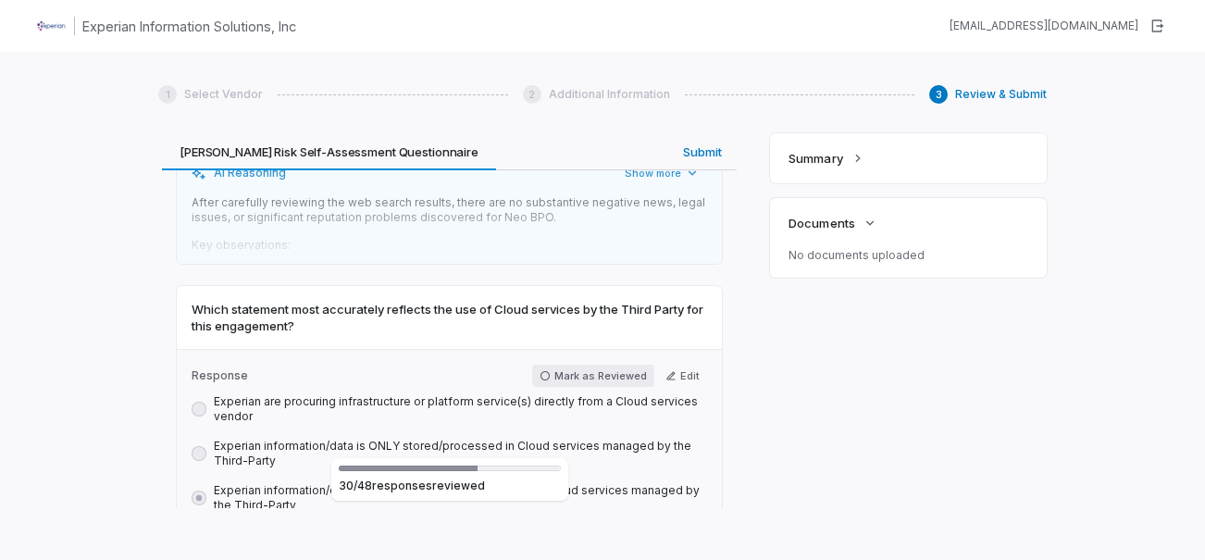
click at [590, 365] on button "Mark as Reviewed" at bounding box center [593, 376] width 122 height 22
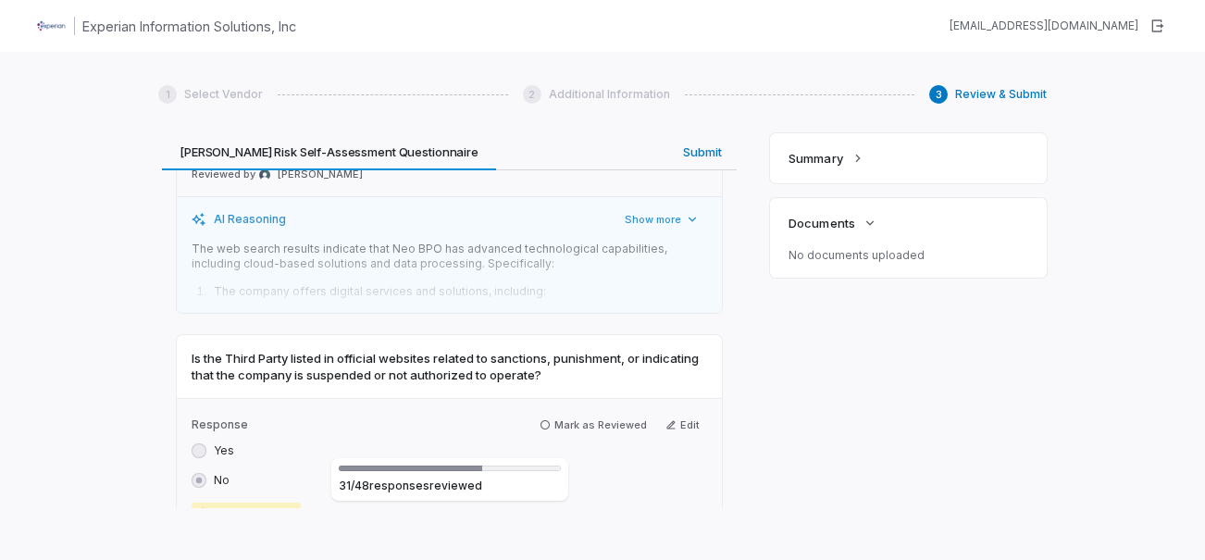
scroll to position [13587, 0]
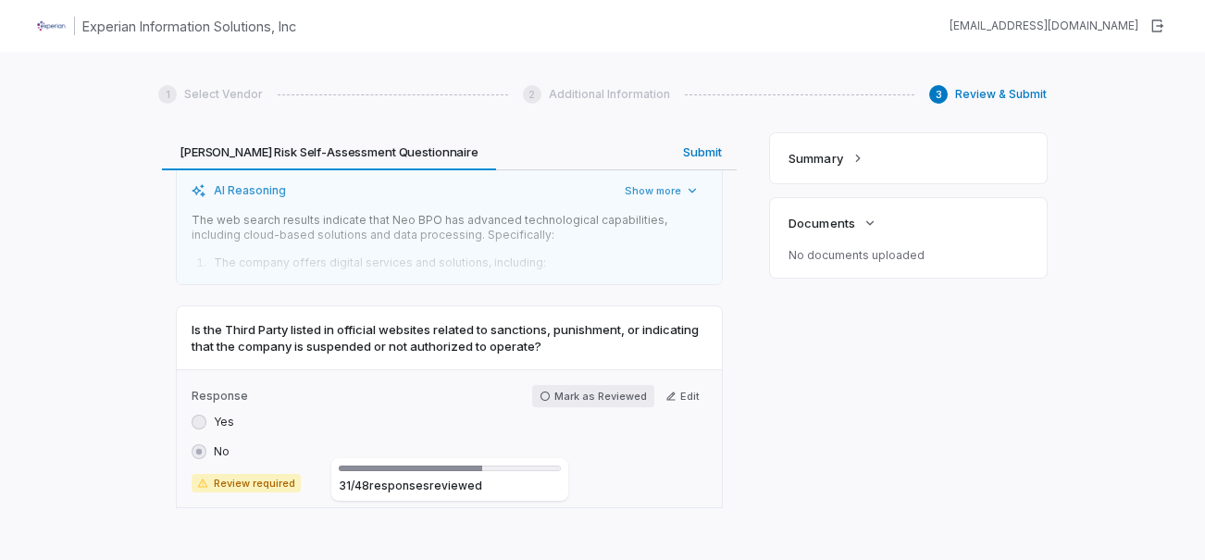
click at [556, 385] on button "Mark as Reviewed" at bounding box center [593, 396] width 122 height 22
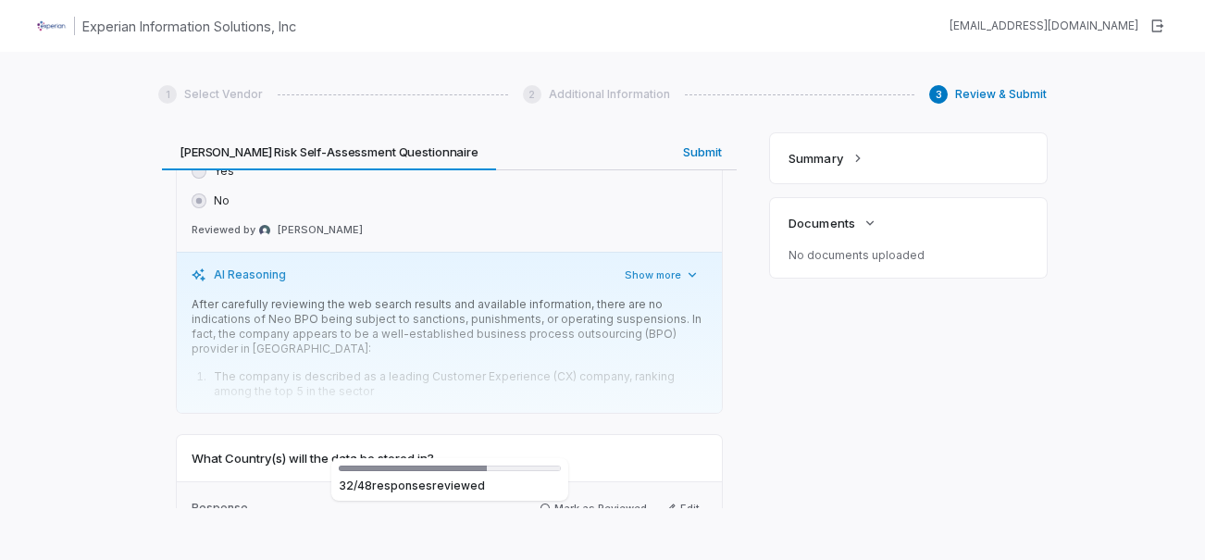
scroll to position [13957, 0]
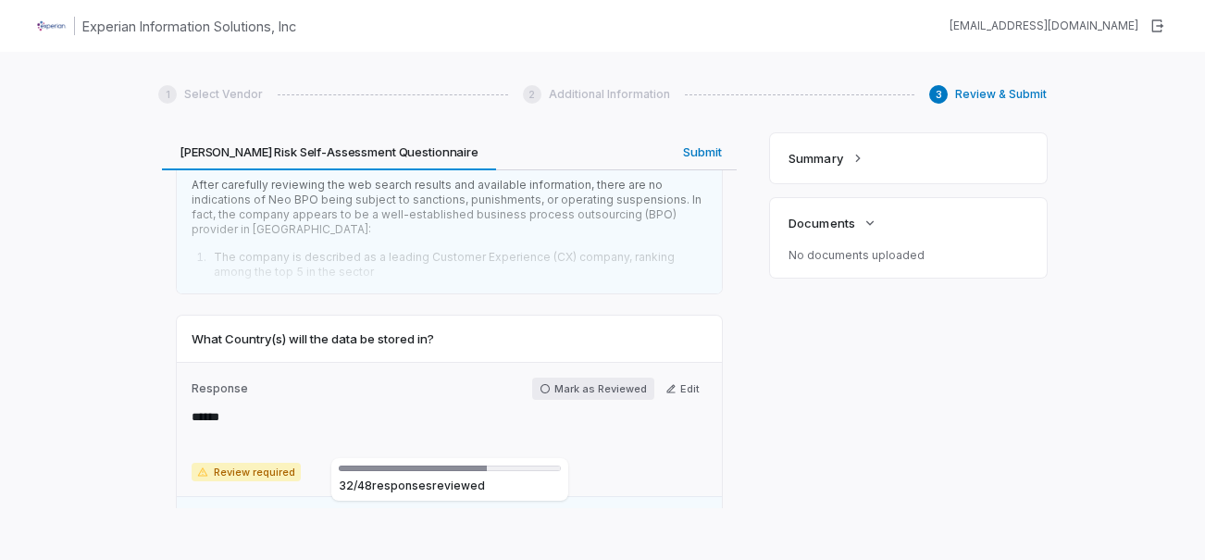
click at [590, 378] on button "Mark as Reviewed" at bounding box center [593, 389] width 122 height 22
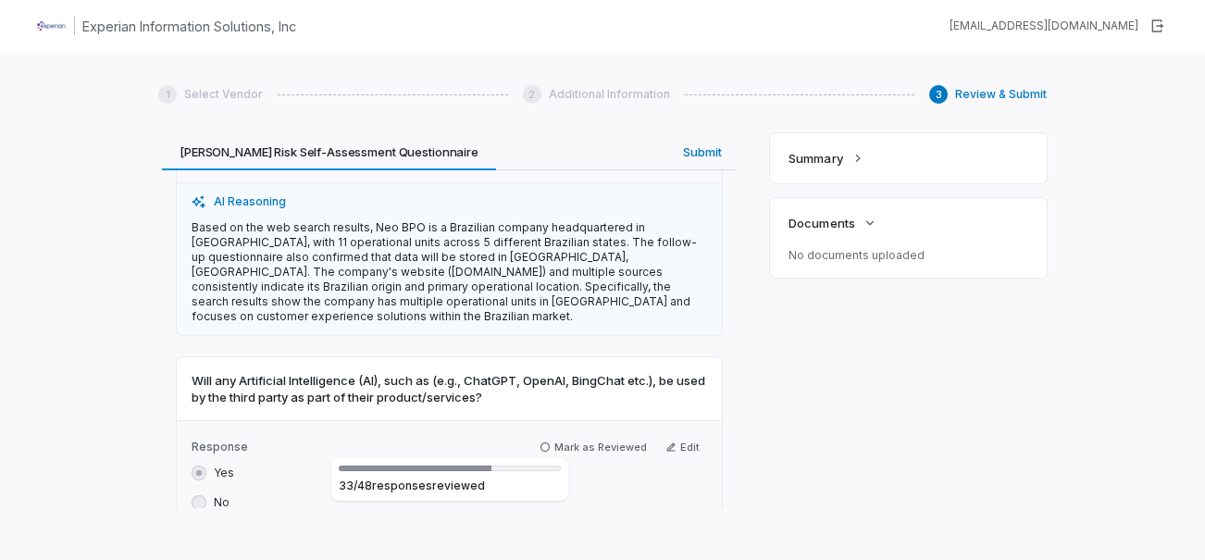
scroll to position [14327, 0]
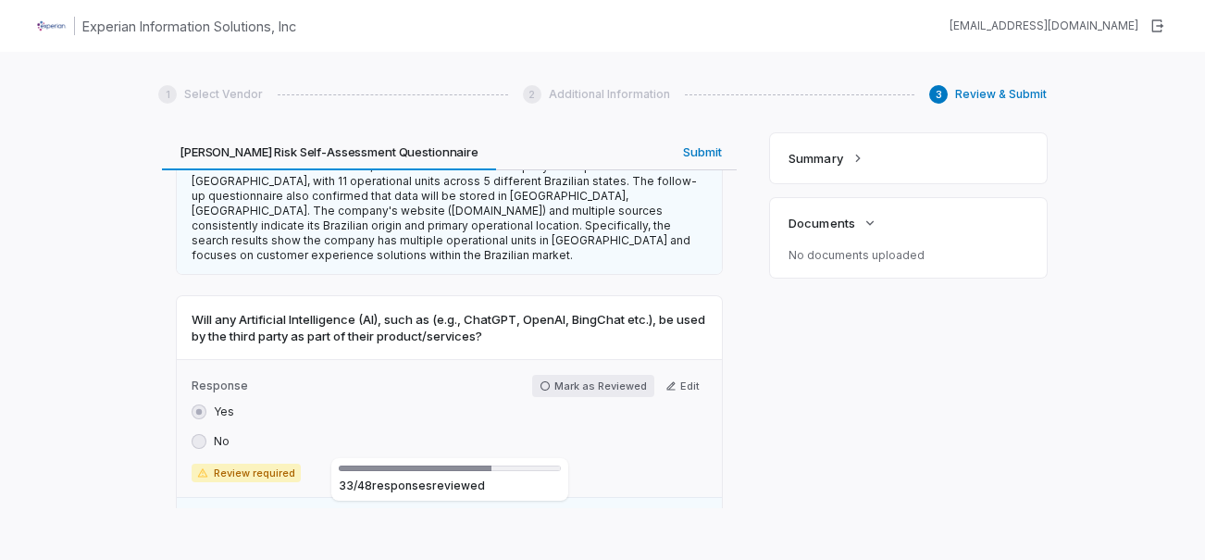
click at [587, 375] on button "Mark as Reviewed" at bounding box center [593, 386] width 122 height 22
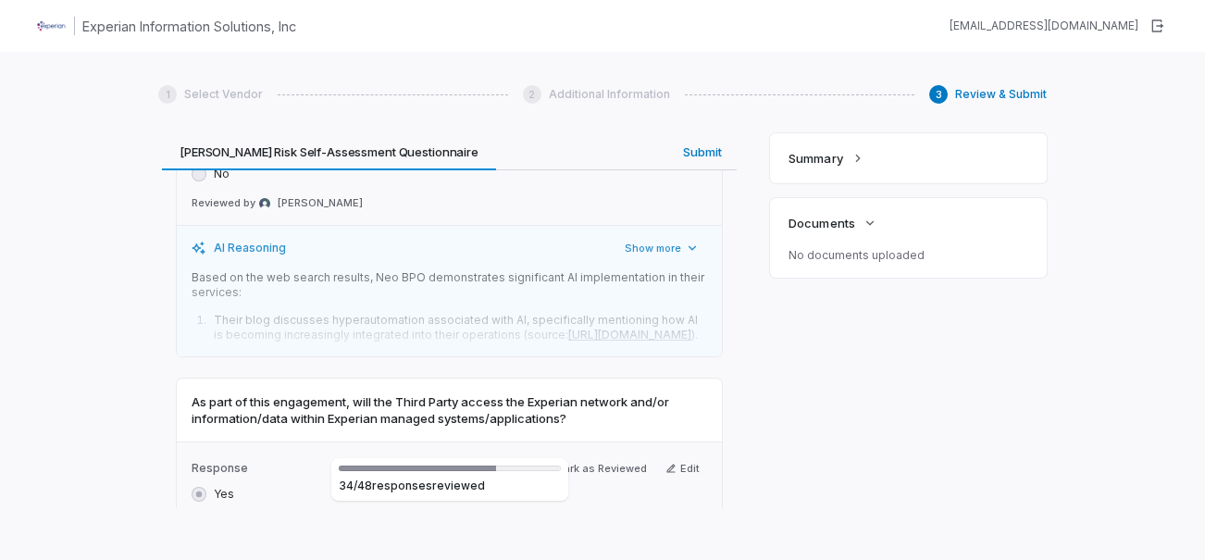
scroll to position [14605, 0]
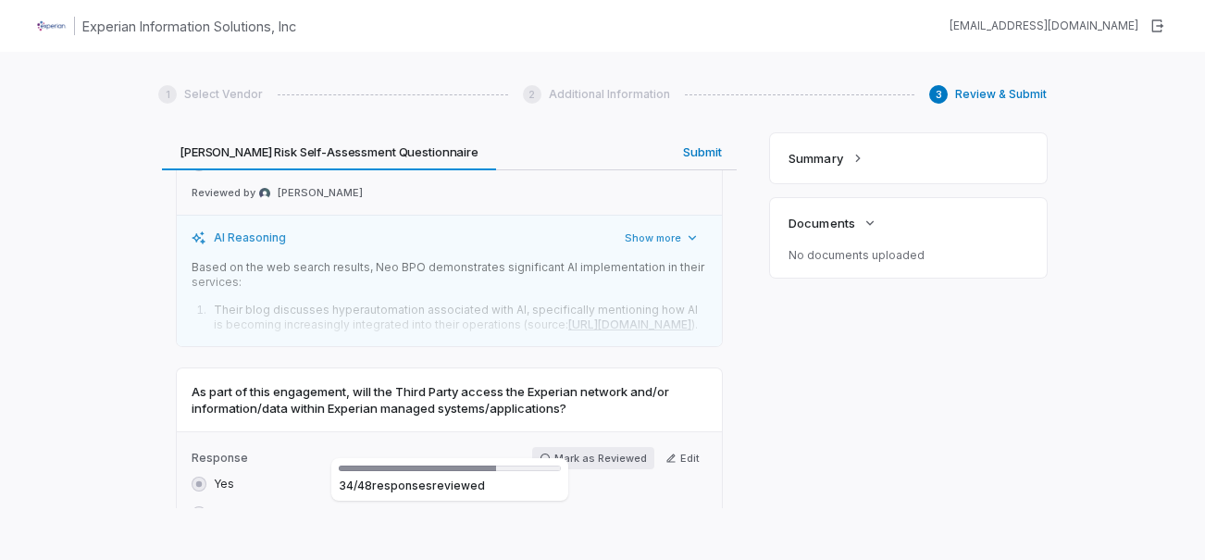
click at [578, 447] on button "Mark as Reviewed" at bounding box center [593, 458] width 122 height 22
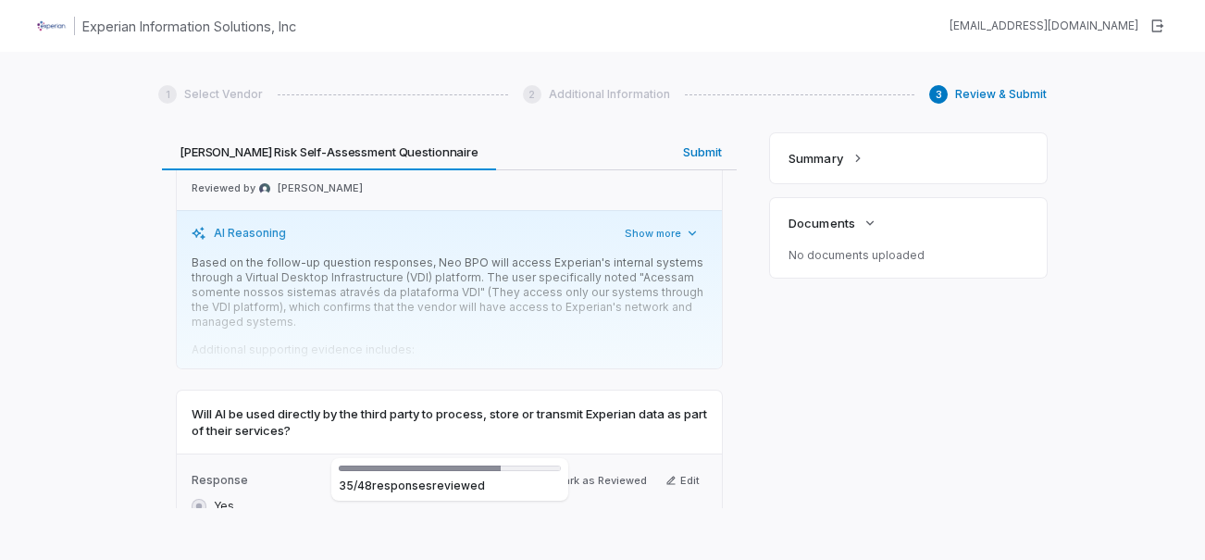
scroll to position [14975, 0]
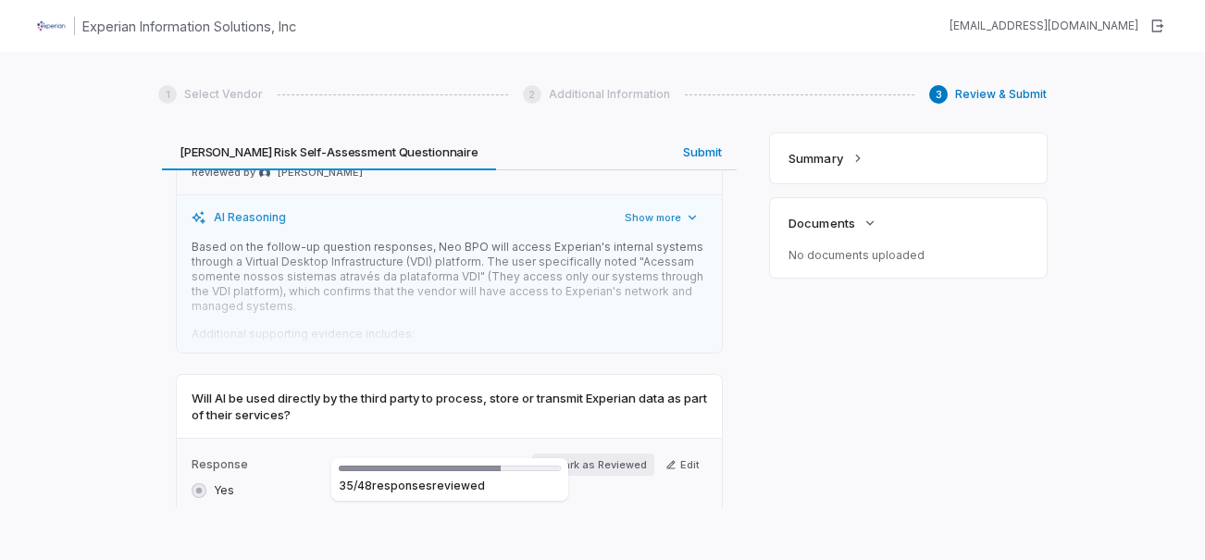
click at [591, 453] on button "Mark as Reviewed" at bounding box center [593, 464] width 122 height 22
click at [671, 453] on button "Edit" at bounding box center [682, 464] width 49 height 22
click at [227, 513] on label "No" at bounding box center [222, 520] width 16 height 15
click at [206, 513] on button "No" at bounding box center [199, 520] width 15 height 15
click at [658, 531] on icon "button" at bounding box center [658, 538] width 15 height 15
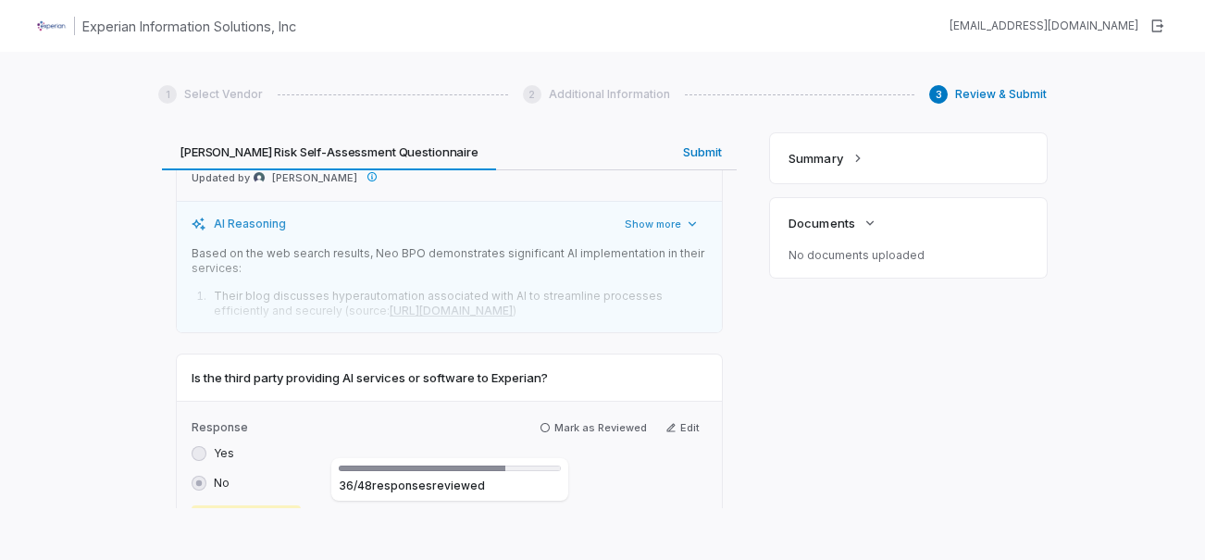
scroll to position [15256, 0]
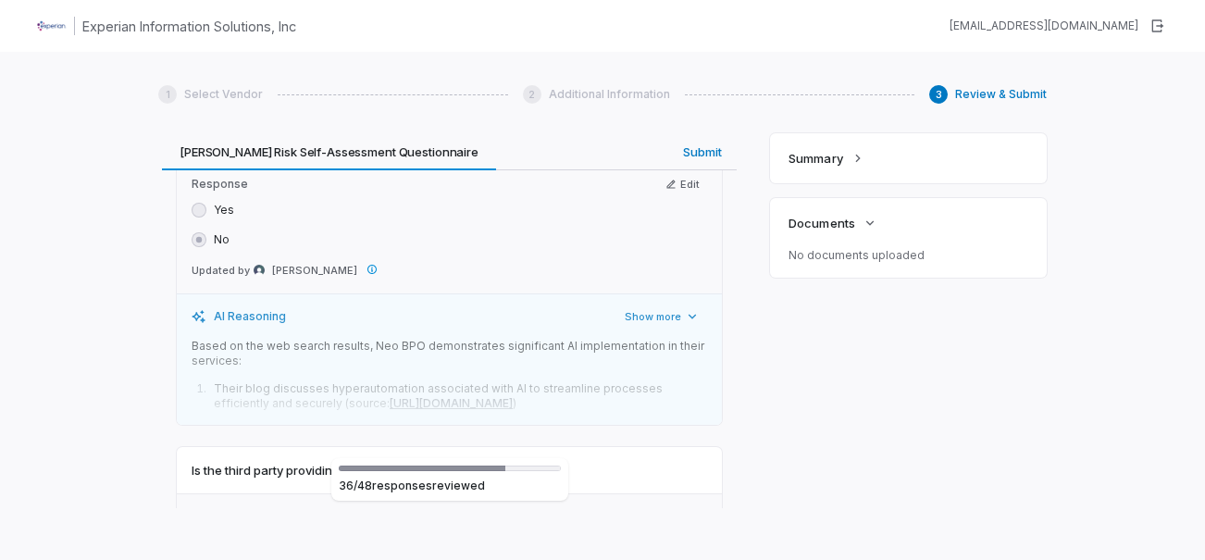
click at [596, 509] on button "Mark as Reviewed" at bounding box center [593, 520] width 122 height 22
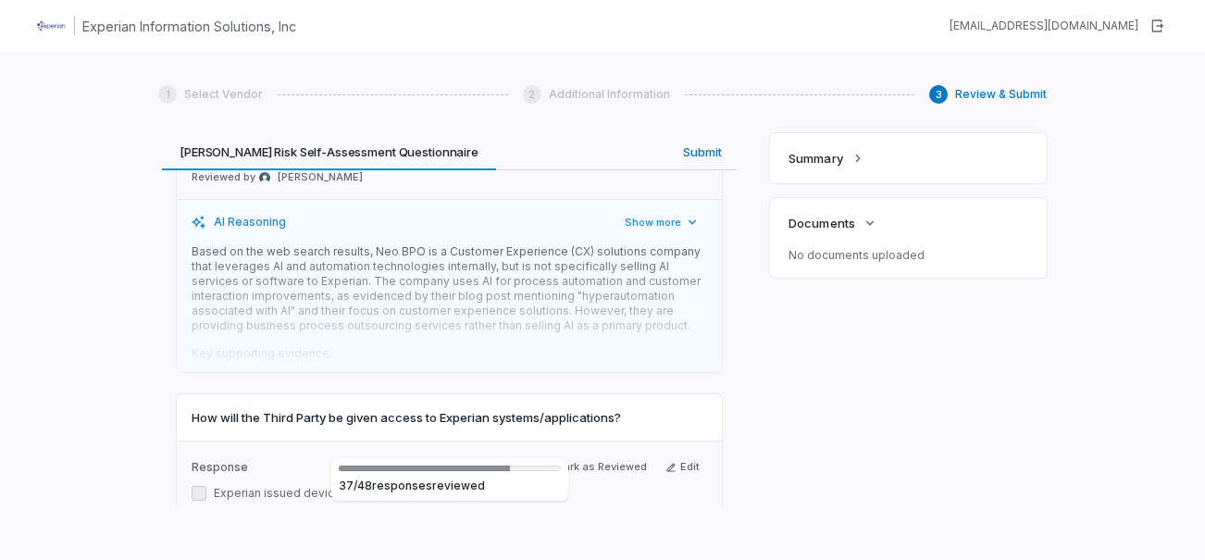
scroll to position [15811, 0]
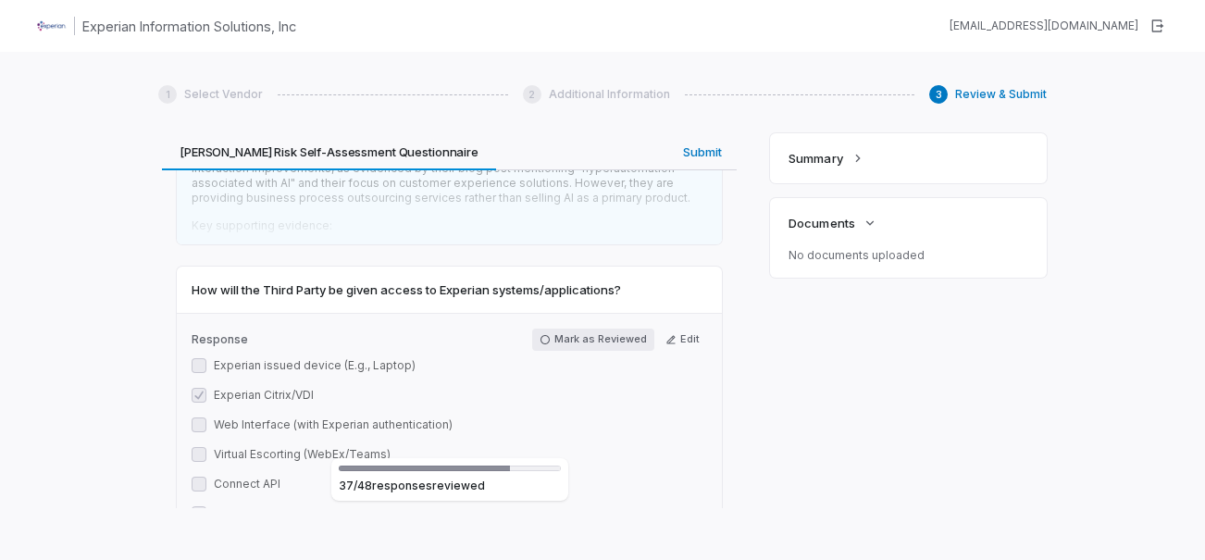
click at [565, 328] on button "Mark as Reviewed" at bounding box center [593, 339] width 122 height 22
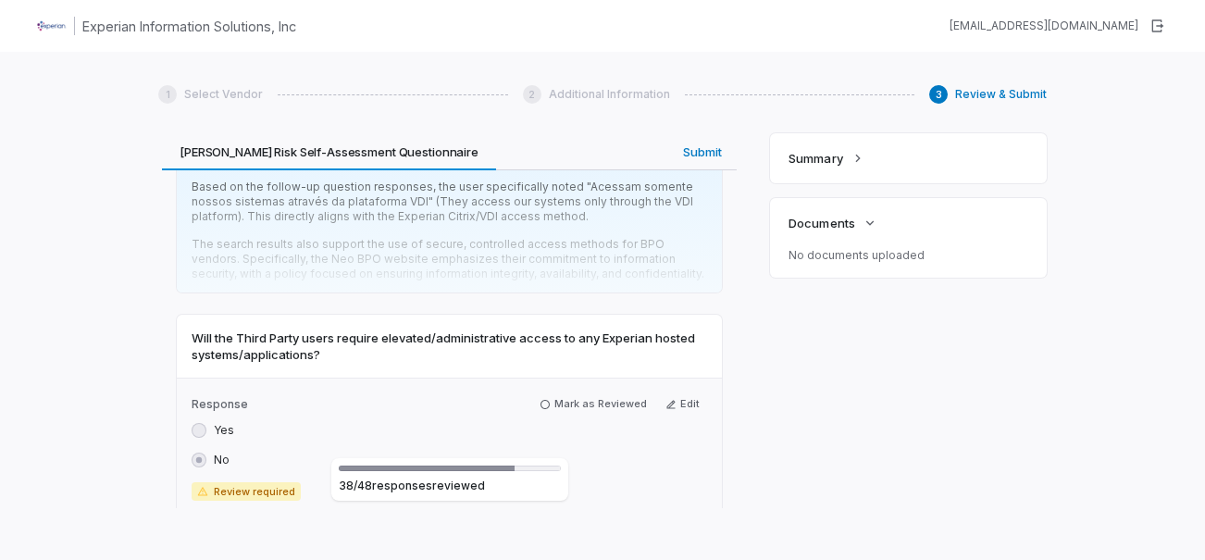
scroll to position [16273, 0]
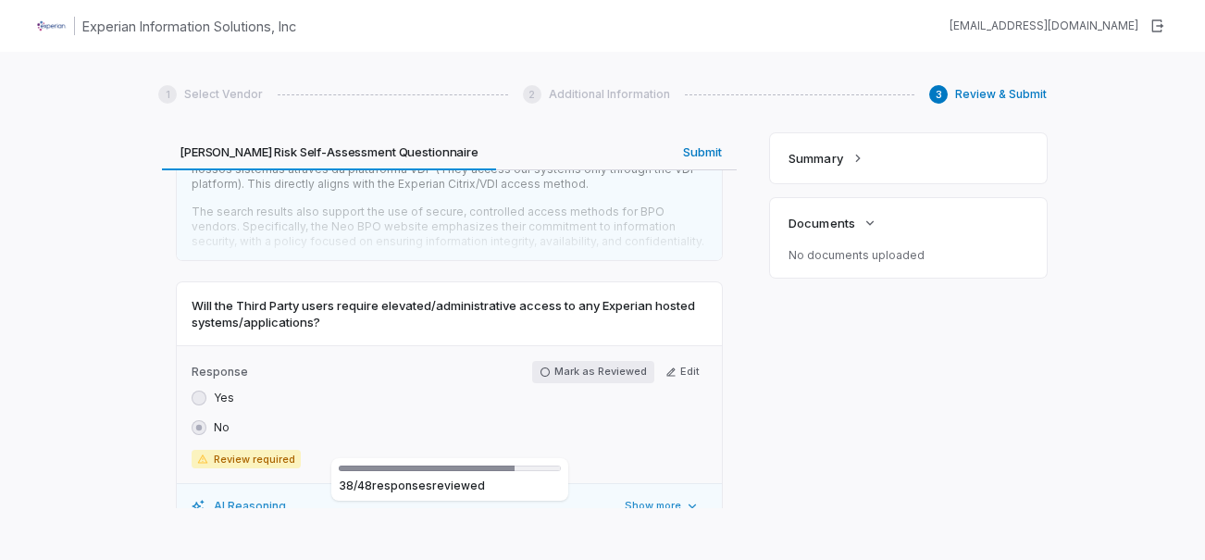
click at [620, 361] on button "Mark as Reviewed" at bounding box center [593, 372] width 122 height 22
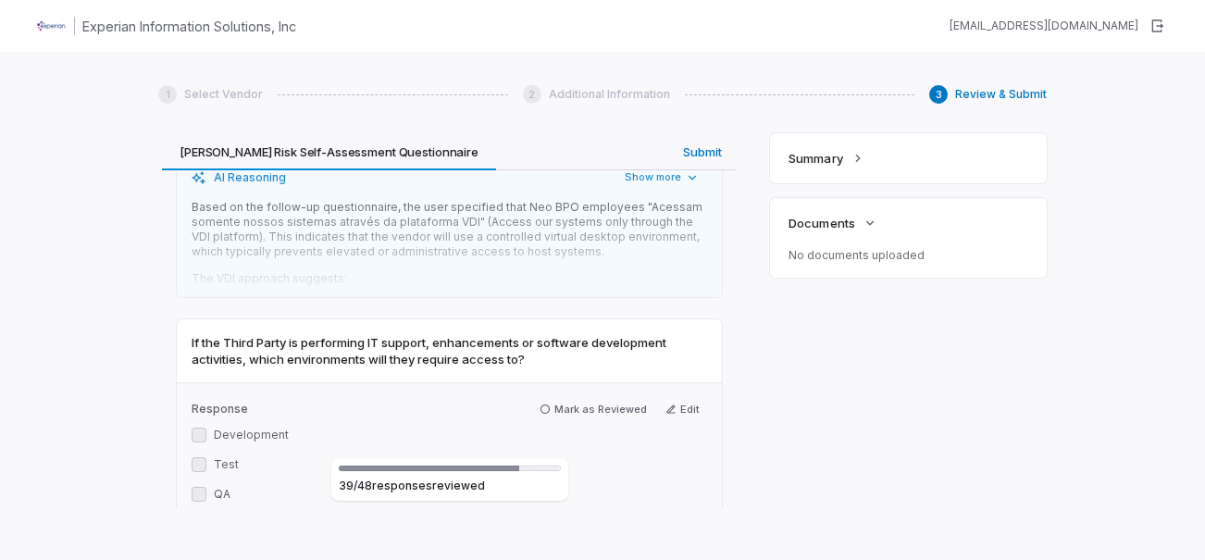
scroll to position [16643, 0]
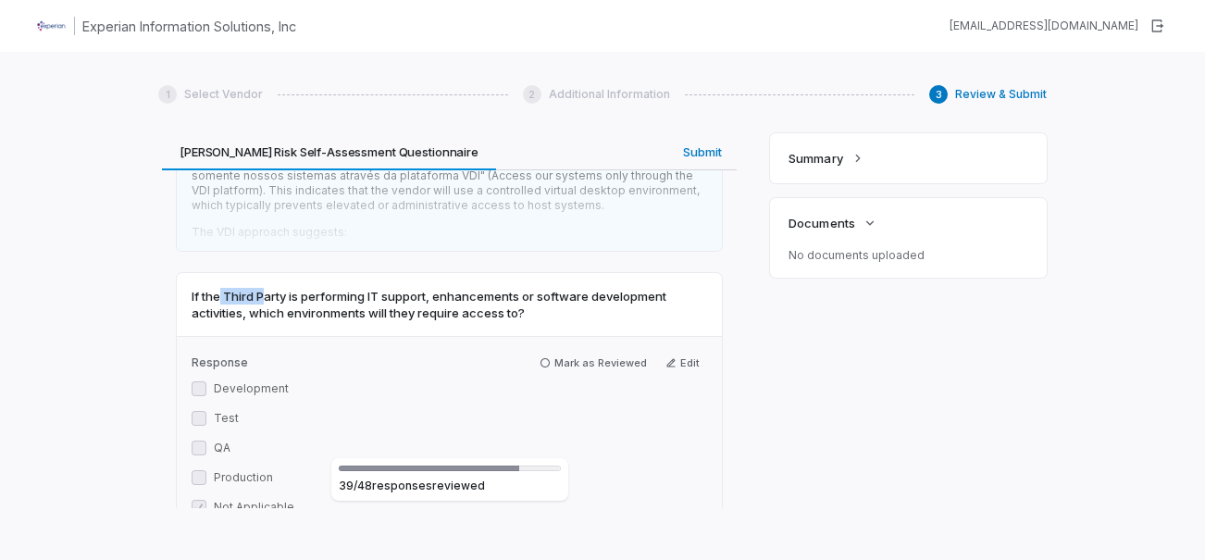
drag, startPoint x: 220, startPoint y: 210, endPoint x: 266, endPoint y: 206, distance: 45.5
click at [266, 288] on span "If the Third Party is performing IT support, enhancements or software developme…" at bounding box center [449, 304] width 515 height 33
drag, startPoint x: 266, startPoint y: 206, endPoint x: 457, endPoint y: 204, distance: 191.5
click at [457, 288] on span "If the Third Party is performing IT support, enhancements or software developme…" at bounding box center [449, 304] width 515 height 33
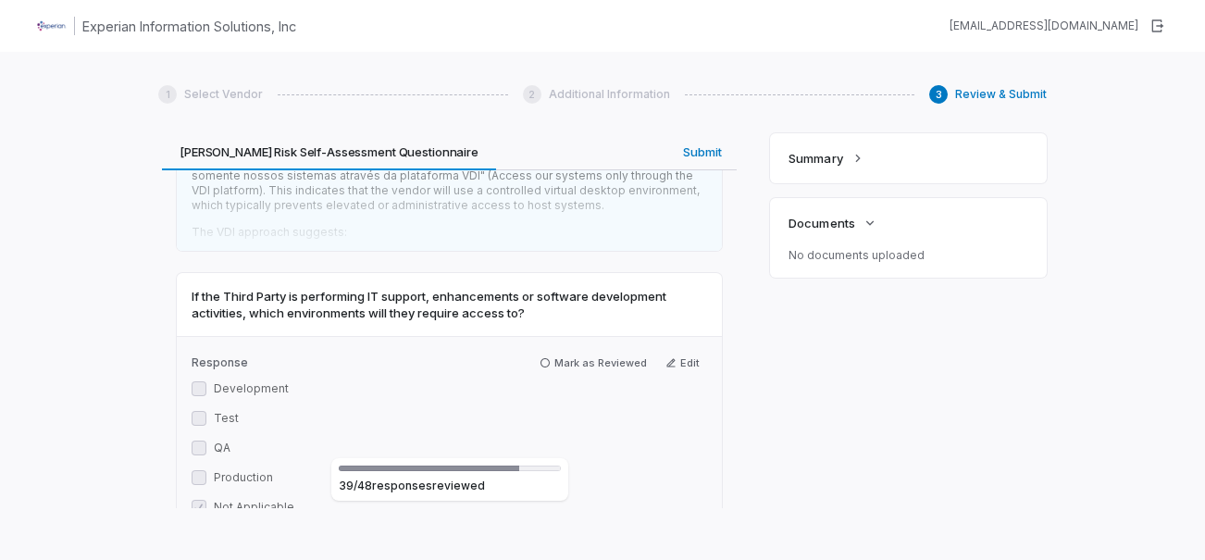
click at [788, 350] on div "Summary Documents No documents uploaded" at bounding box center [908, 320] width 277 height 375
click at [577, 352] on button "Mark as Reviewed" at bounding box center [593, 363] width 122 height 22
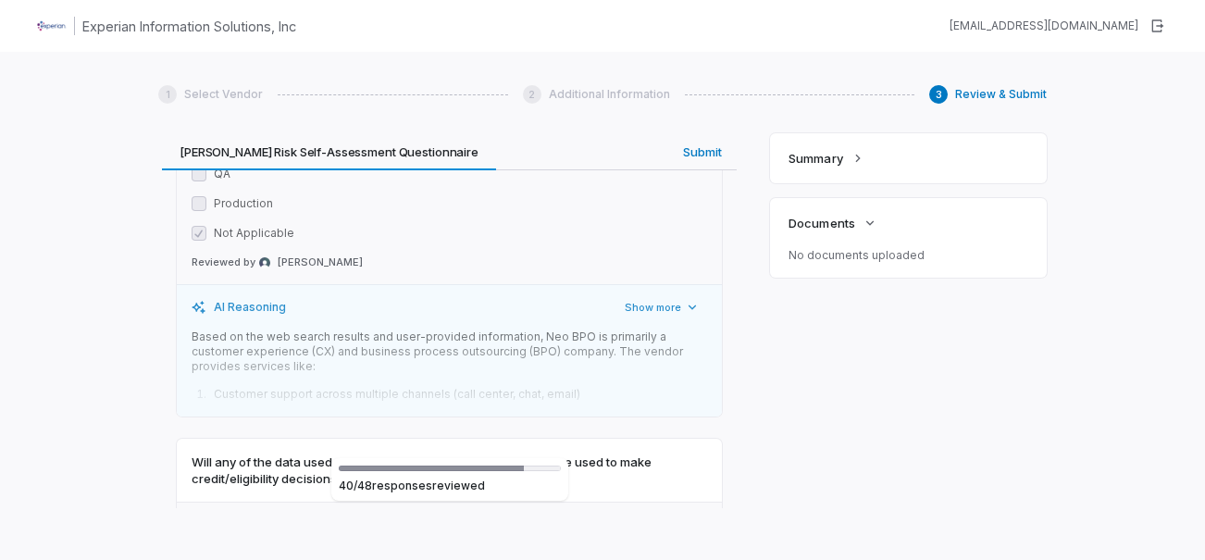
scroll to position [17014, 0]
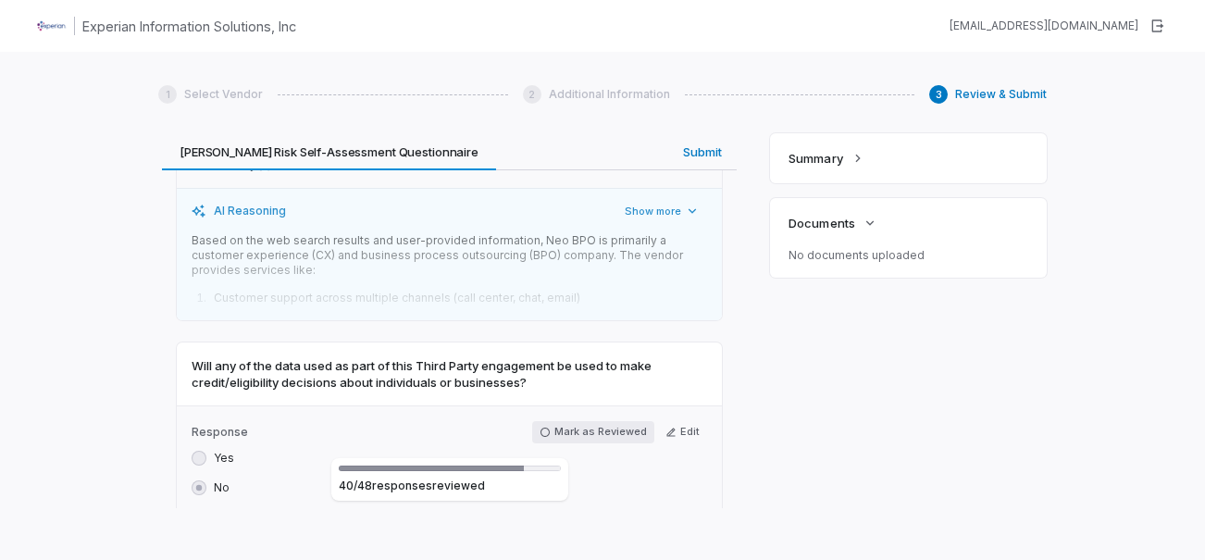
click at [563, 421] on button "Mark as Reviewed" at bounding box center [593, 432] width 122 height 22
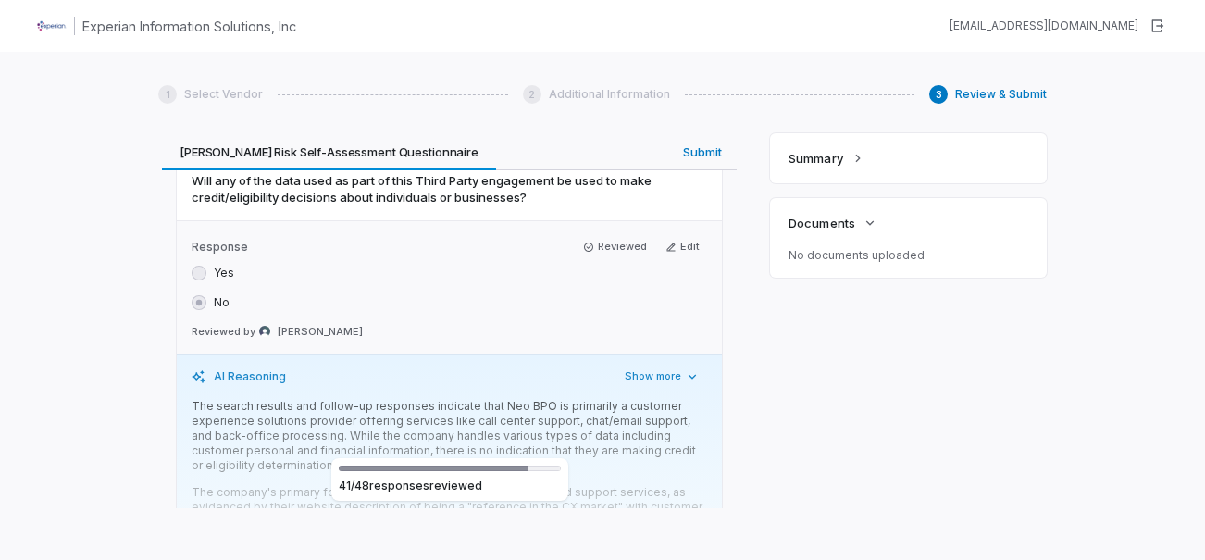
scroll to position [17476, 0]
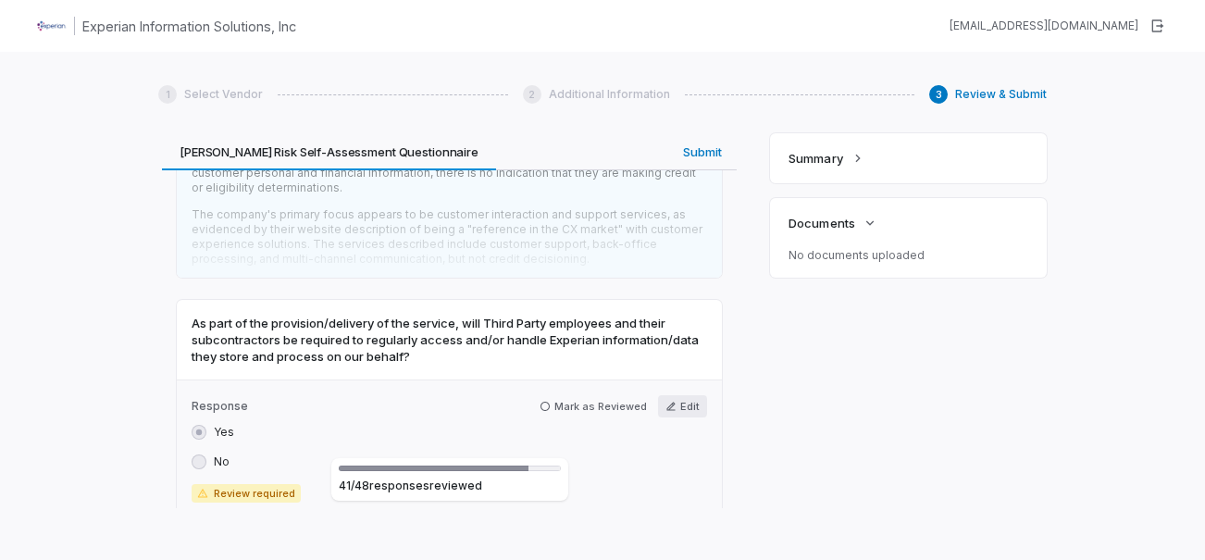
click at [672, 395] on button "Edit" at bounding box center [682, 406] width 49 height 22
click at [216, 454] on label "No" at bounding box center [222, 461] width 16 height 15
click at [206, 454] on button "No" at bounding box center [199, 461] width 15 height 15
click at [664, 469] on button "Save" at bounding box center [675, 480] width 63 height 22
click at [610, 395] on button "Mark as Reviewed" at bounding box center [593, 406] width 122 height 22
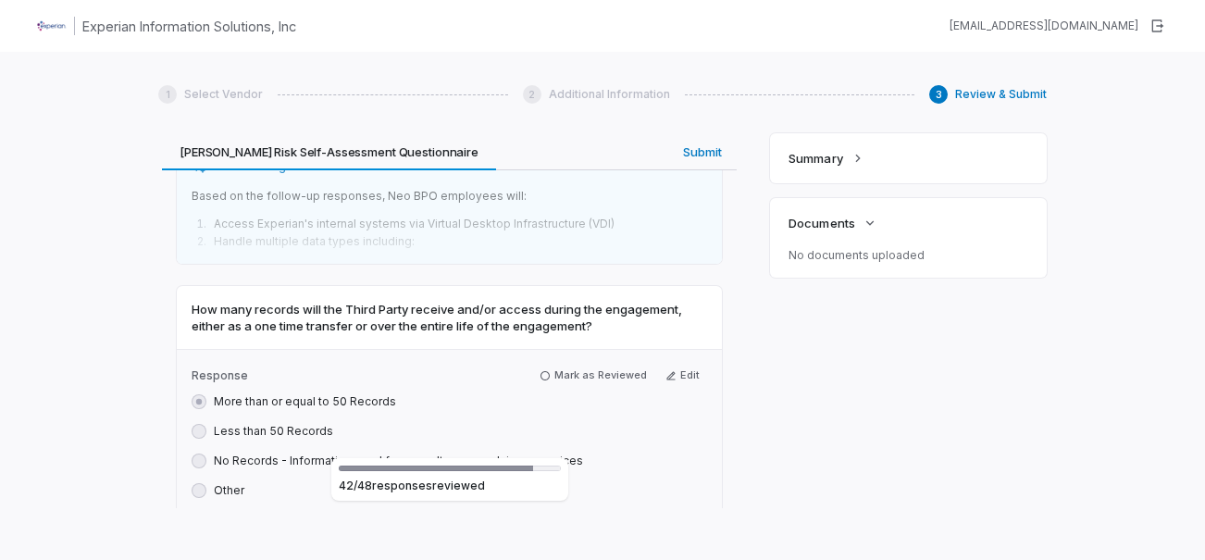
scroll to position [17846, 0]
click at [596, 364] on button "Mark as Reviewed" at bounding box center [593, 375] width 122 height 22
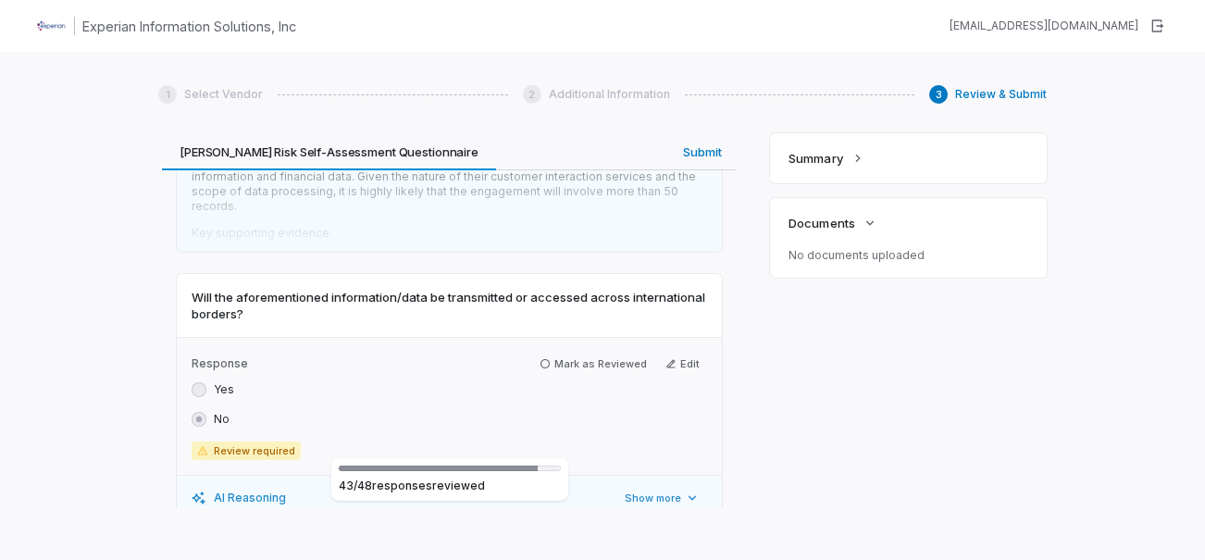
scroll to position [18309, 0]
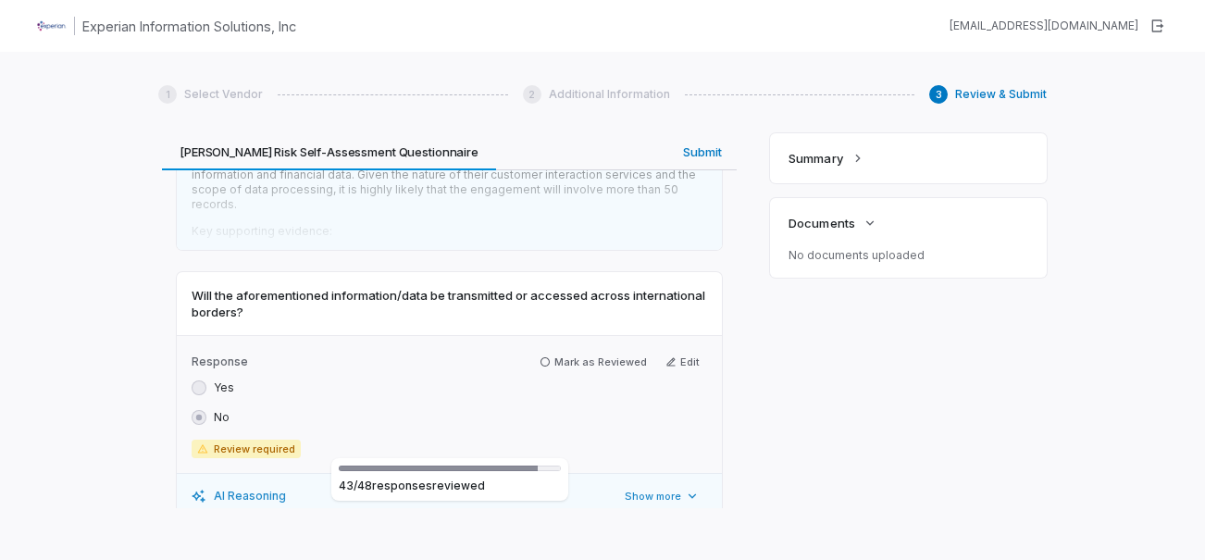
click at [249, 287] on span "Will the aforementioned information/data be transmitted or accessed across inte…" at bounding box center [449, 303] width 515 height 33
click at [251, 287] on span "Will the aforementioned information/data be transmitted or accessed across inte…" at bounding box center [449, 303] width 515 height 33
click at [566, 351] on button "Mark as Reviewed" at bounding box center [593, 362] width 122 height 22
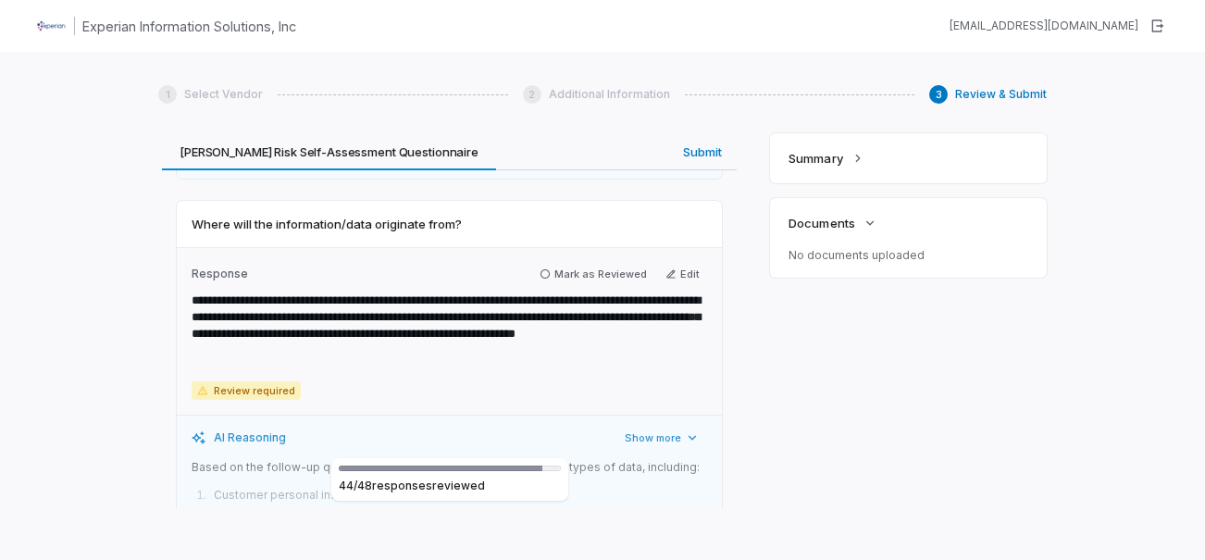
scroll to position [18679, 0]
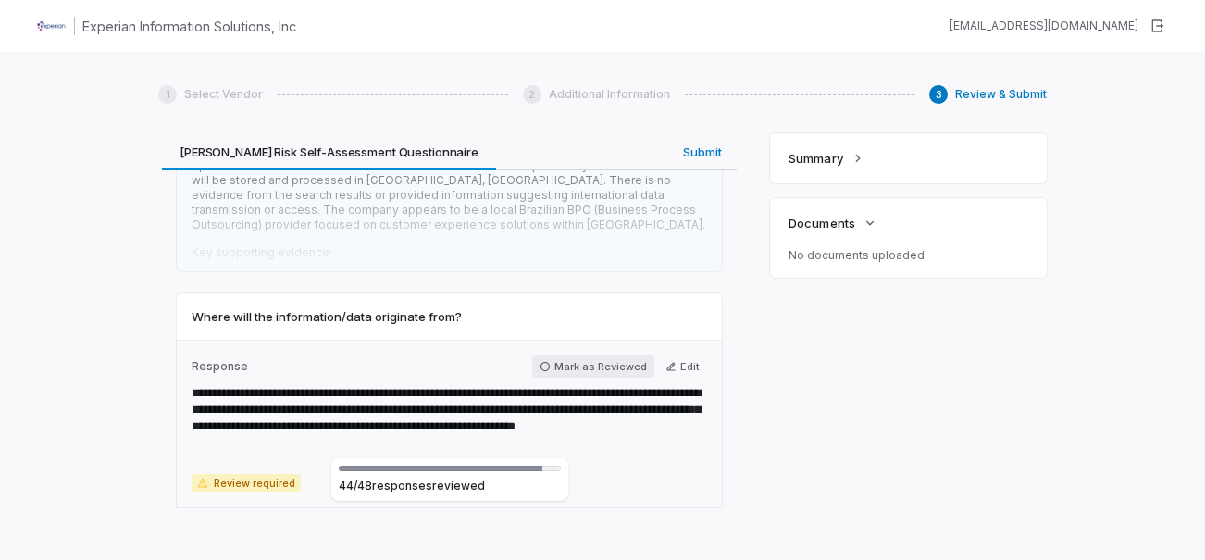
click at [591, 355] on button "Mark as Reviewed" at bounding box center [593, 366] width 122 height 22
click at [155, 278] on div "1 Select Vendor 2 Additional Information 3 Review & Submit Review & Submit We'v…" at bounding box center [602, 332] width 1205 height 560
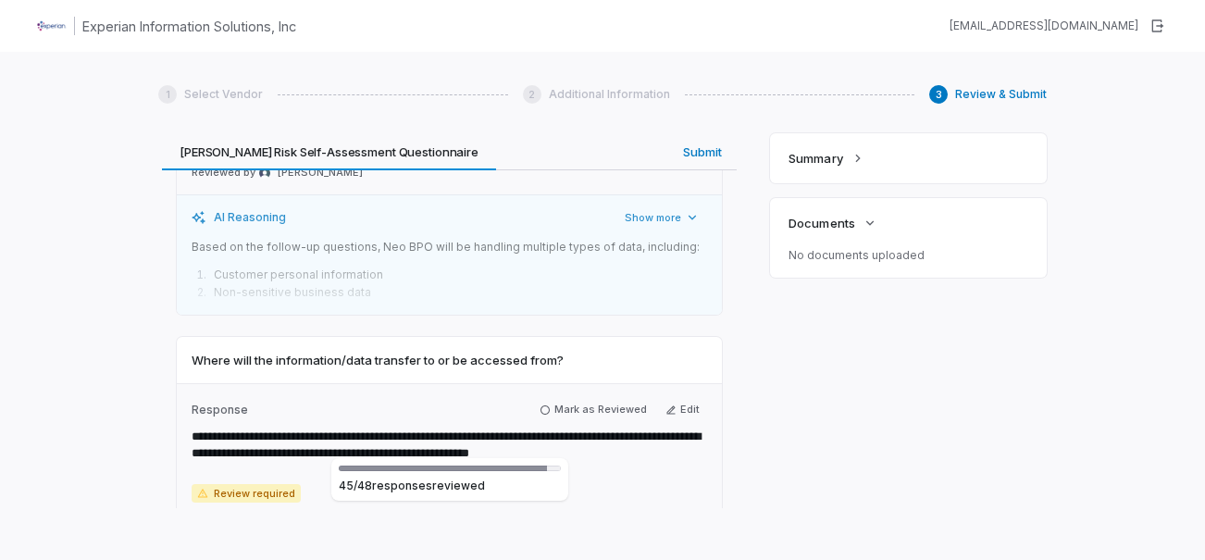
scroll to position [18957, 0]
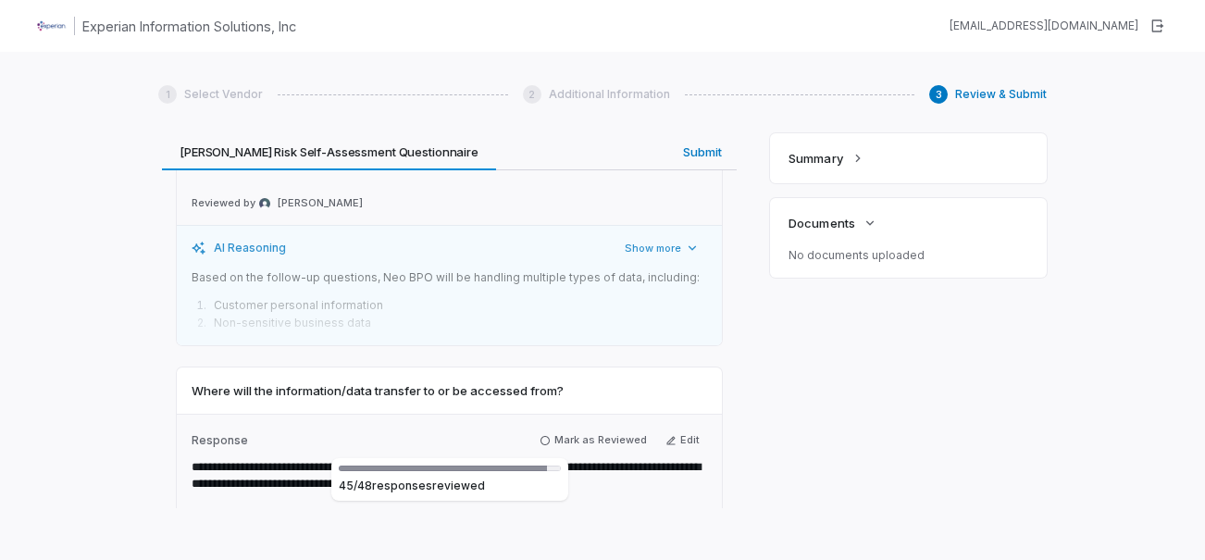
click at [552, 429] on button "Mark as Reviewed" at bounding box center [593, 440] width 122 height 22
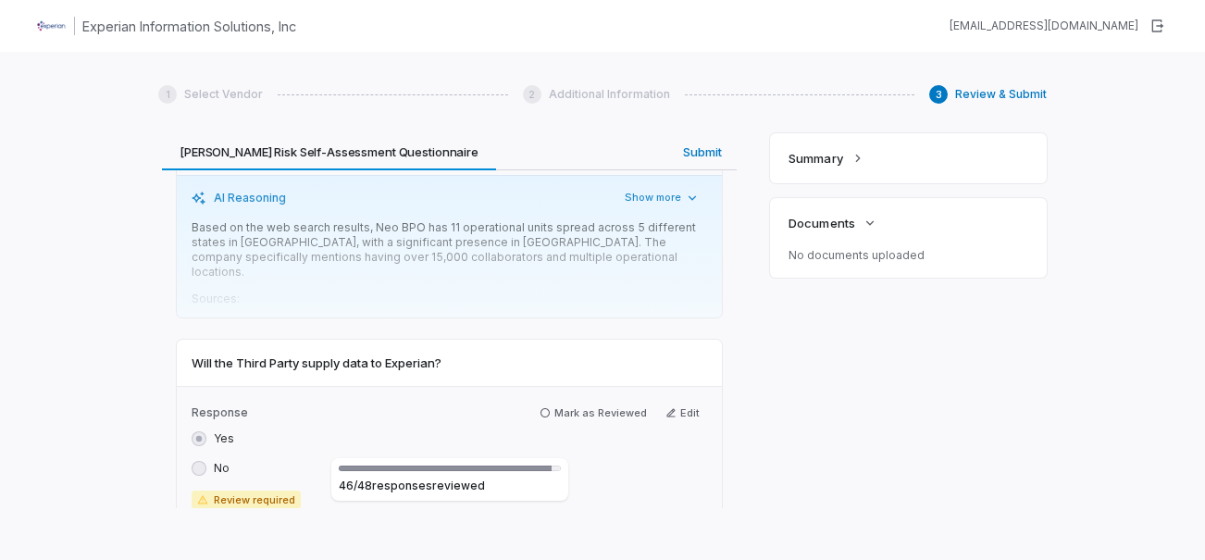
scroll to position [19327, 0]
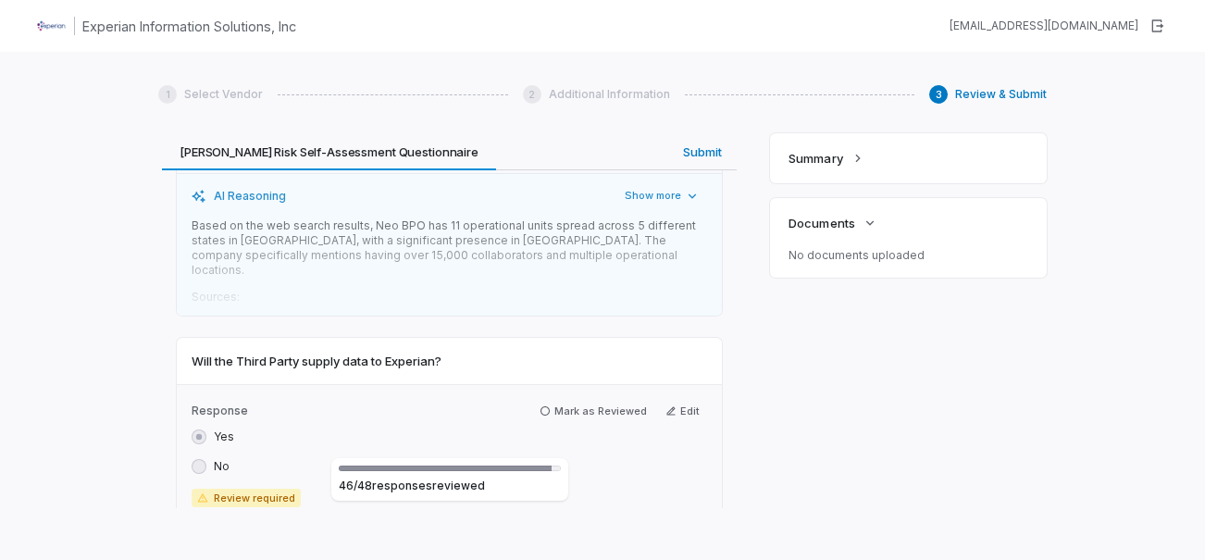
drag, startPoint x: 557, startPoint y: 294, endPoint x: 601, endPoint y: 307, distance: 46.3
click at [558, 400] on button "Mark as Reviewed" at bounding box center [593, 411] width 122 height 22
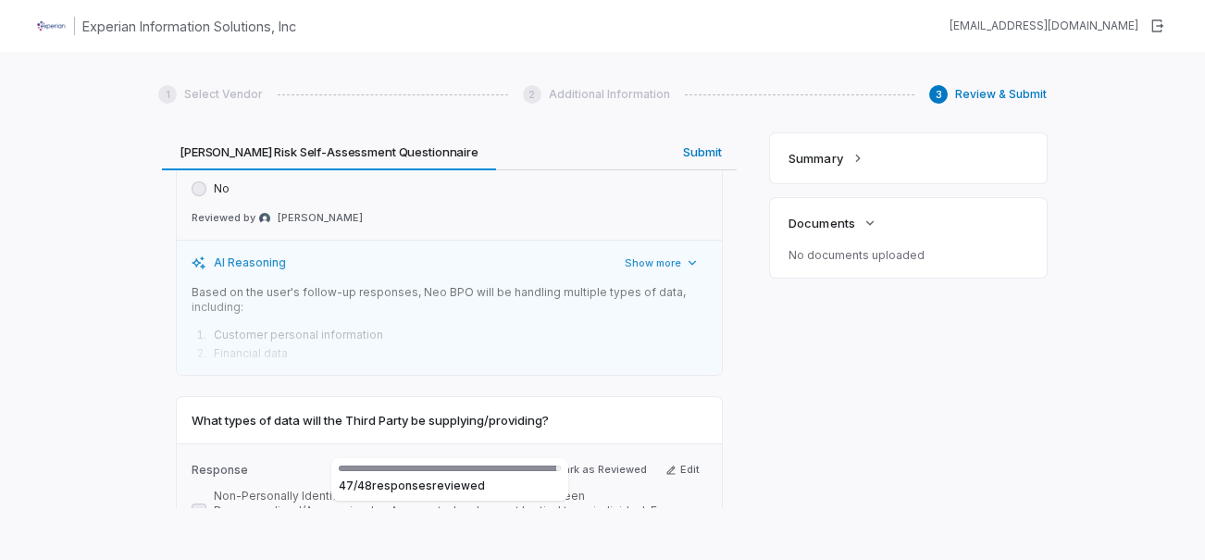
scroll to position [19697, 0]
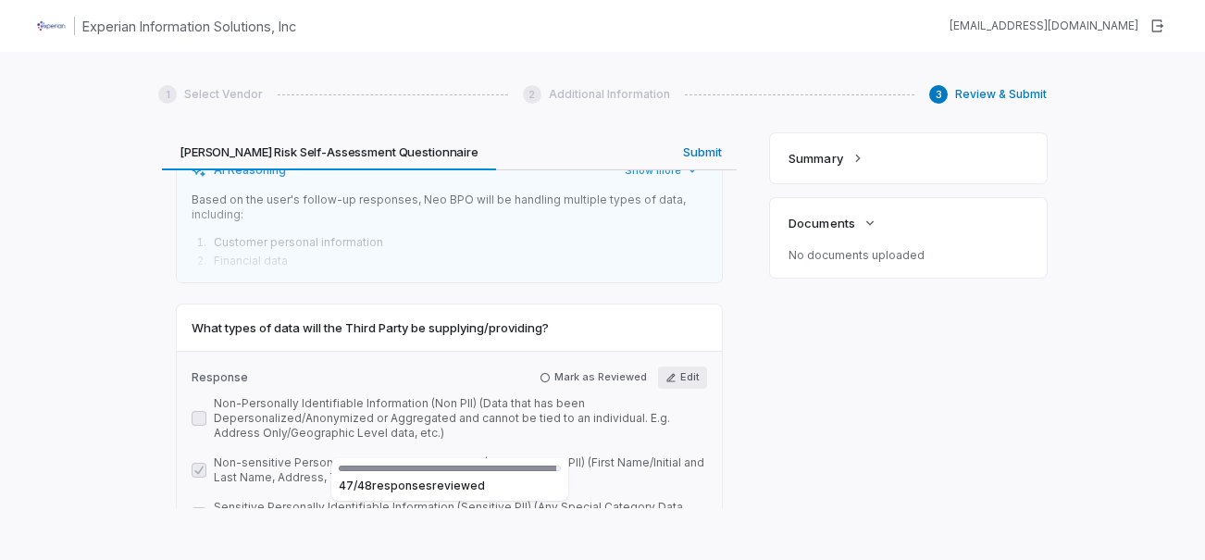
click at [665, 372] on icon "button" at bounding box center [670, 377] width 11 height 11
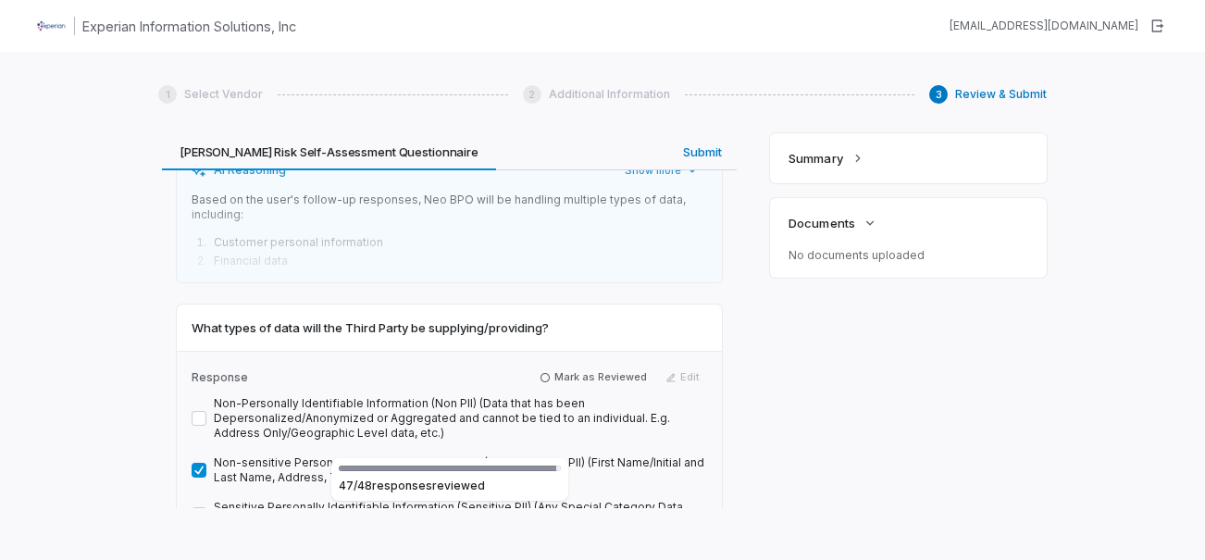
click at [196, 507] on button "Sensitive Personally Identifiable Information (Sensitive PII) (Any Special Cate…" at bounding box center [199, 514] width 15 height 15
click at [193, 507] on button "Sensitive Personally Identifiable Information (Sensitive PII) (Any Special Cate…" at bounding box center [199, 514] width 15 height 15
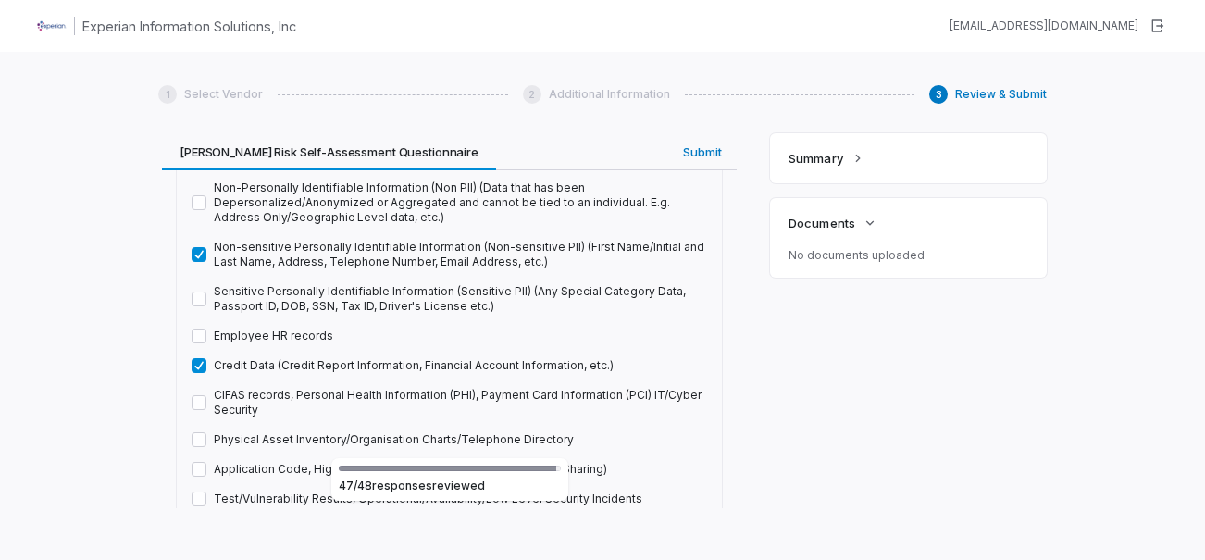
scroll to position [19882, 0]
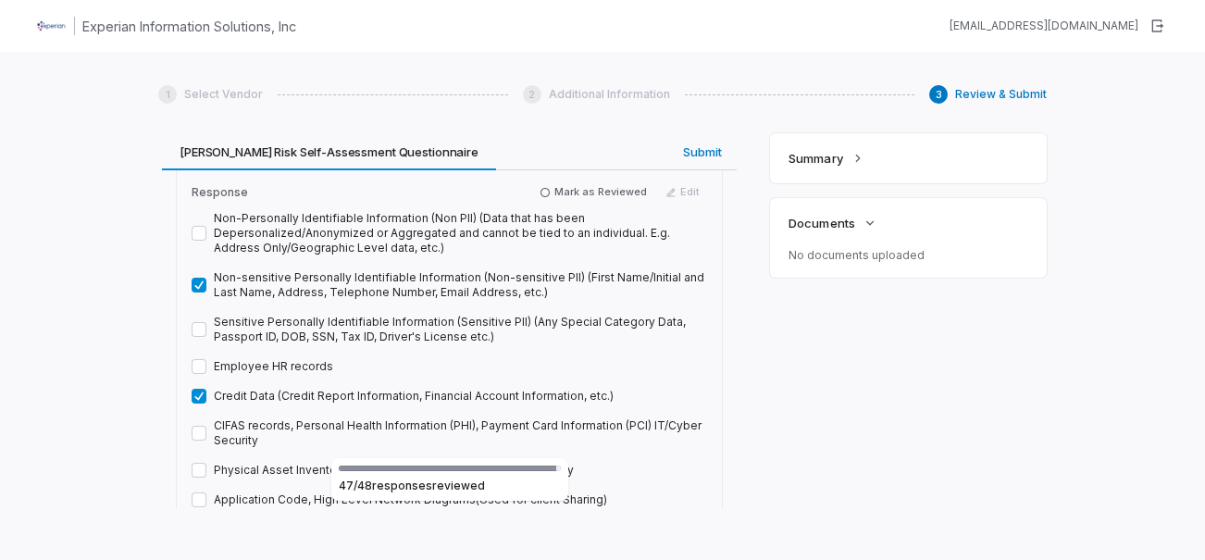
click at [270, 389] on label "Credit Data (Credit Report Information, Financial Account Information, etc.)" at bounding box center [414, 396] width 400 height 15
click at [206, 389] on button "Credit Data (Credit Report Information, Financial Account Information, etc.)" at bounding box center [199, 396] width 15 height 15
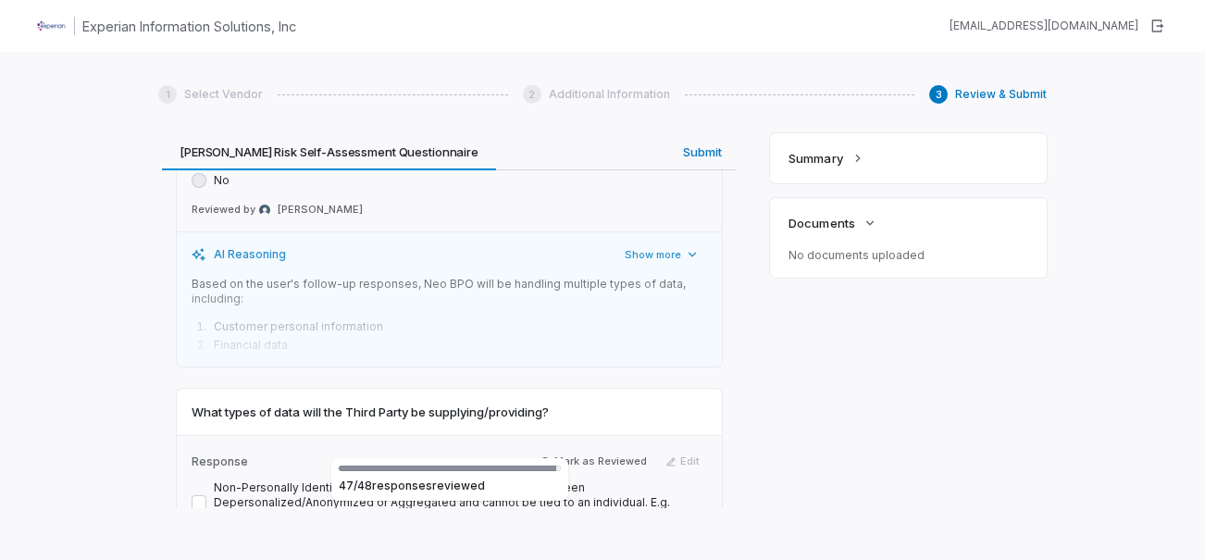
scroll to position [19604, 0]
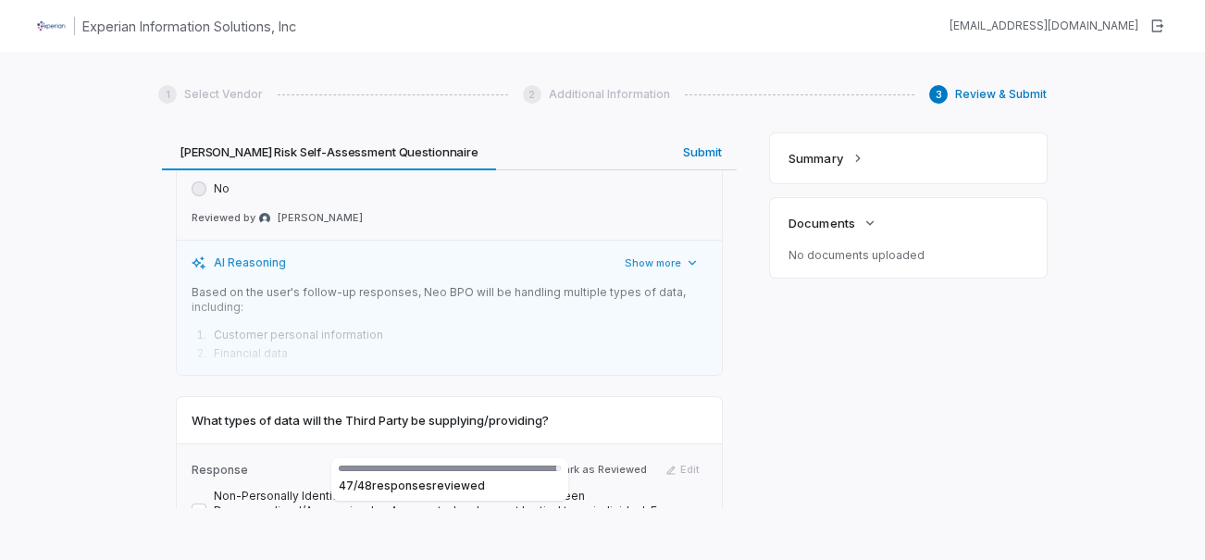
click at [252, 489] on label "Non-Personally Identifiable Information (Non PII) (Data that has been Depersona…" at bounding box center [460, 511] width 493 height 44
click at [206, 503] on button "Non-Personally Identifiable Information (Non PII) (Data that has been Depersona…" at bounding box center [199, 510] width 15 height 15
click at [250, 489] on label "Non-Personally Identifiable Information (Non PII) (Data that has been Depersona…" at bounding box center [460, 511] width 493 height 44
click at [206, 503] on button "Non-Personally Identifiable Information (Non PII) (Data that has been Depersona…" at bounding box center [199, 510] width 15 height 15
click at [266, 489] on label "Non-Personally Identifiable Information (Non PII) (Data that has been Depersona…" at bounding box center [460, 511] width 493 height 44
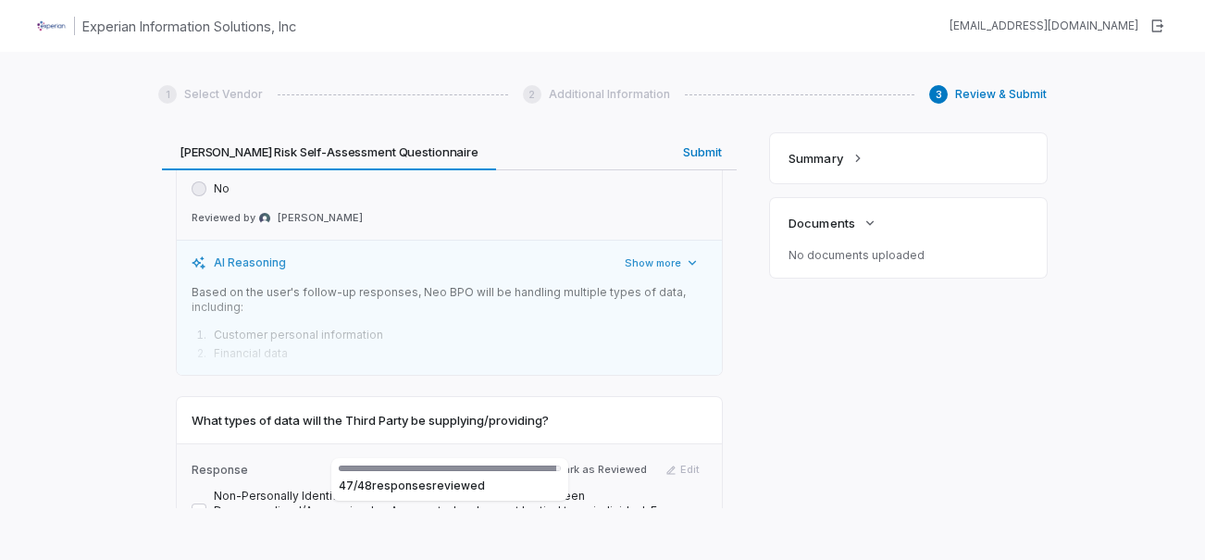
click at [206, 503] on button "Non-Personally Identifiable Information (Non PII) (Data that has been Depersona…" at bounding box center [199, 510] width 15 height 15
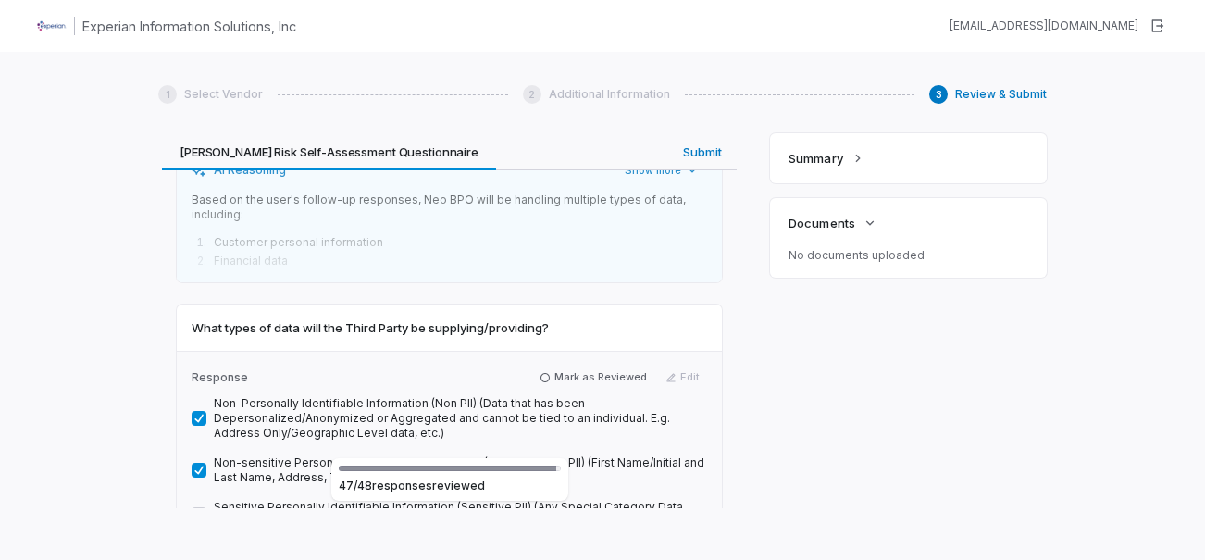
click at [256, 396] on label "Non-Personally Identifiable Information (Non PII) (Data that has been Depersona…" at bounding box center [460, 418] width 493 height 44
click at [206, 411] on button "Non-Personally Identifiable Information (Non PII) (Data that has been Depersona…" at bounding box center [199, 418] width 15 height 15
click at [688, 159] on div "Review & Submit We've filled the 1 intake questionnaire with the data provided,…" at bounding box center [449, 320] width 582 height 375
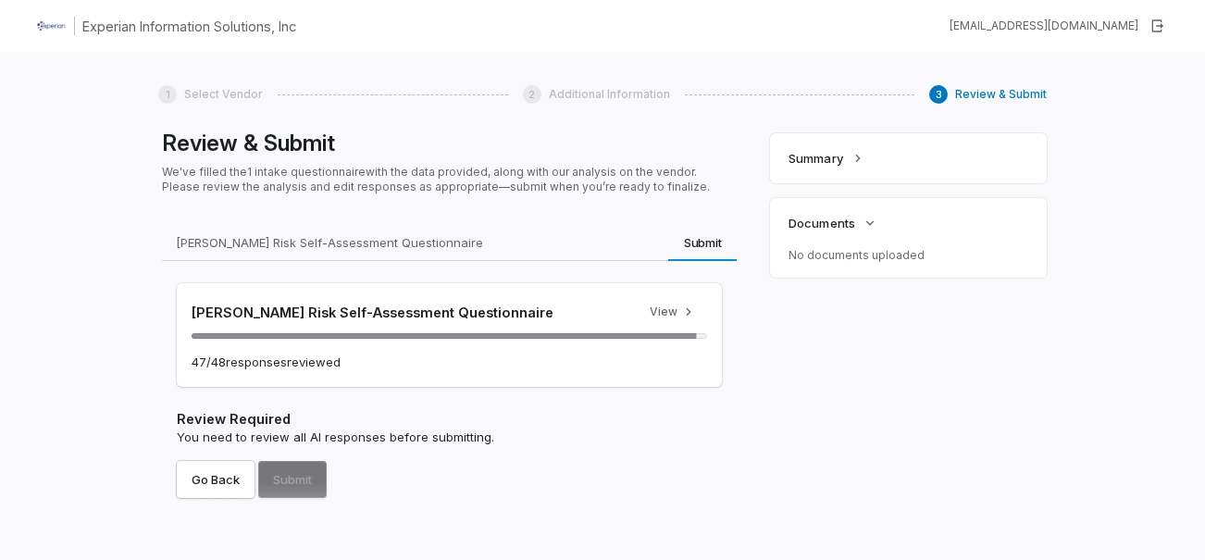
scroll to position [0, 0]
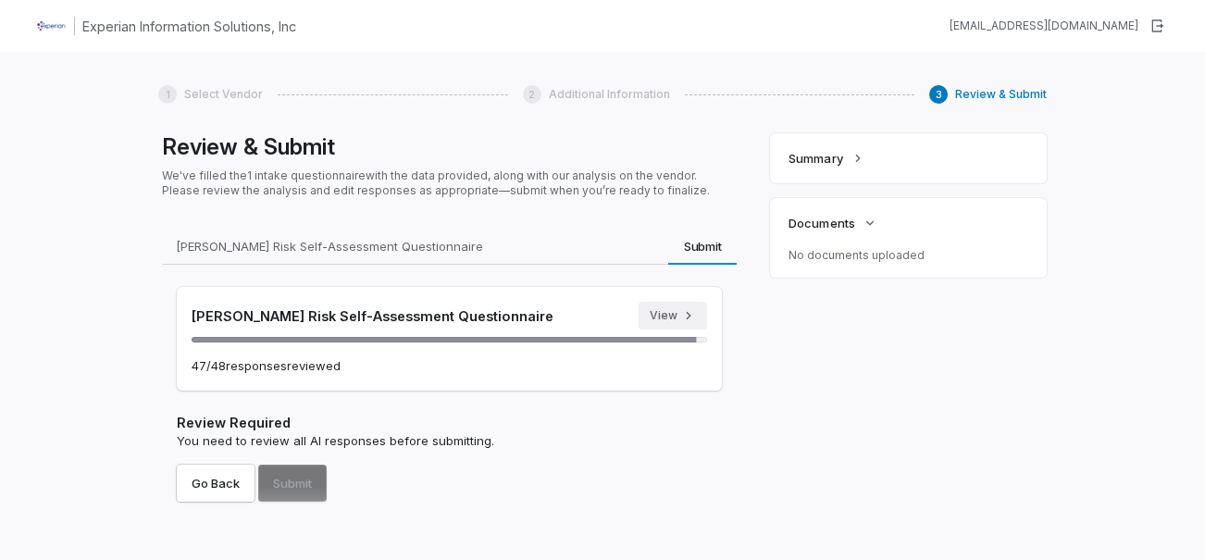
click at [666, 314] on button "View" at bounding box center [672, 316] width 68 height 28
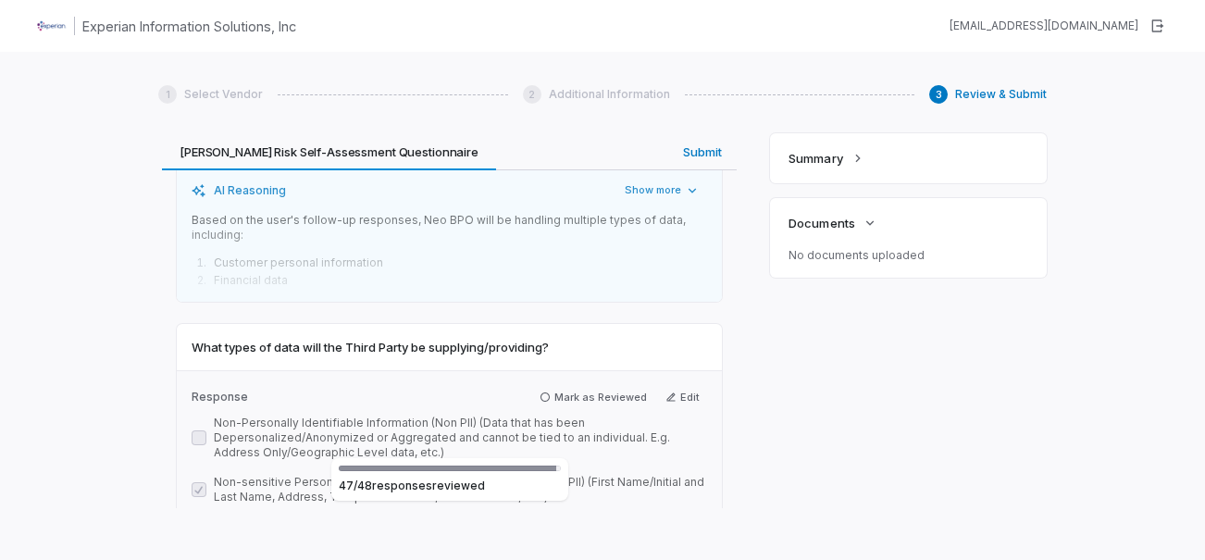
scroll to position [19447, 0]
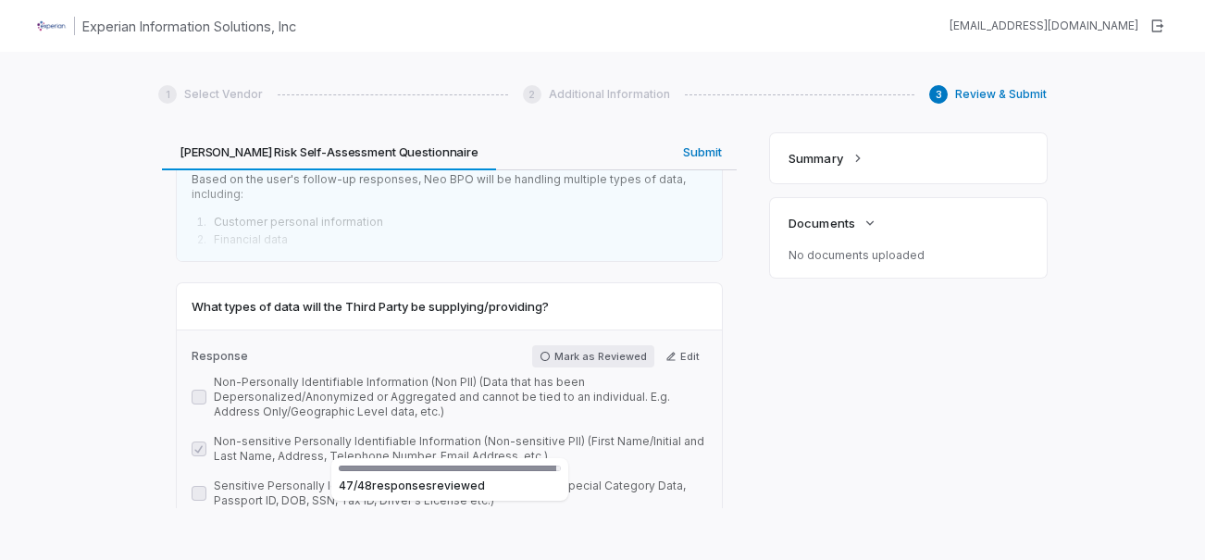
click at [558, 345] on button "Mark as Reviewed" at bounding box center [593, 356] width 122 height 22
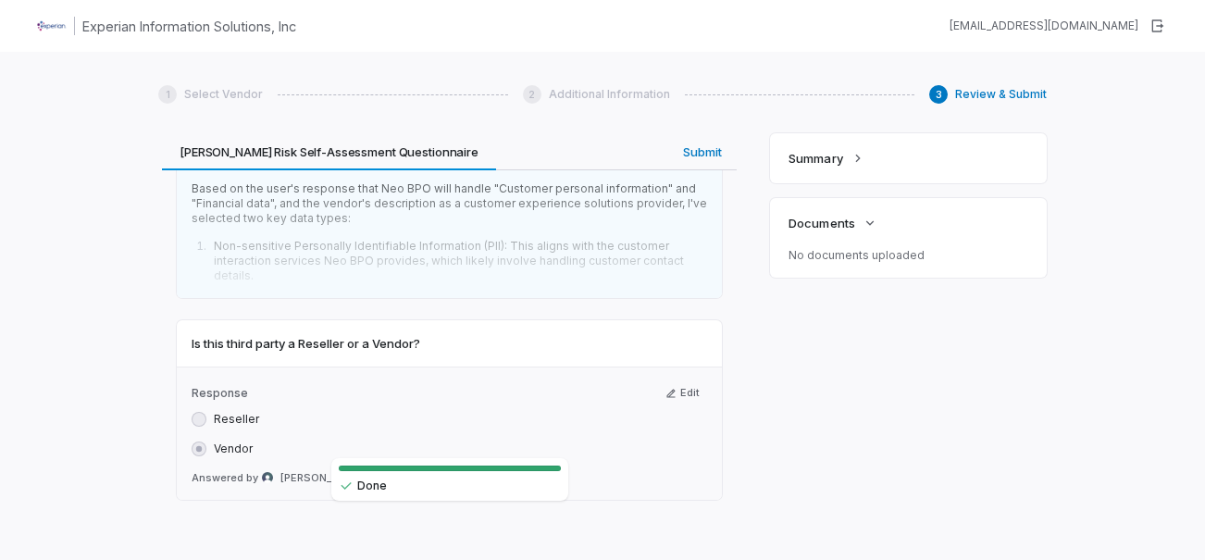
scroll to position [20455, 0]
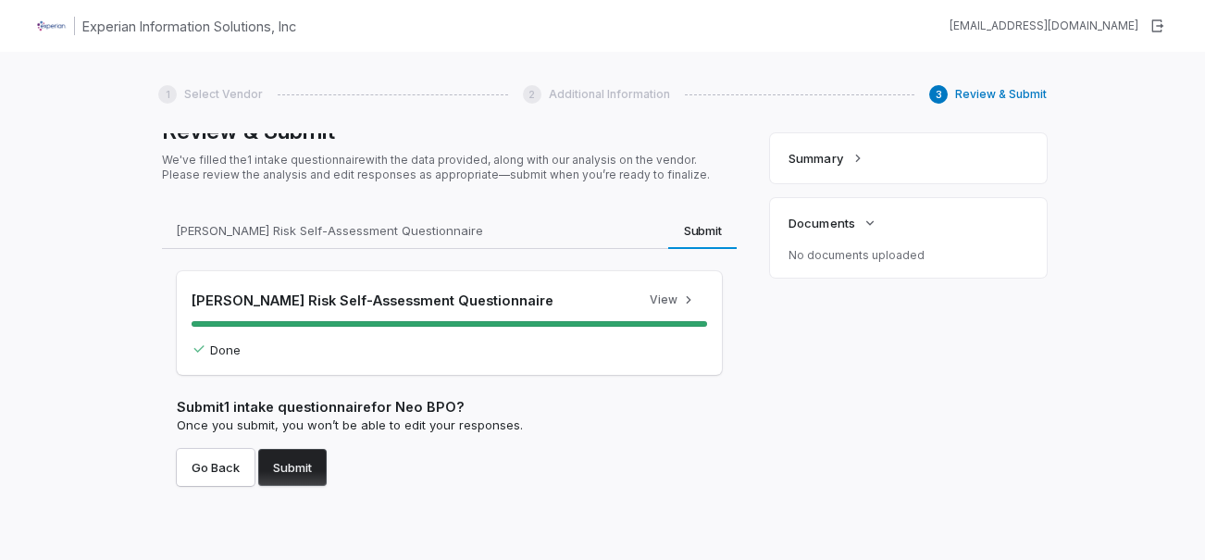
click at [291, 465] on button "Submit" at bounding box center [292, 467] width 68 height 37
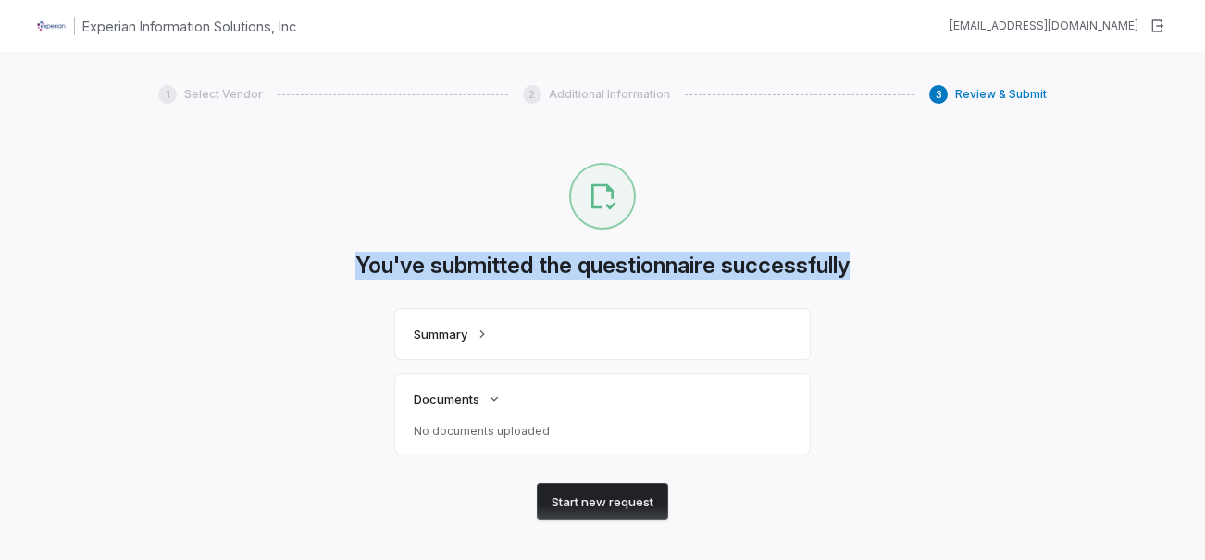
drag, startPoint x: 350, startPoint y: 269, endPoint x: 863, endPoint y: 248, distance: 514.0
click at [863, 248] on div "You've submitted the questionnaire successfully Summary Documents No documents …" at bounding box center [602, 350] width 888 height 375
drag, startPoint x: 863, startPoint y: 248, endPoint x: 958, endPoint y: 327, distance: 122.9
click at [946, 316] on div "You've submitted the questionnaire successfully Summary Documents No documents …" at bounding box center [602, 350] width 888 height 375
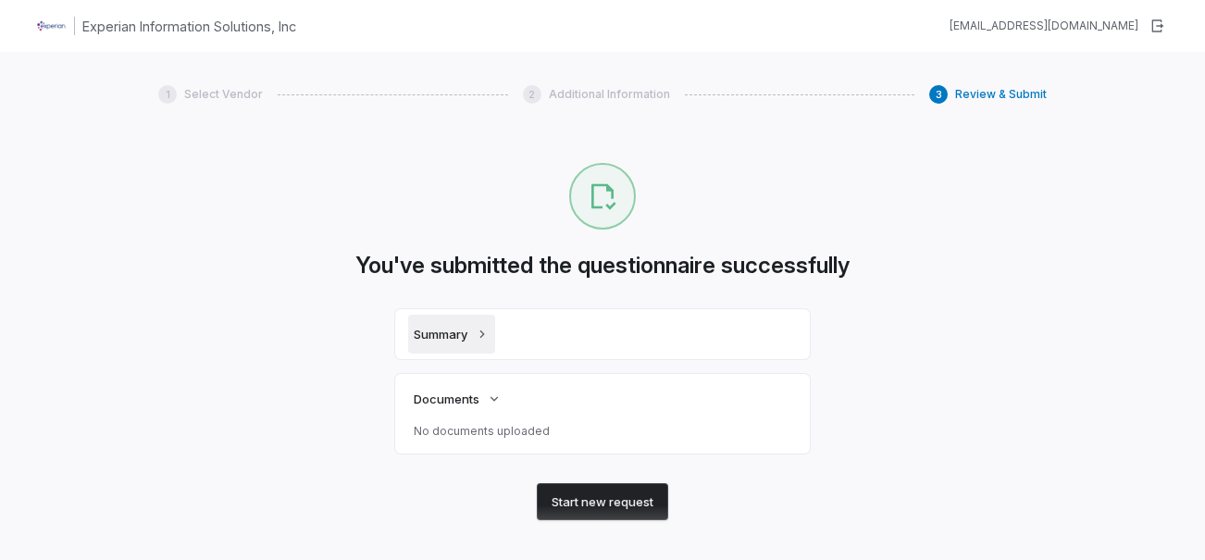
click at [464, 338] on span "Summary" at bounding box center [441, 334] width 54 height 17
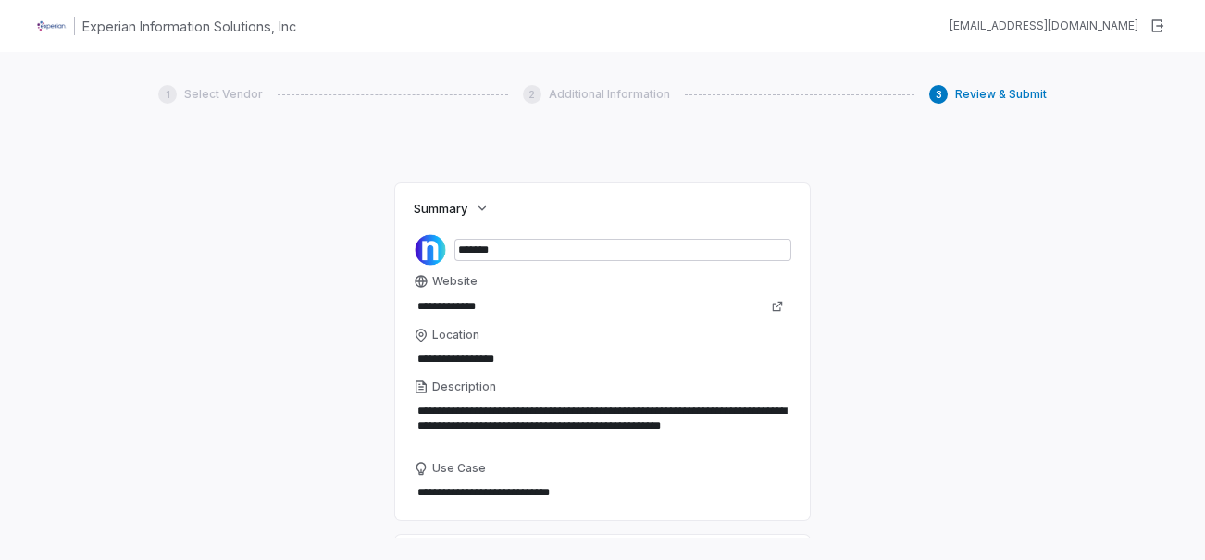
scroll to position [93, 0]
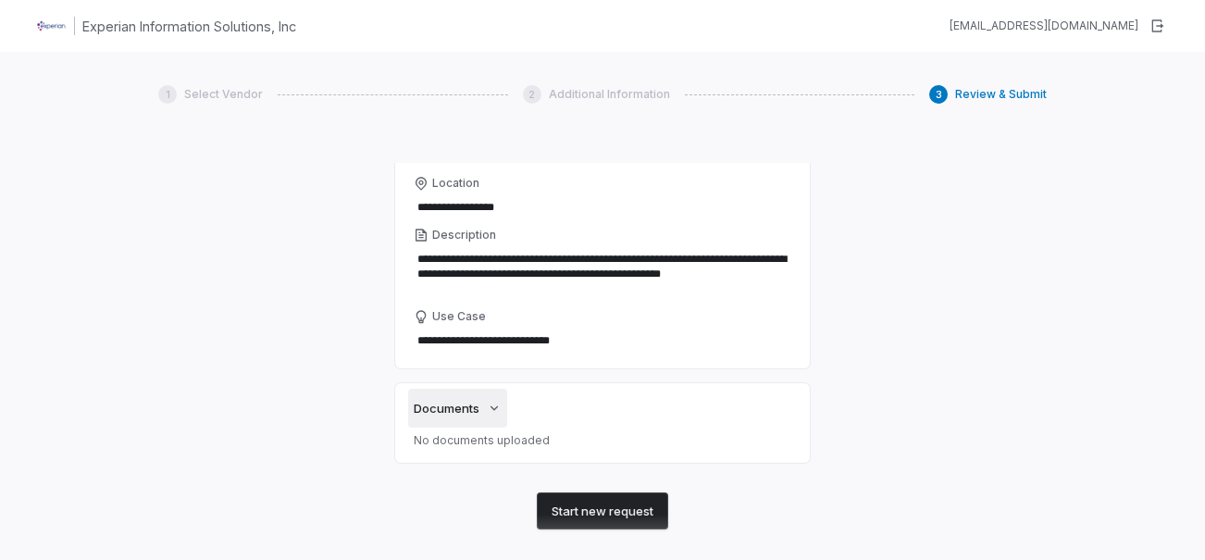
click at [472, 418] on button "Documents" at bounding box center [457, 408] width 99 height 39
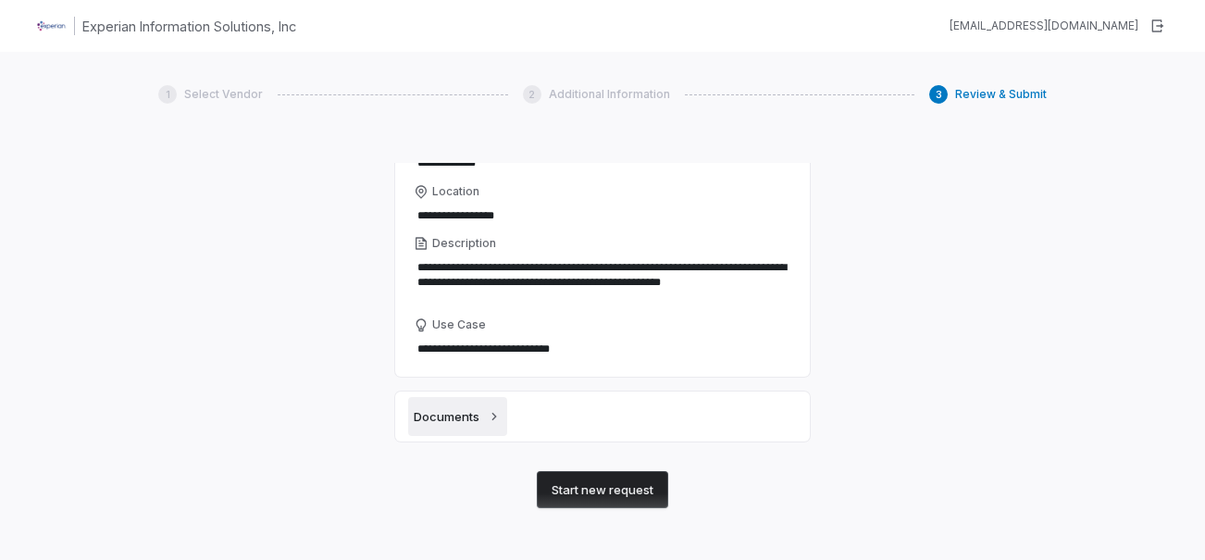
click at [487, 414] on icon "button" at bounding box center [494, 416] width 15 height 15
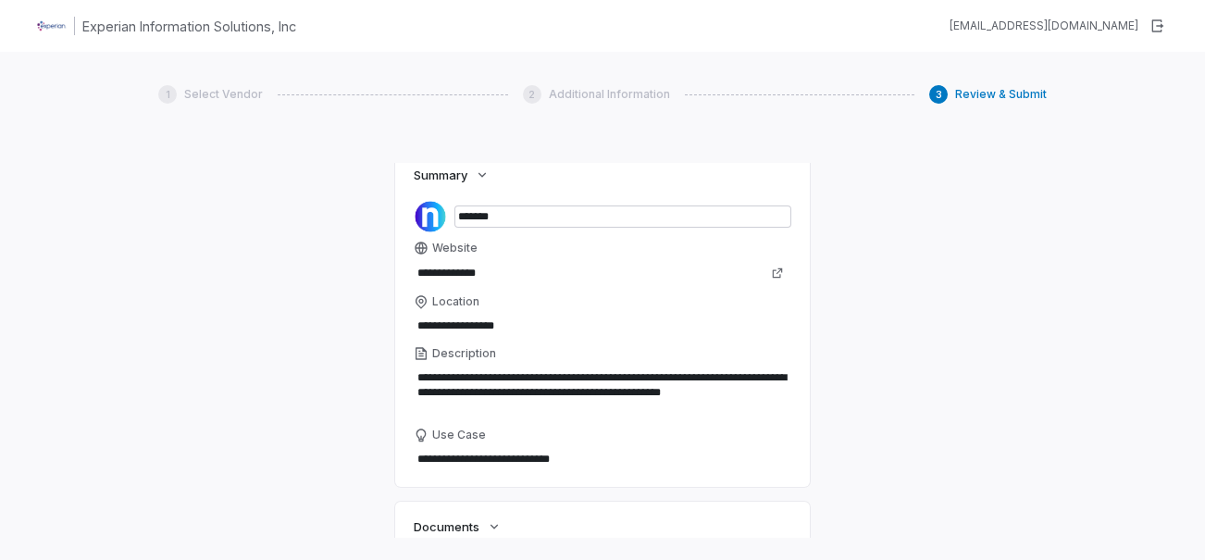
scroll to position [0, 0]
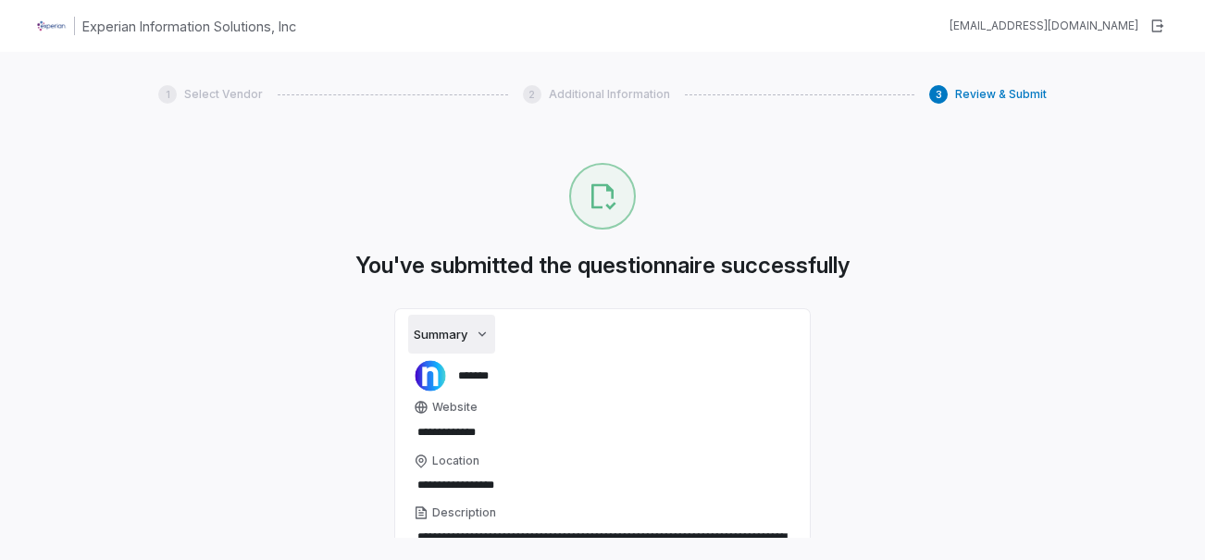
click at [485, 341] on button "Summary" at bounding box center [451, 334] width 87 height 39
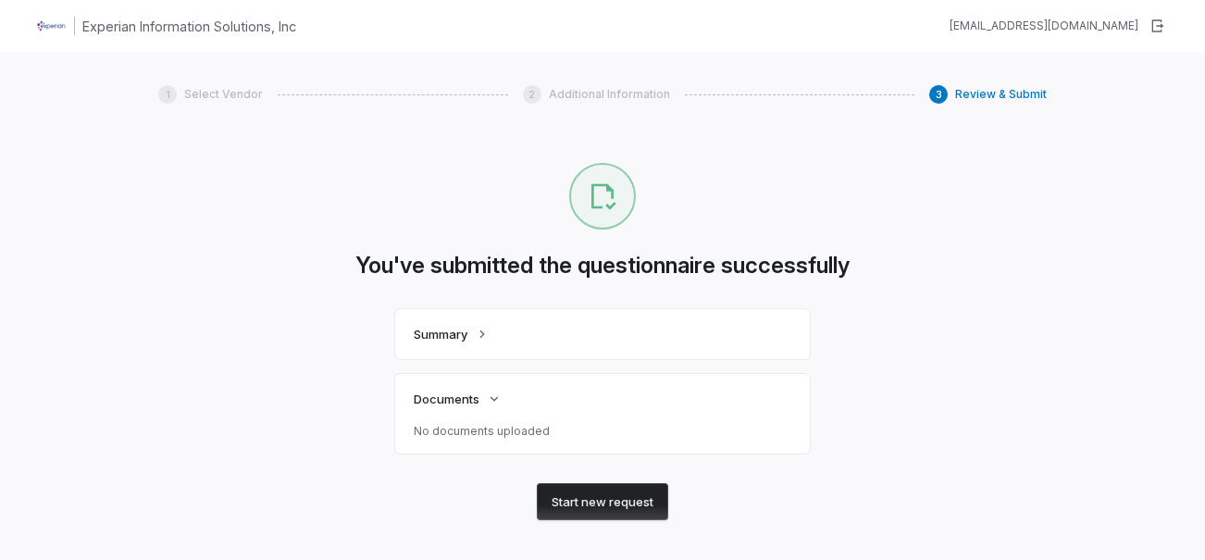
click at [635, 504] on button "Start new request" at bounding box center [602, 501] width 131 height 37
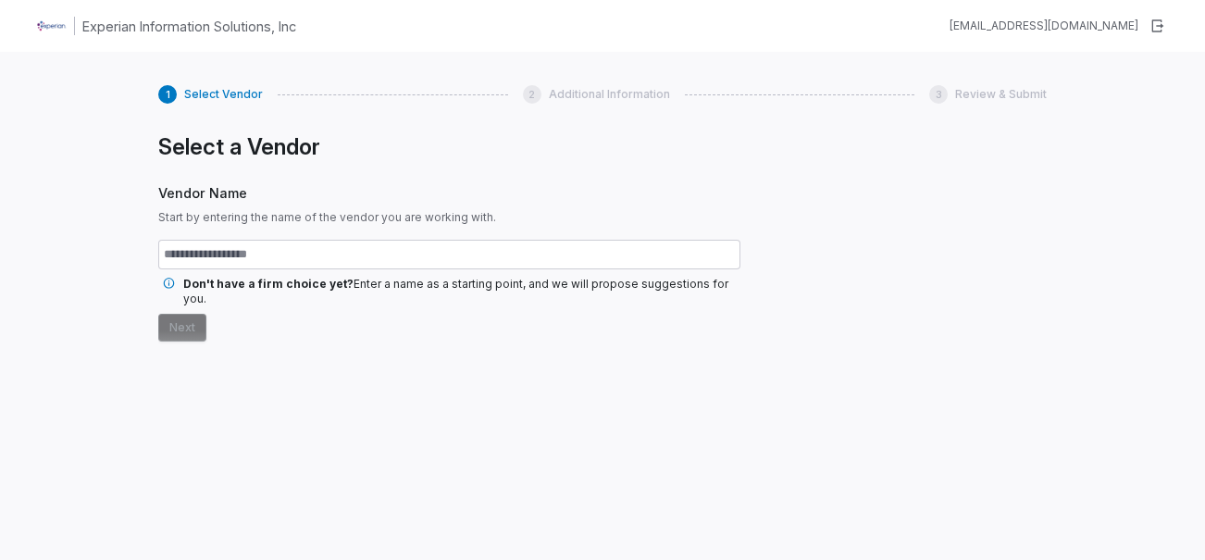
click at [52, 25] on img at bounding box center [52, 26] width 30 height 30
click at [119, 25] on h1 "Experian Information Solutions, Inc" at bounding box center [189, 26] width 214 height 19
drag, startPoint x: 299, startPoint y: 31, endPoint x: 328, endPoint y: 59, distance: 40.6
click at [296, 31] on h1 "Experian Information Solutions, Inc" at bounding box center [189, 26] width 214 height 19
click at [210, 100] on span "Select Vendor" at bounding box center [223, 94] width 79 height 15
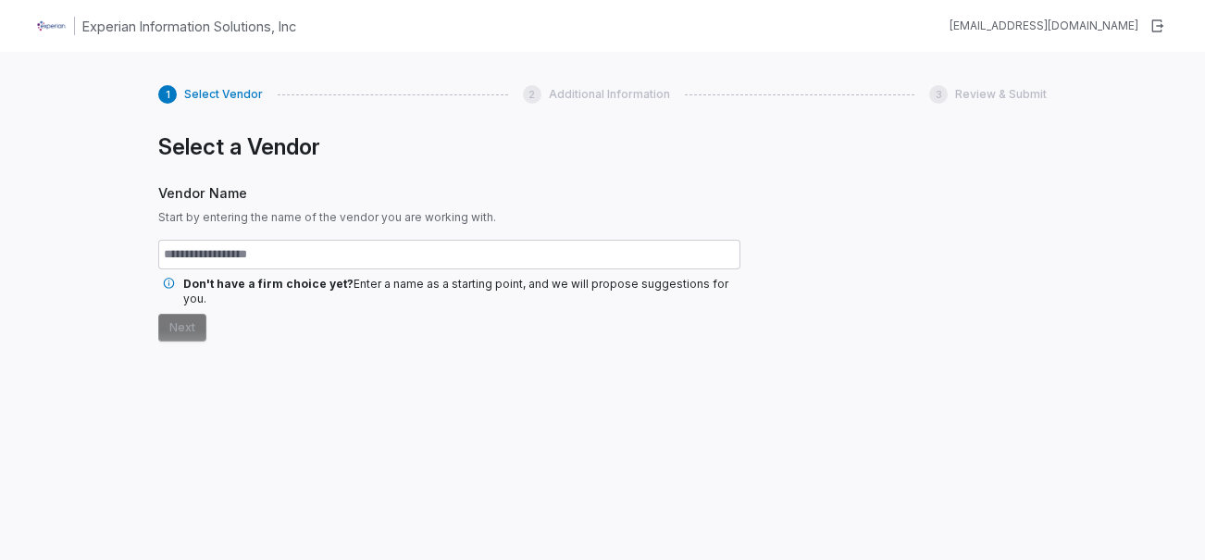
click at [177, 98] on div "1 Select Vendor" at bounding box center [210, 94] width 105 height 19
click at [1034, 27] on div "isaque.caldas@experian.com" at bounding box center [1043, 26] width 189 height 15
click at [781, 29] on div "Experian Information Solutions, Inc isaque.caldas@experian.com" at bounding box center [602, 26] width 1205 height 52
click at [573, 97] on span "Additional Information" at bounding box center [609, 94] width 121 height 15
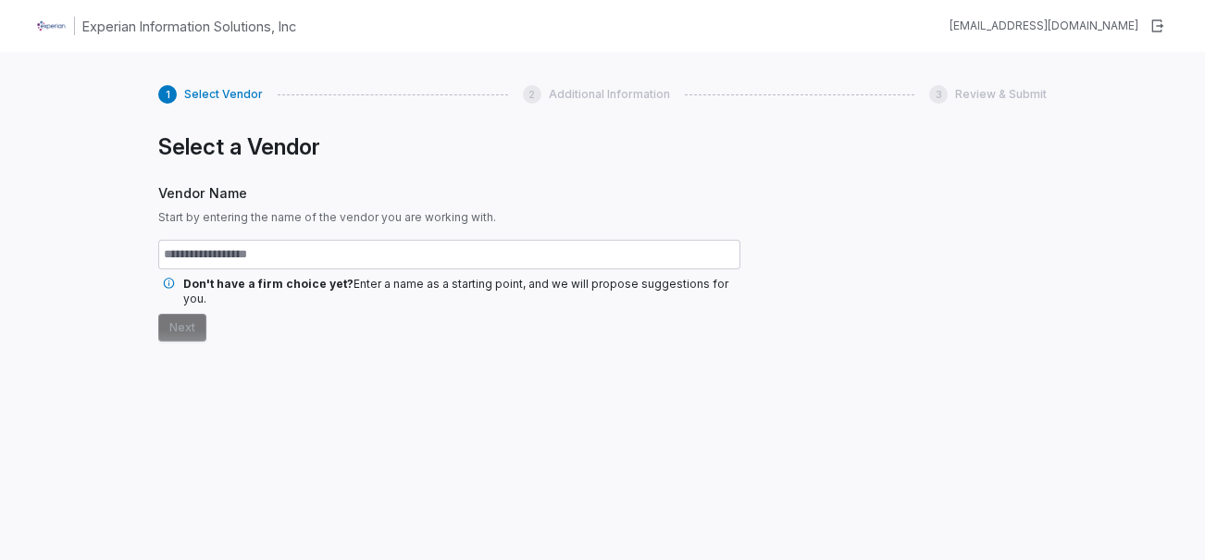
drag, startPoint x: 573, startPoint y: 97, endPoint x: 274, endPoint y: 100, distance: 298.9
click at [284, 98] on div "1 Select Vendor 2 Additional Information 3 Review & Submit" at bounding box center [602, 94] width 888 height 19
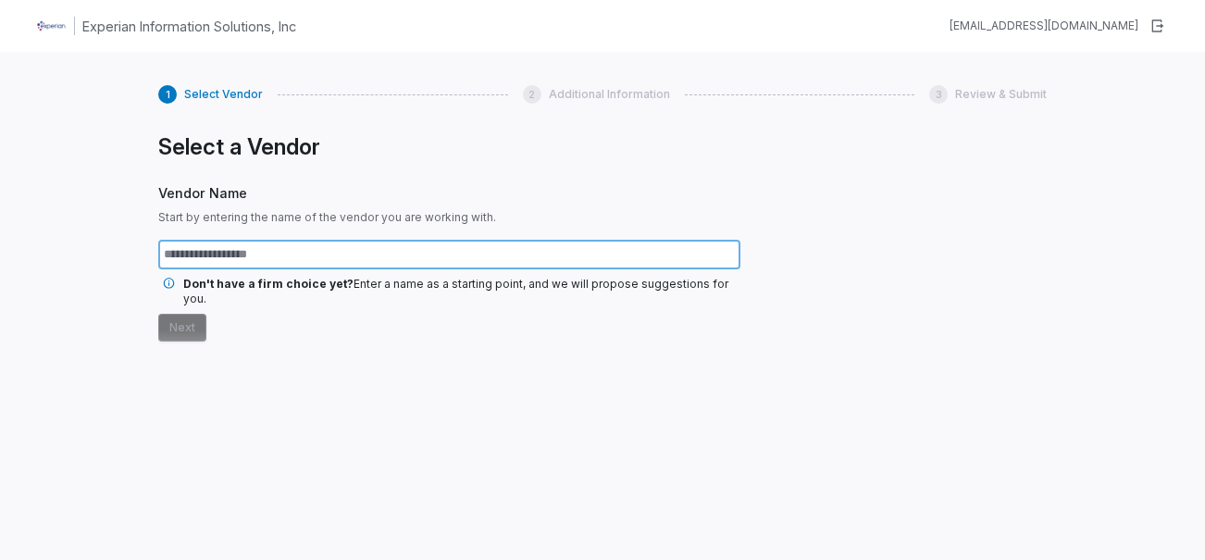
click at [222, 266] on input "text" at bounding box center [449, 255] width 582 height 30
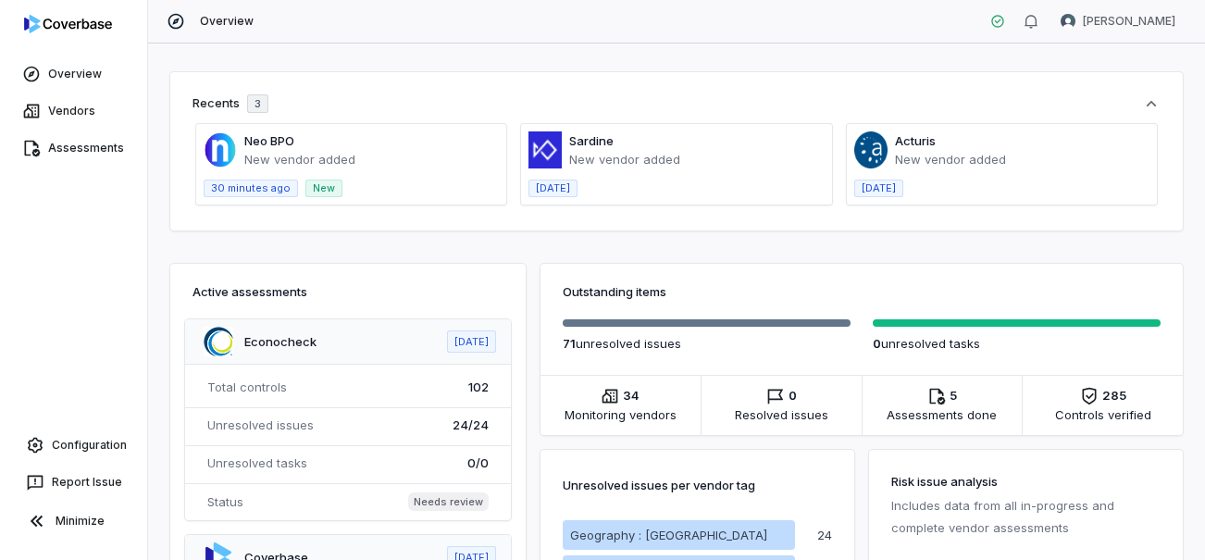
scroll to position [93, 0]
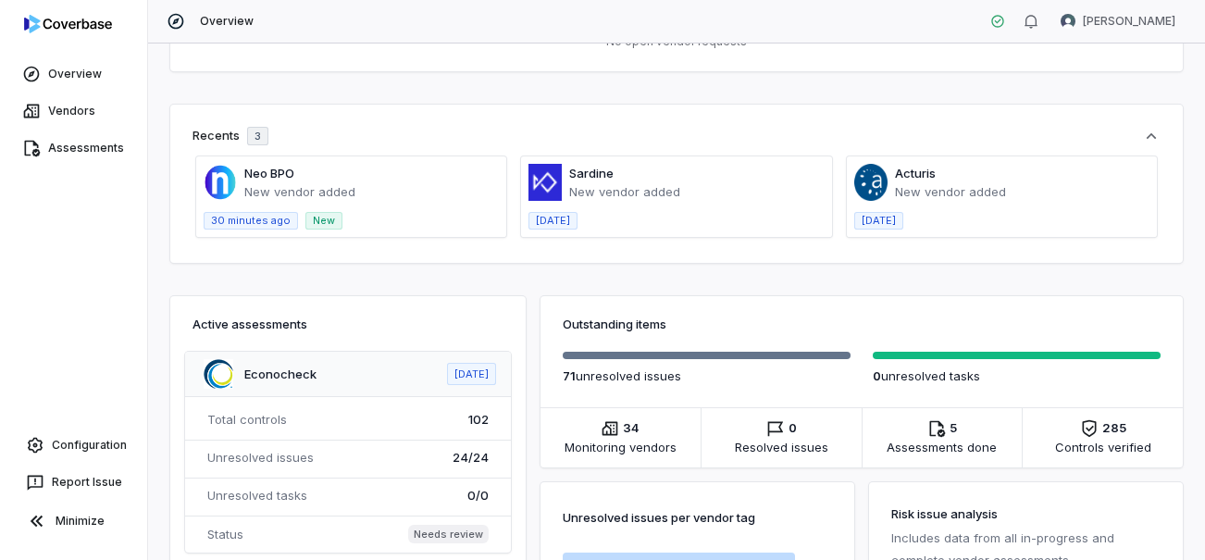
click at [334, 186] on span at bounding box center [351, 196] width 310 height 81
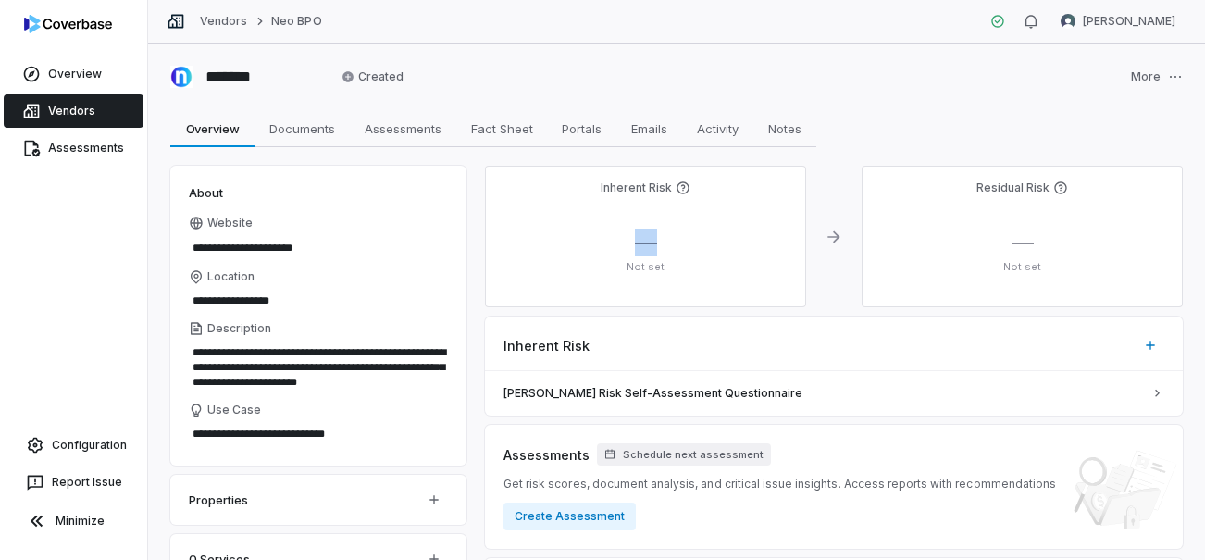
drag, startPoint x: 649, startPoint y: 243, endPoint x: 689, endPoint y: 243, distance: 40.7
click at [689, 243] on div "— Not set" at bounding box center [645, 251] width 291 height 45
drag, startPoint x: 1016, startPoint y: 243, endPoint x: 1053, endPoint y: 241, distance: 37.1
click at [1053, 241] on div "— Not set" at bounding box center [1021, 251] width 291 height 45
click at [889, 113] on div "Overview Overview Documents Documents Assessments Assessments Fact Sheet Fact S…" at bounding box center [676, 128] width 1012 height 37
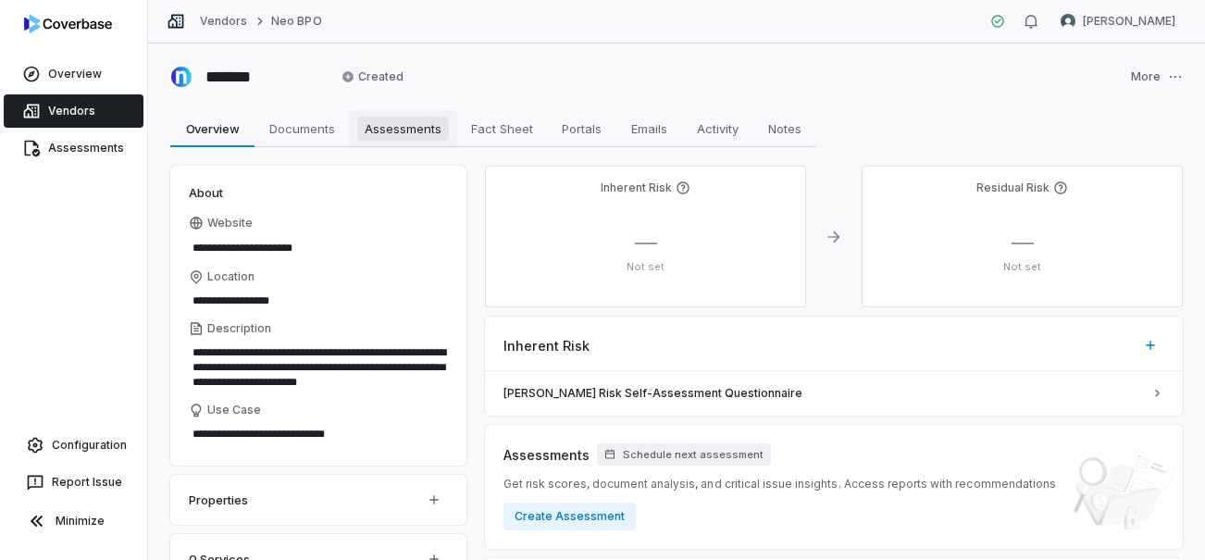
click at [400, 132] on span "Assessments" at bounding box center [403, 129] width 92 height 24
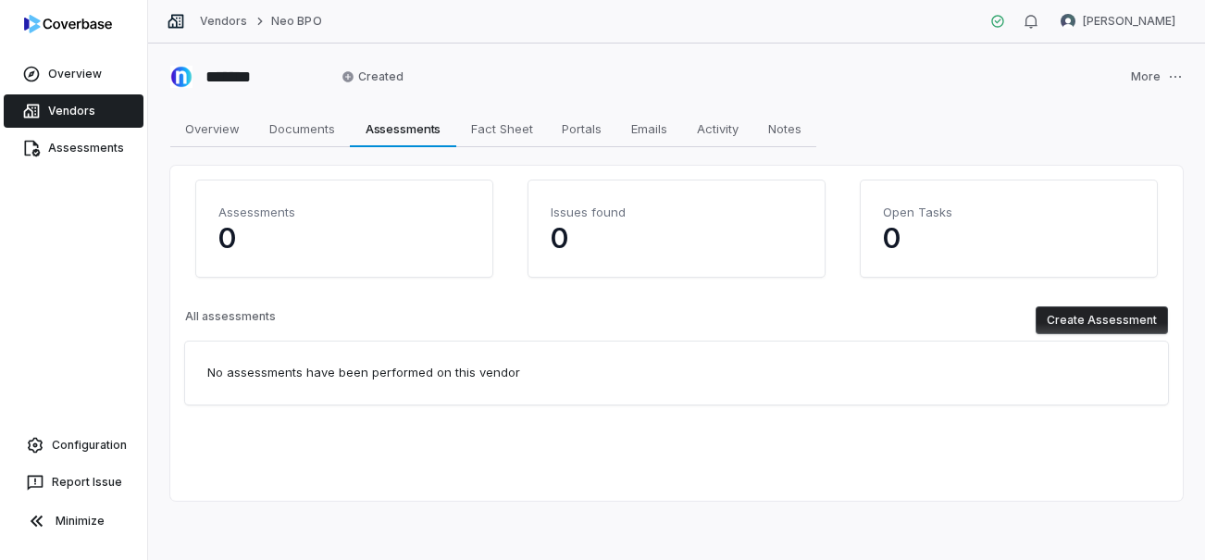
click at [112, 110] on link "Vendors" at bounding box center [74, 110] width 140 height 33
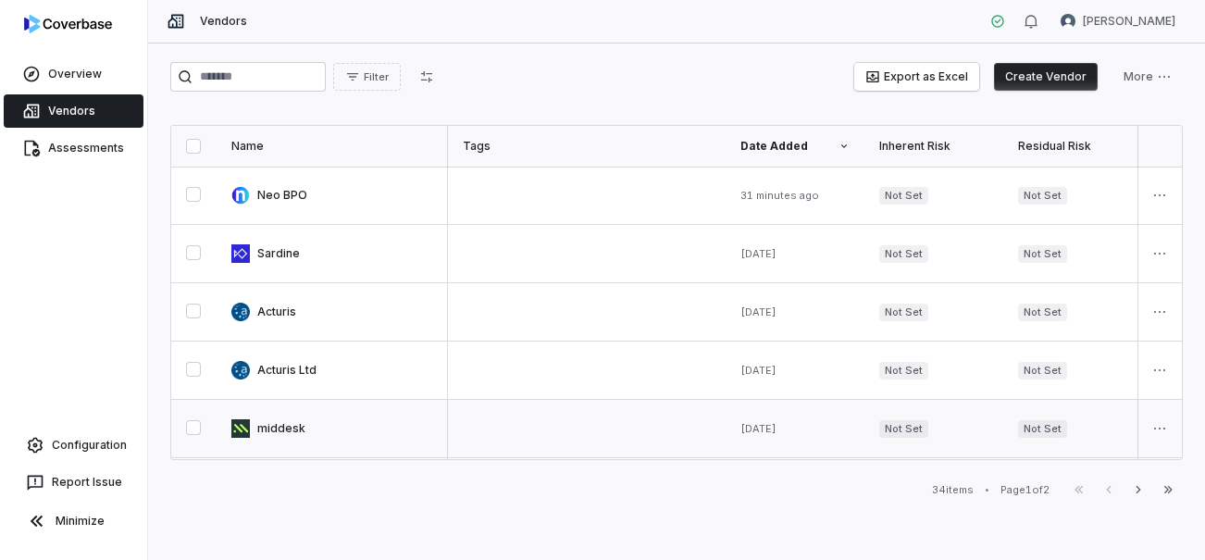
scroll to position [0, 594]
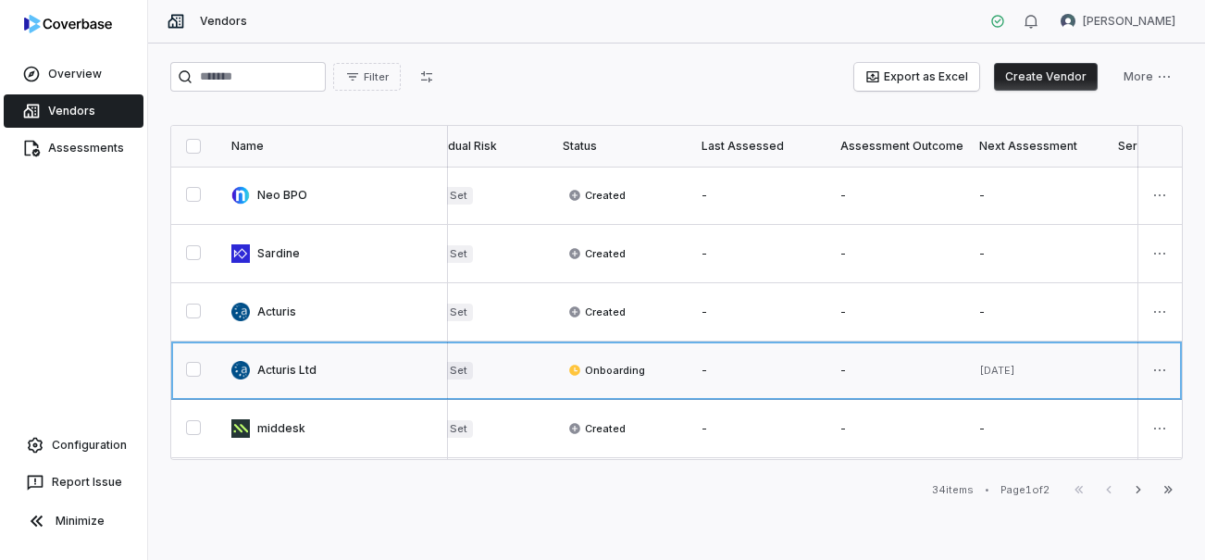
click at [315, 372] on link at bounding box center [332, 369] width 231 height 57
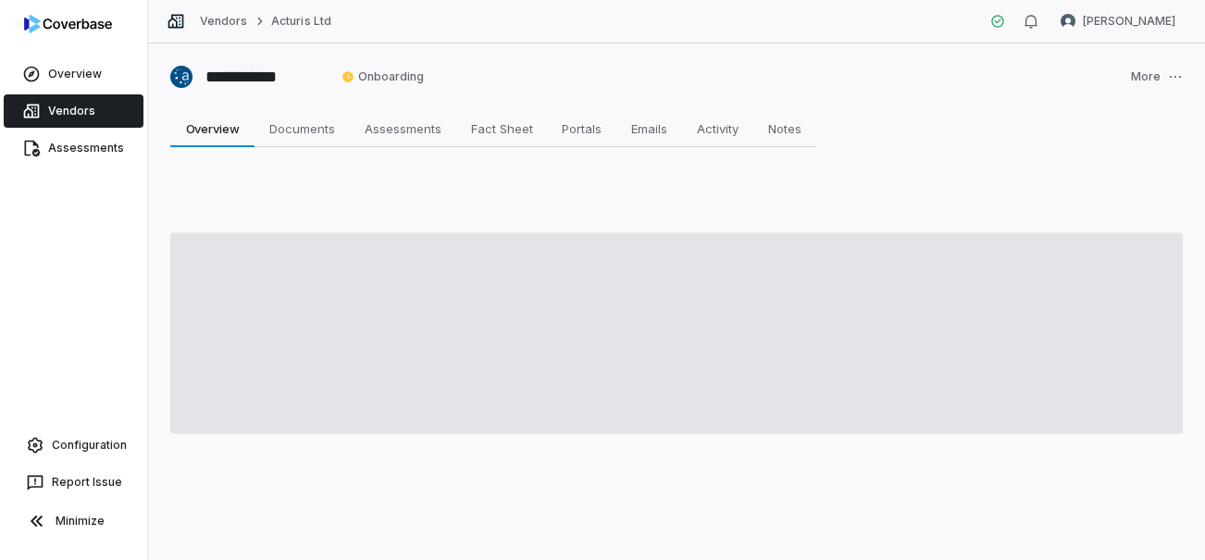
type textarea "*"
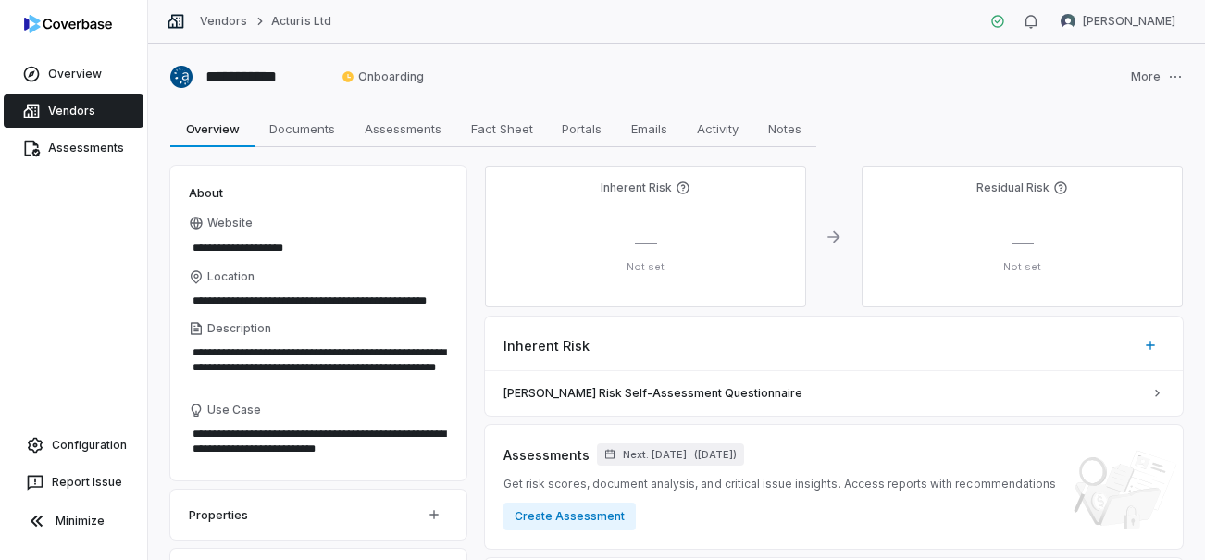
click at [915, 92] on div "**********" at bounding box center [676, 301] width 1057 height 516
